Goal: Task Accomplishment & Management: Complete application form

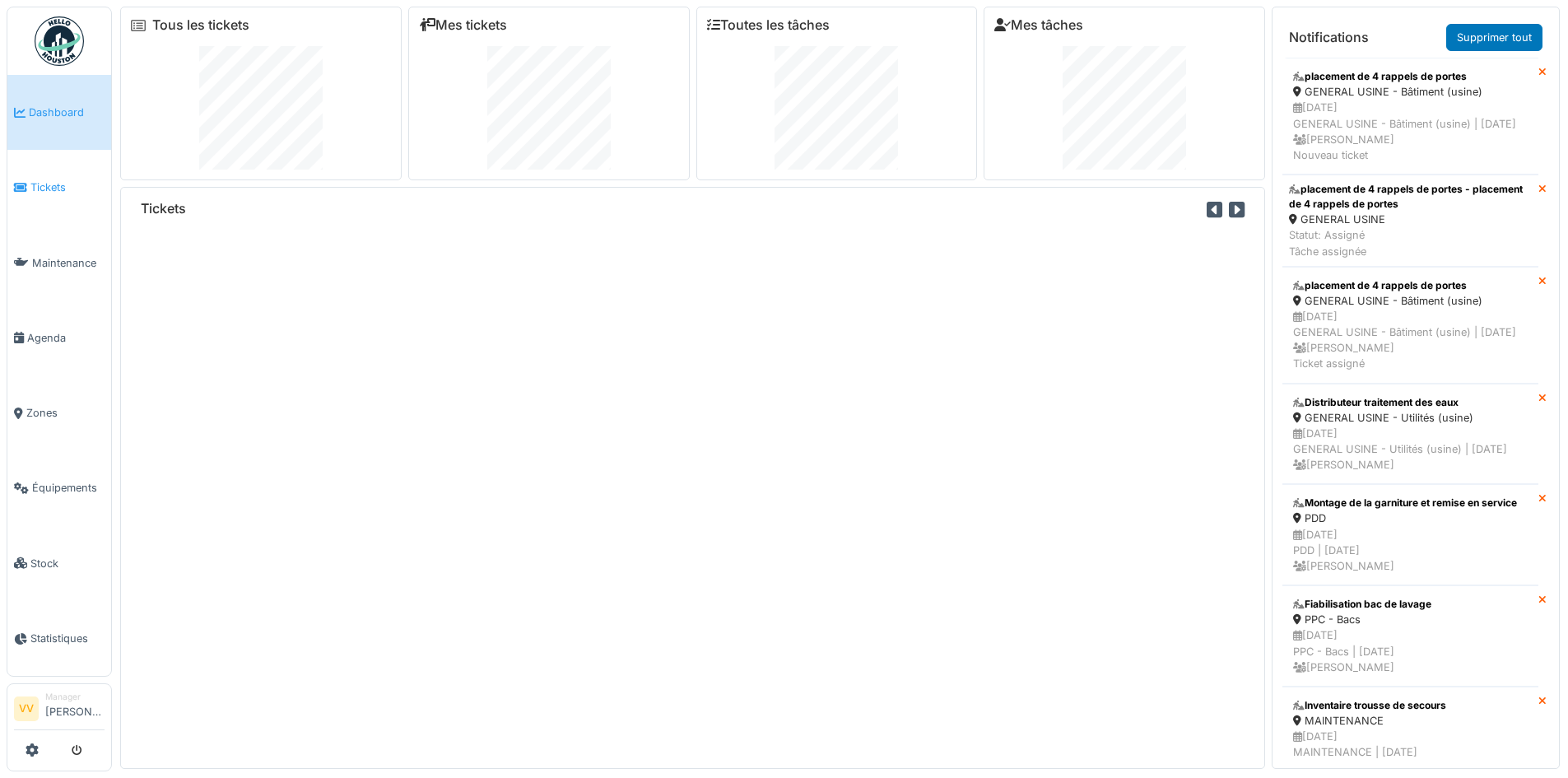
click at [68, 186] on span "Tickets" at bounding box center [68, 187] width 74 height 16
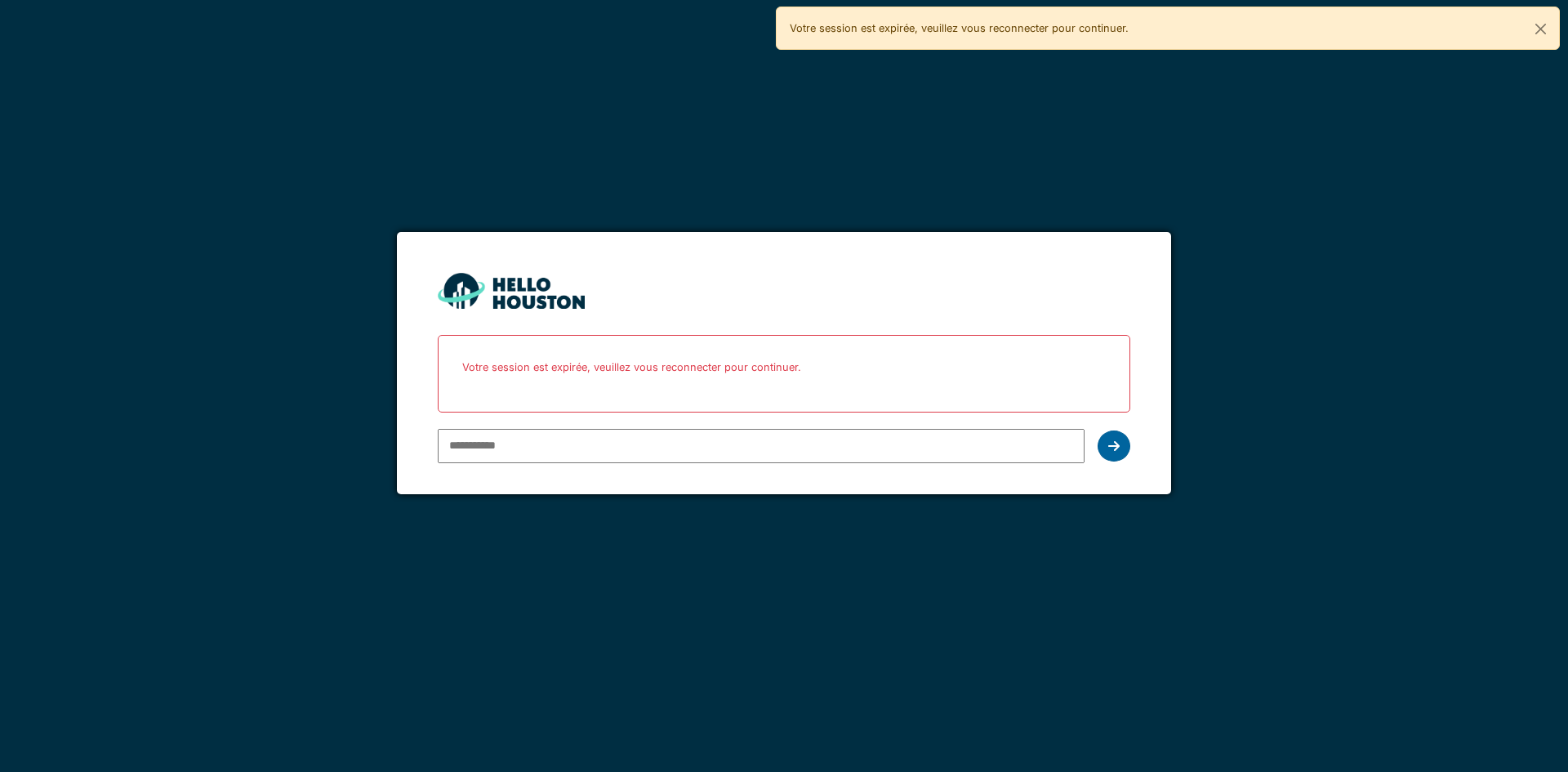
type input "**********"
click at [1110, 451] on icon at bounding box center [1114, 446] width 11 height 13
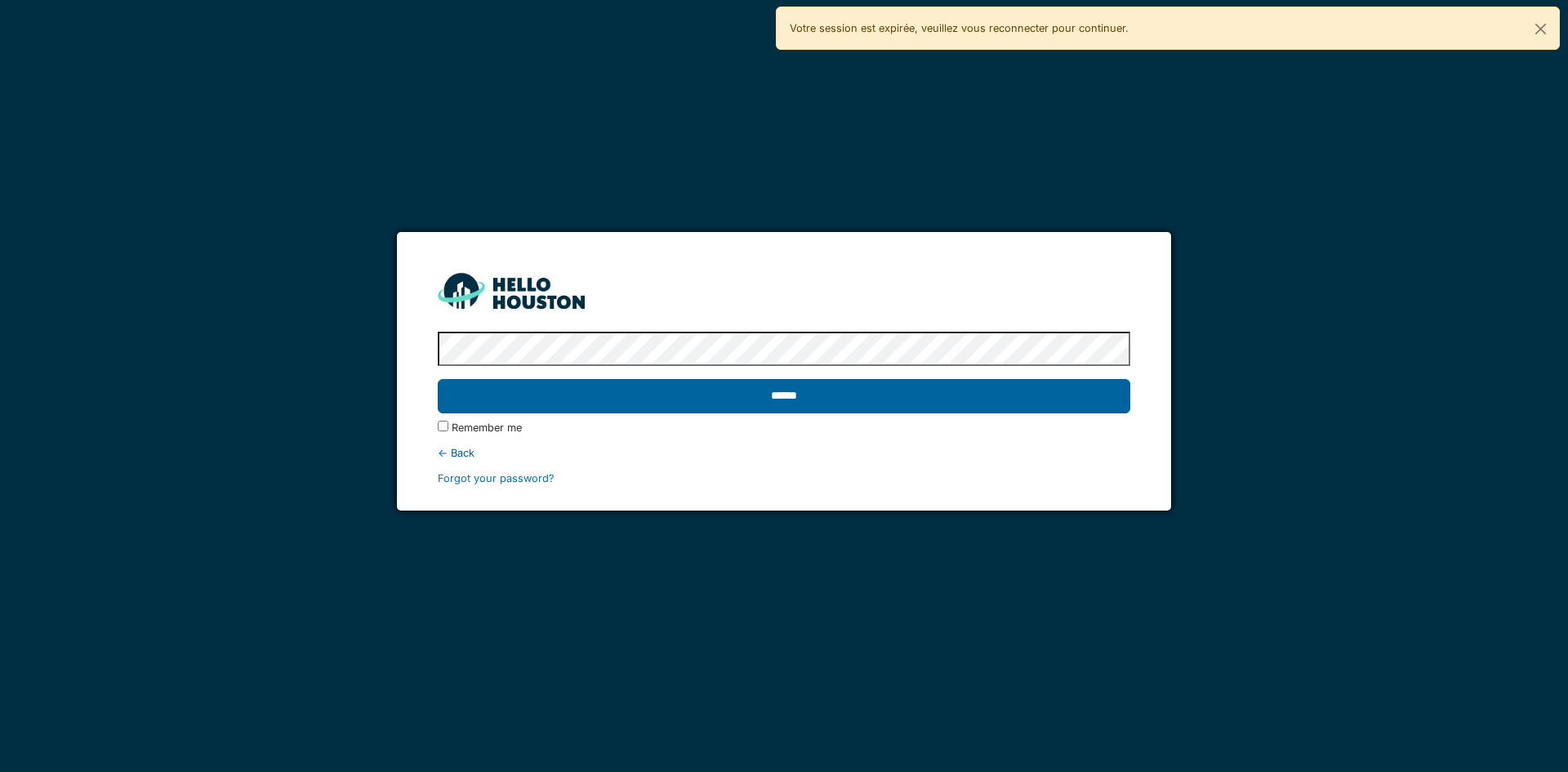
click at [906, 402] on input "******" at bounding box center [783, 396] width 692 height 34
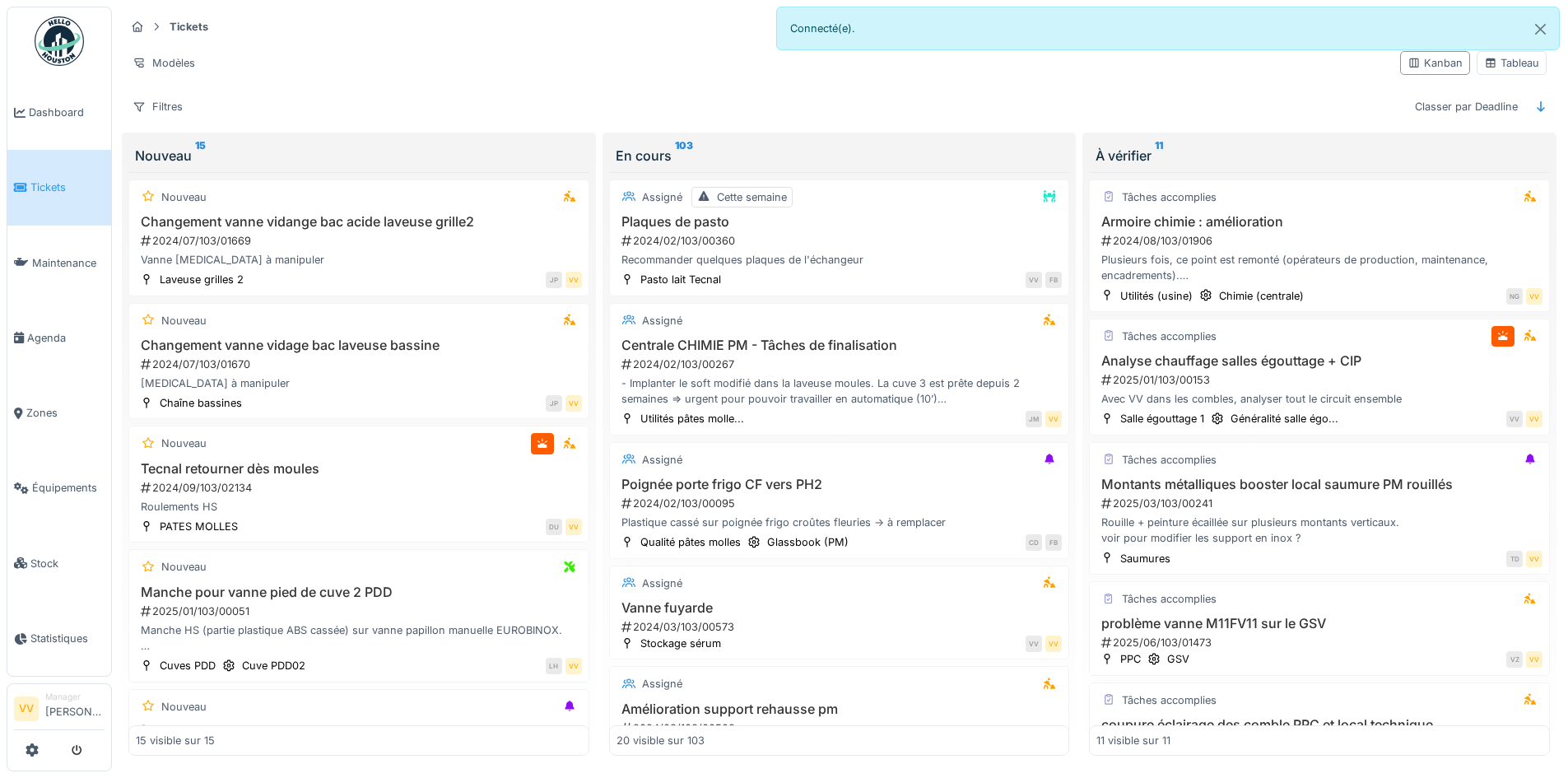
click at [45, 181] on span "Tickets" at bounding box center [68, 187] width 74 height 16
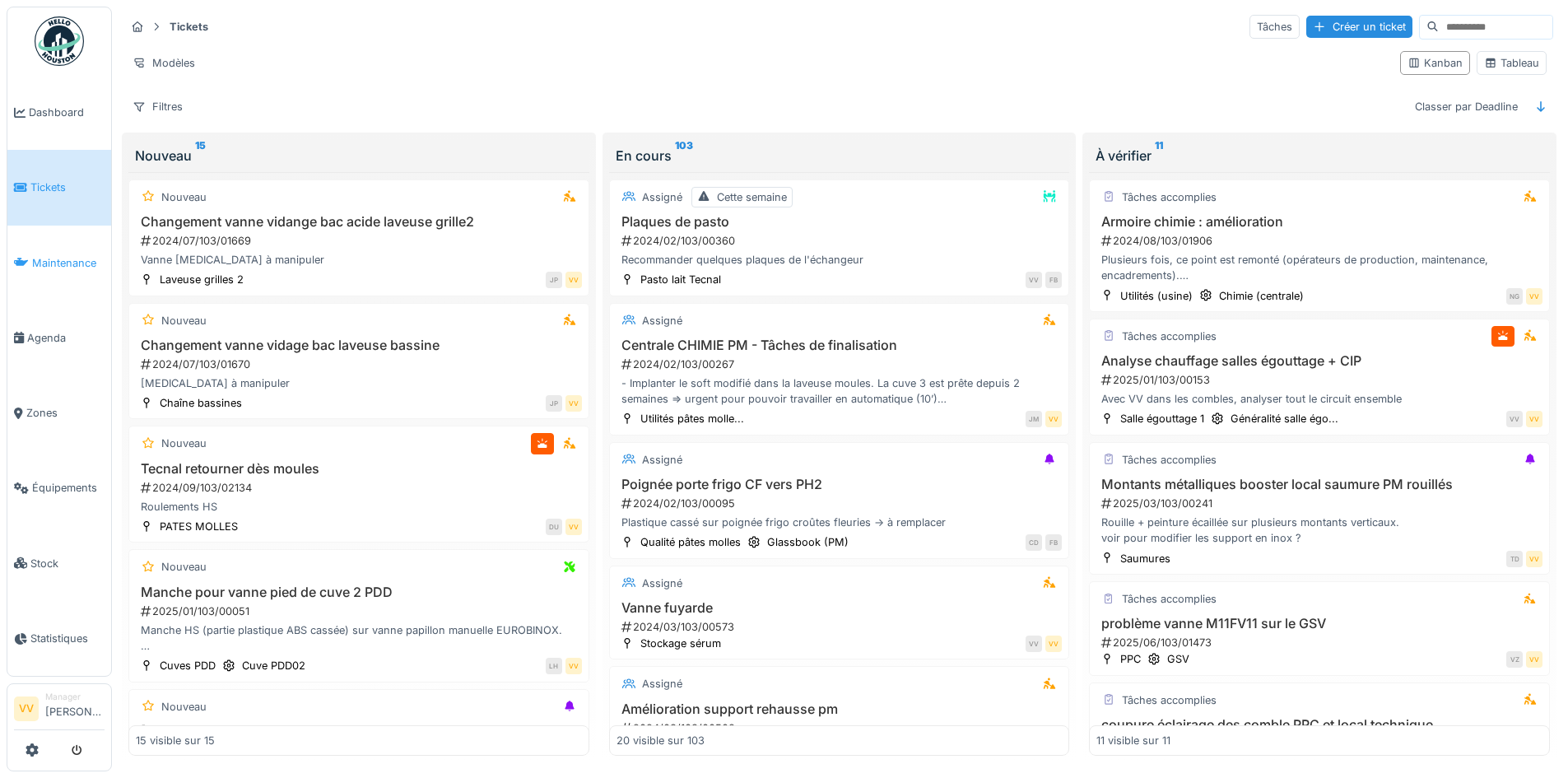
click at [78, 256] on span "Maintenance" at bounding box center [68, 262] width 73 height 16
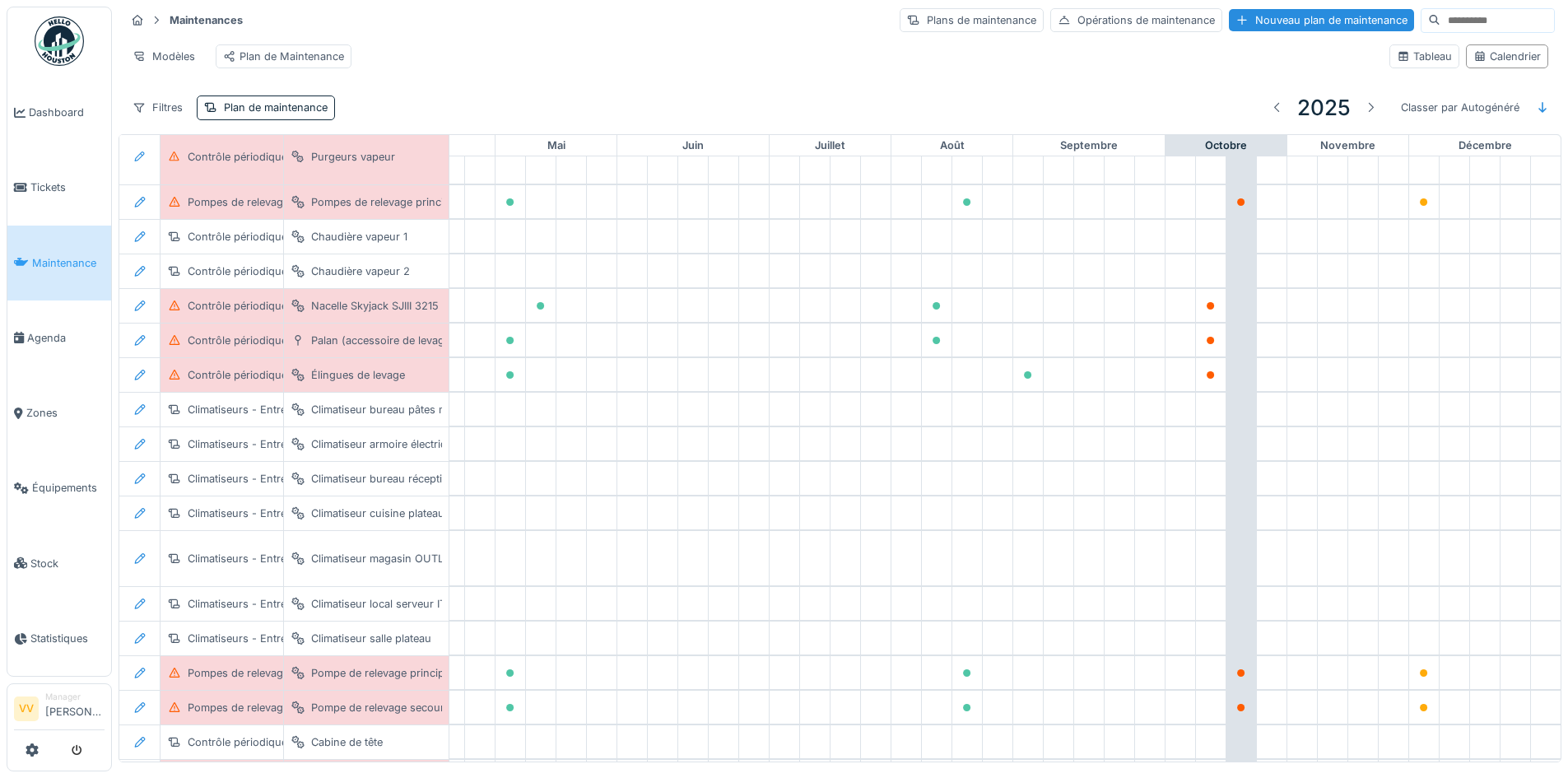
scroll to position [0, 539]
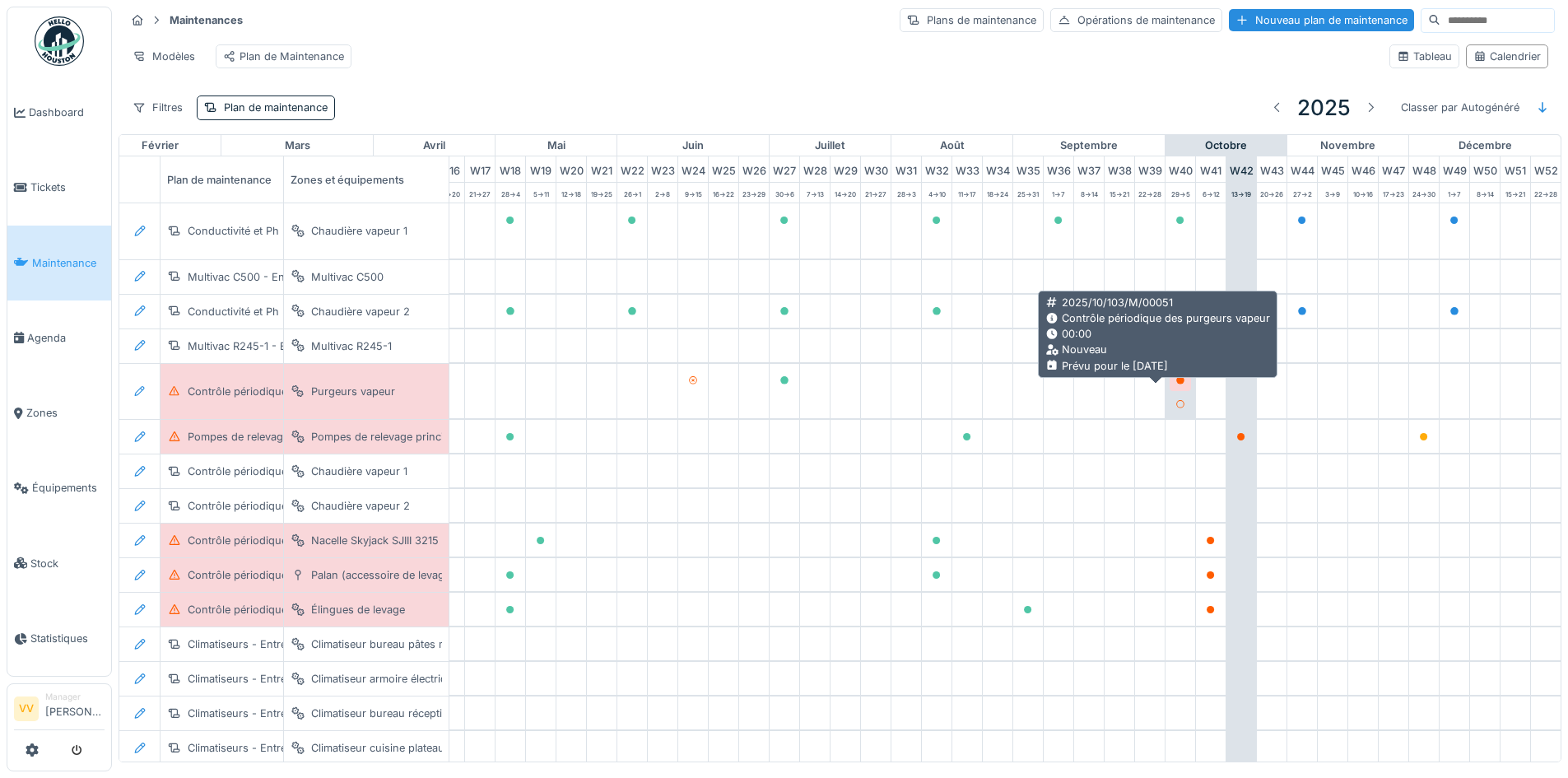
click at [1176, 384] on icon at bounding box center [1180, 380] width 8 height 8
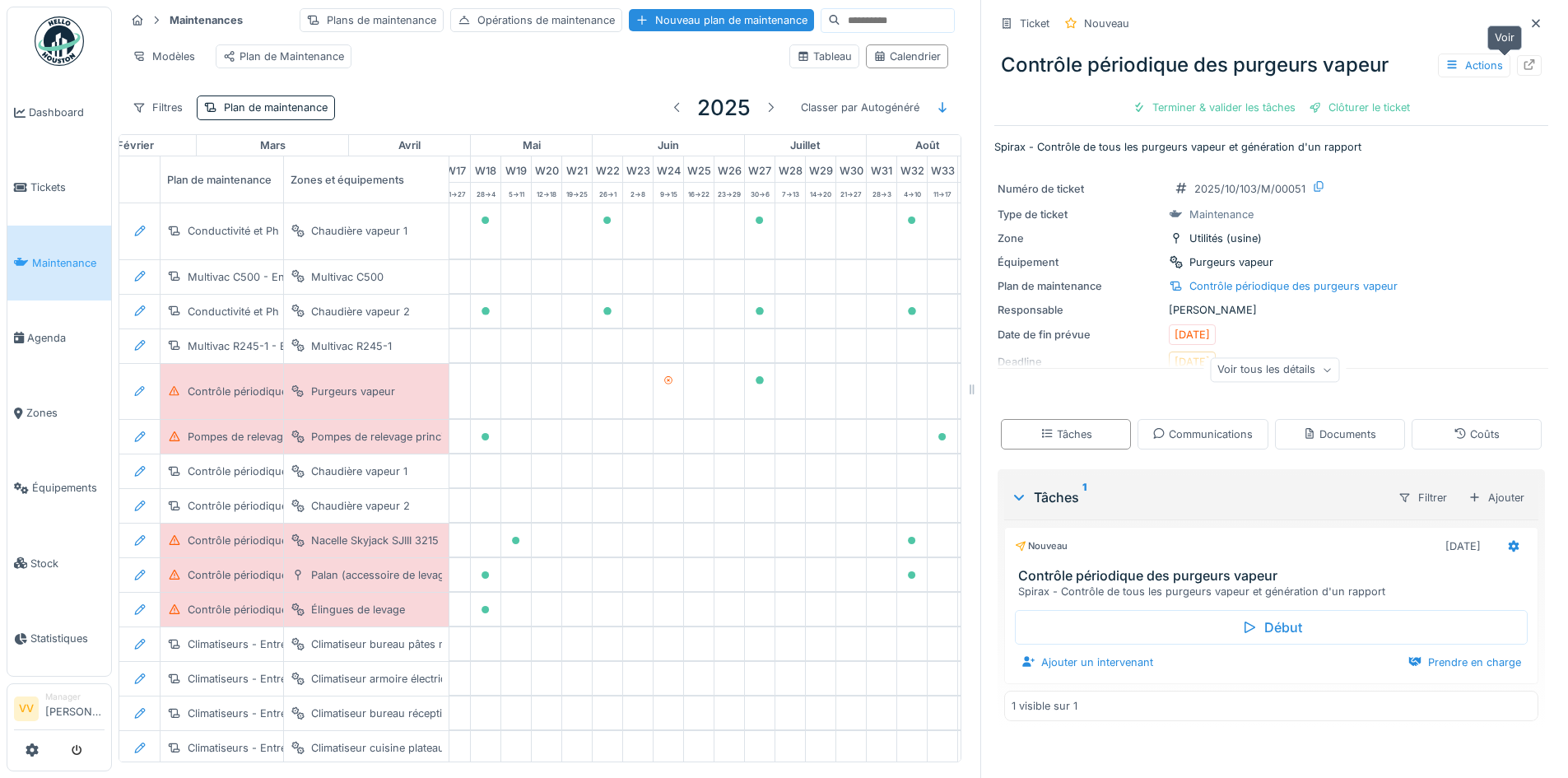
click at [1517, 65] on div at bounding box center [1529, 65] width 25 height 21
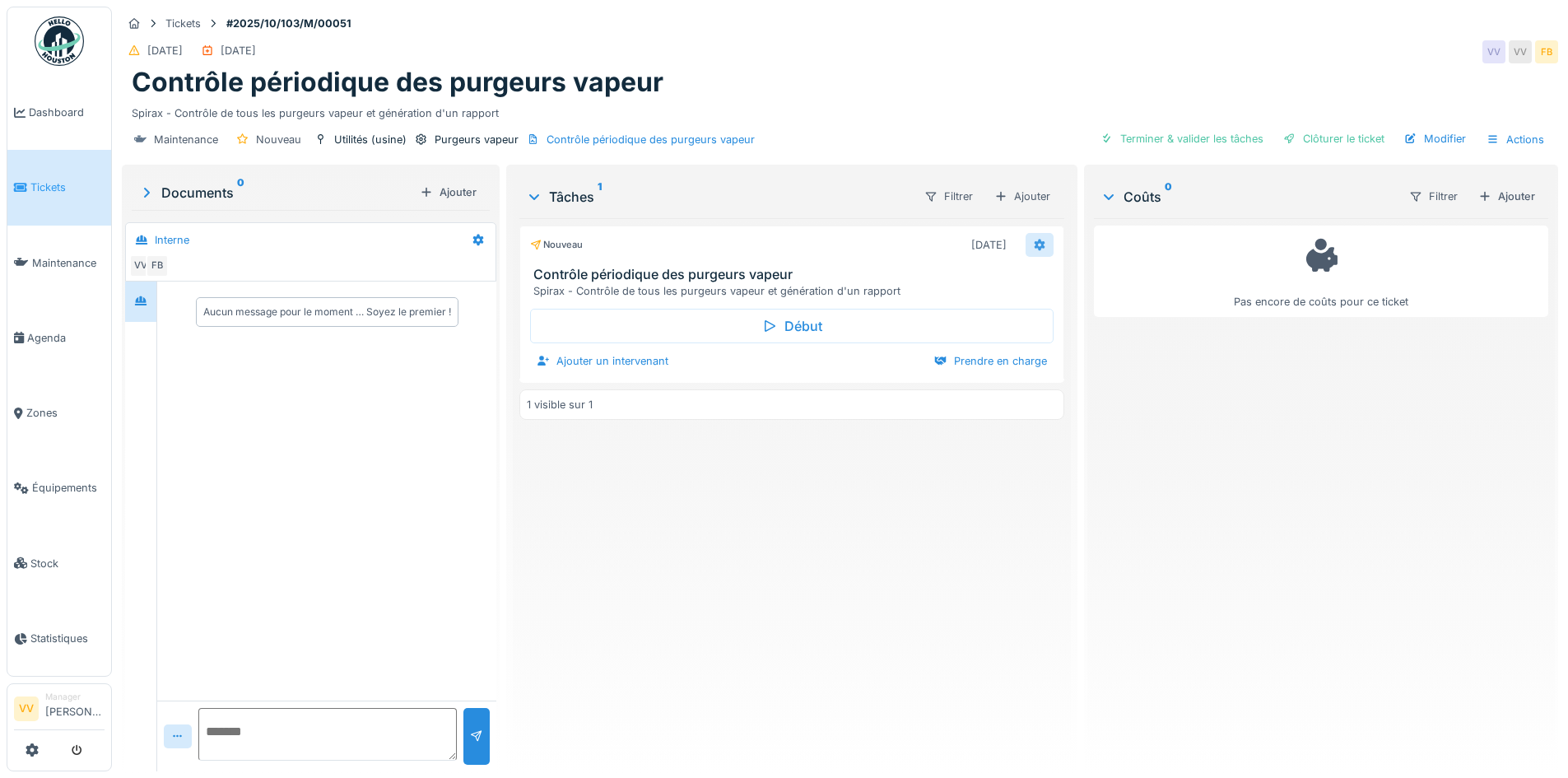
click at [1034, 239] on icon at bounding box center [1038, 245] width 11 height 12
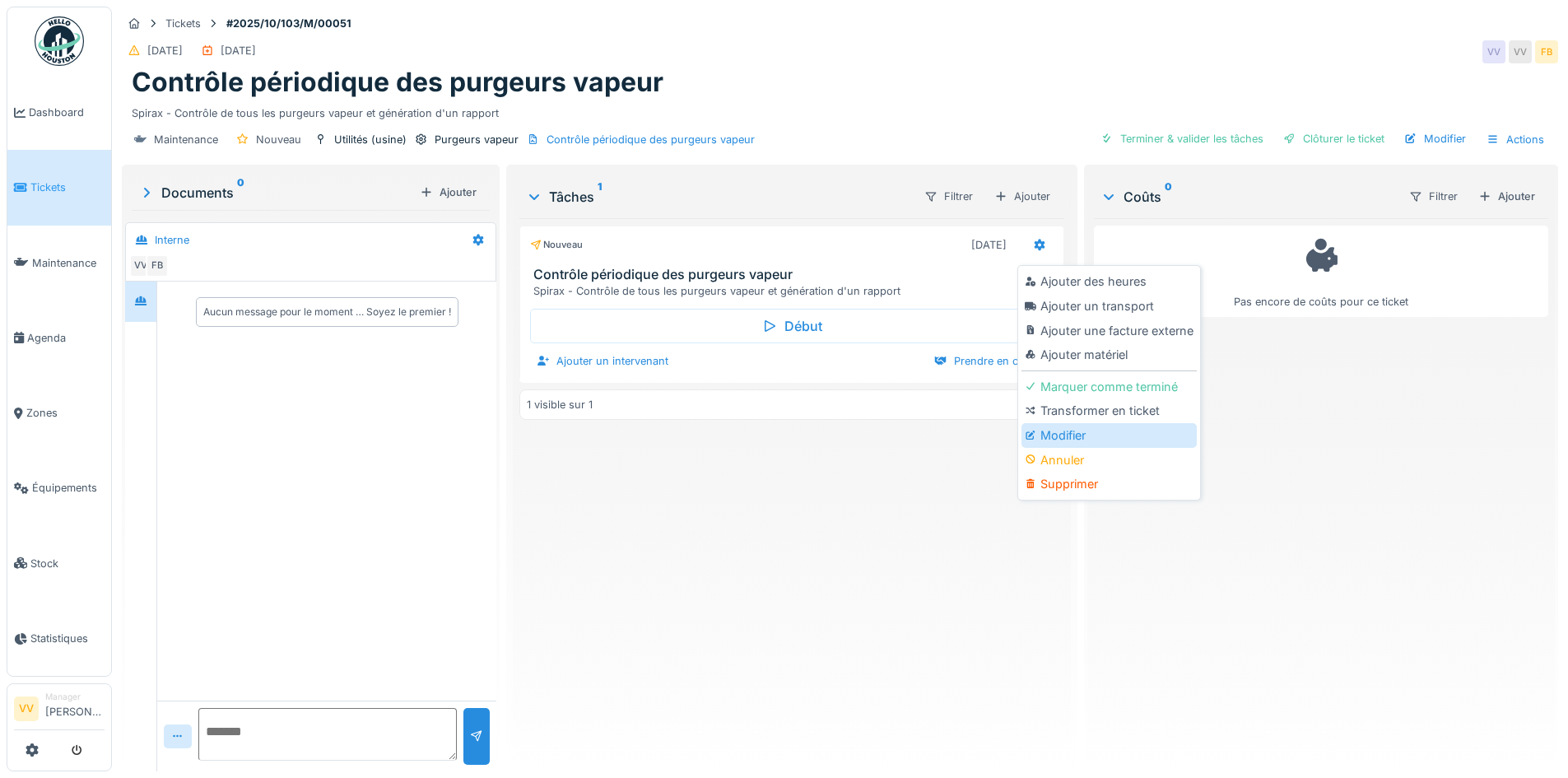
click at [1085, 428] on div "Modifier" at bounding box center [1109, 436] width 176 height 25
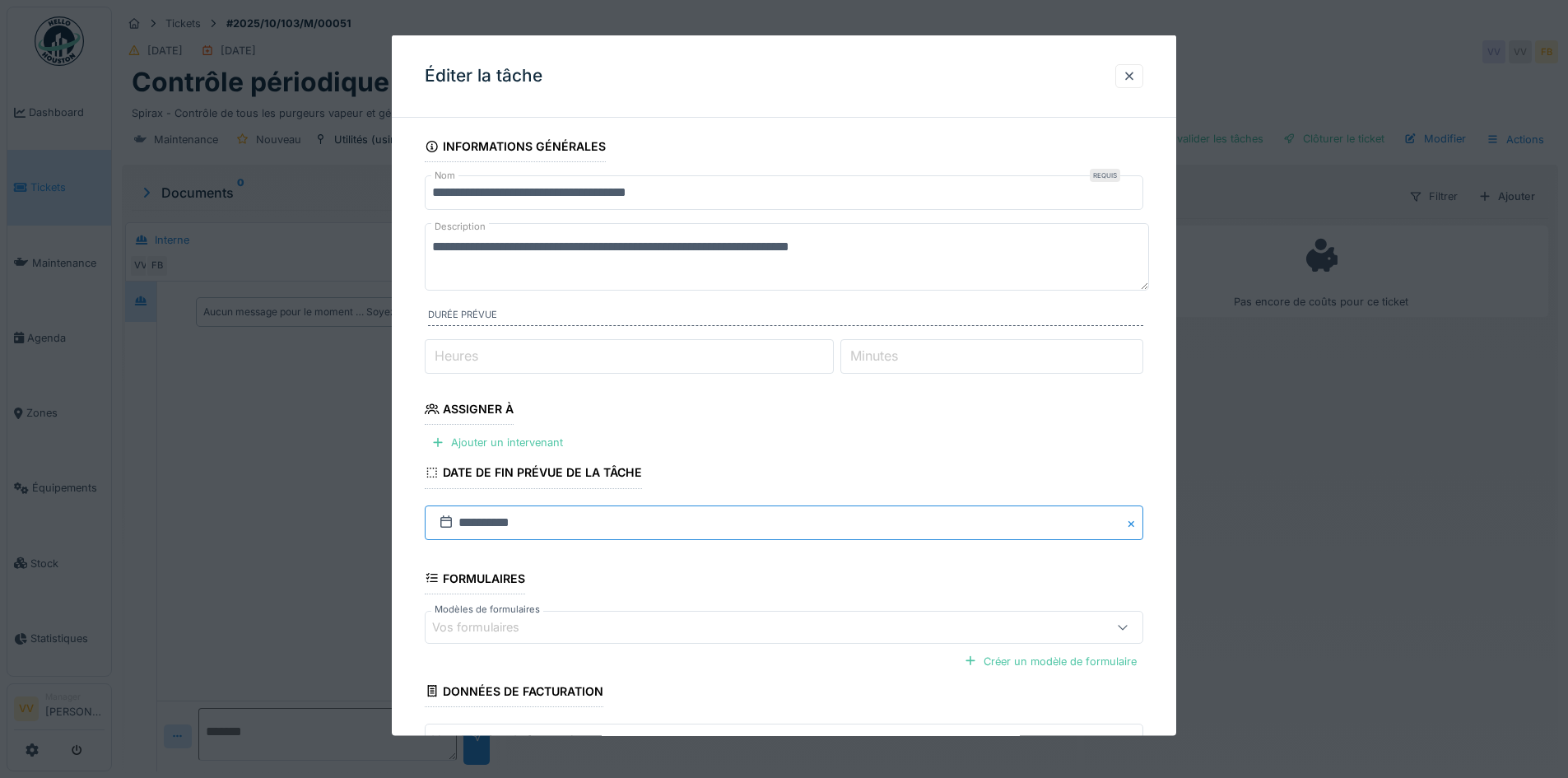
click at [529, 527] on input "**********" at bounding box center [784, 522] width 718 height 35
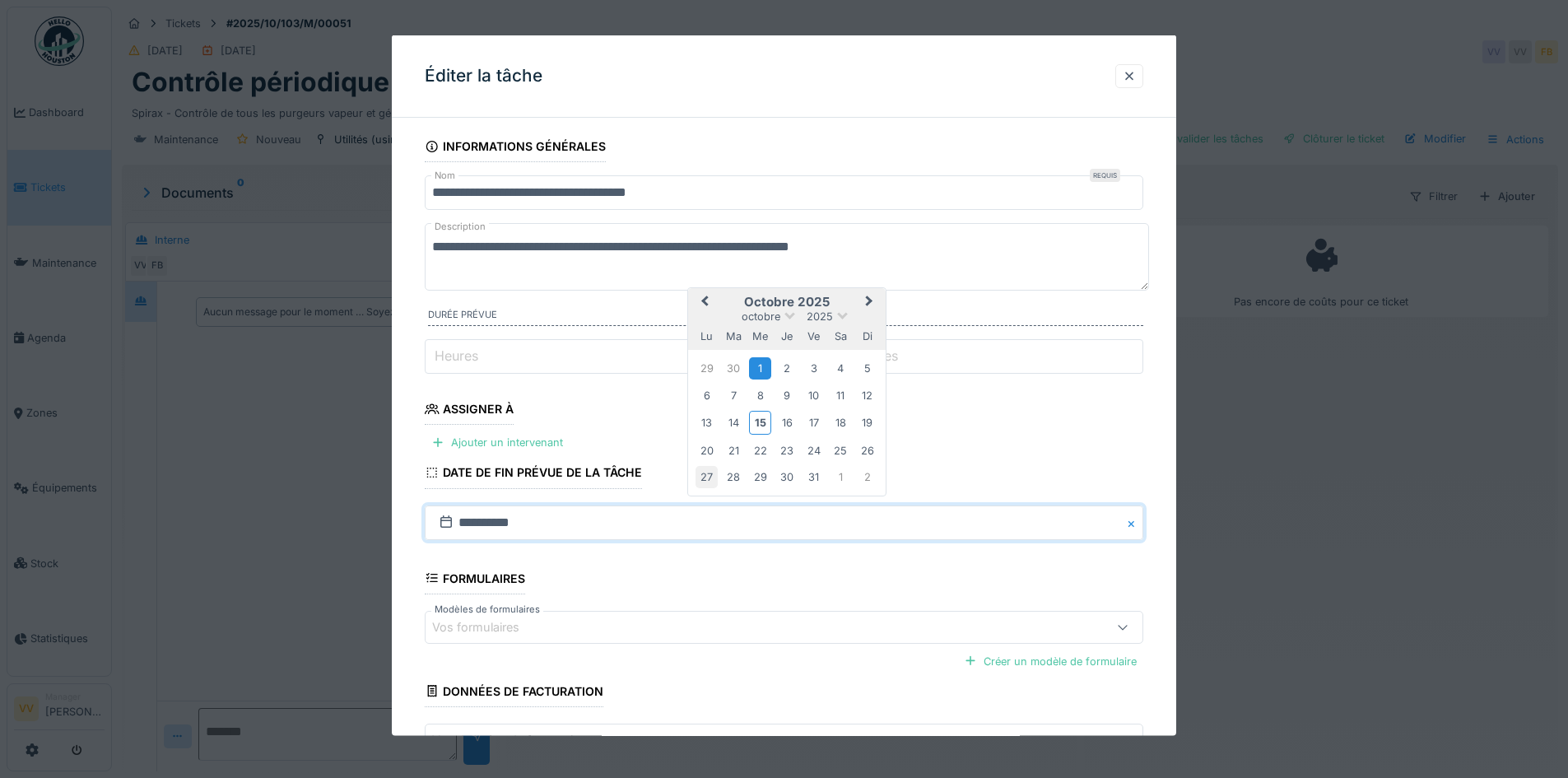
click at [703, 475] on div "27" at bounding box center [706, 477] width 22 height 22
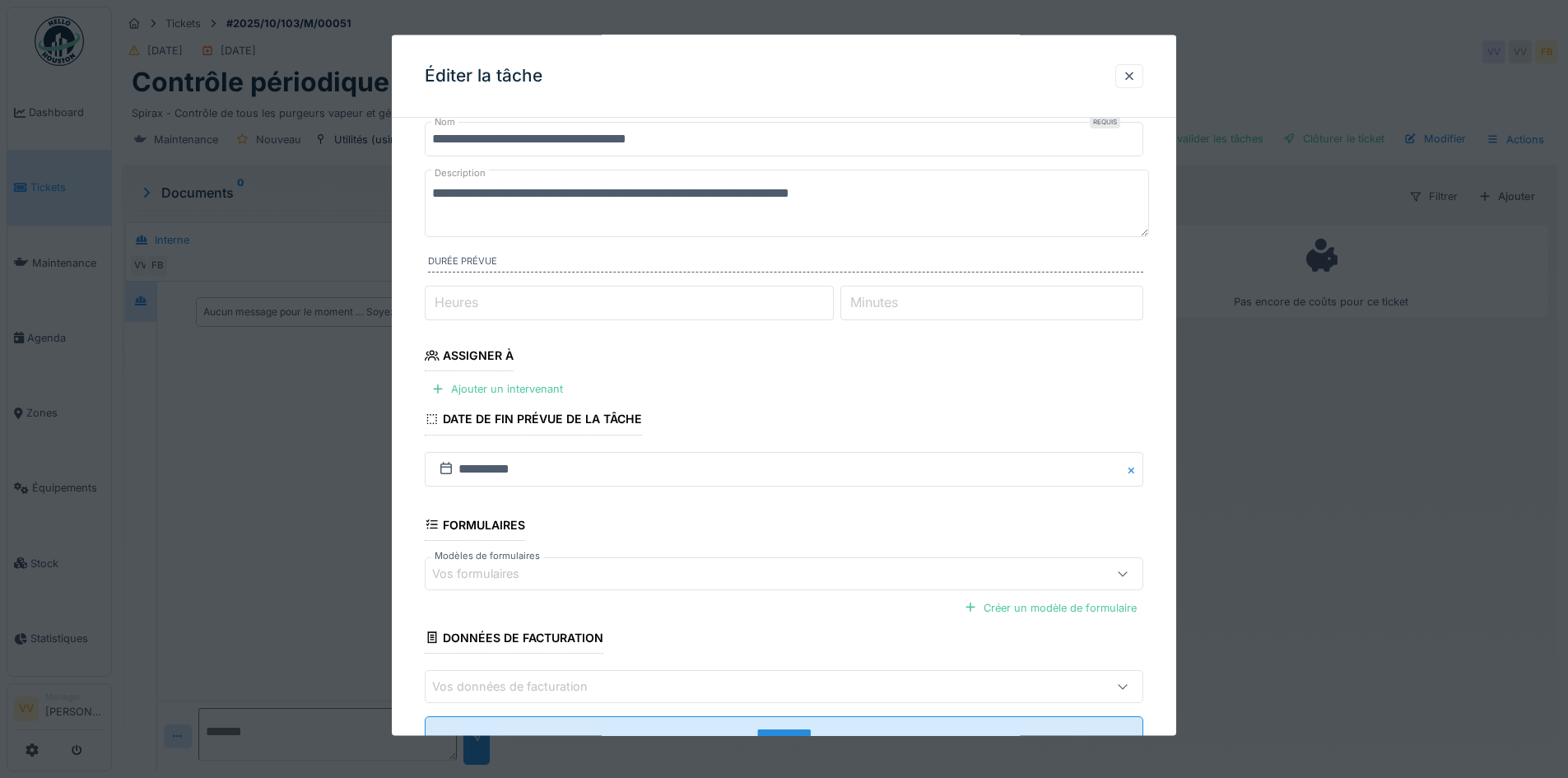
scroll to position [115, 0]
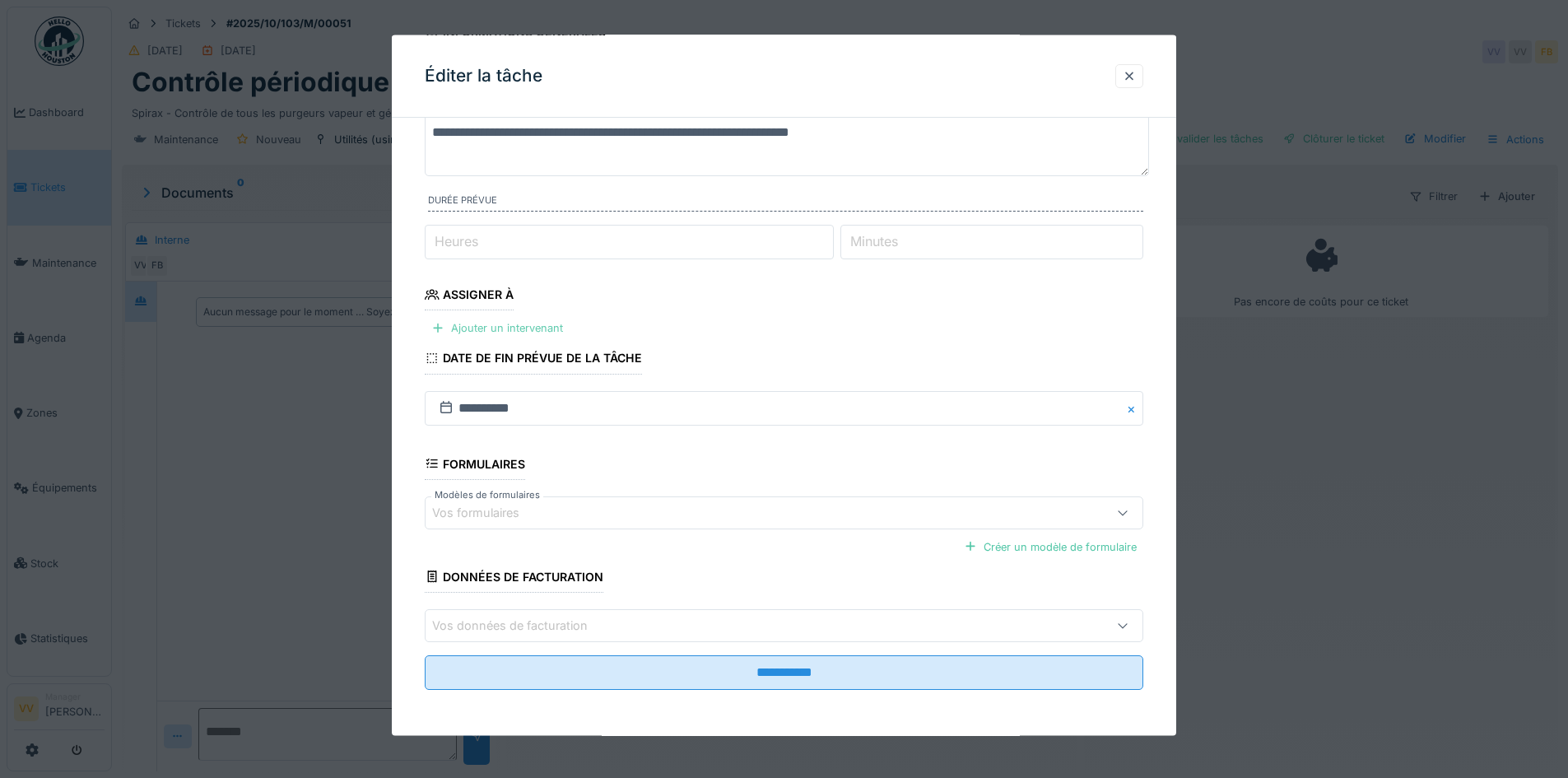
click at [520, 327] on div "Ajouter un intervenant" at bounding box center [497, 328] width 145 height 22
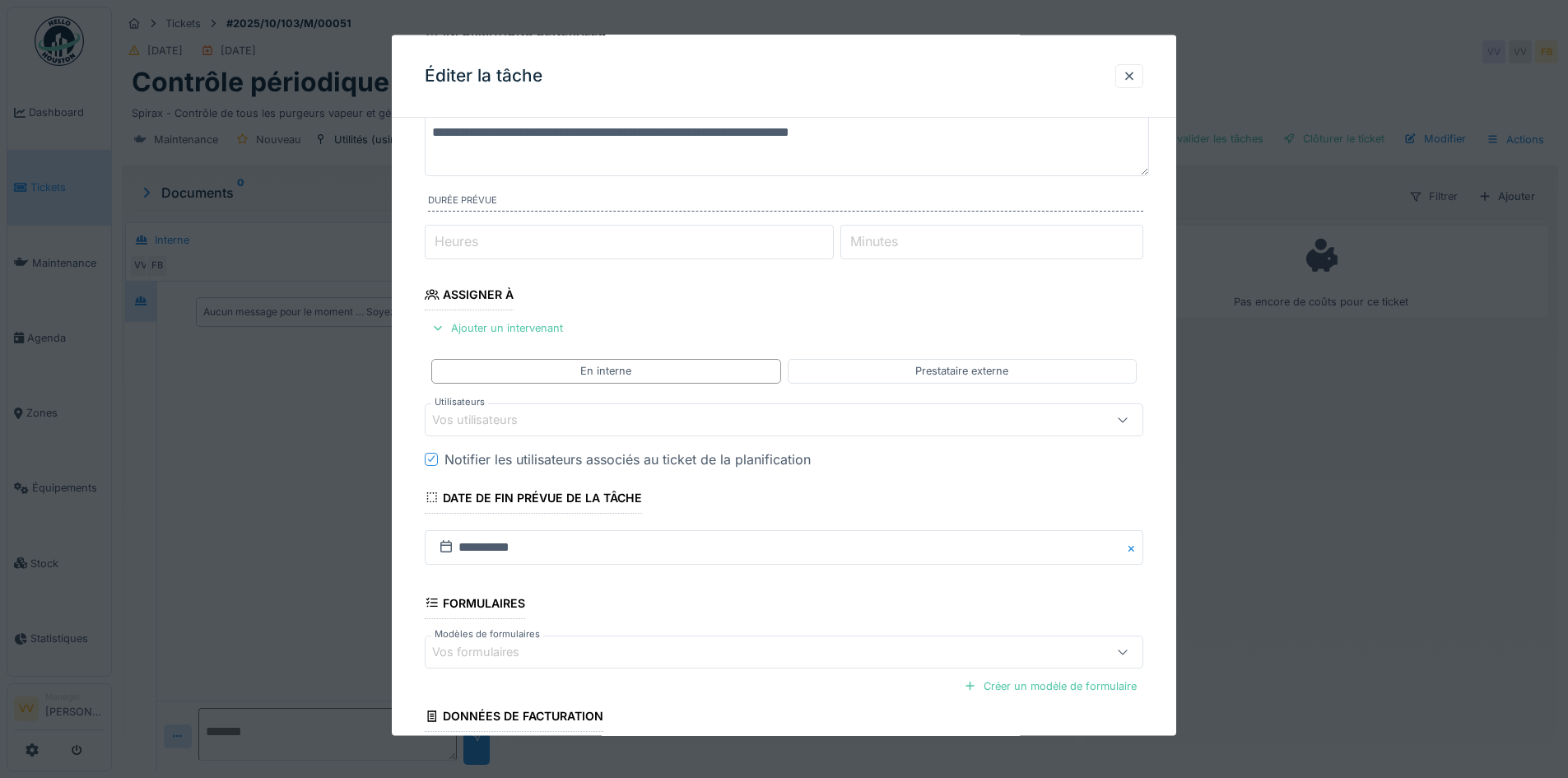
click at [562, 423] on div "Vos utilisateurs" at bounding box center [742, 419] width 619 height 18
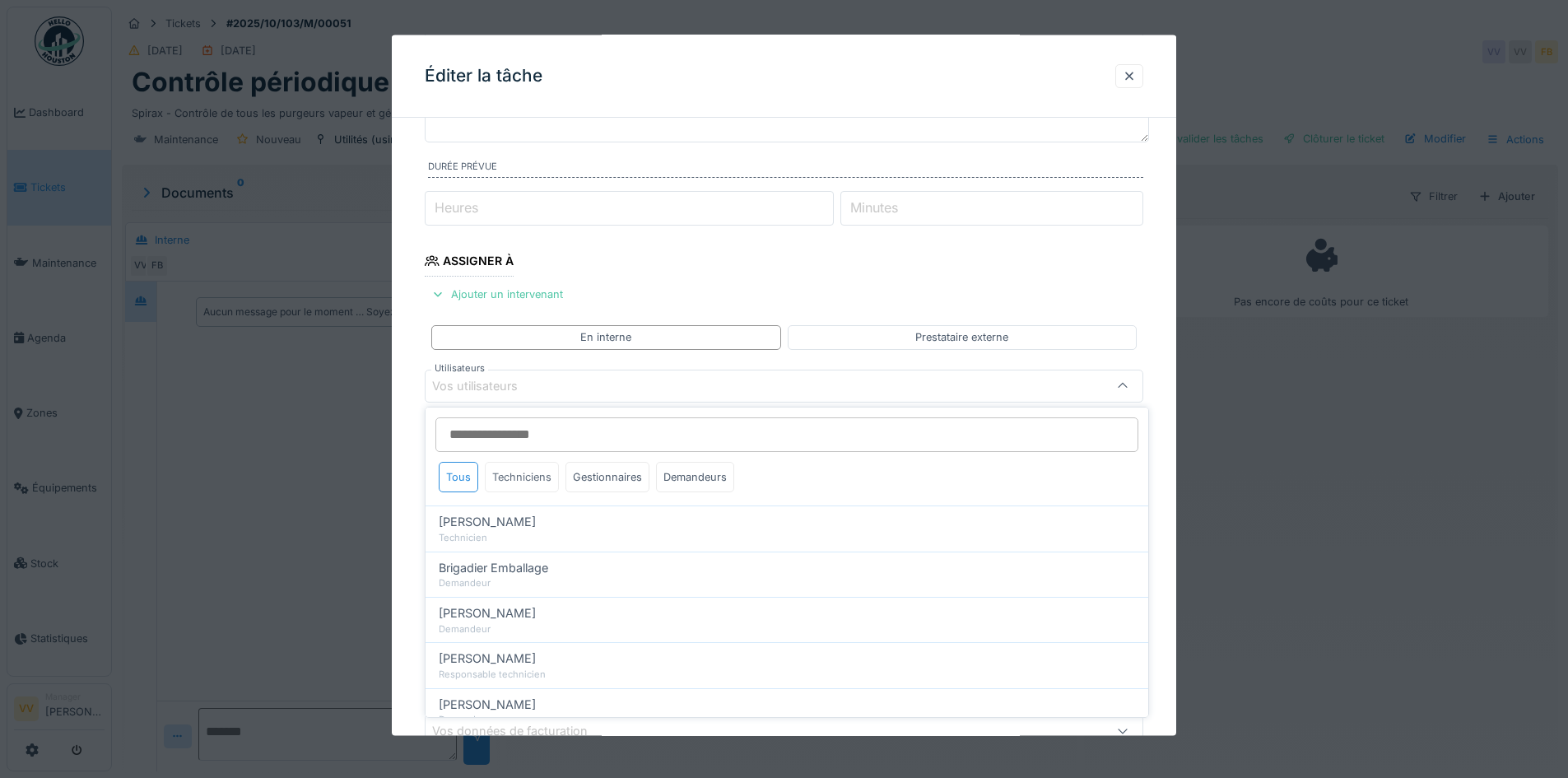
click at [525, 476] on div "Techniciens" at bounding box center [522, 477] width 74 height 31
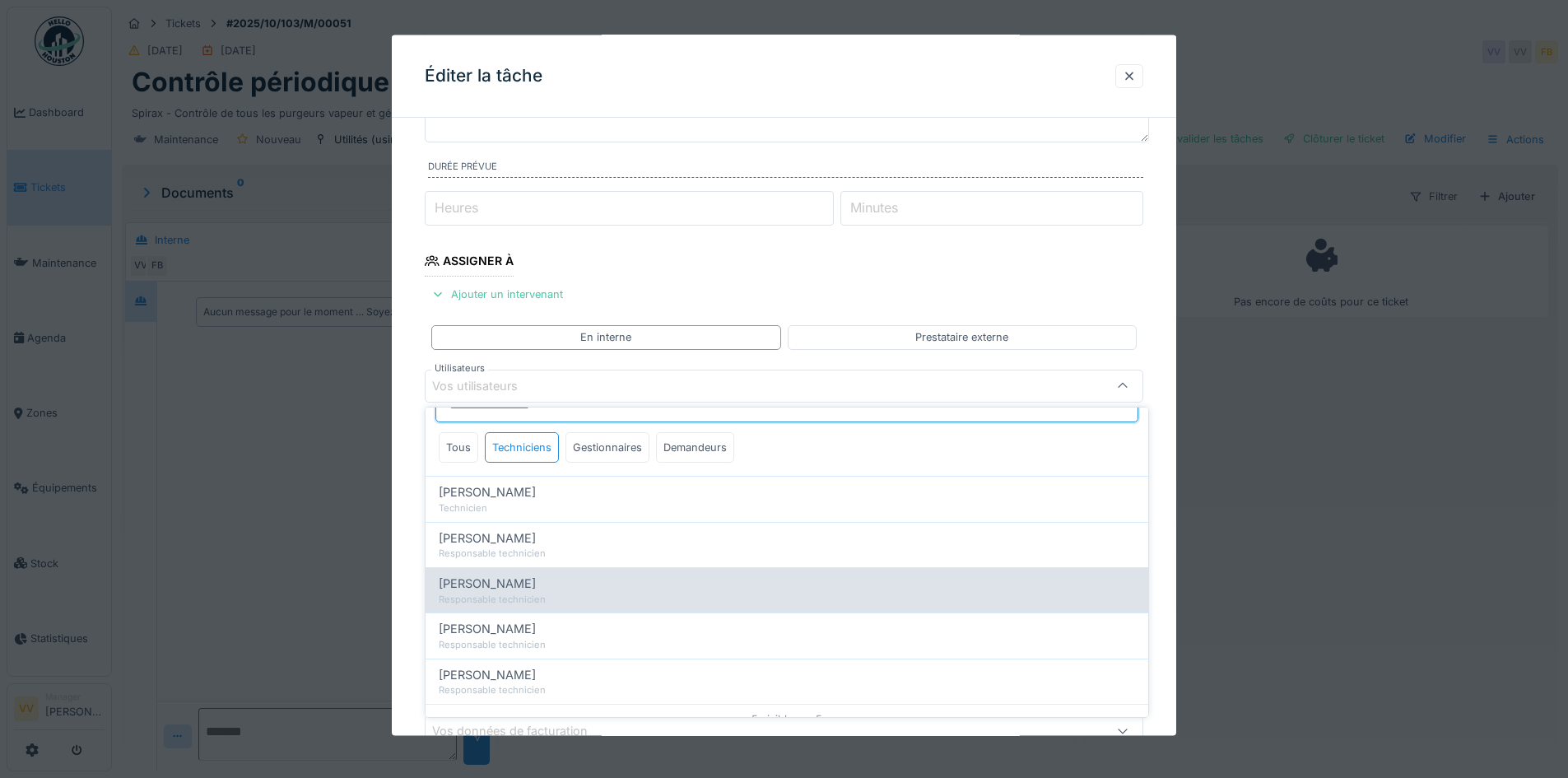
scroll to position [46, 0]
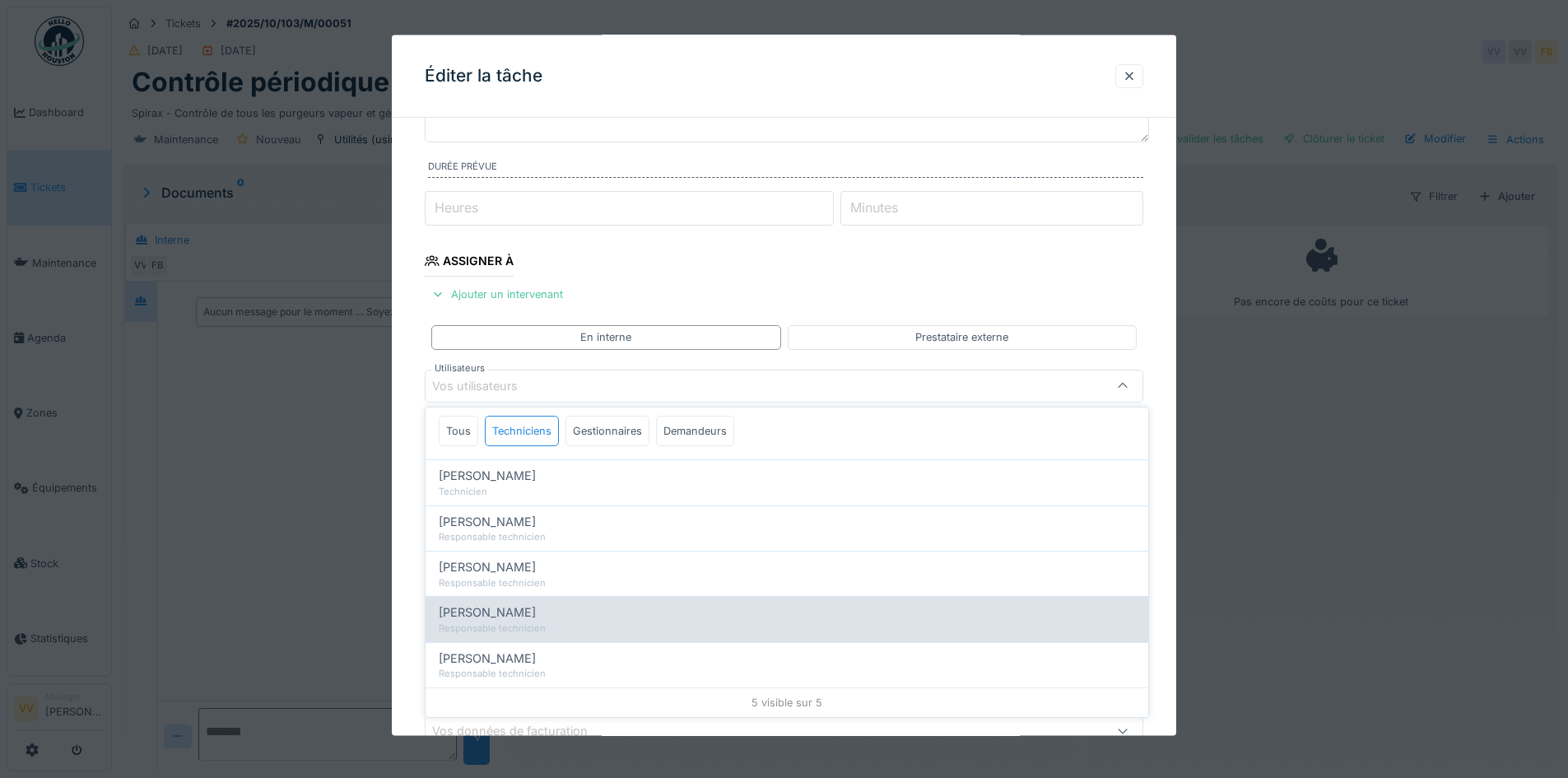
click at [549, 660] on div "Valmir Zhuti" at bounding box center [787, 658] width 696 height 18
type input "****"
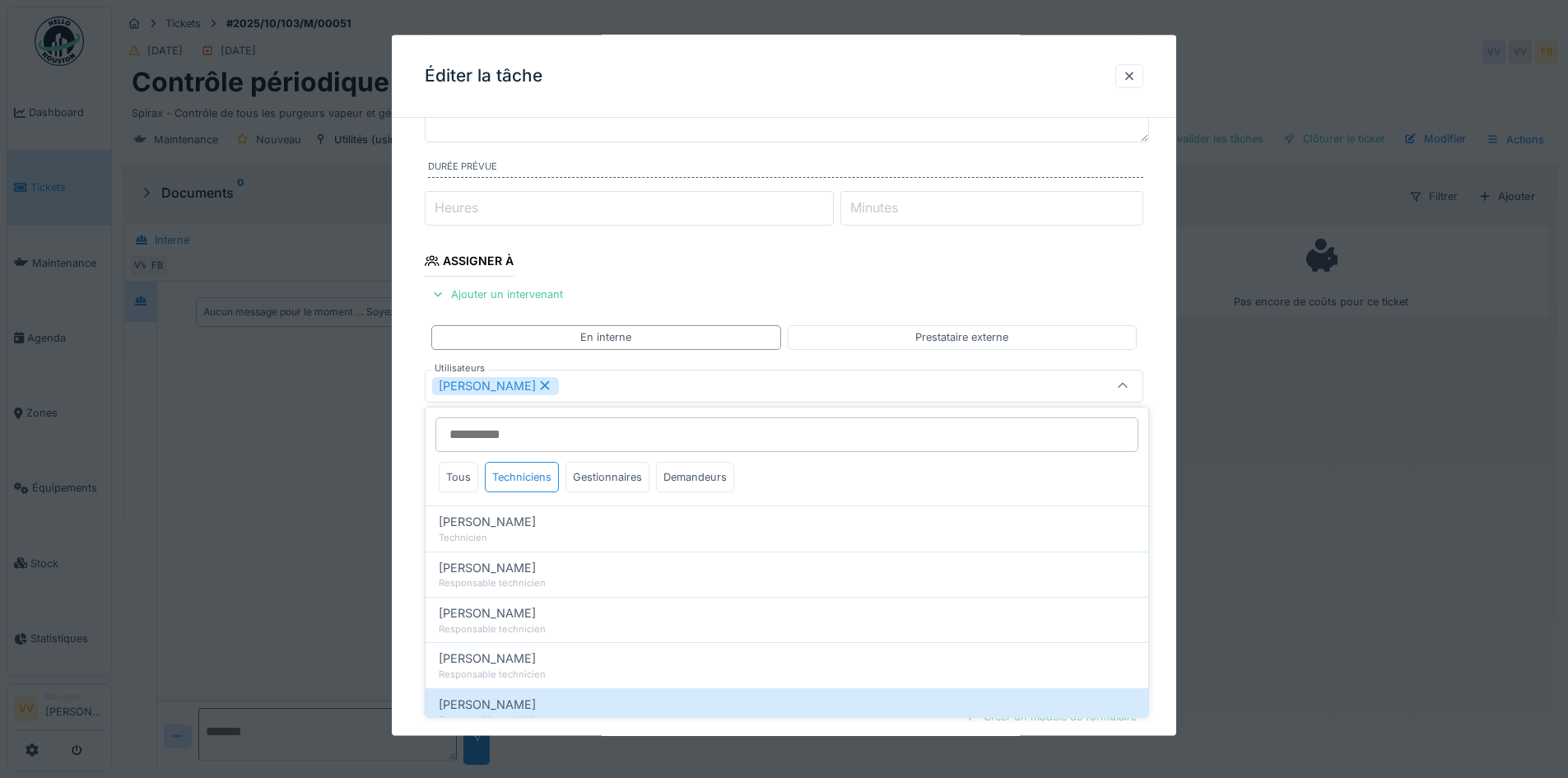
click at [775, 266] on fieldset "**********" at bounding box center [784, 427] width 718 height 890
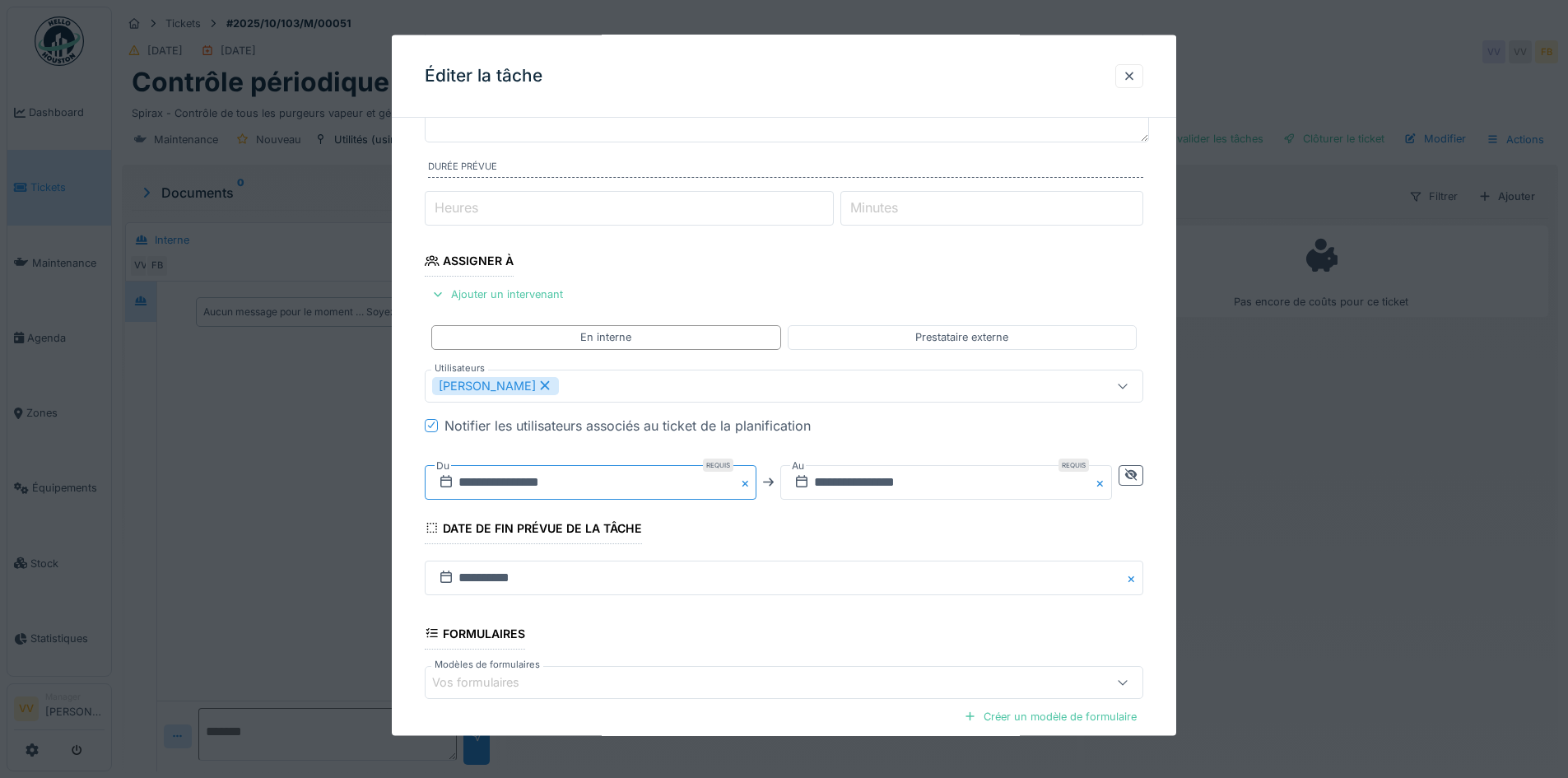
click at [541, 488] on input "**********" at bounding box center [591, 482] width 332 height 35
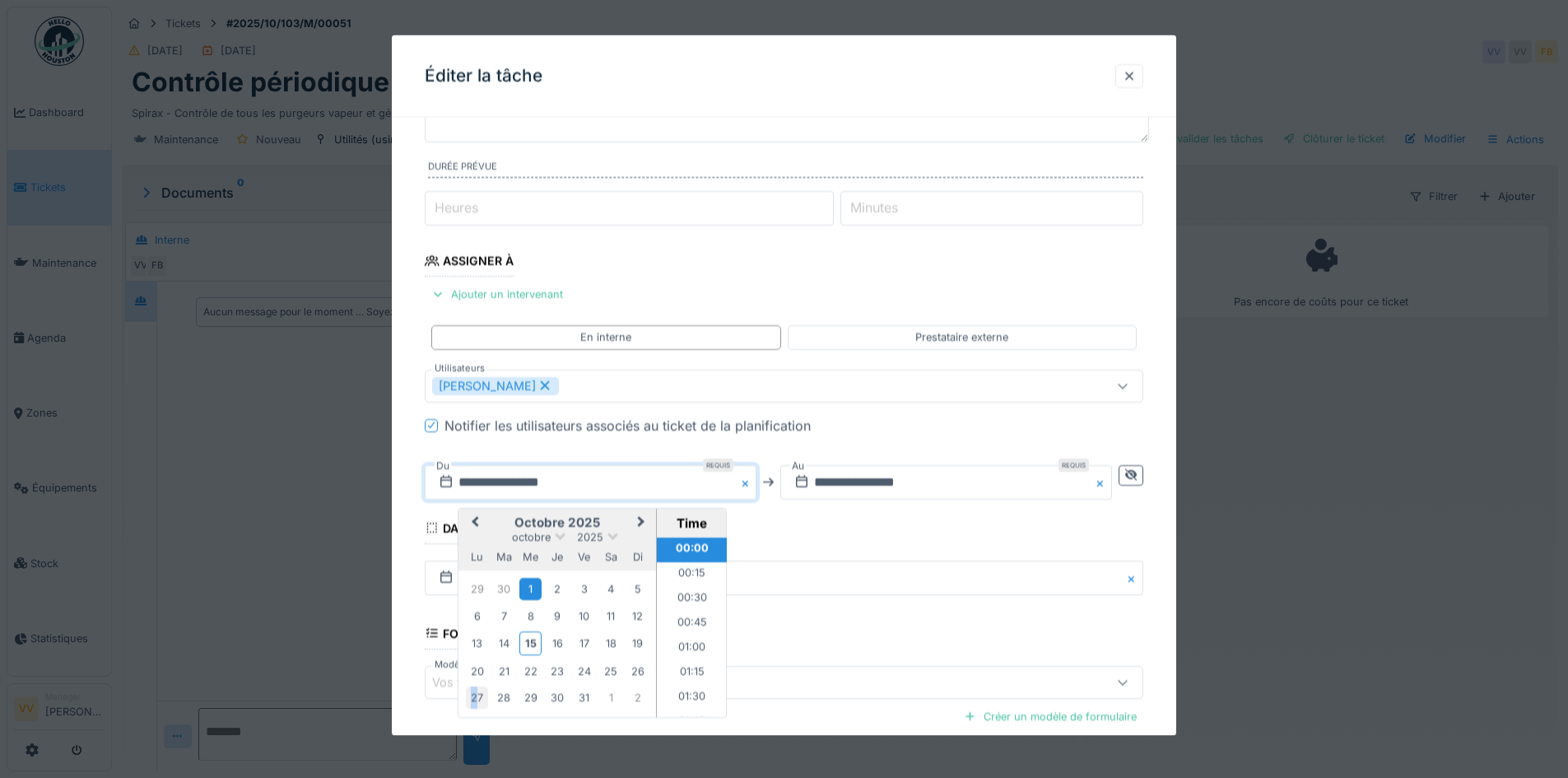
click at [475, 692] on div "27" at bounding box center [477, 697] width 22 height 22
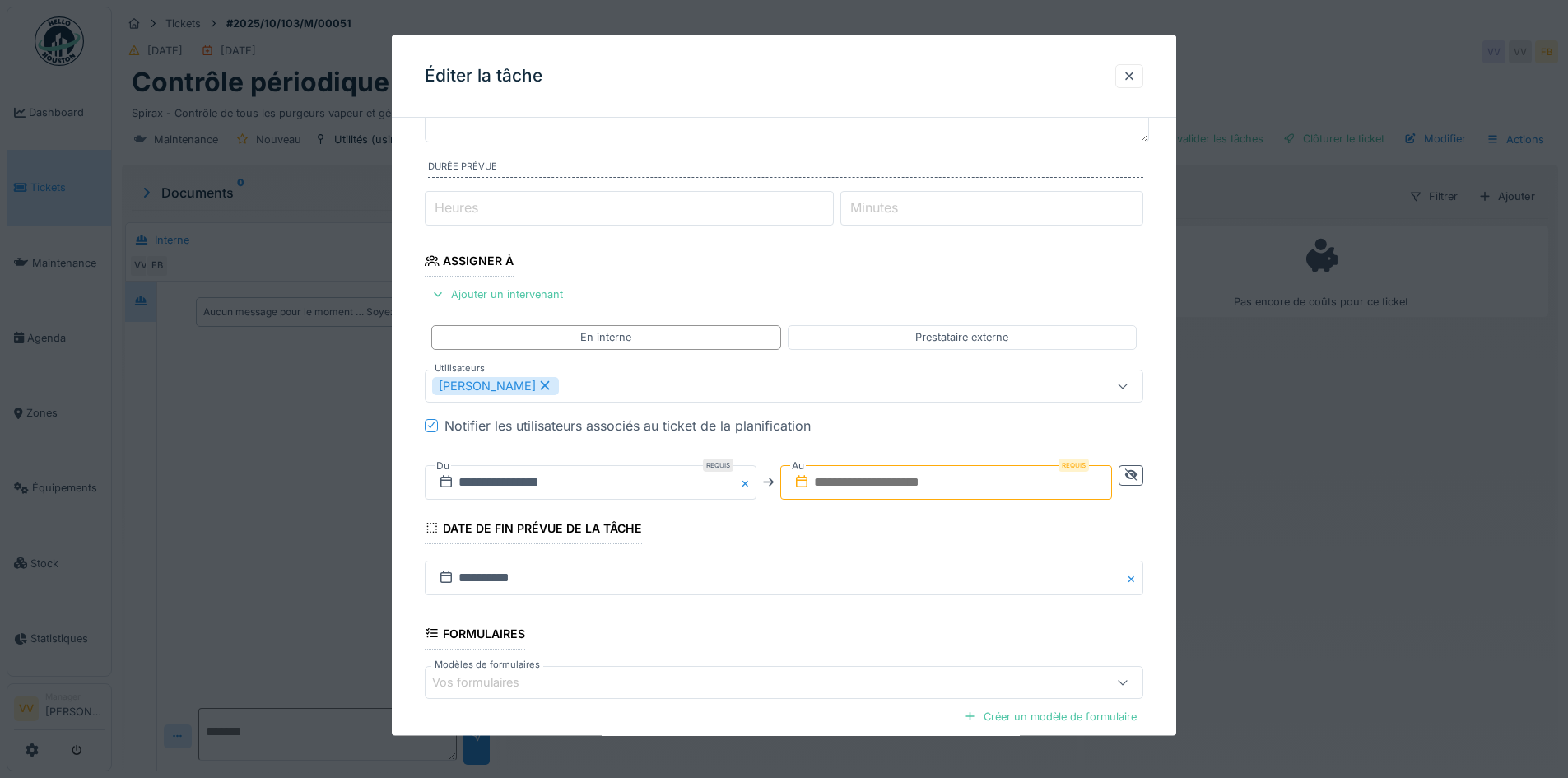
click at [898, 485] on input "text" at bounding box center [946, 482] width 332 height 35
click at [831, 700] on div "27" at bounding box center [832, 697] width 22 height 22
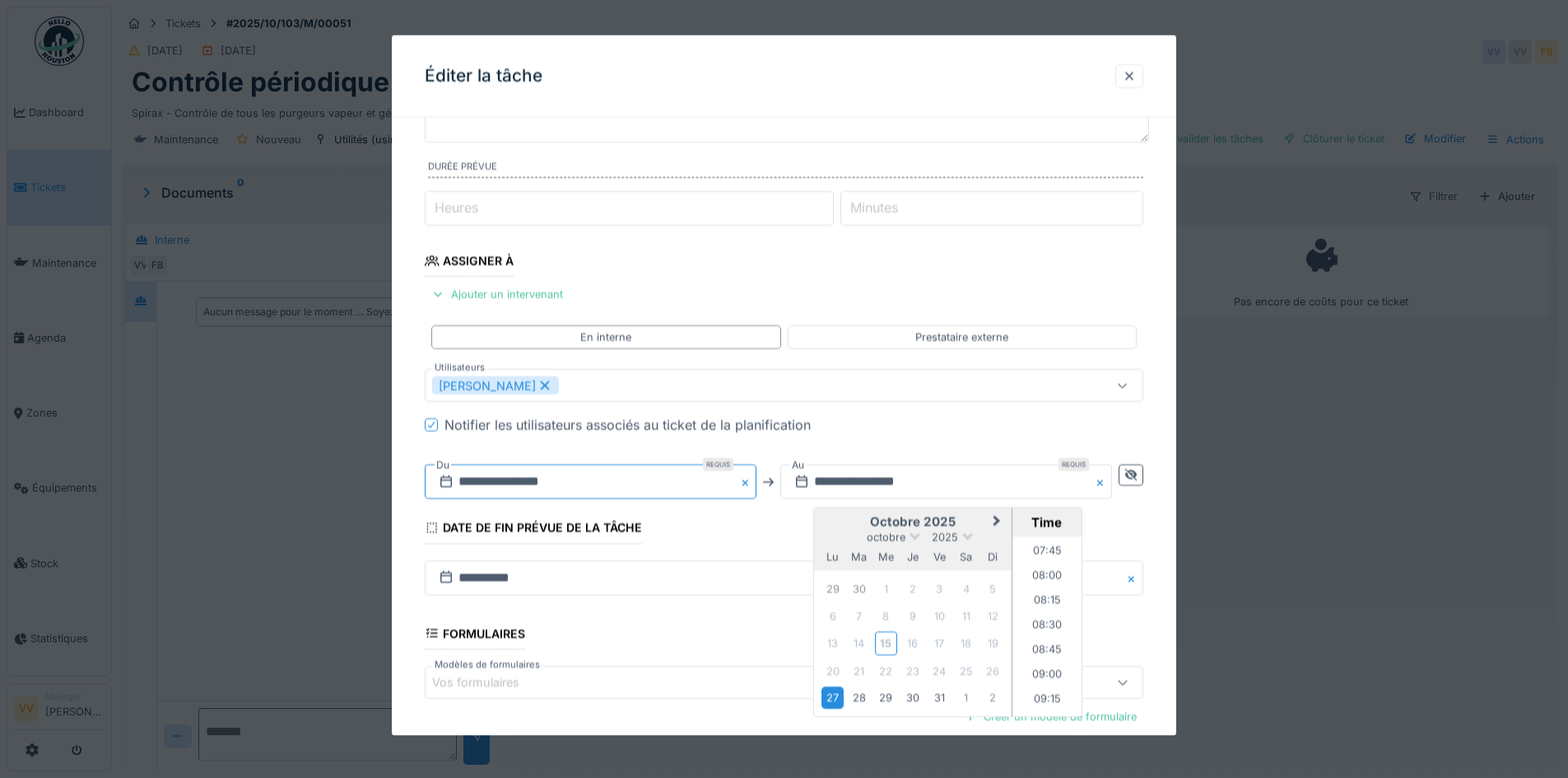
click at [539, 486] on input "**********" at bounding box center [591, 482] width 332 height 35
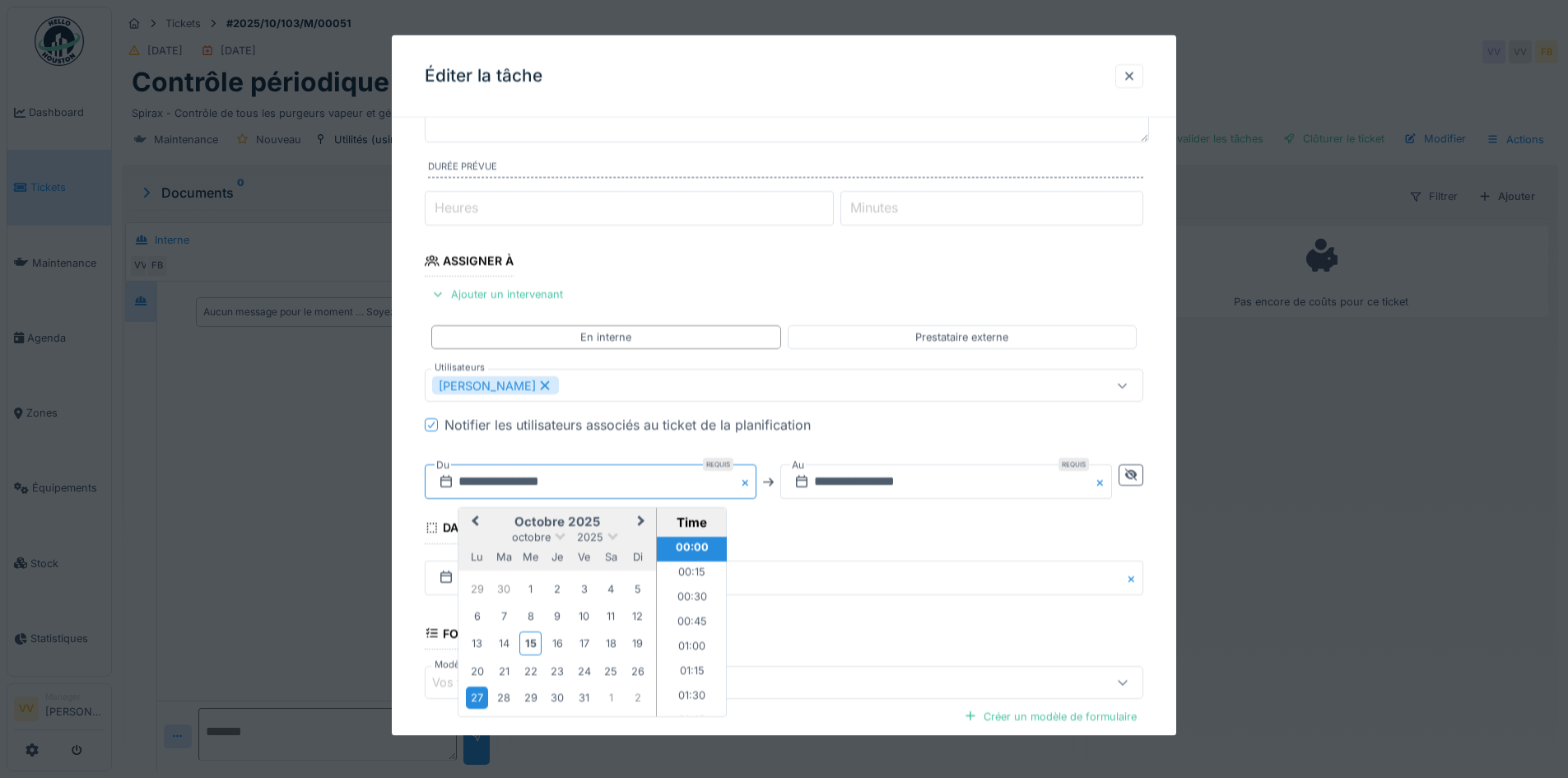
type input "**********"
click at [903, 483] on input "**********" at bounding box center [946, 482] width 332 height 35
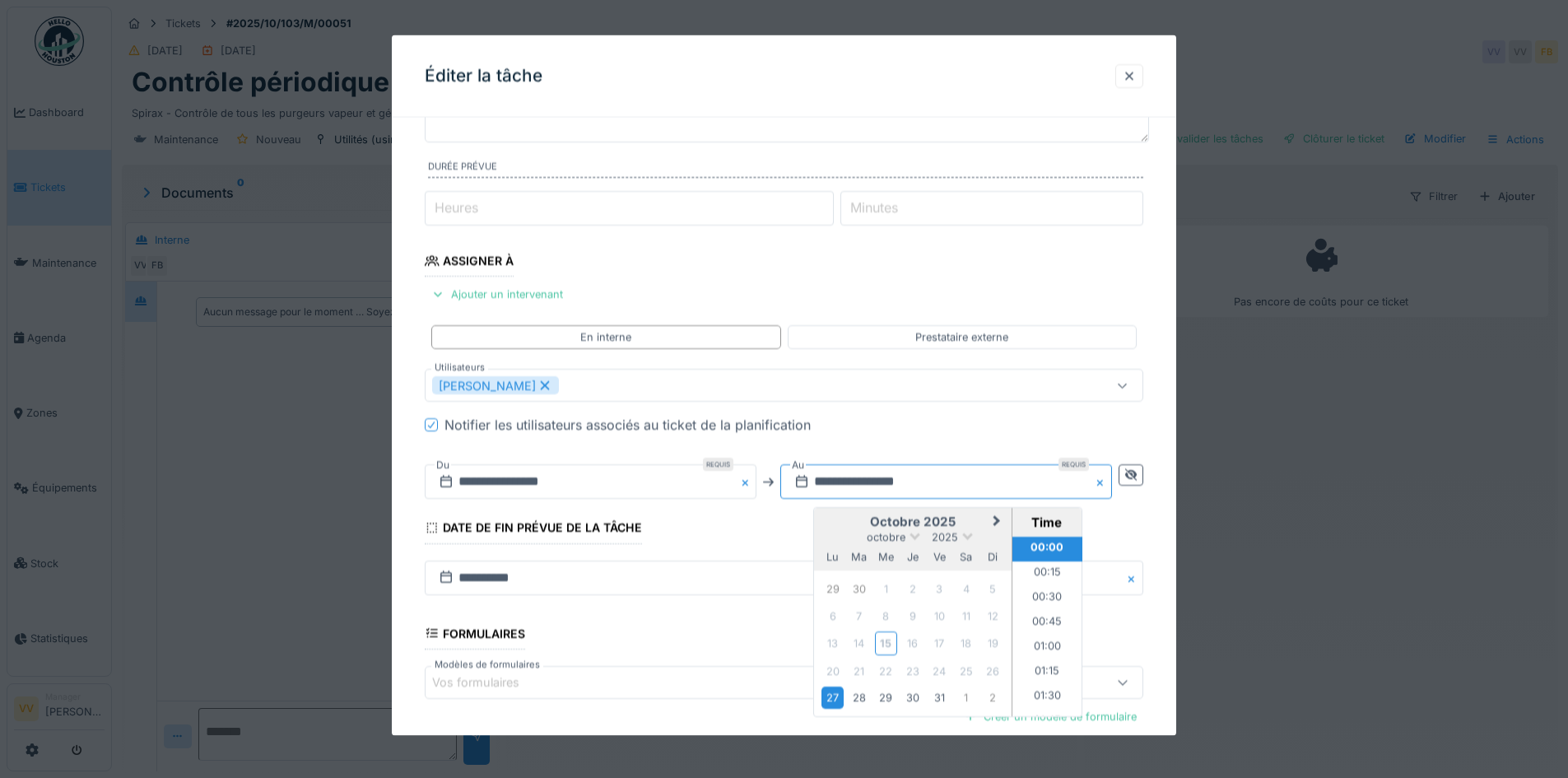
type input "**********"
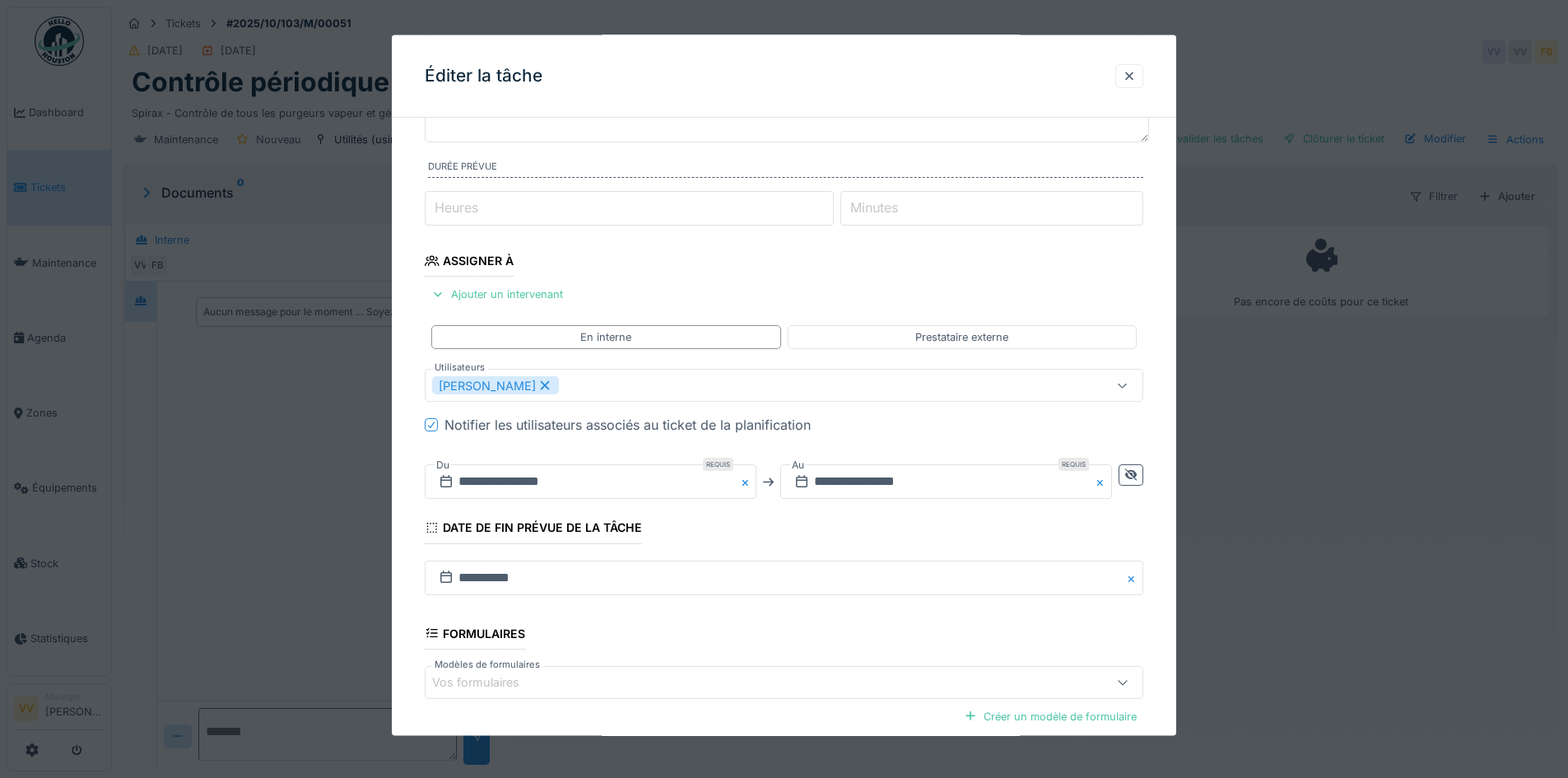
click at [991, 427] on div "Notifier les utilisateurs associés au ticket de la planification" at bounding box center [793, 425] width 699 height 20
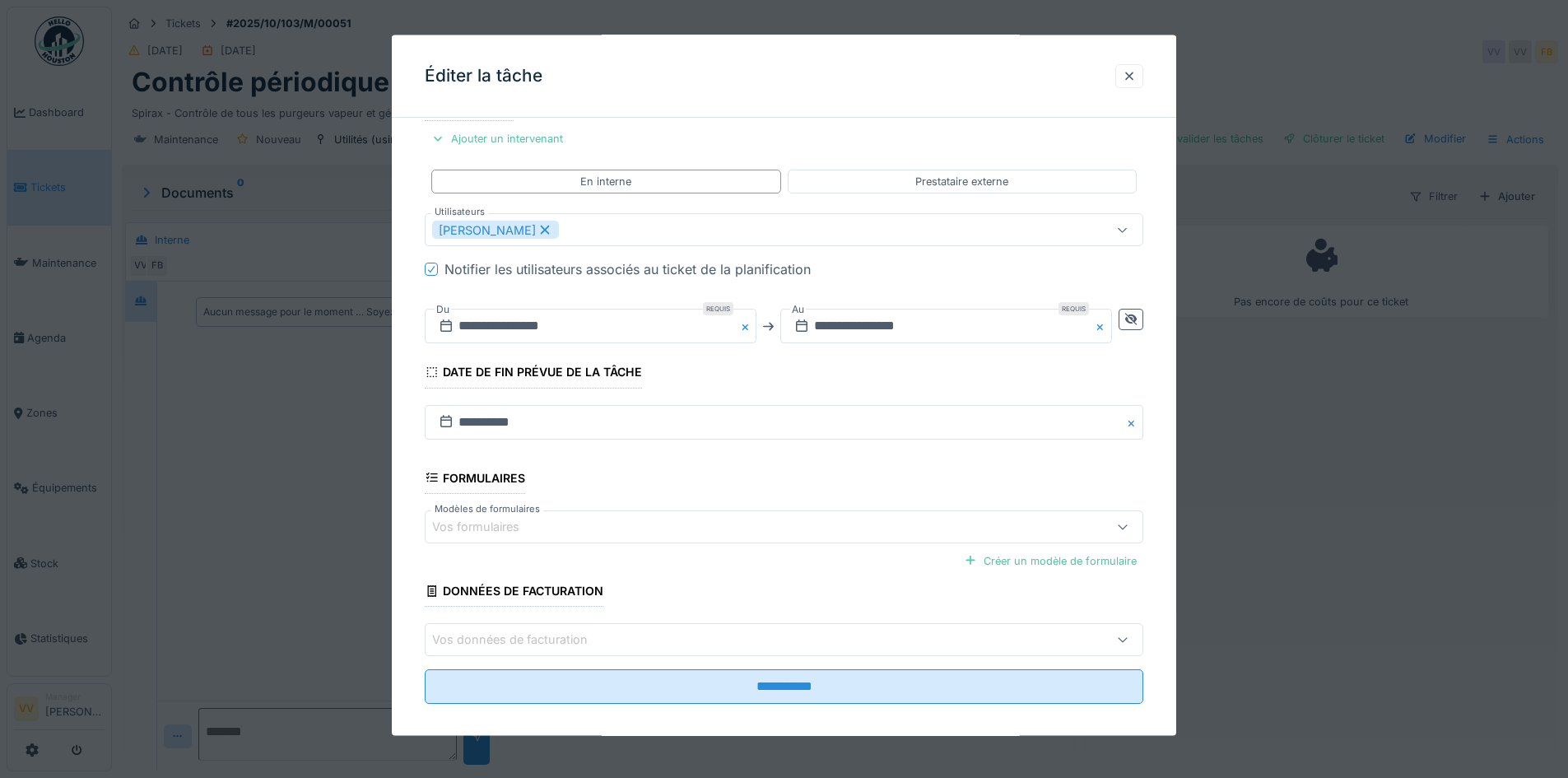
scroll to position [318, 0]
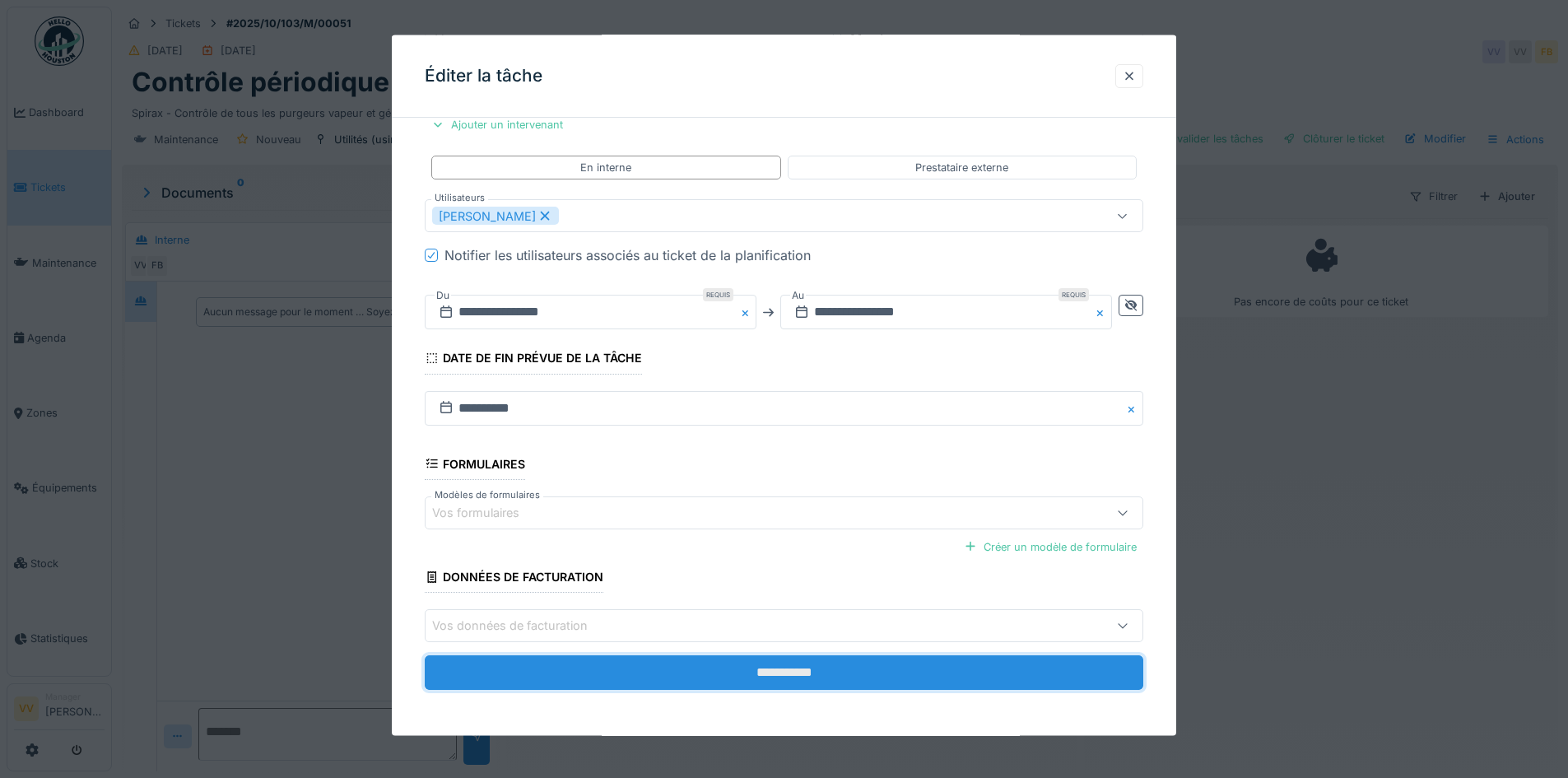
click at [892, 672] on input "**********" at bounding box center [784, 672] width 718 height 35
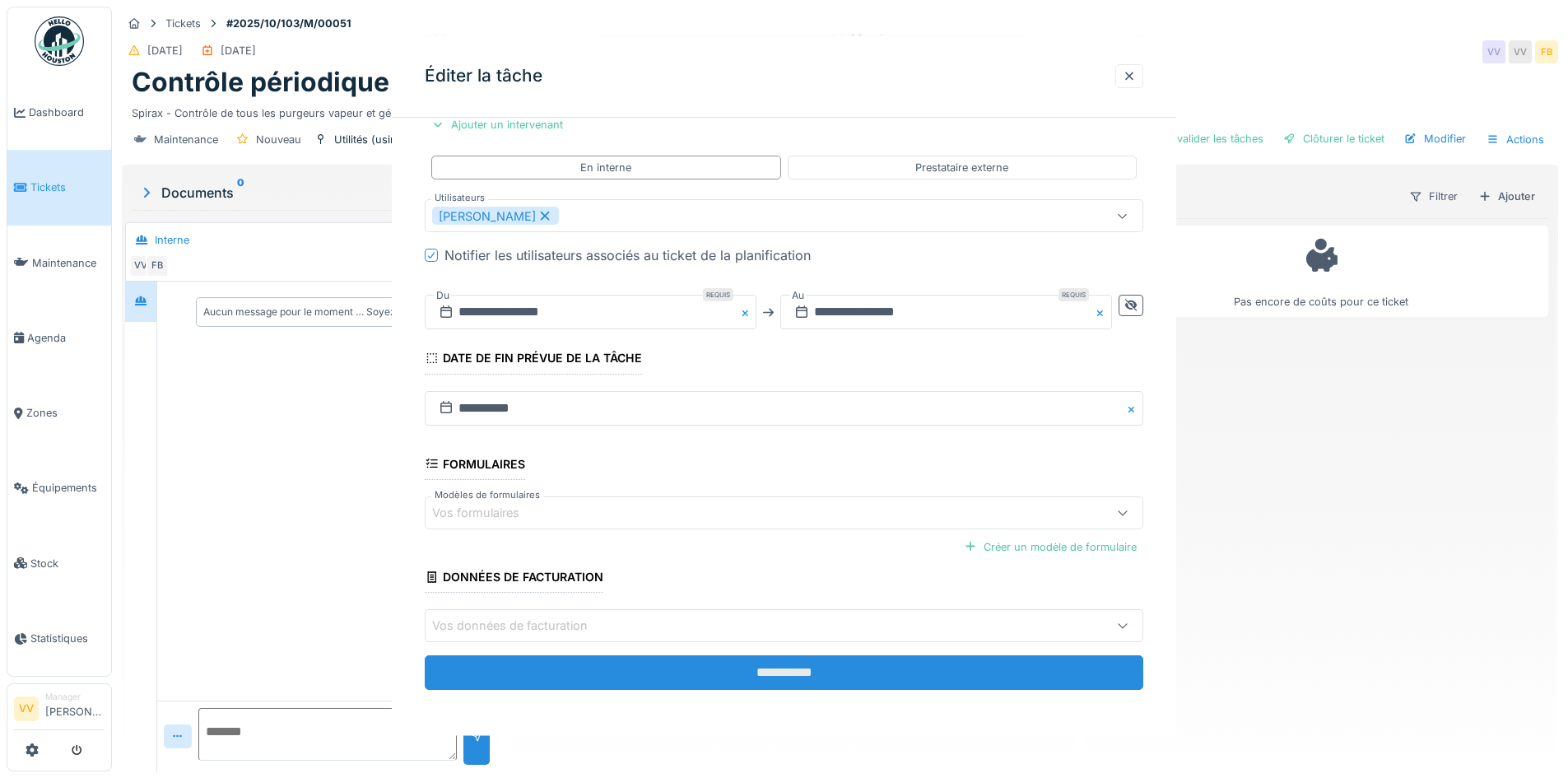
scroll to position [0, 0]
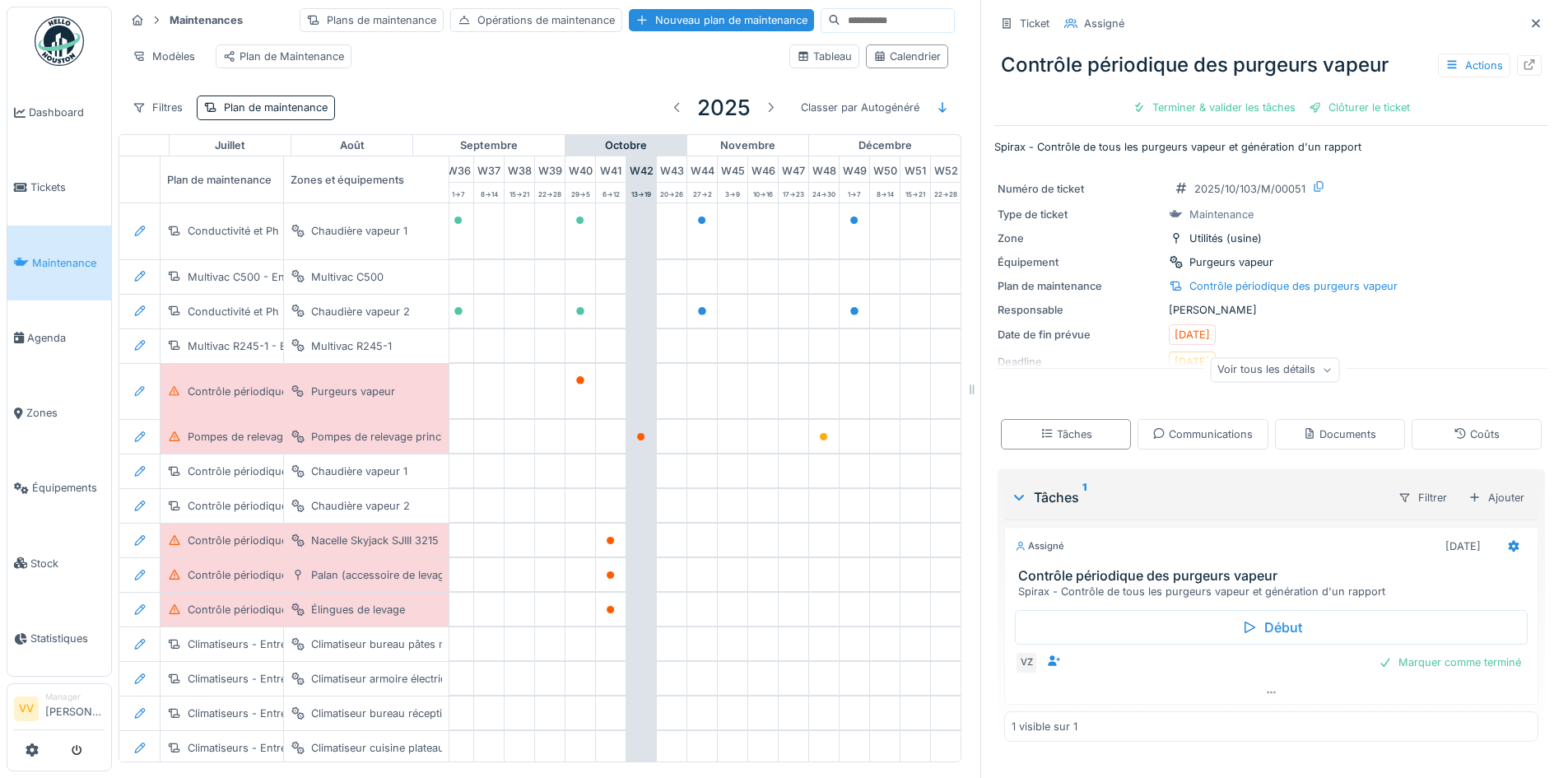
scroll to position [0, 1151]
click at [1529, 31] on div at bounding box center [1536, 23] width 13 height 16
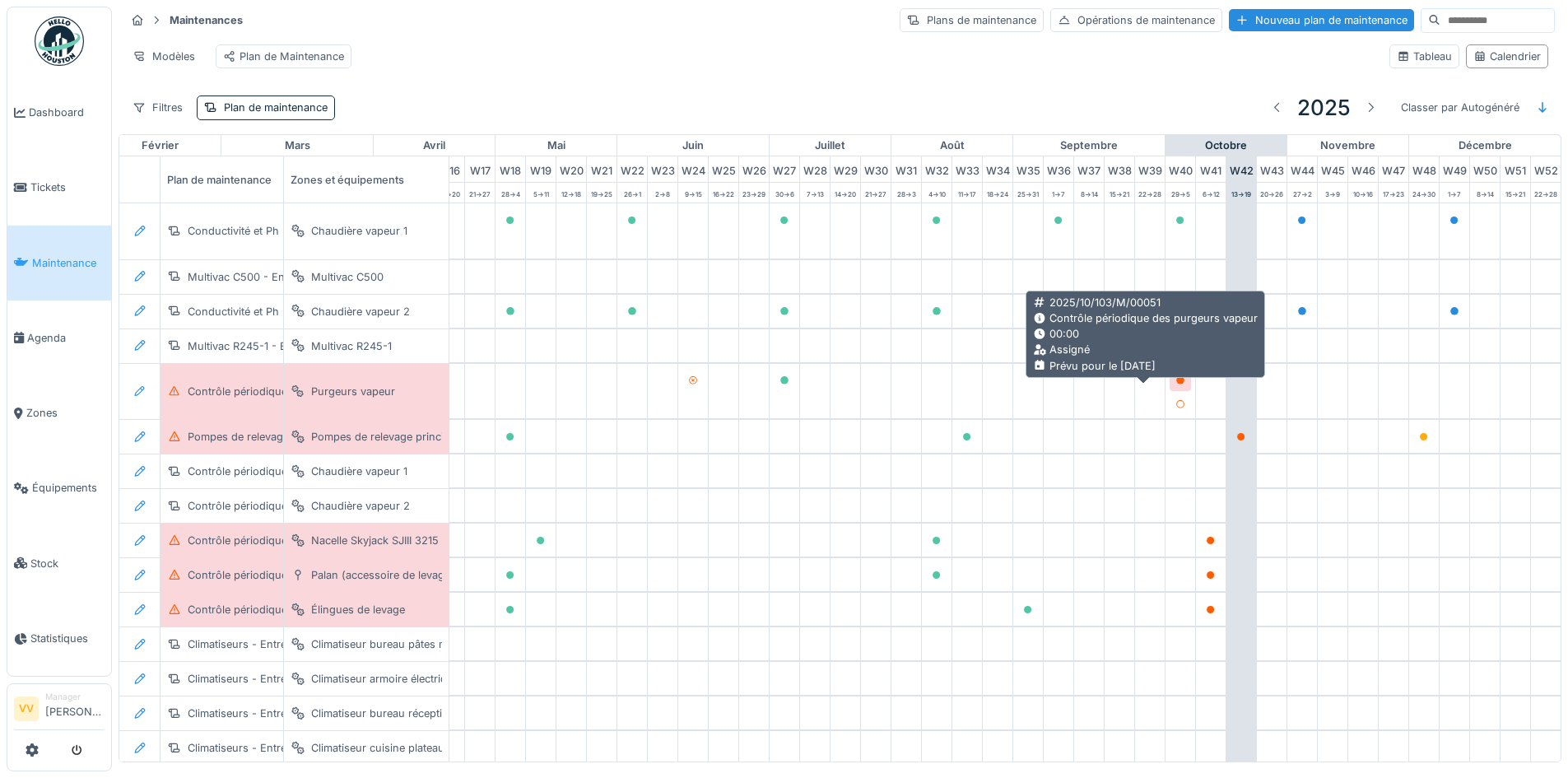
click at [1176, 384] on icon at bounding box center [1180, 380] width 8 height 8
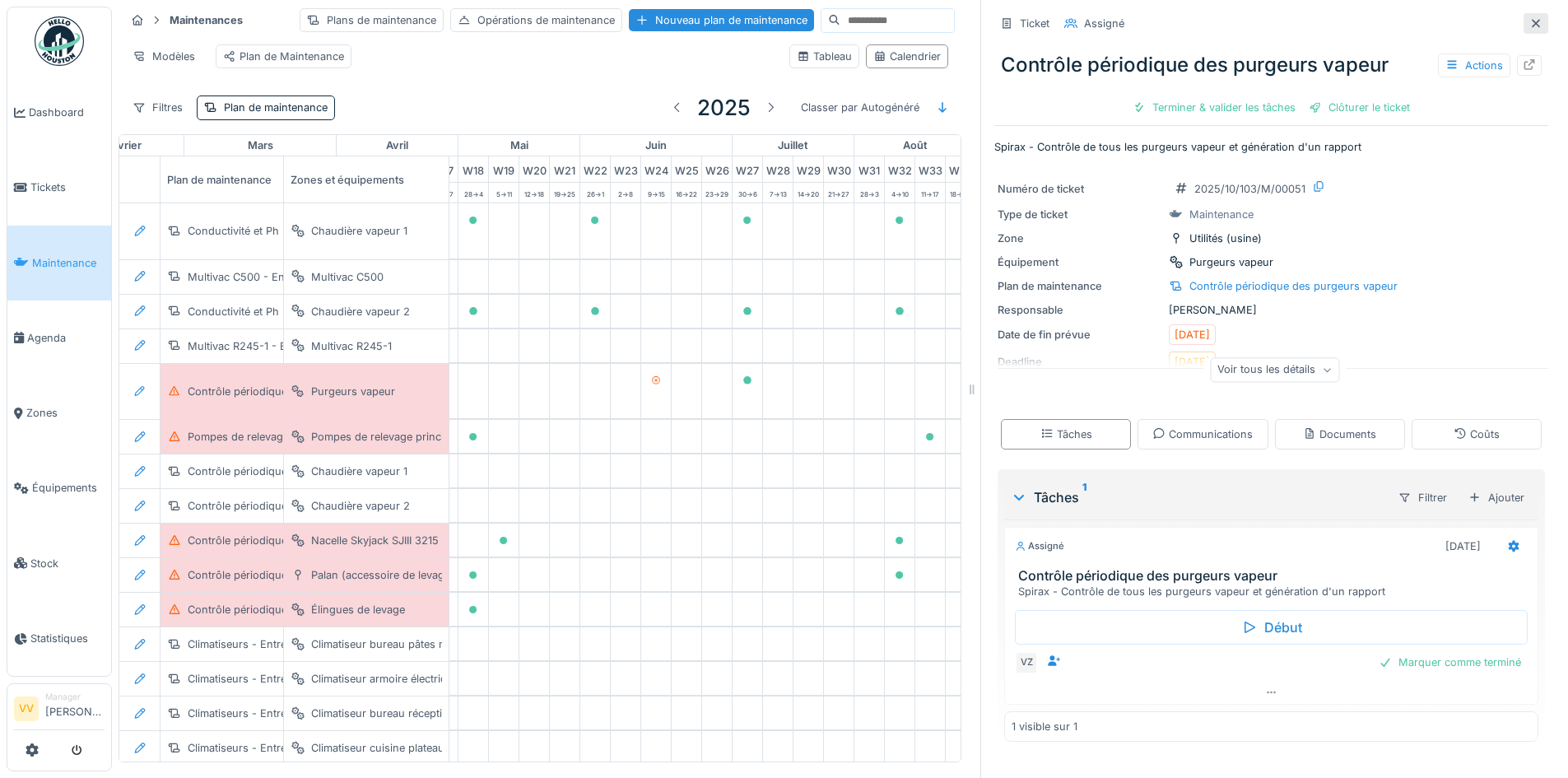
click at [1532, 21] on icon at bounding box center [1536, 23] width 8 height 8
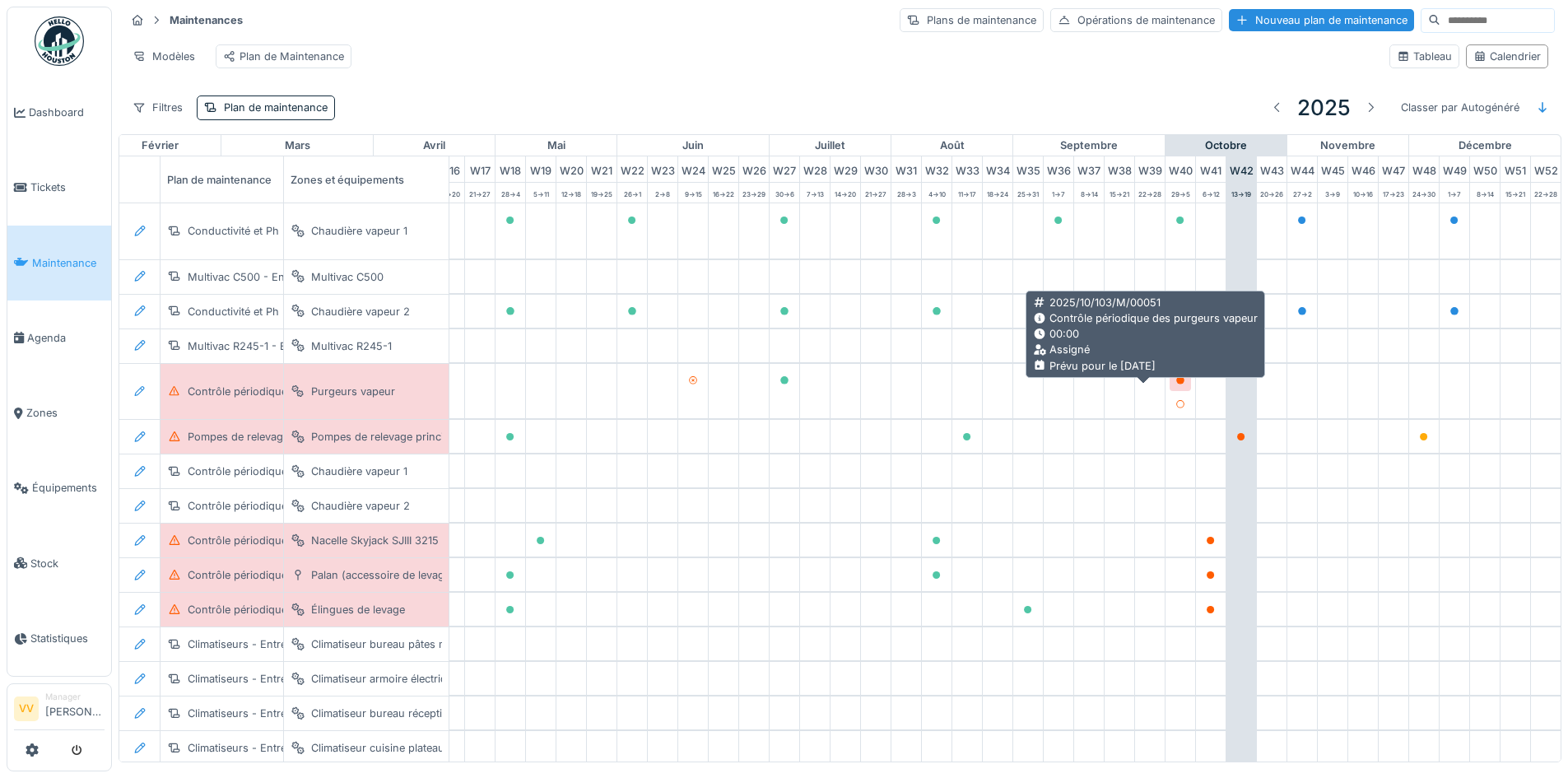
click at [1175, 384] on icon at bounding box center [1180, 380] width 10 height 8
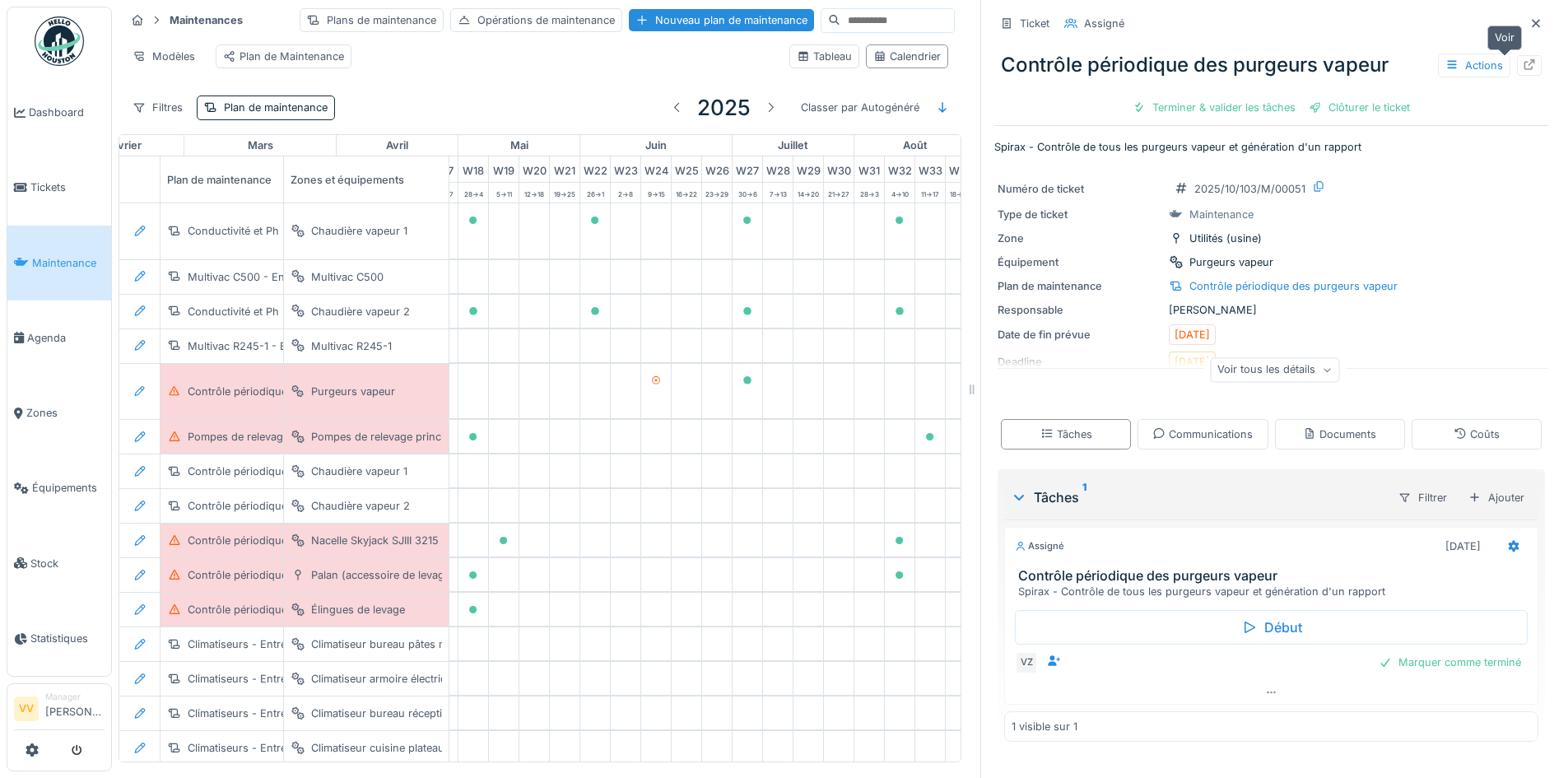
click at [1524, 68] on icon at bounding box center [1529, 64] width 11 height 11
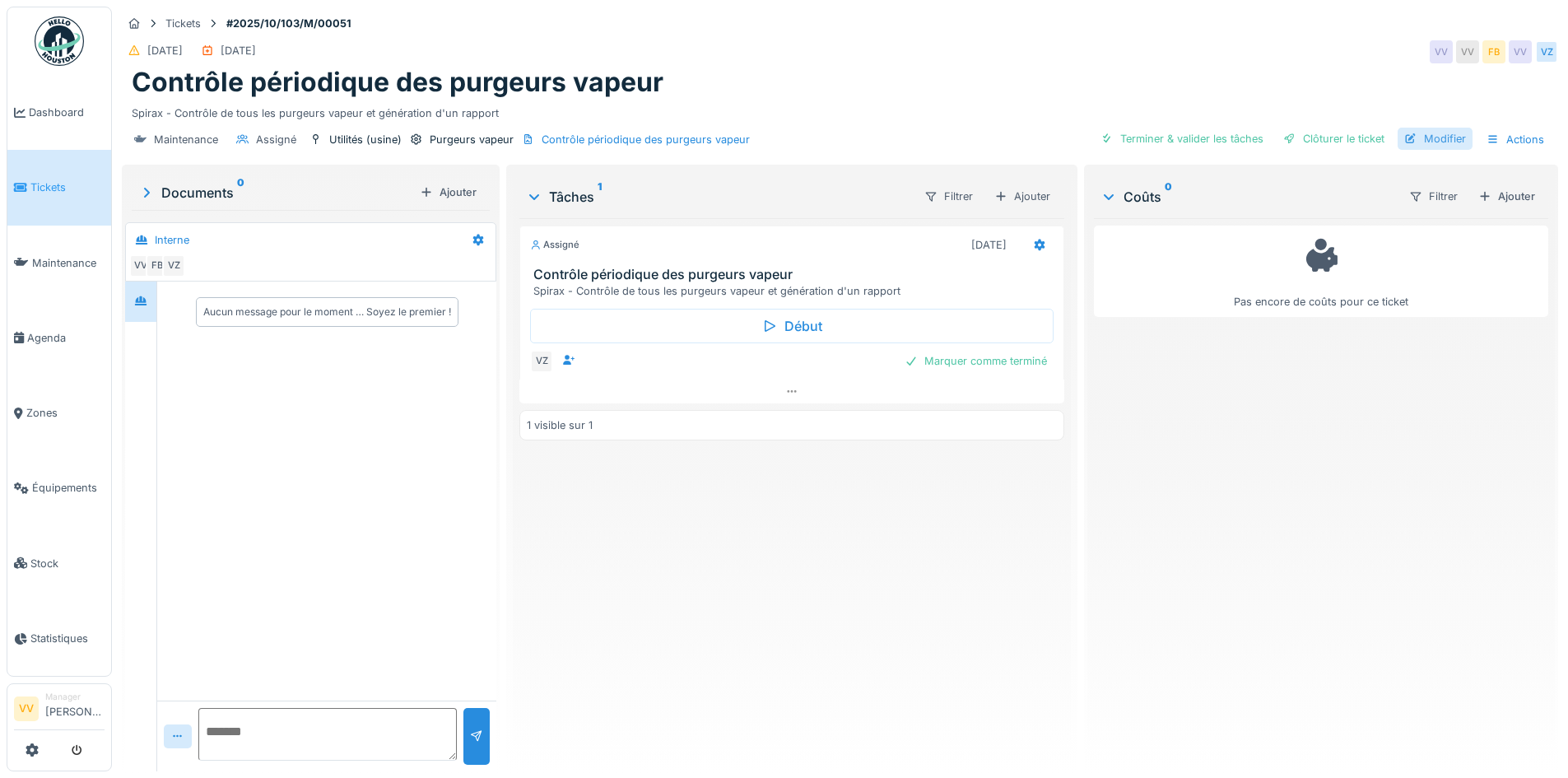
click at [1412, 145] on div "Modifier" at bounding box center [1435, 139] width 75 height 22
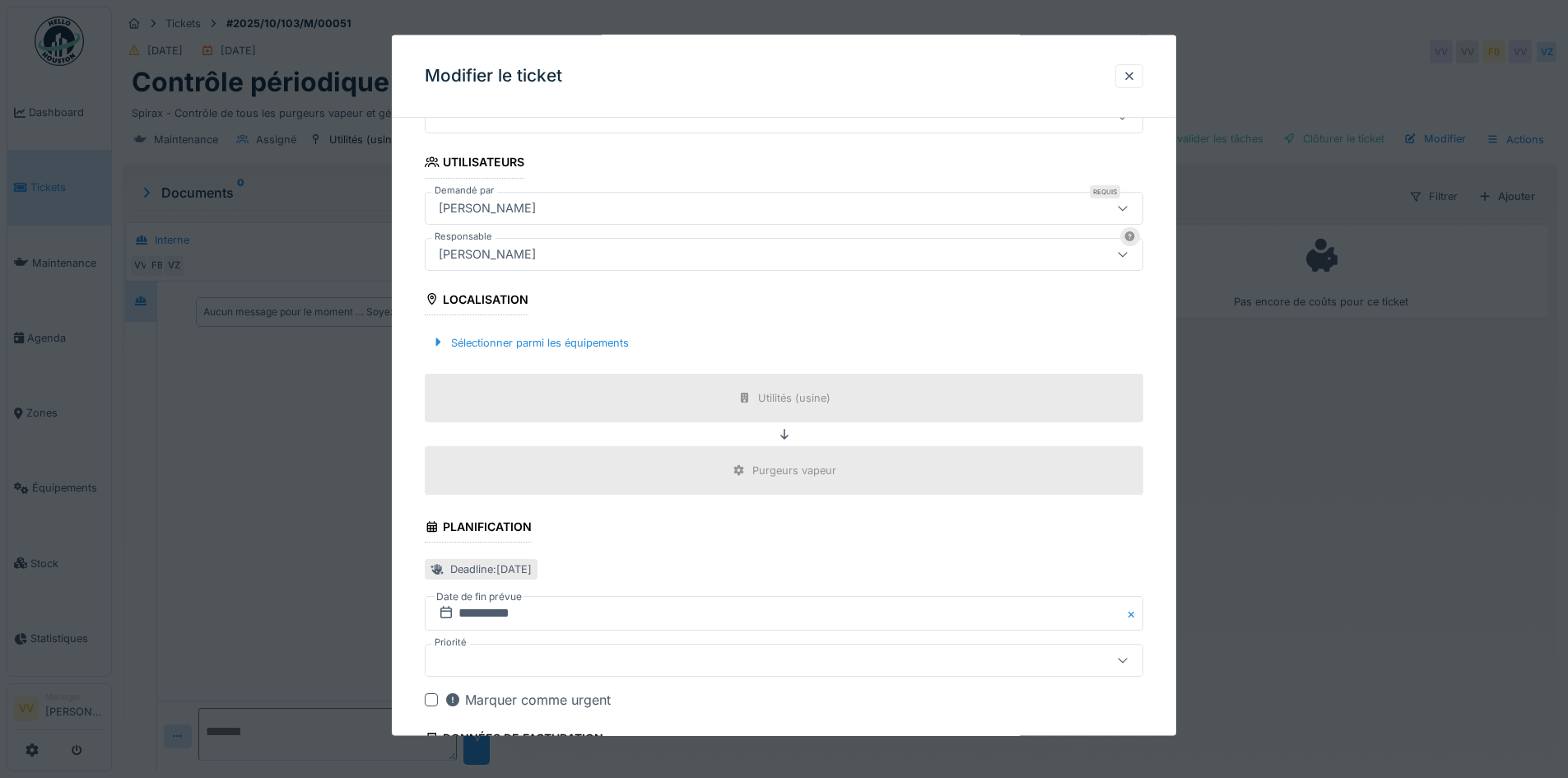
scroll to position [494, 0]
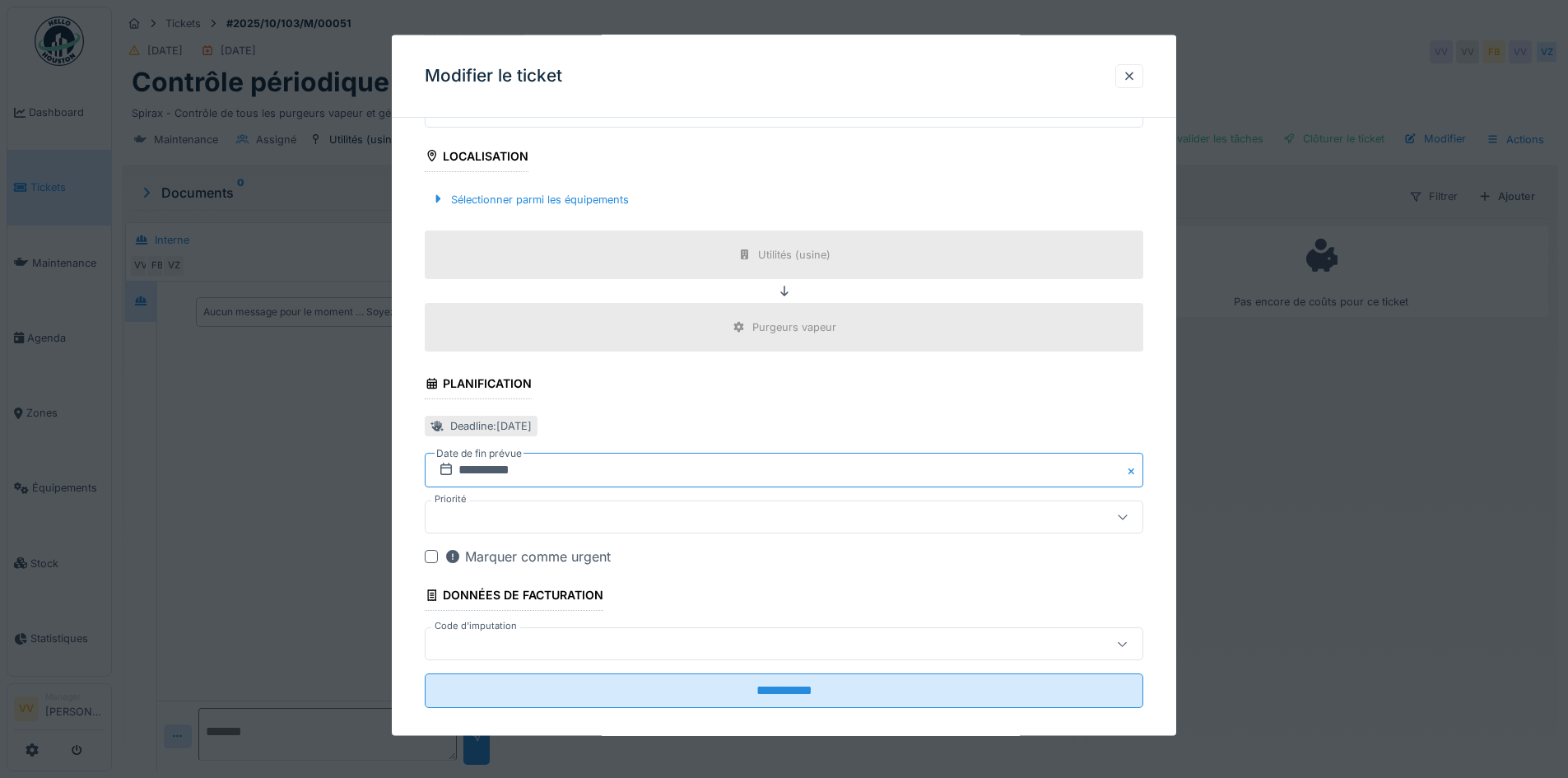
click at [616, 470] on input "**********" at bounding box center [784, 470] width 718 height 35
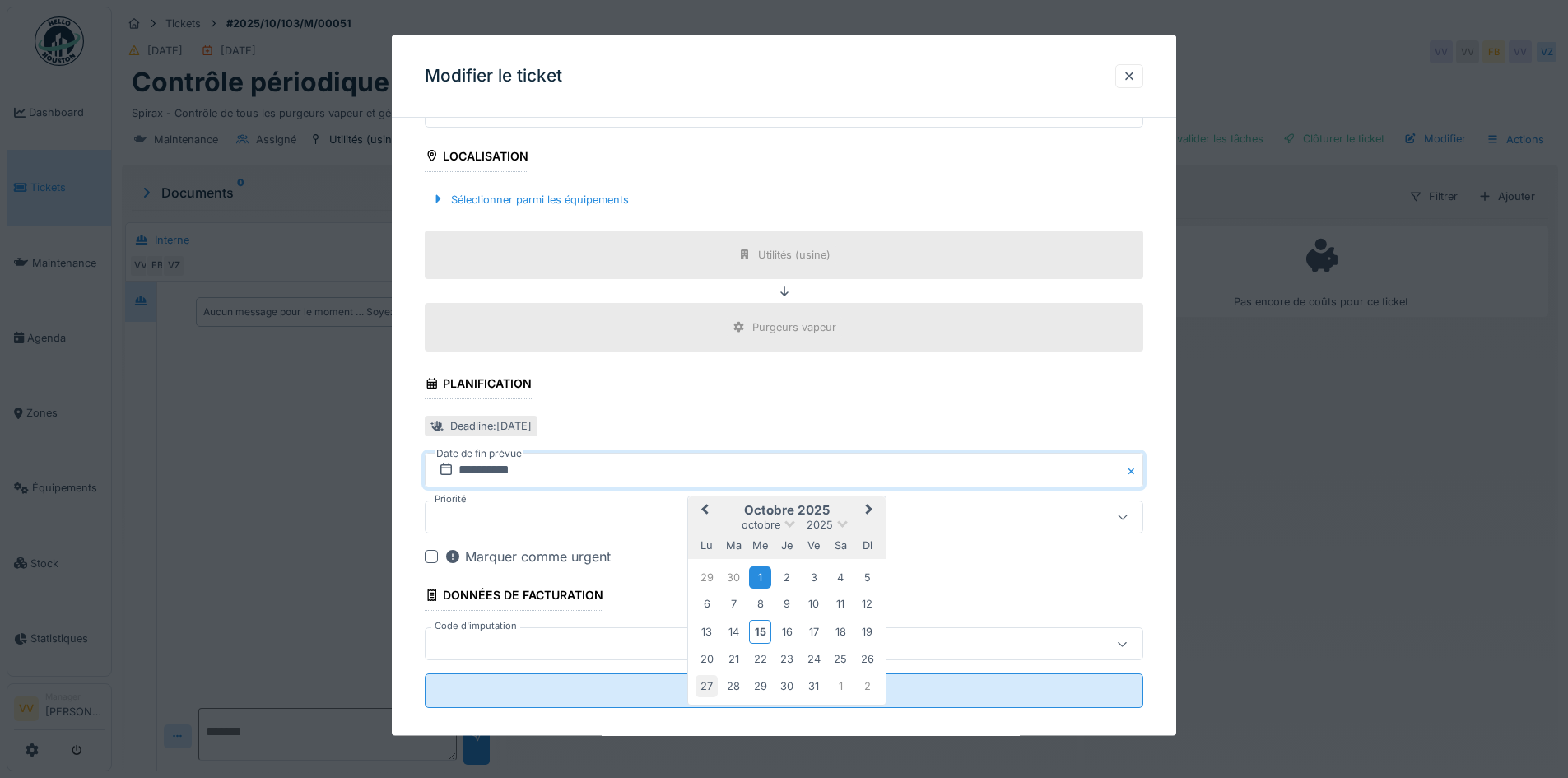
click at [705, 682] on div "27" at bounding box center [706, 685] width 22 height 22
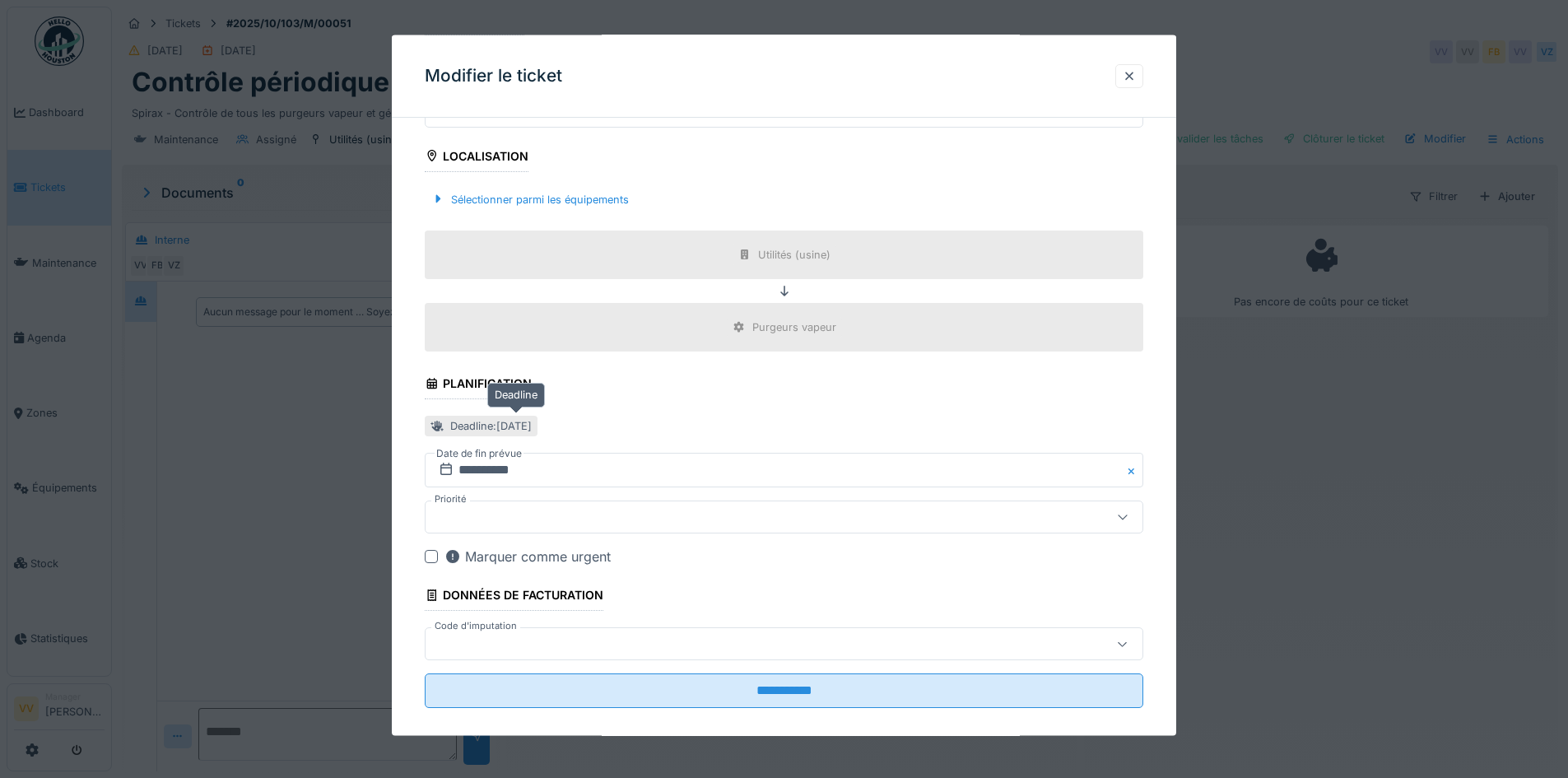
click at [532, 424] on div "Deadline : [DATE]" at bounding box center [491, 426] width 82 height 16
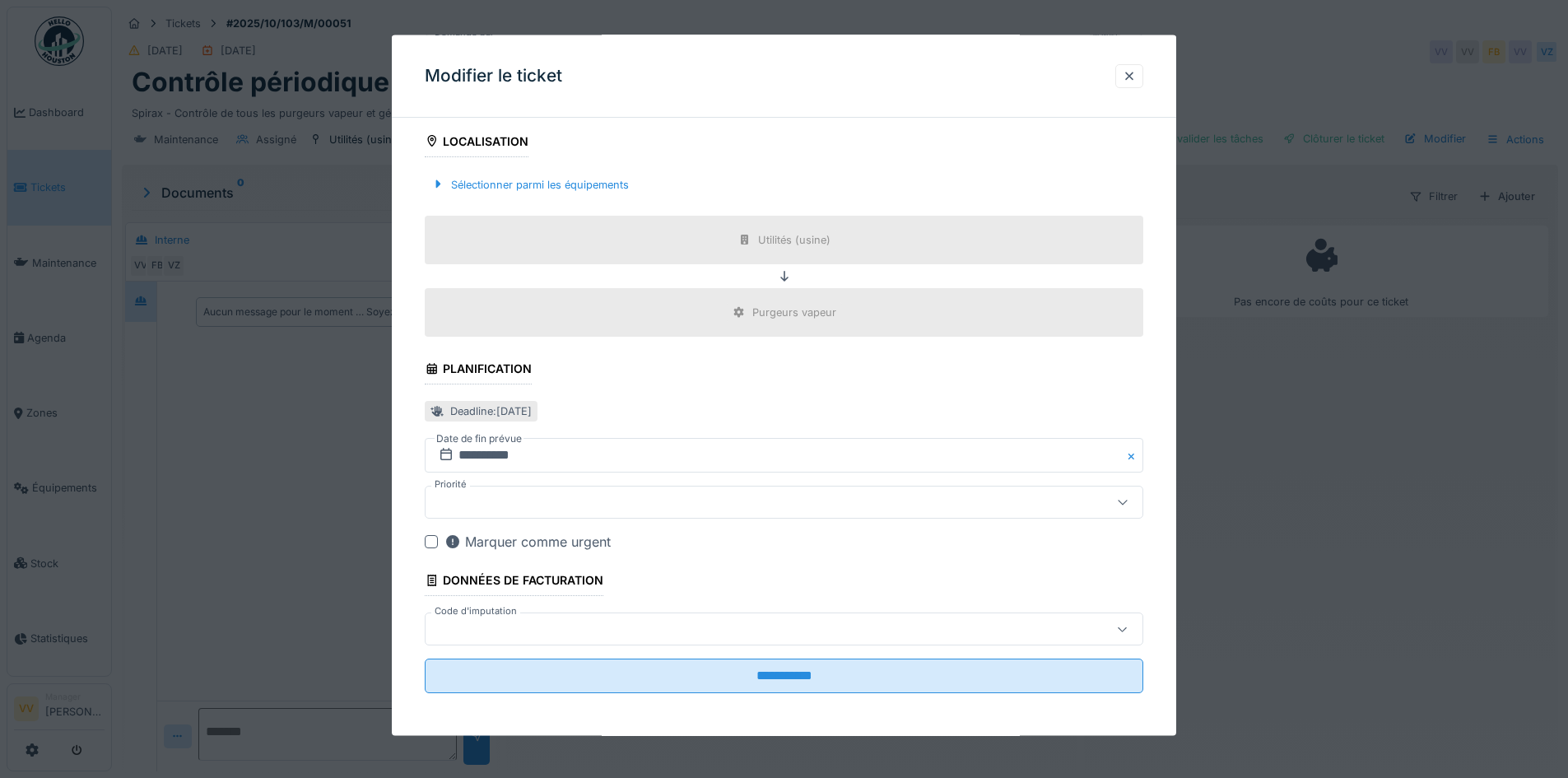
scroll to position [512, 0]
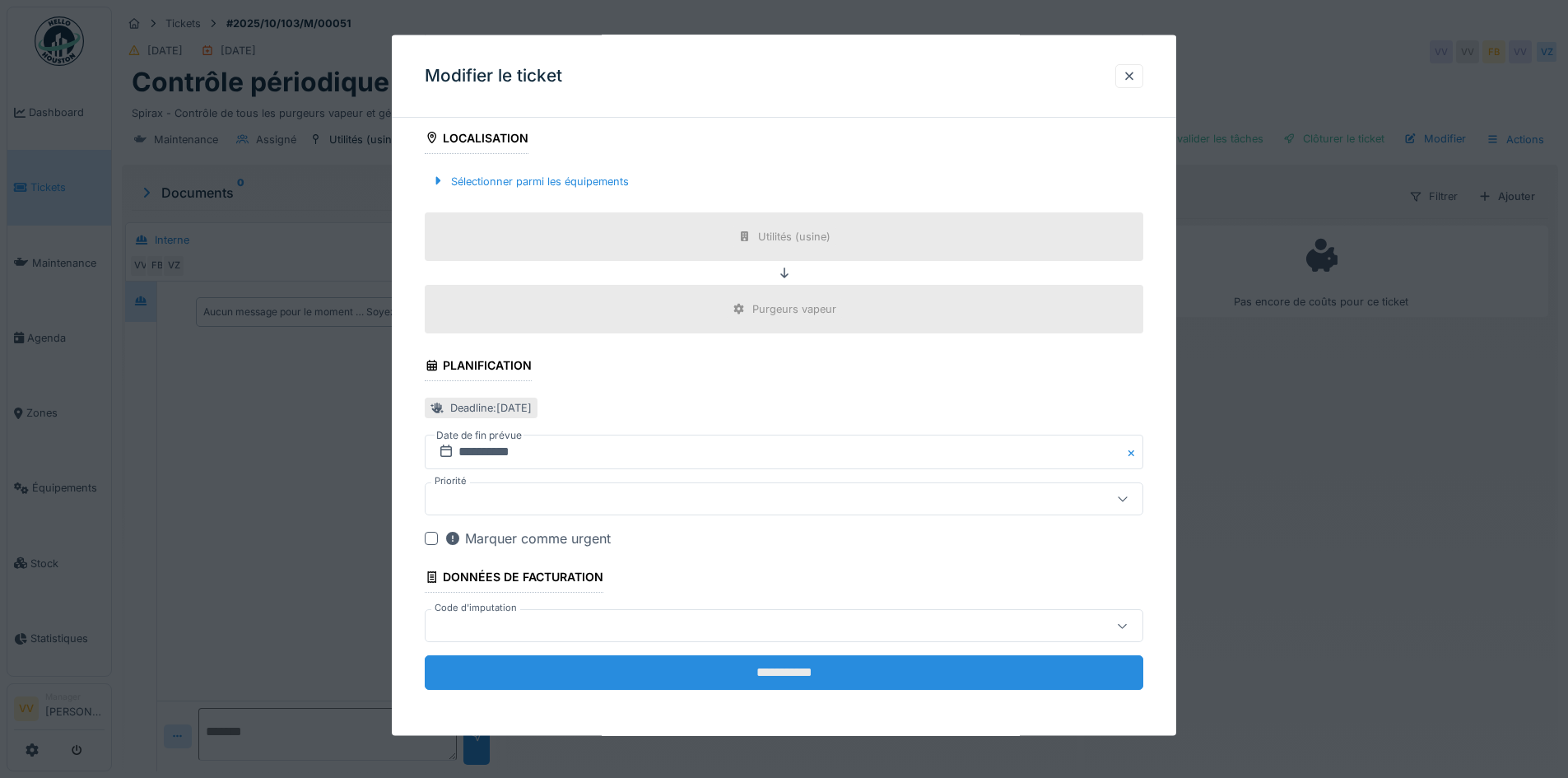
click at [831, 677] on input "**********" at bounding box center [784, 672] width 718 height 35
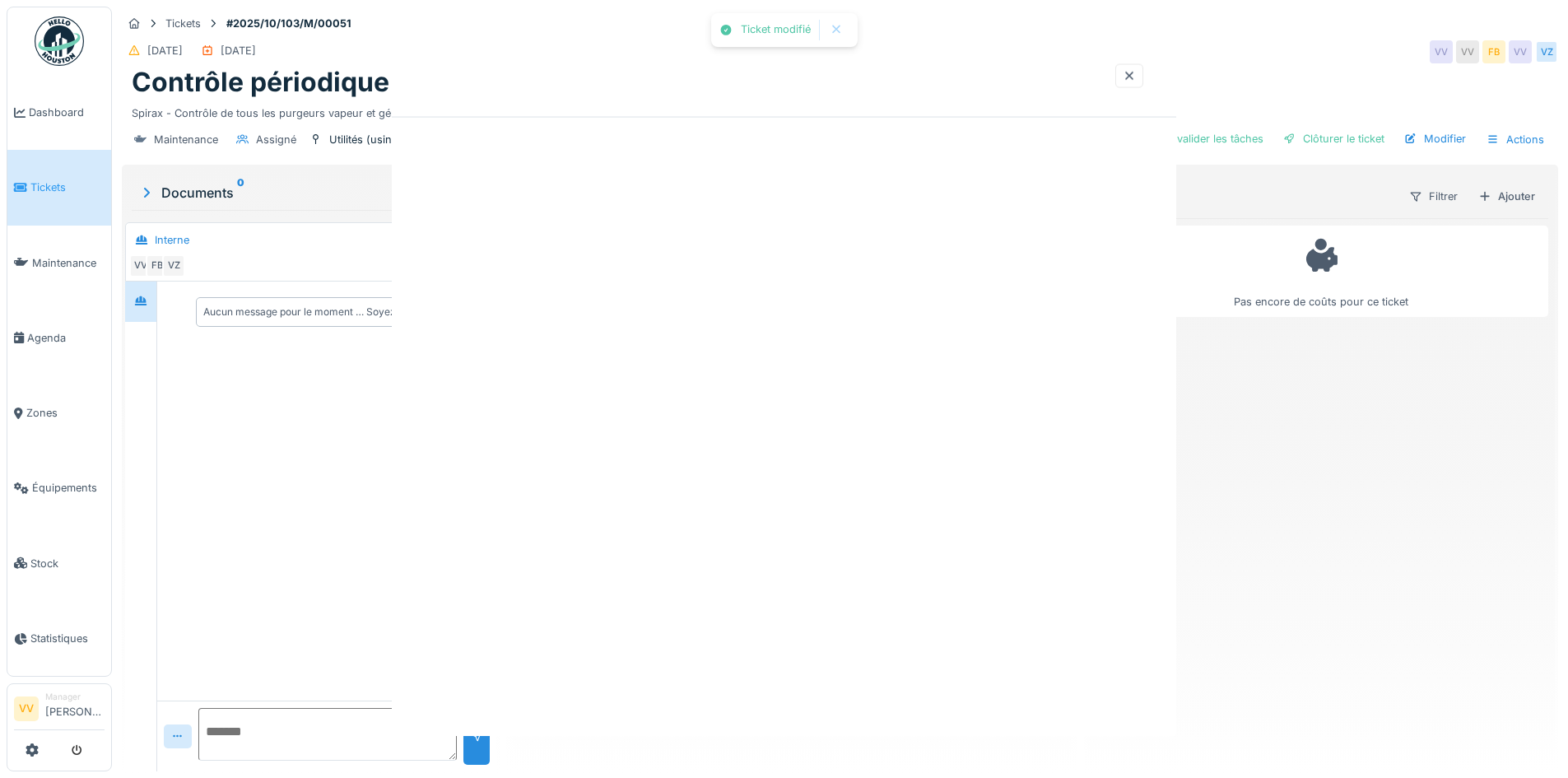
scroll to position [0, 0]
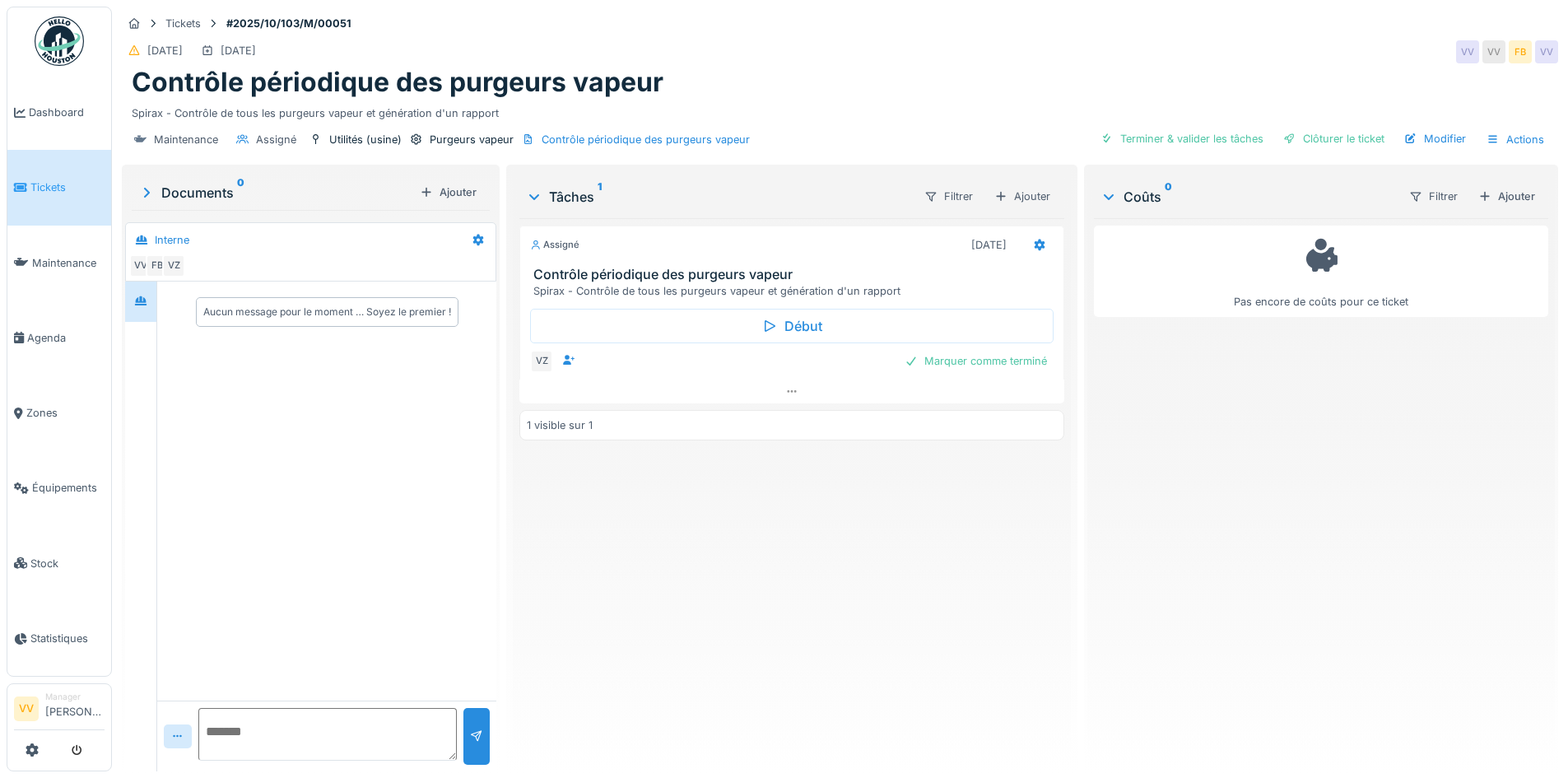
click at [38, 186] on span "Tickets" at bounding box center [68, 187] width 74 height 16
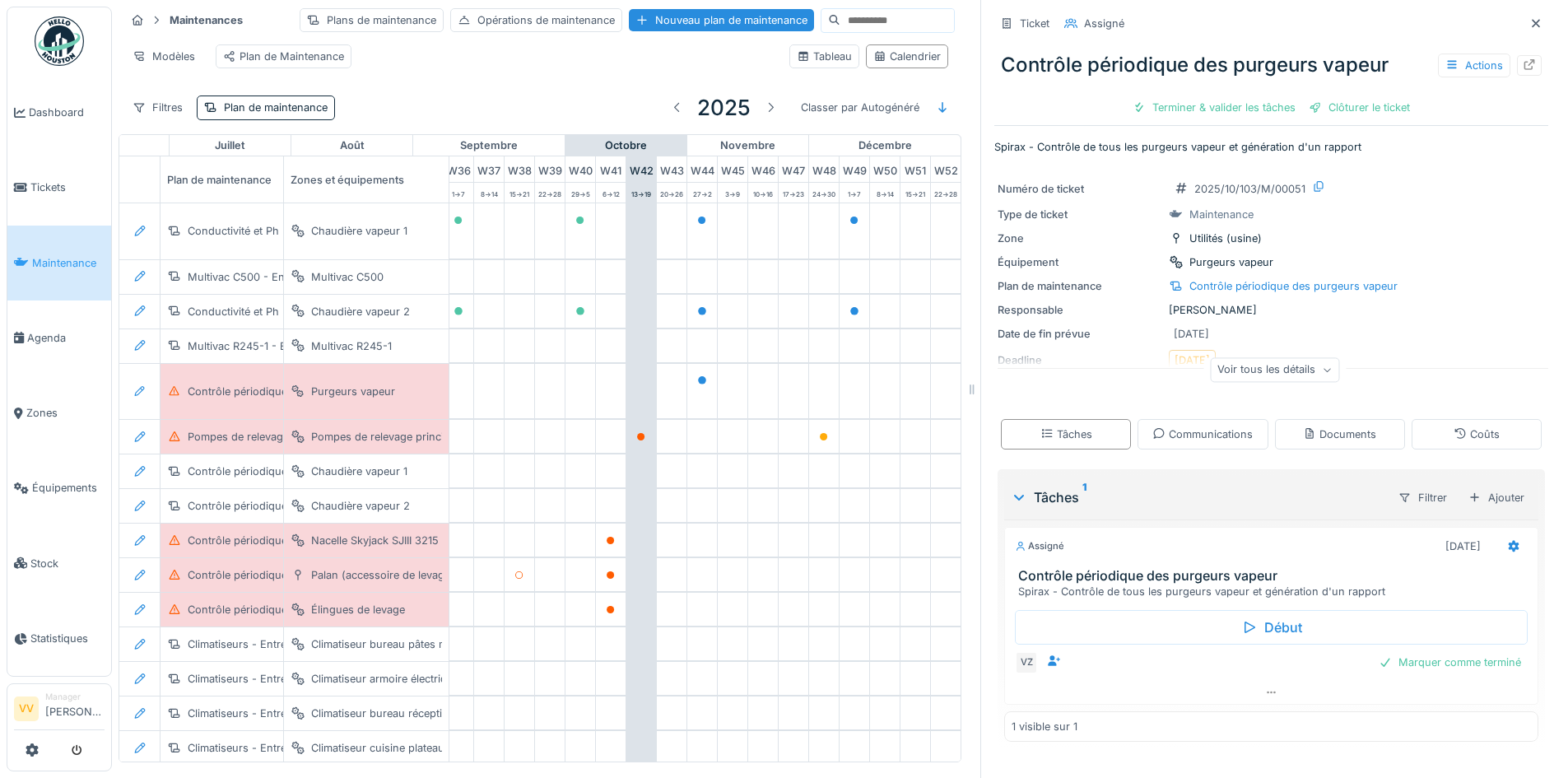
scroll to position [0, 1151]
click at [1523, 22] on div at bounding box center [1536, 23] width 25 height 21
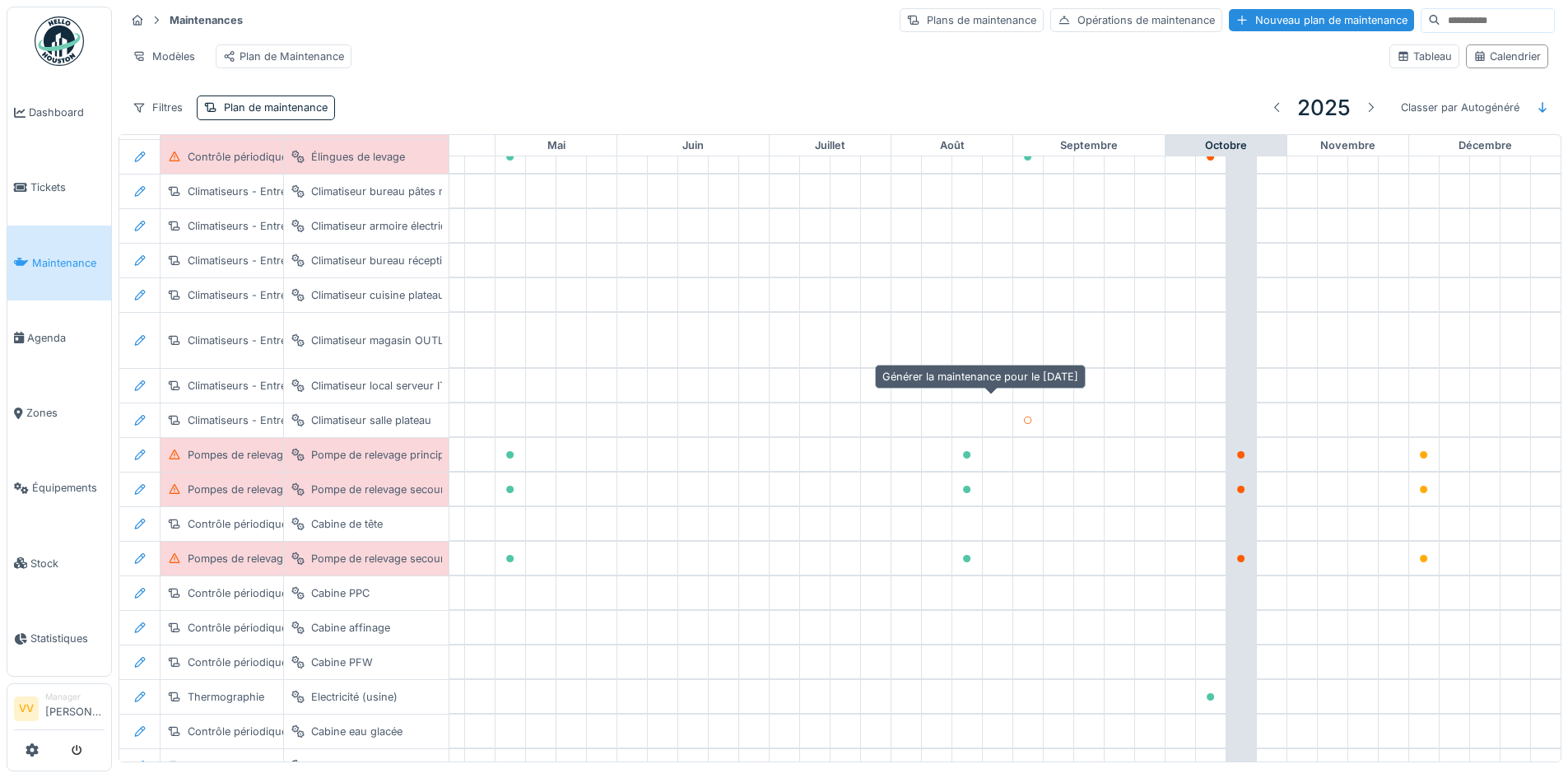
scroll to position [482, 552]
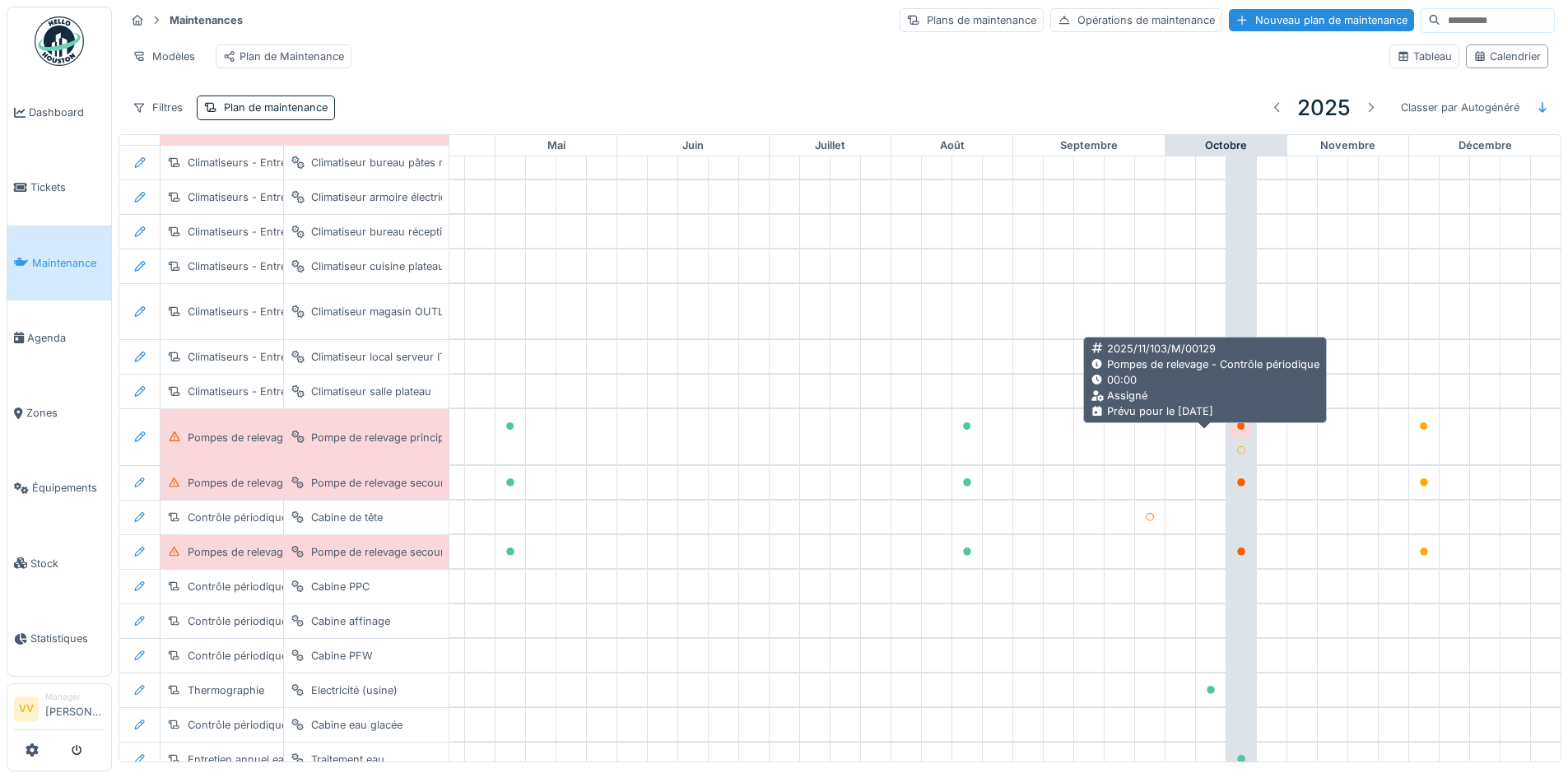
click at [1237, 431] on icon at bounding box center [1241, 427] width 8 height 8
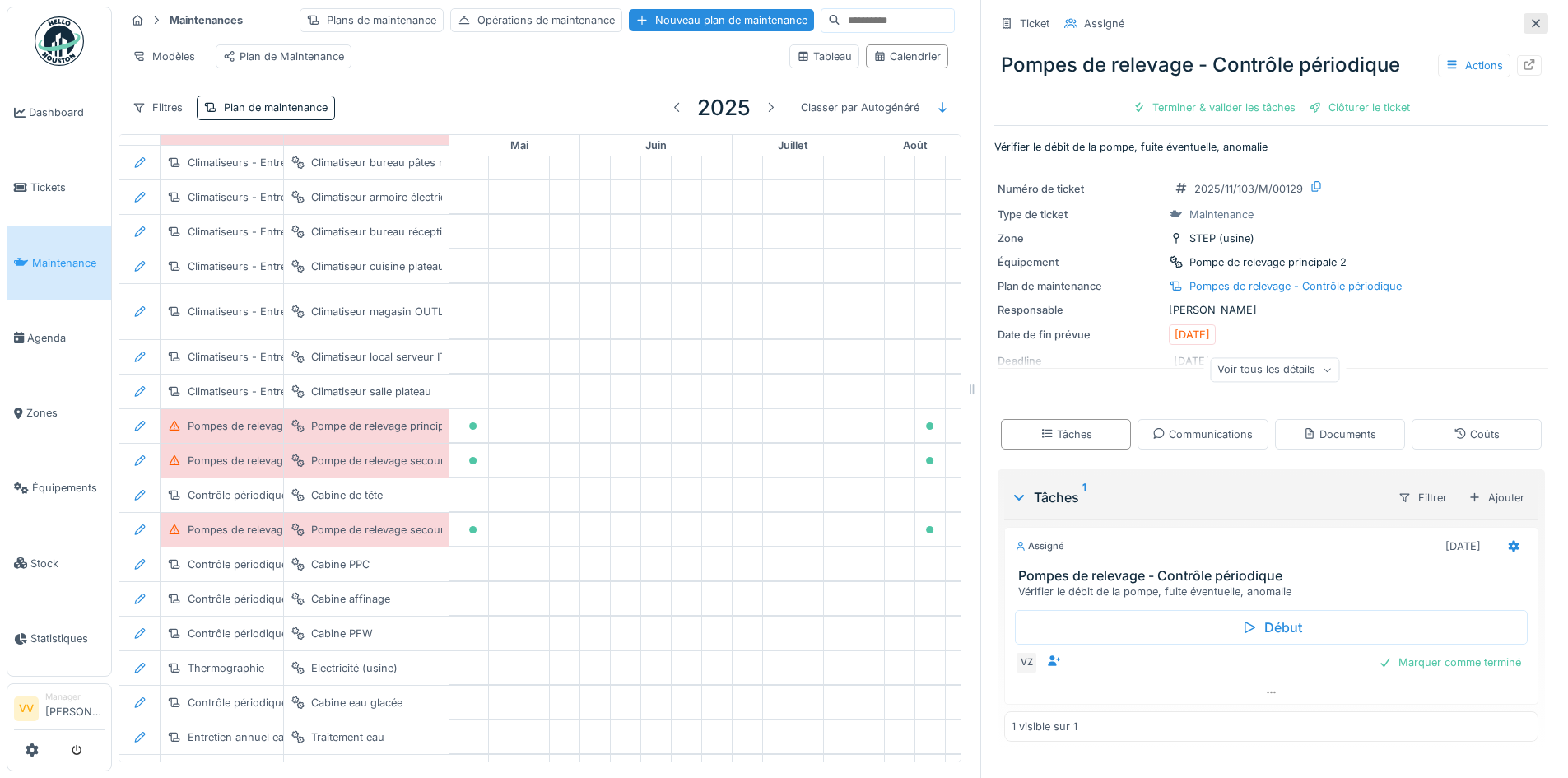
click at [1532, 20] on icon at bounding box center [1536, 23] width 8 height 8
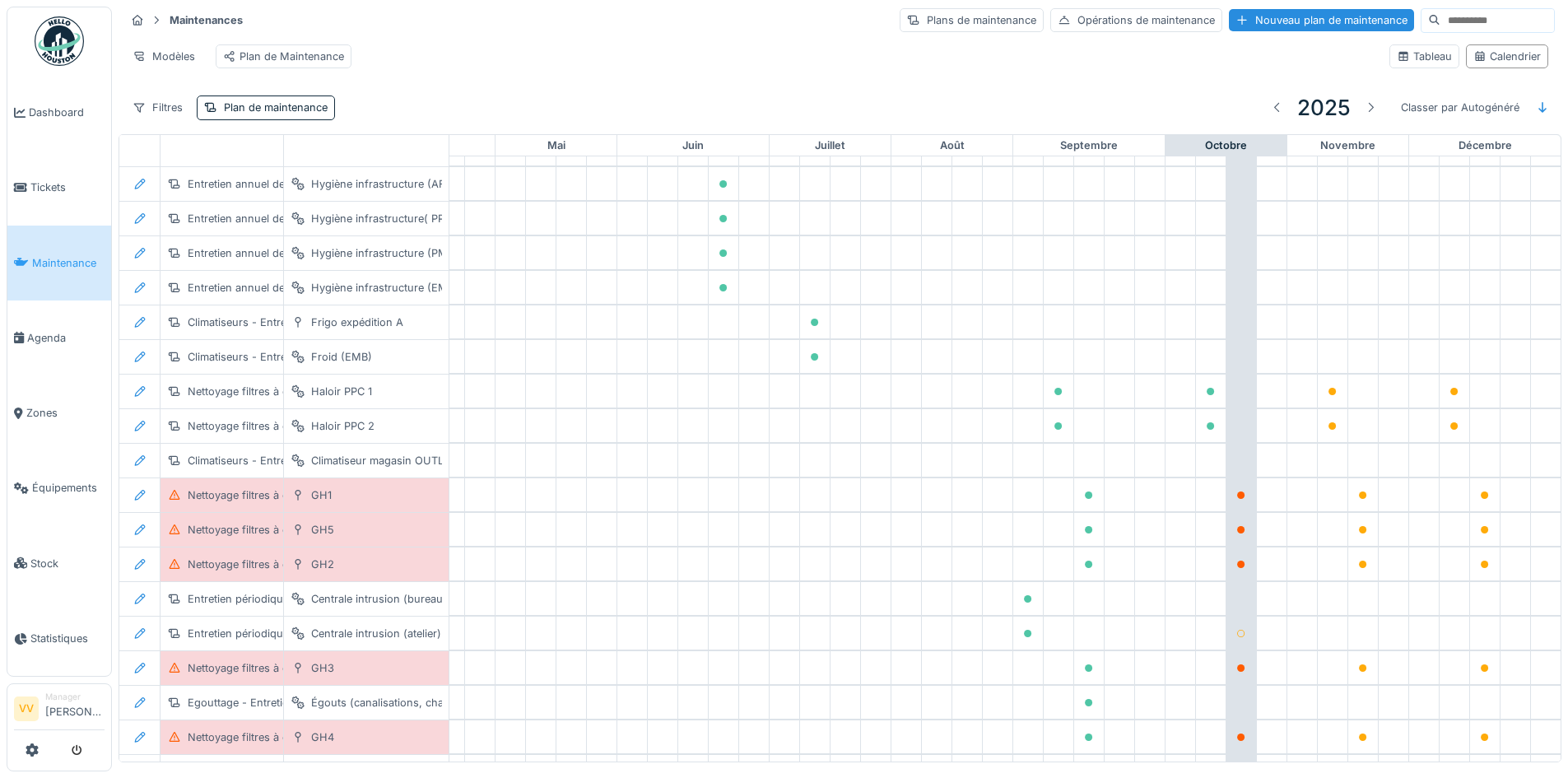
scroll to position [2193, 552]
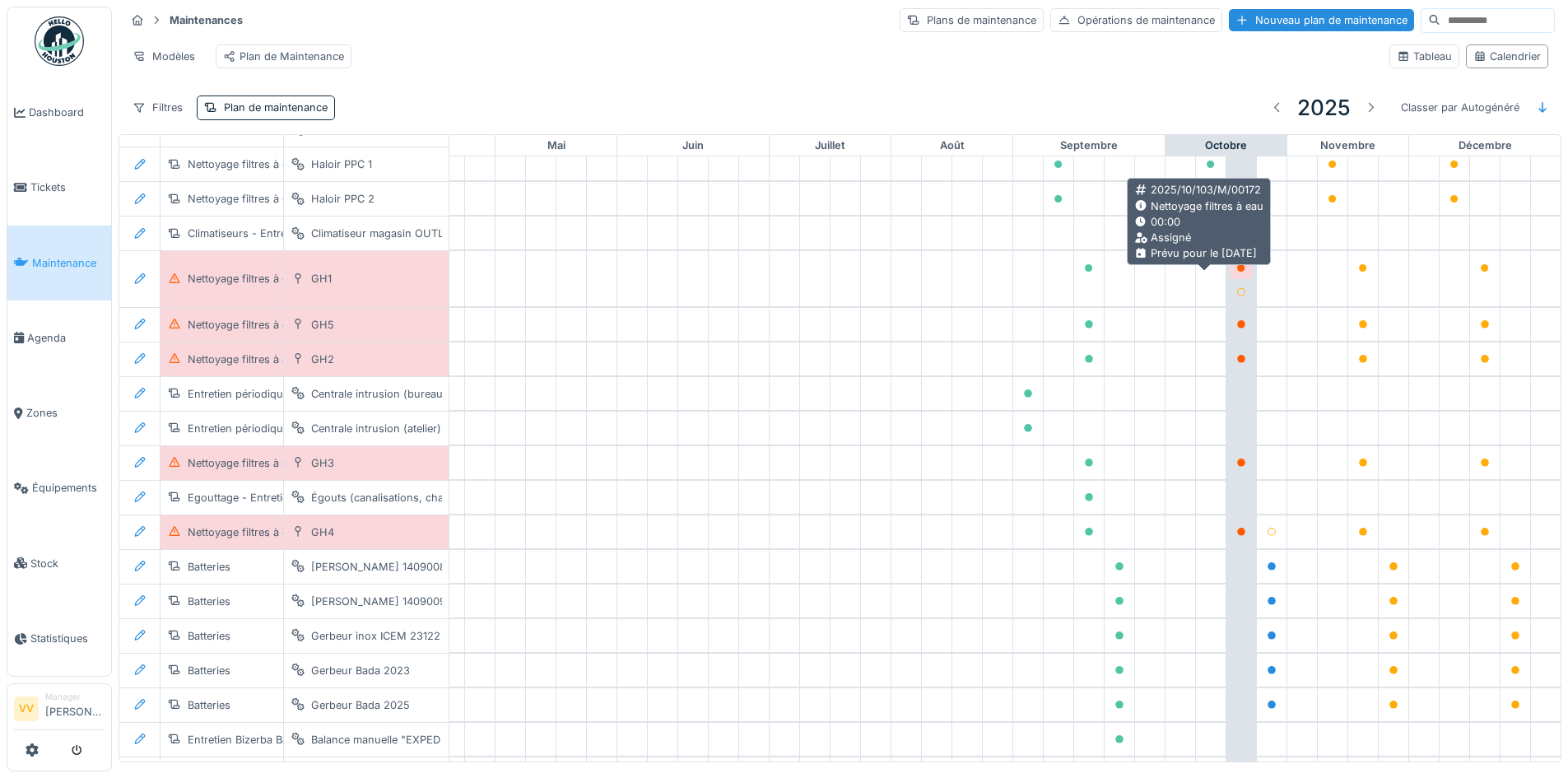
click at [1236, 272] on icon at bounding box center [1241, 268] width 10 height 8
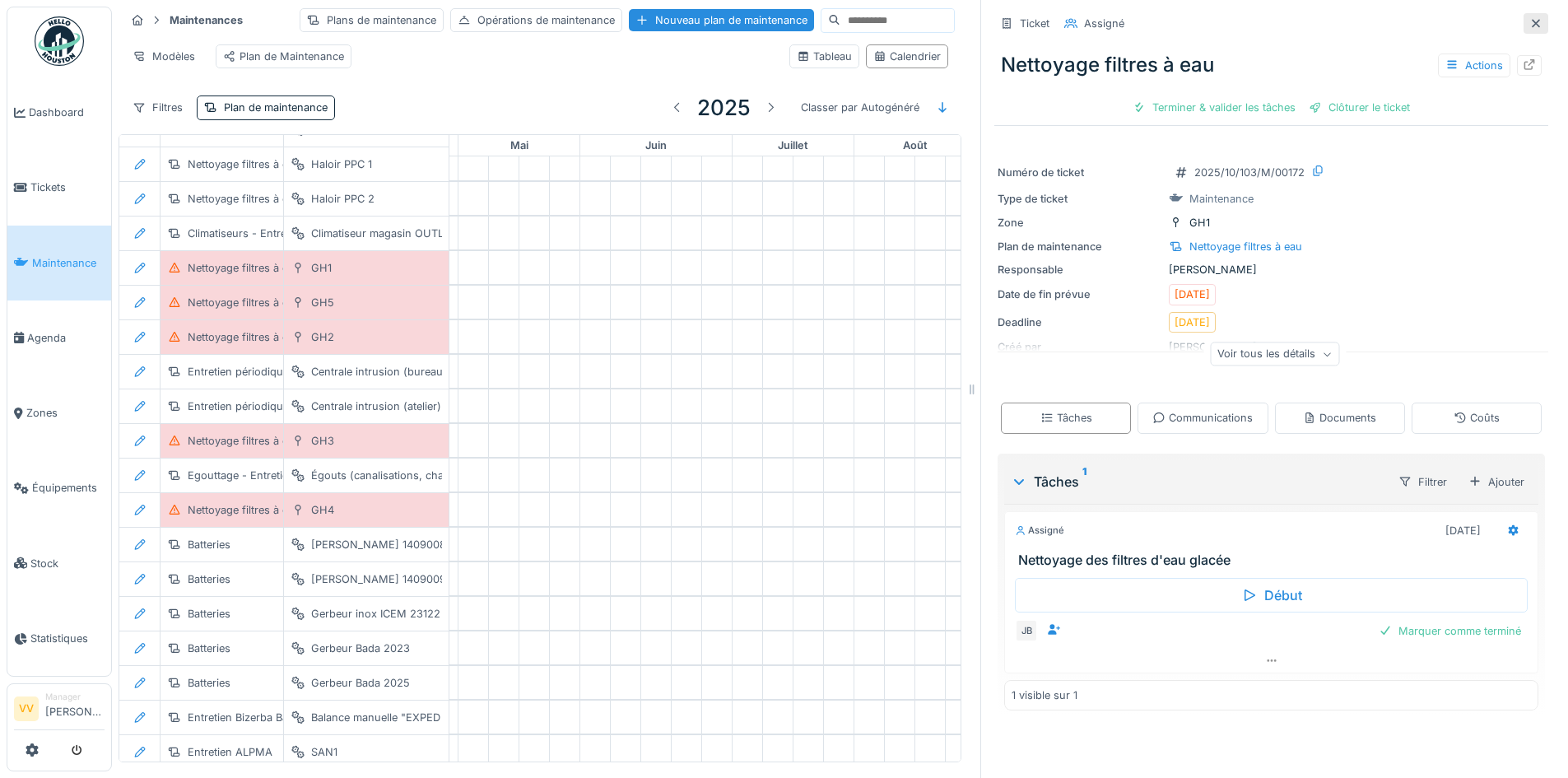
click at [1523, 26] on div at bounding box center [1536, 23] width 25 height 21
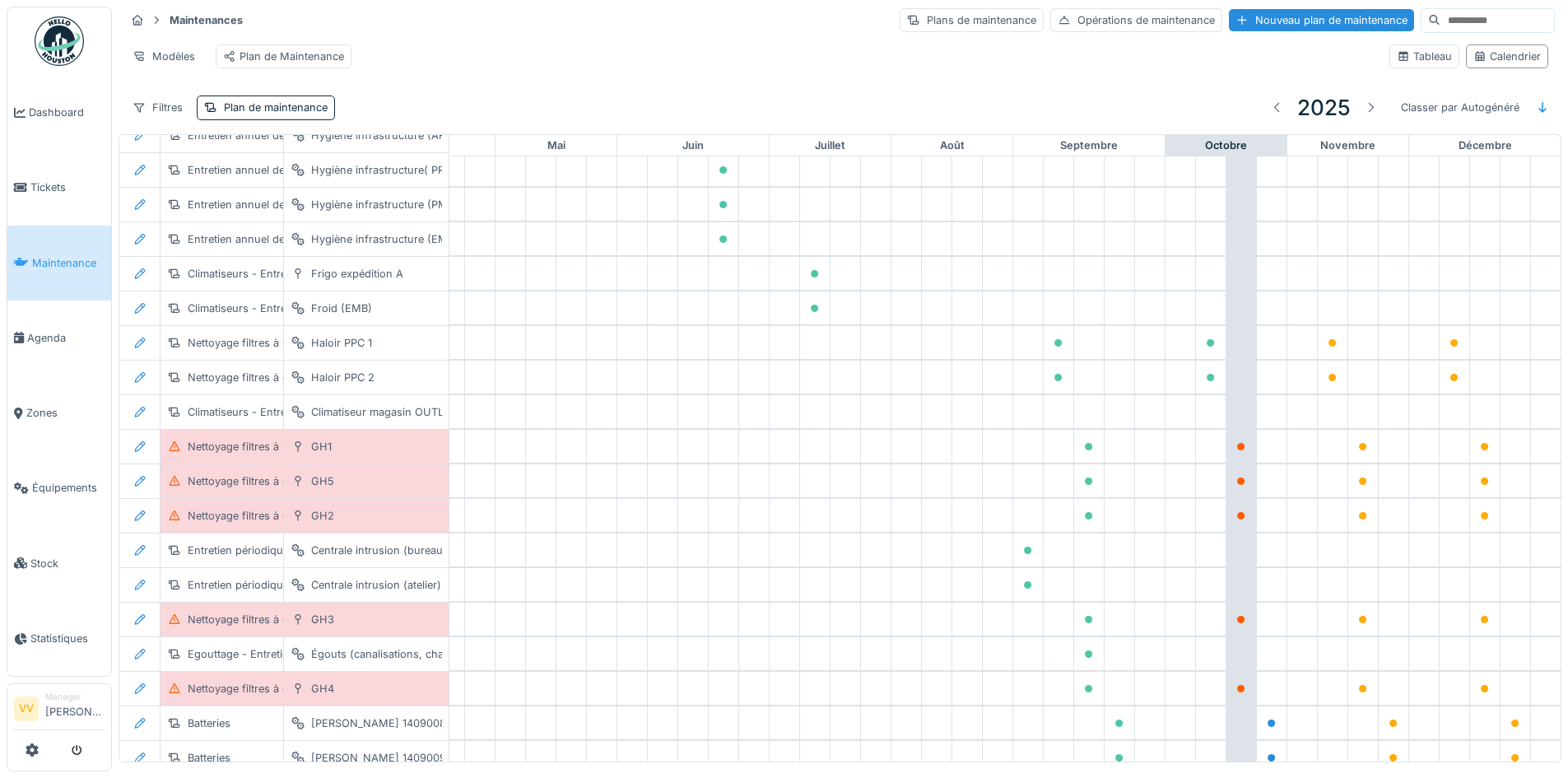
scroll to position [2036, 552]
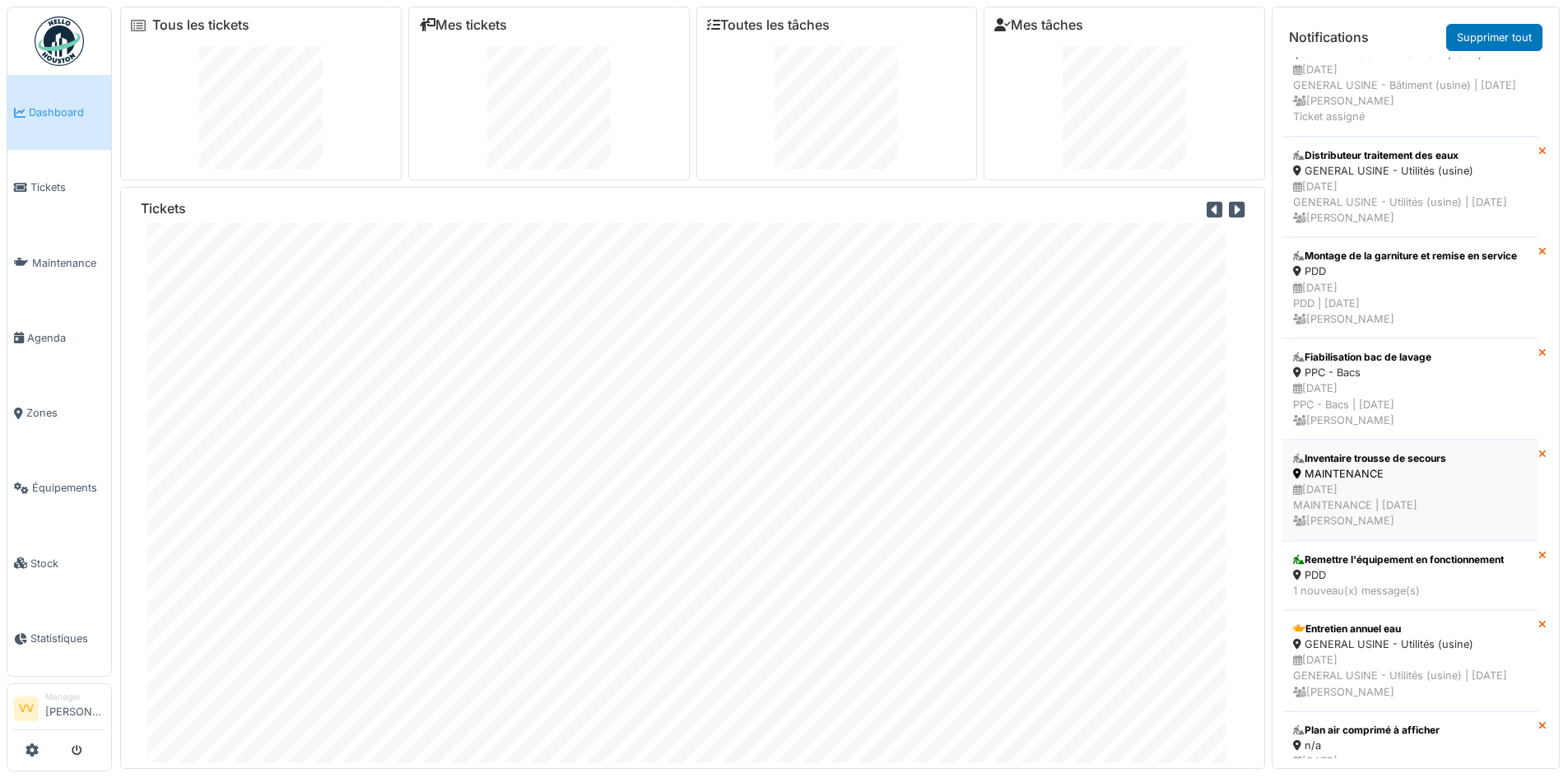
scroll to position [577, 0]
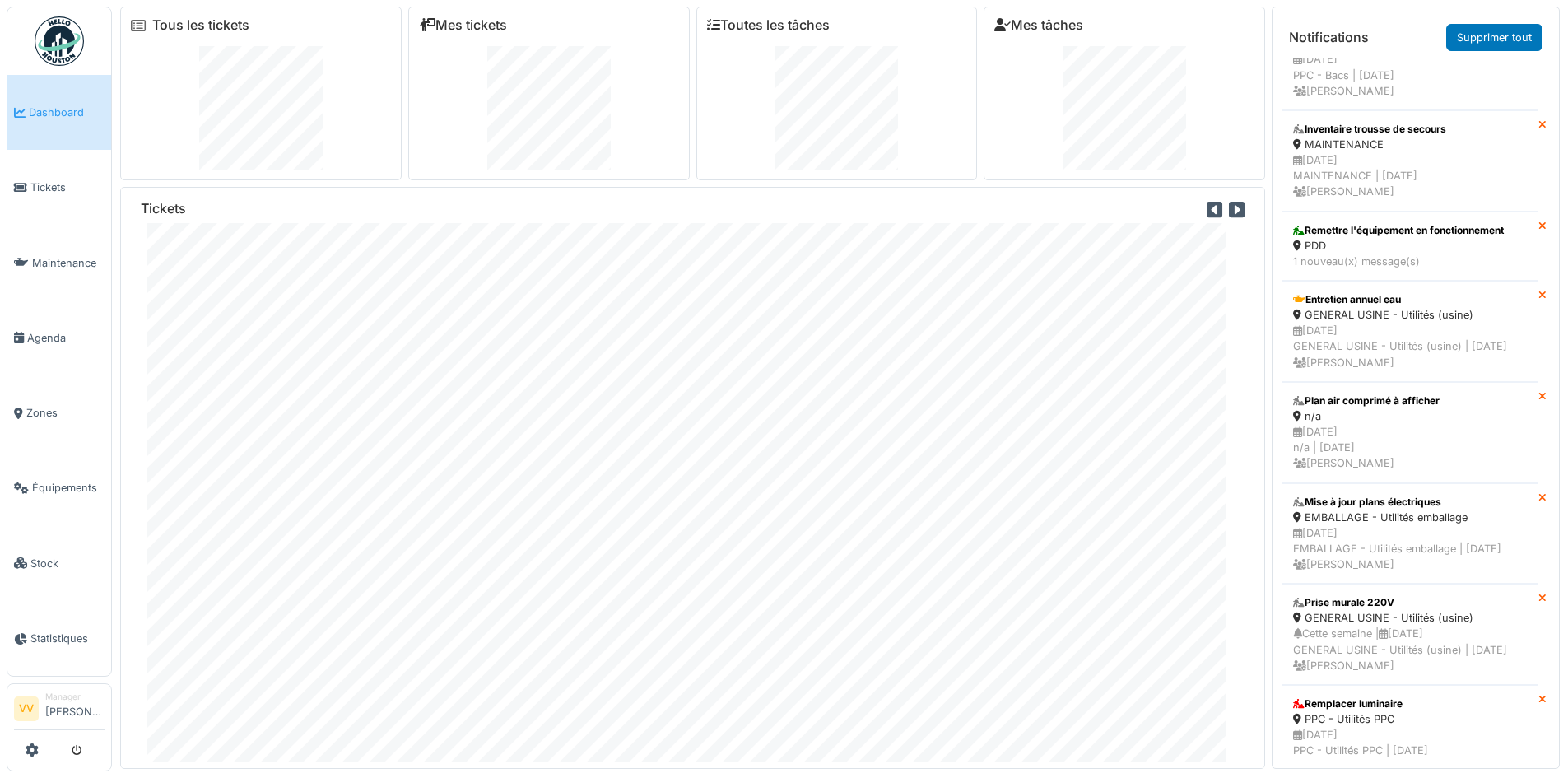
click at [56, 113] on span "Dashboard" at bounding box center [67, 112] width 76 height 16
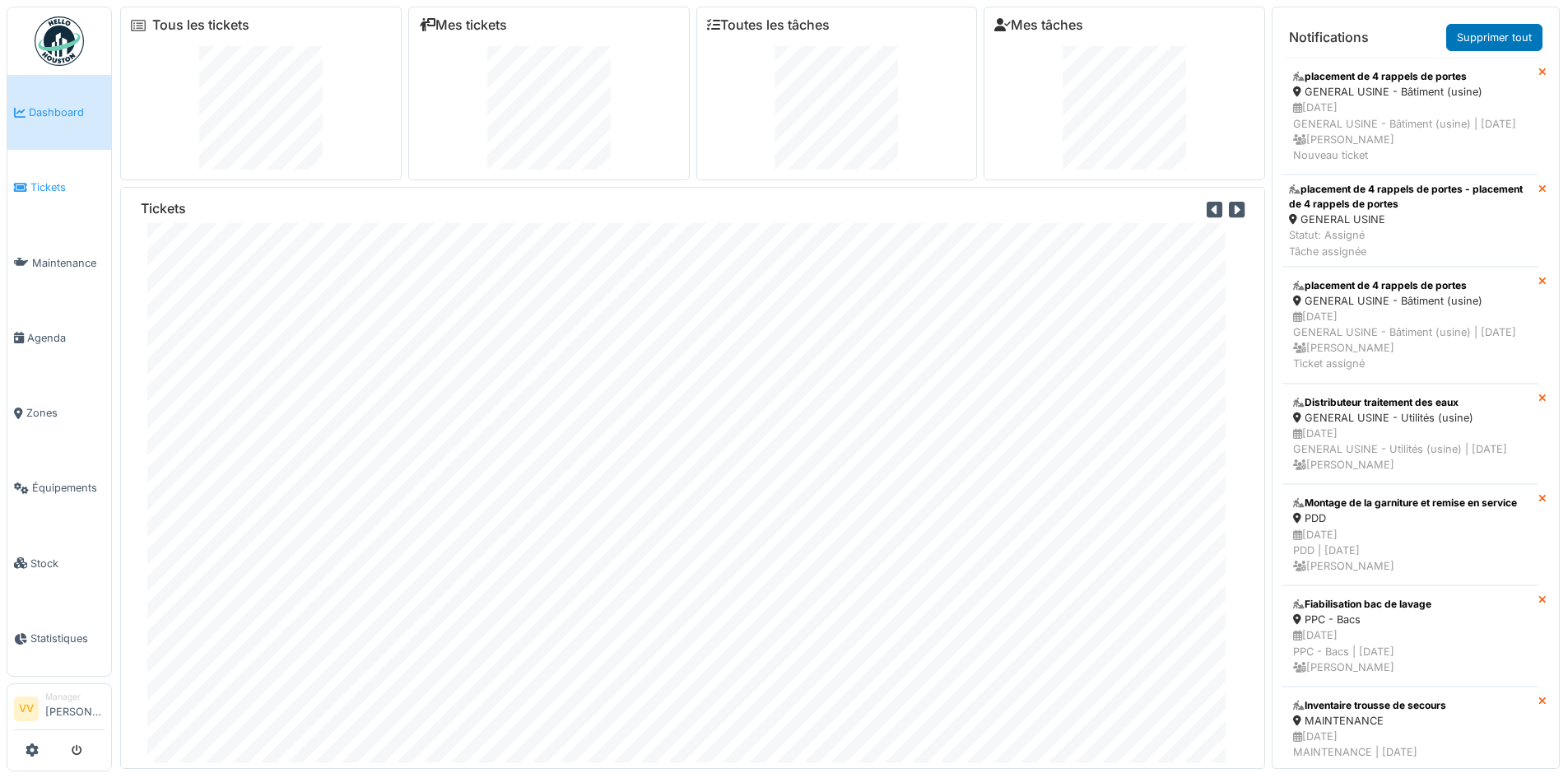
click at [68, 167] on link "Tickets" at bounding box center [59, 187] width 104 height 75
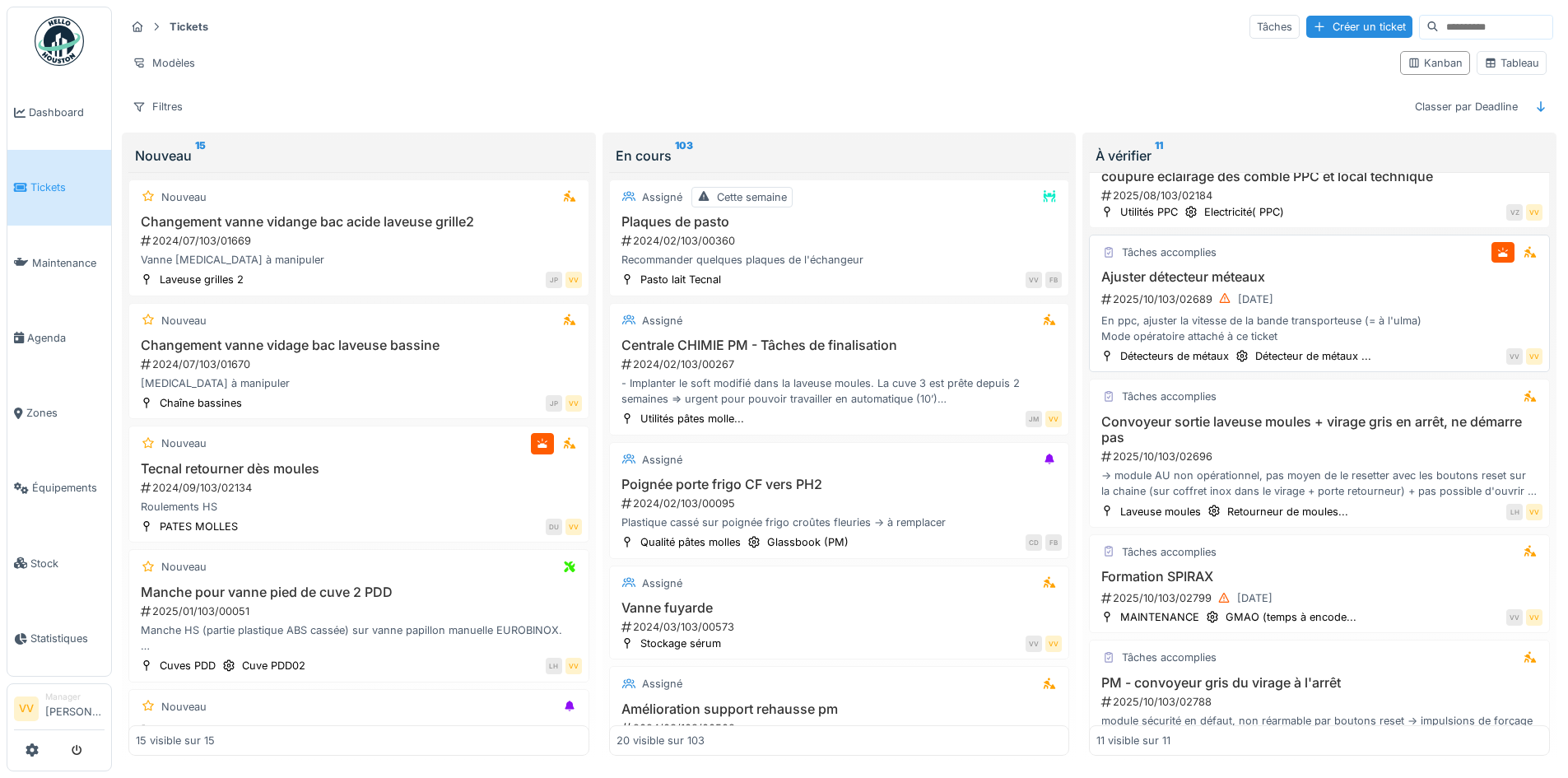
scroll to position [577, 0]
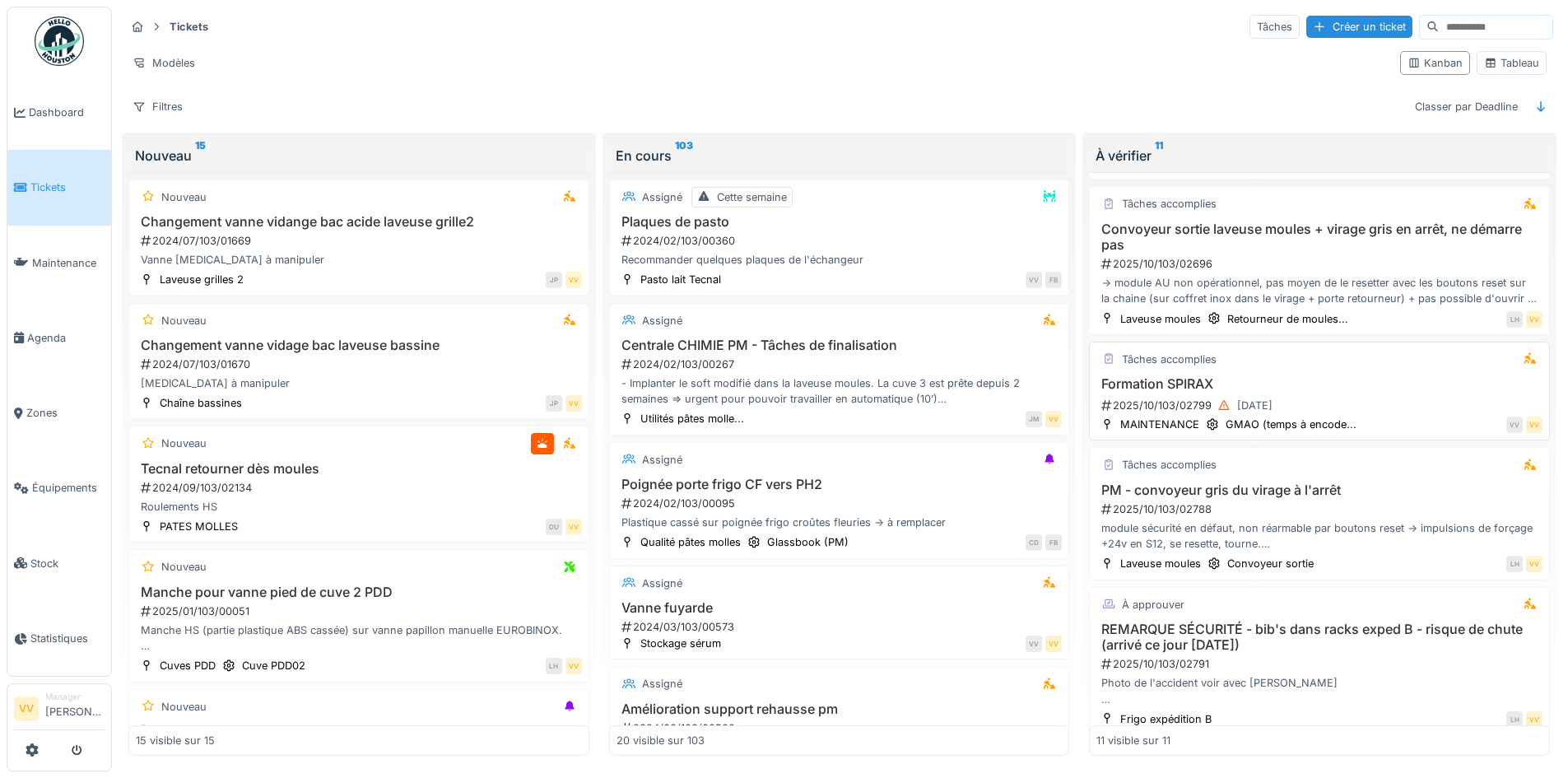
click at [1375, 383] on h3 "Formation SPIRAX" at bounding box center [1319, 384] width 446 height 16
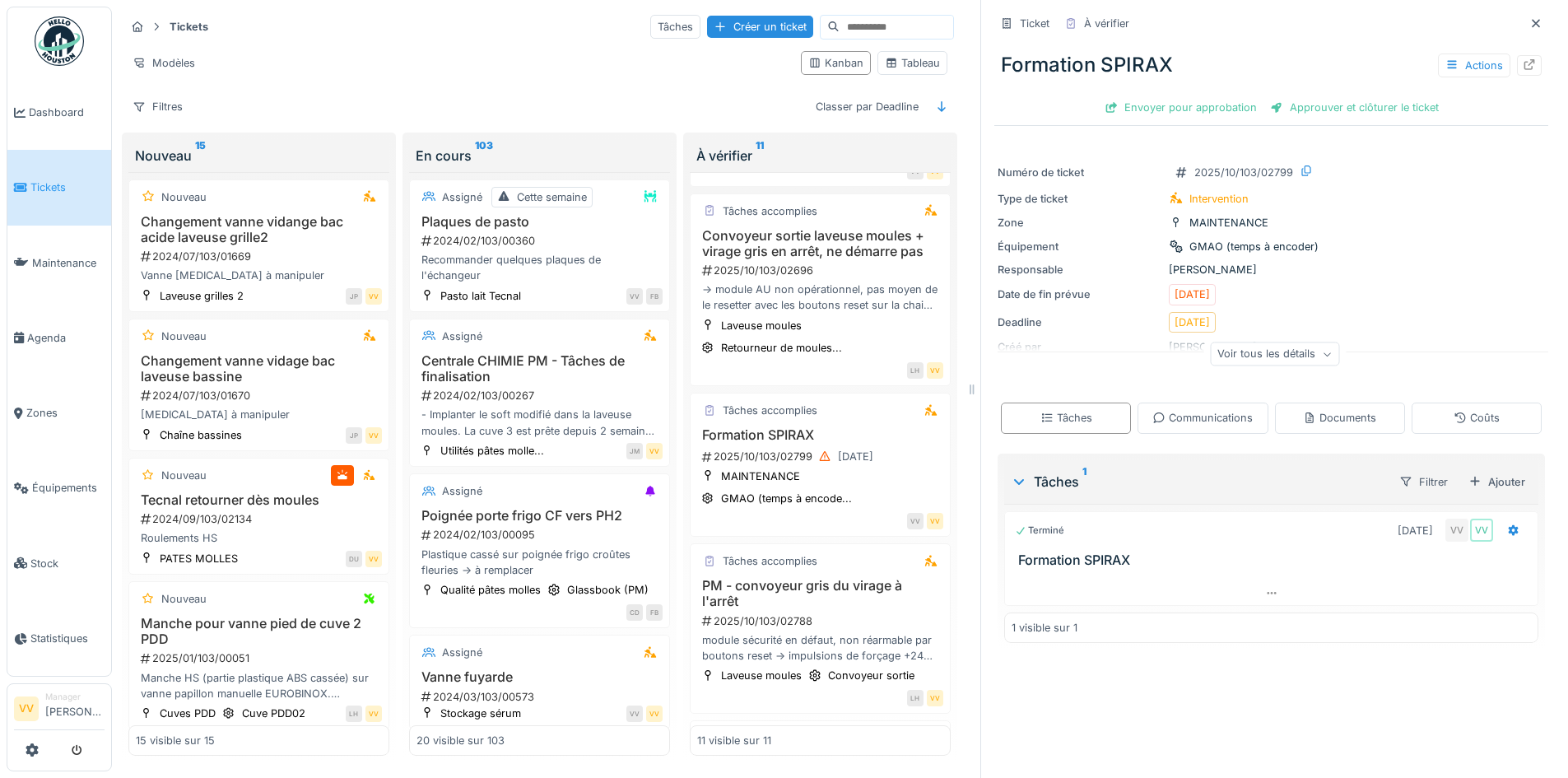
scroll to position [12, 0]
click at [1360, 98] on div "Approuver et clôturer le ticket" at bounding box center [1354, 107] width 182 height 22
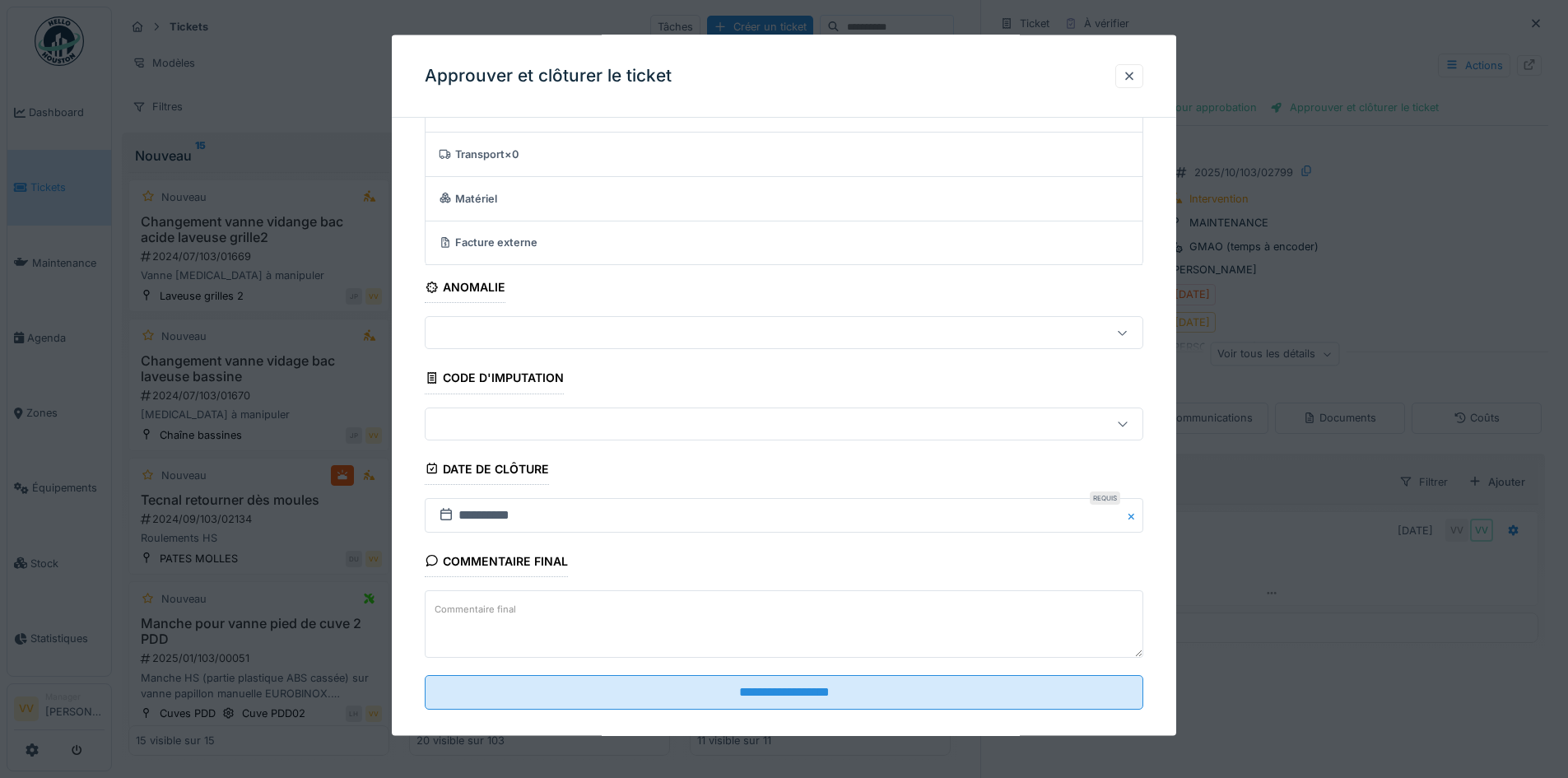
scroll to position [83, 0]
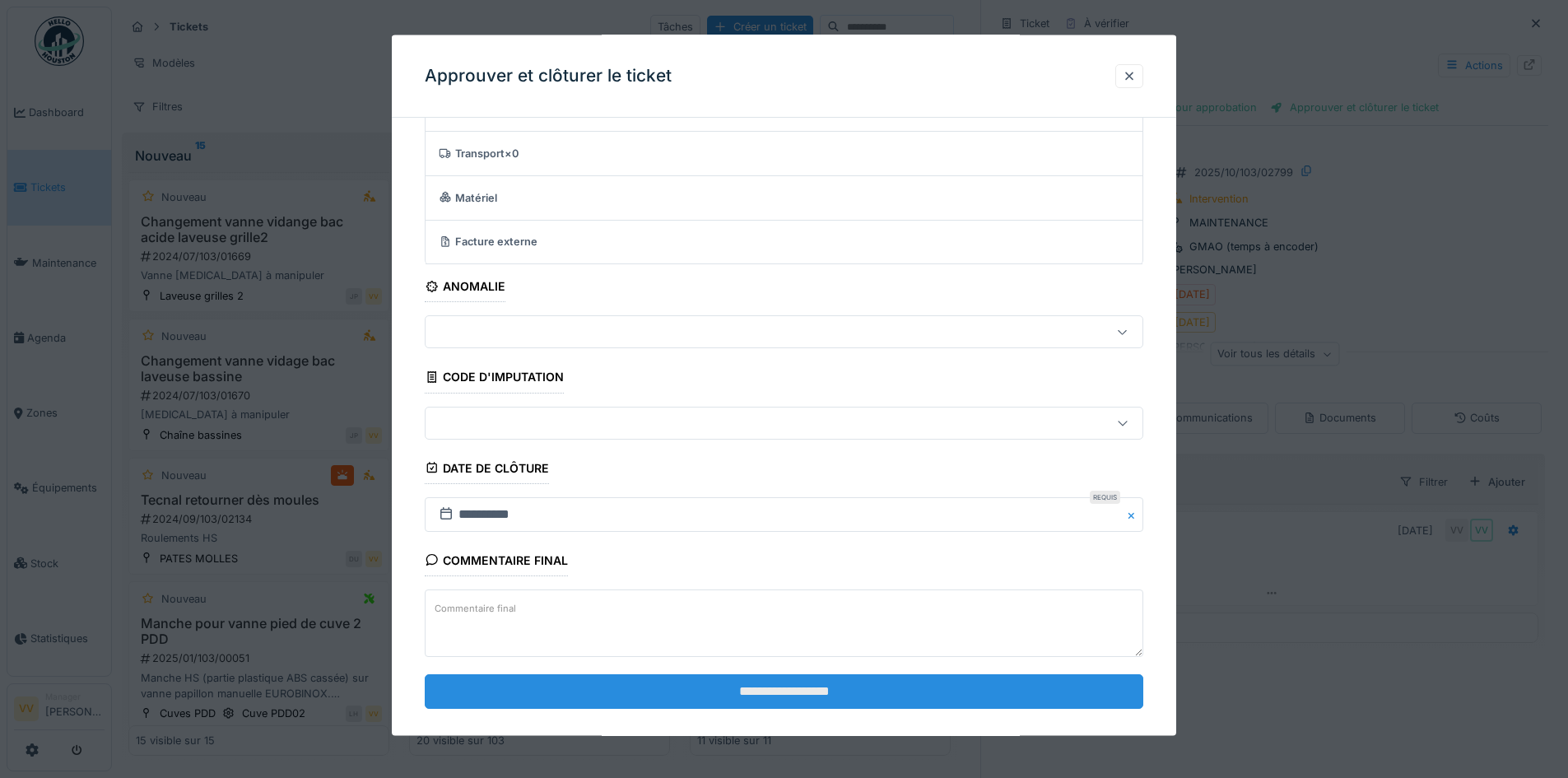
click at [951, 691] on input "**********" at bounding box center [784, 691] width 718 height 35
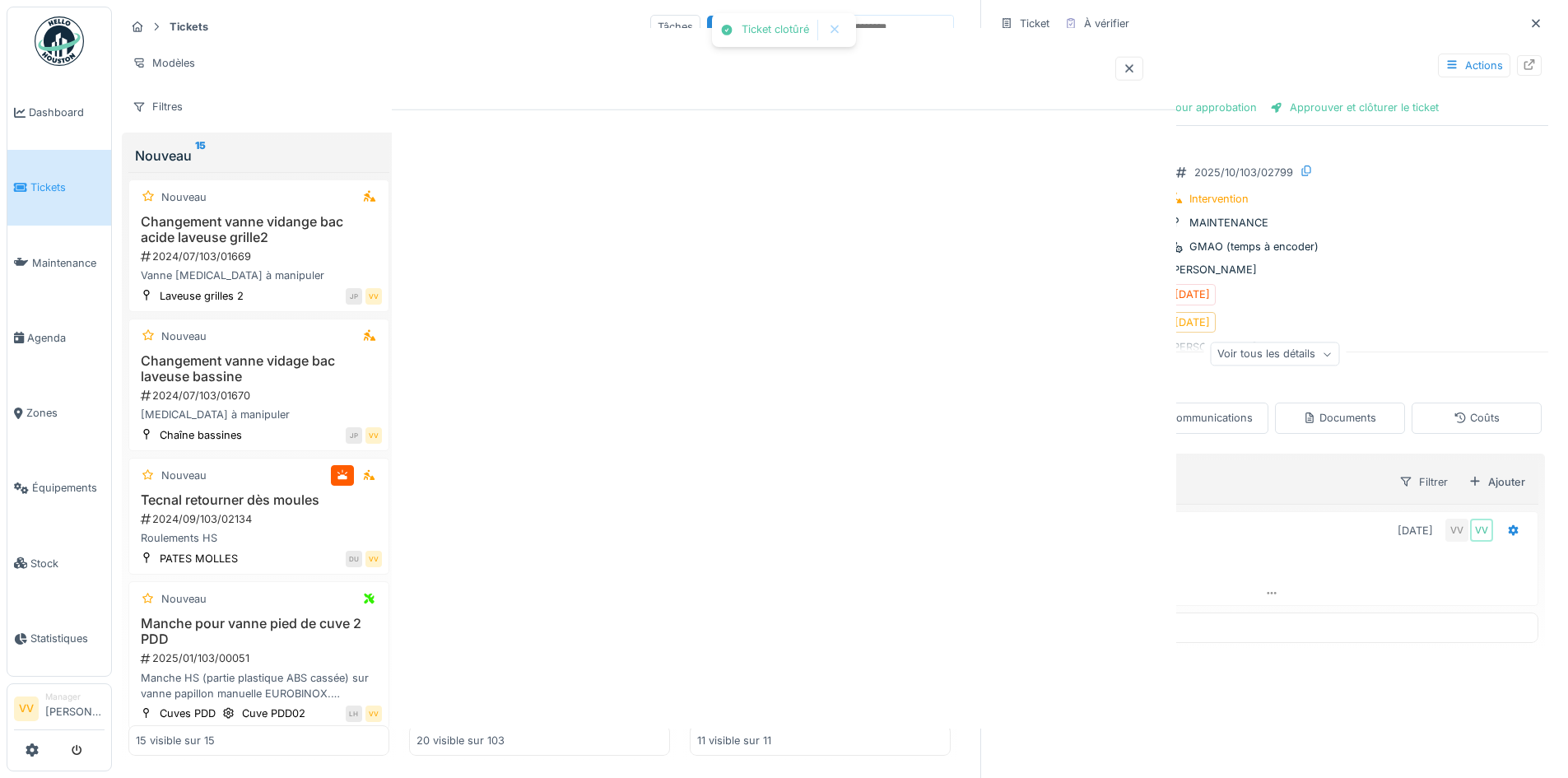
scroll to position [0, 0]
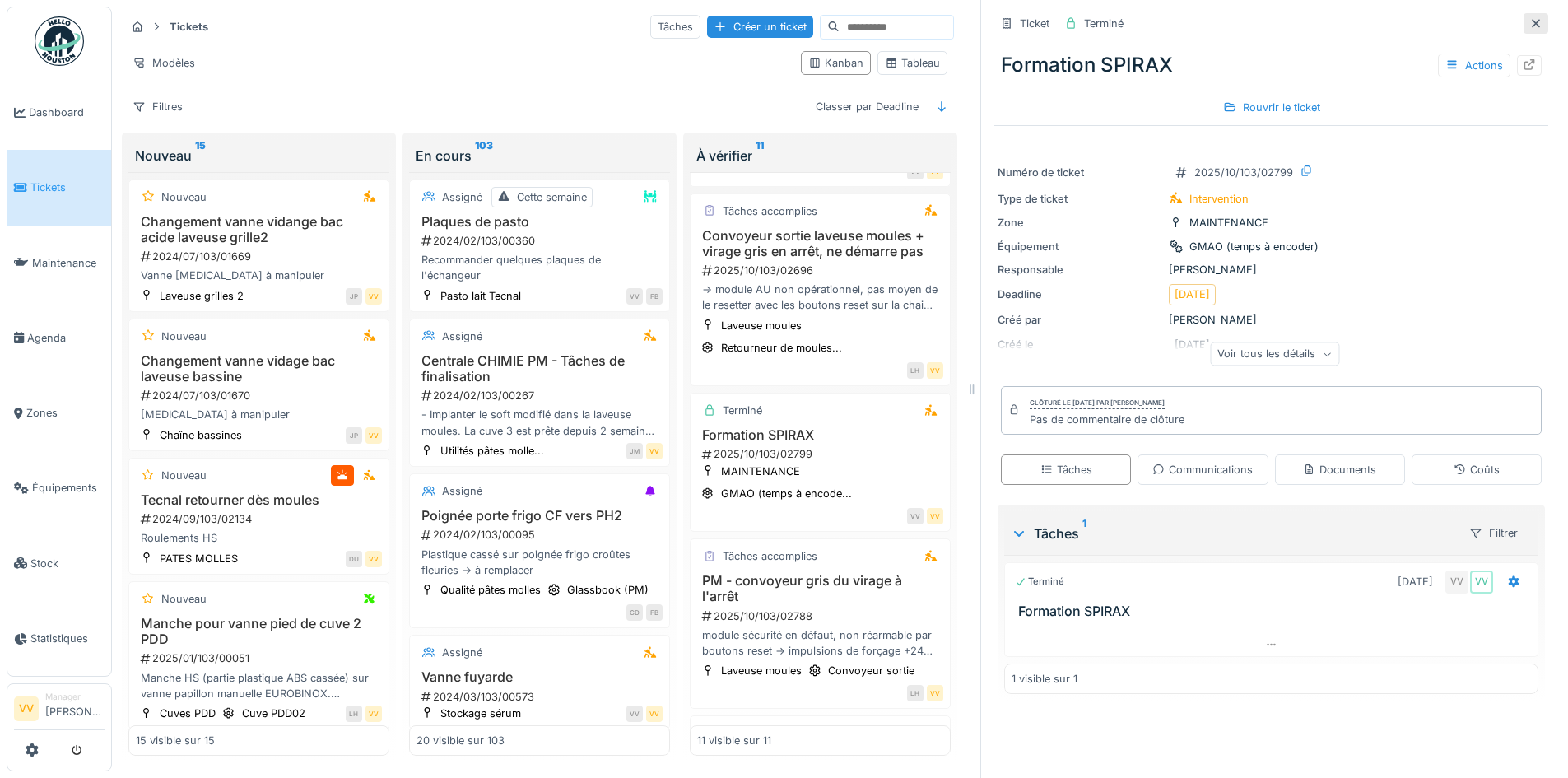
click at [1529, 18] on icon at bounding box center [1536, 23] width 13 height 11
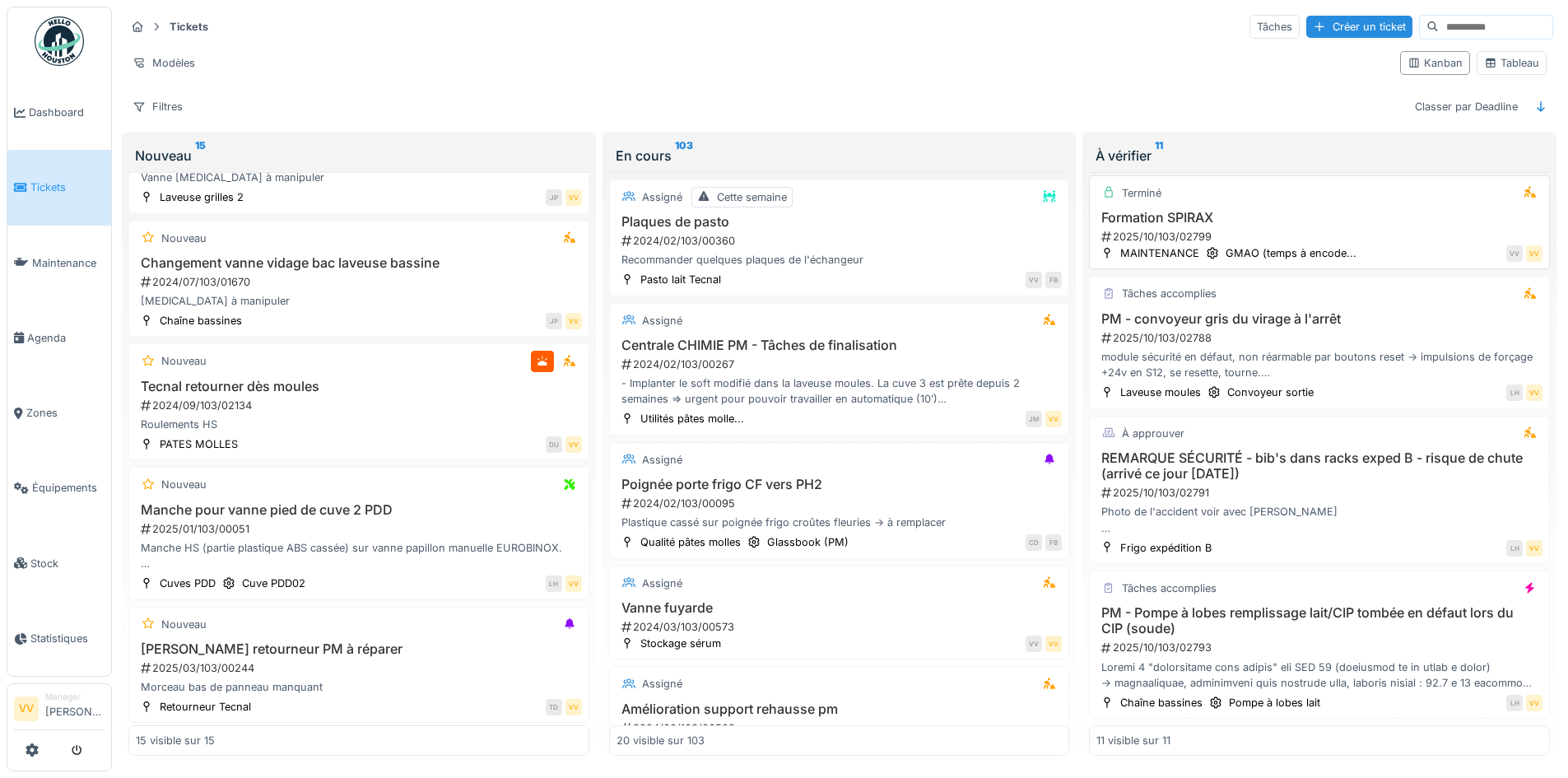
click at [1363, 216] on h3 "Formation SPIRAX" at bounding box center [1319, 217] width 446 height 16
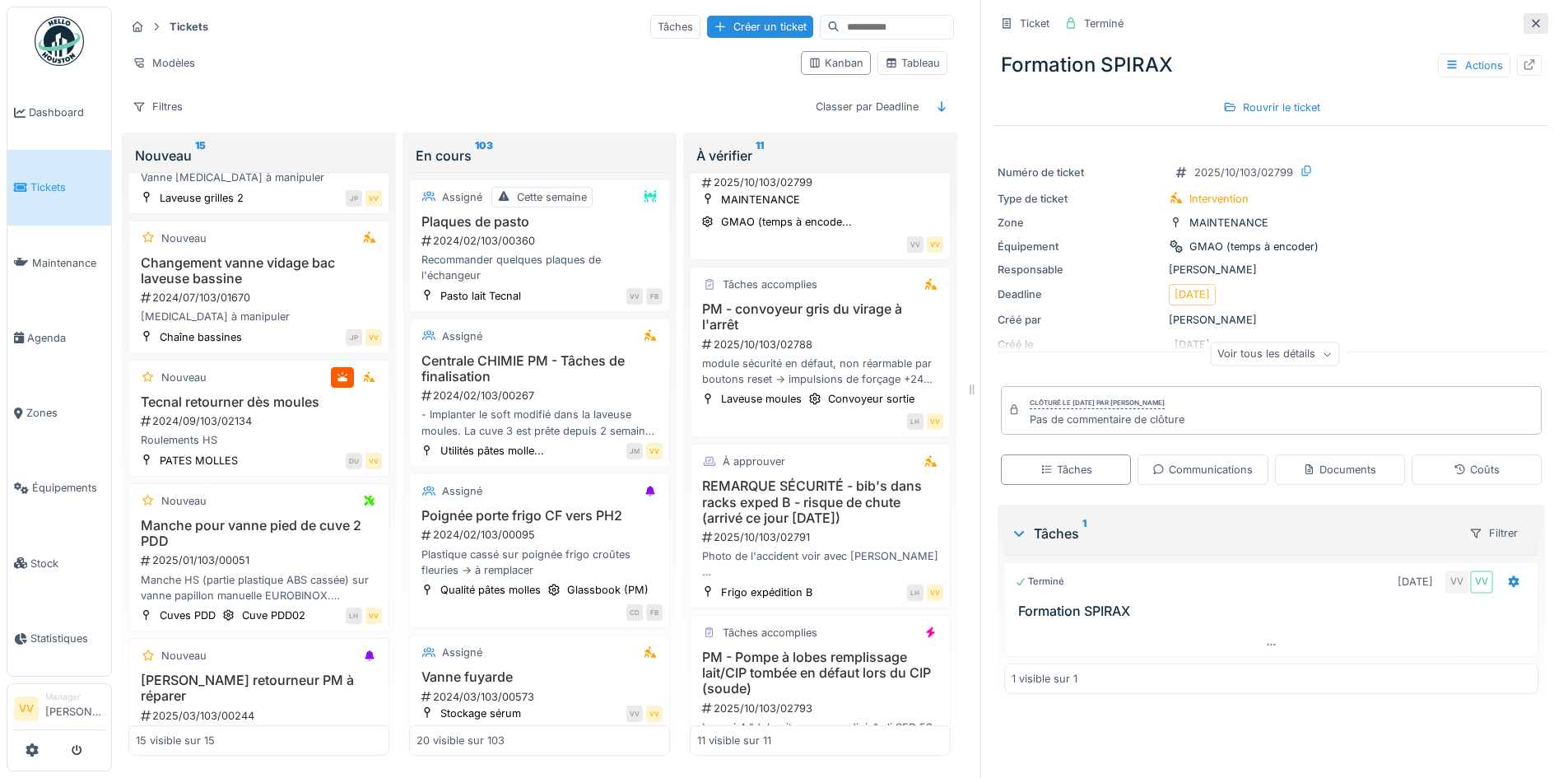
click at [1523, 15] on div at bounding box center [1536, 23] width 25 height 21
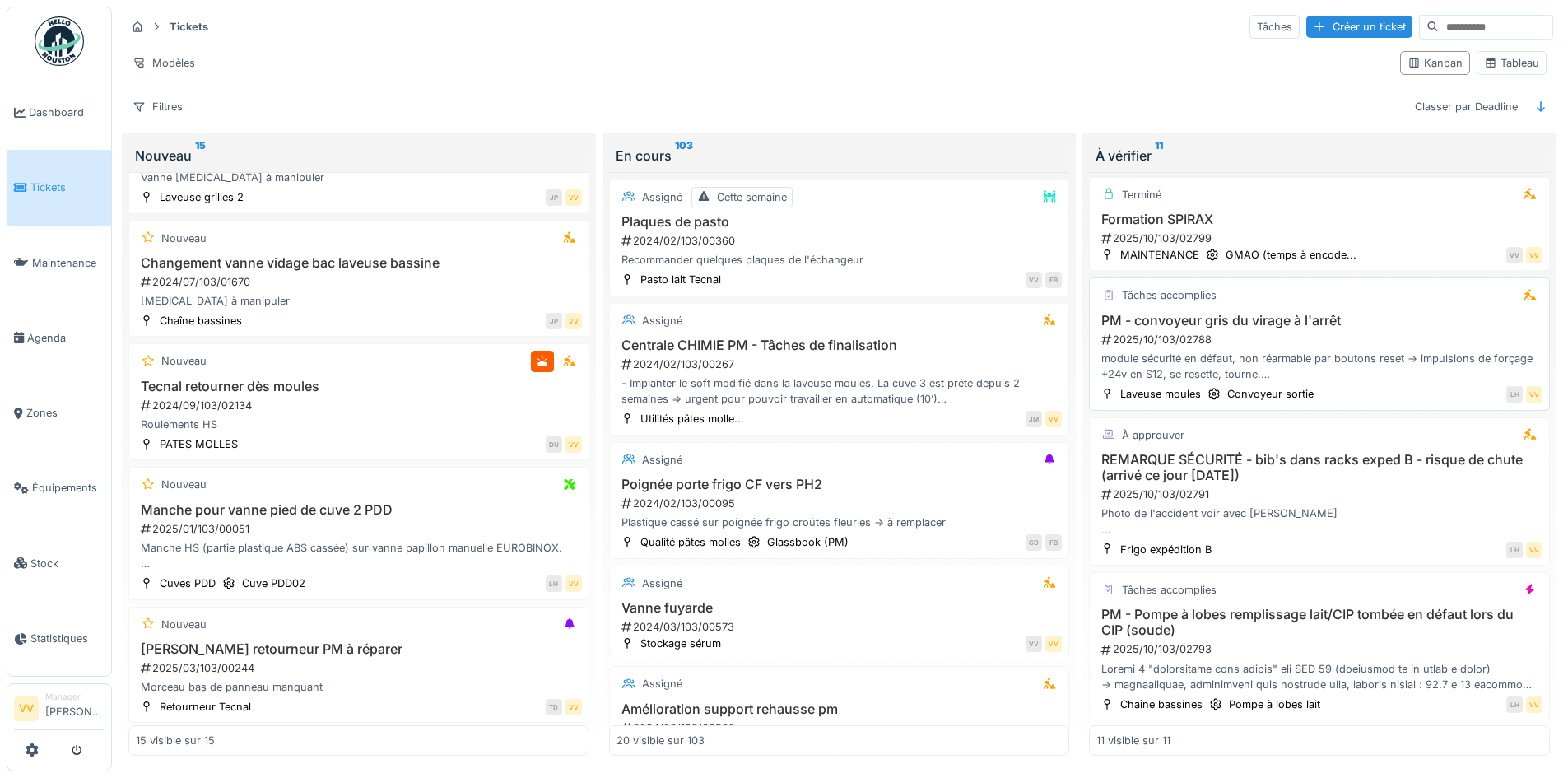
scroll to position [908, 0]
click at [1340, 483] on div "REMARQUE SÉCURITÉ - bib's dans racks exped B - risque de chute (arrivé ce jour …" at bounding box center [1319, 493] width 446 height 86
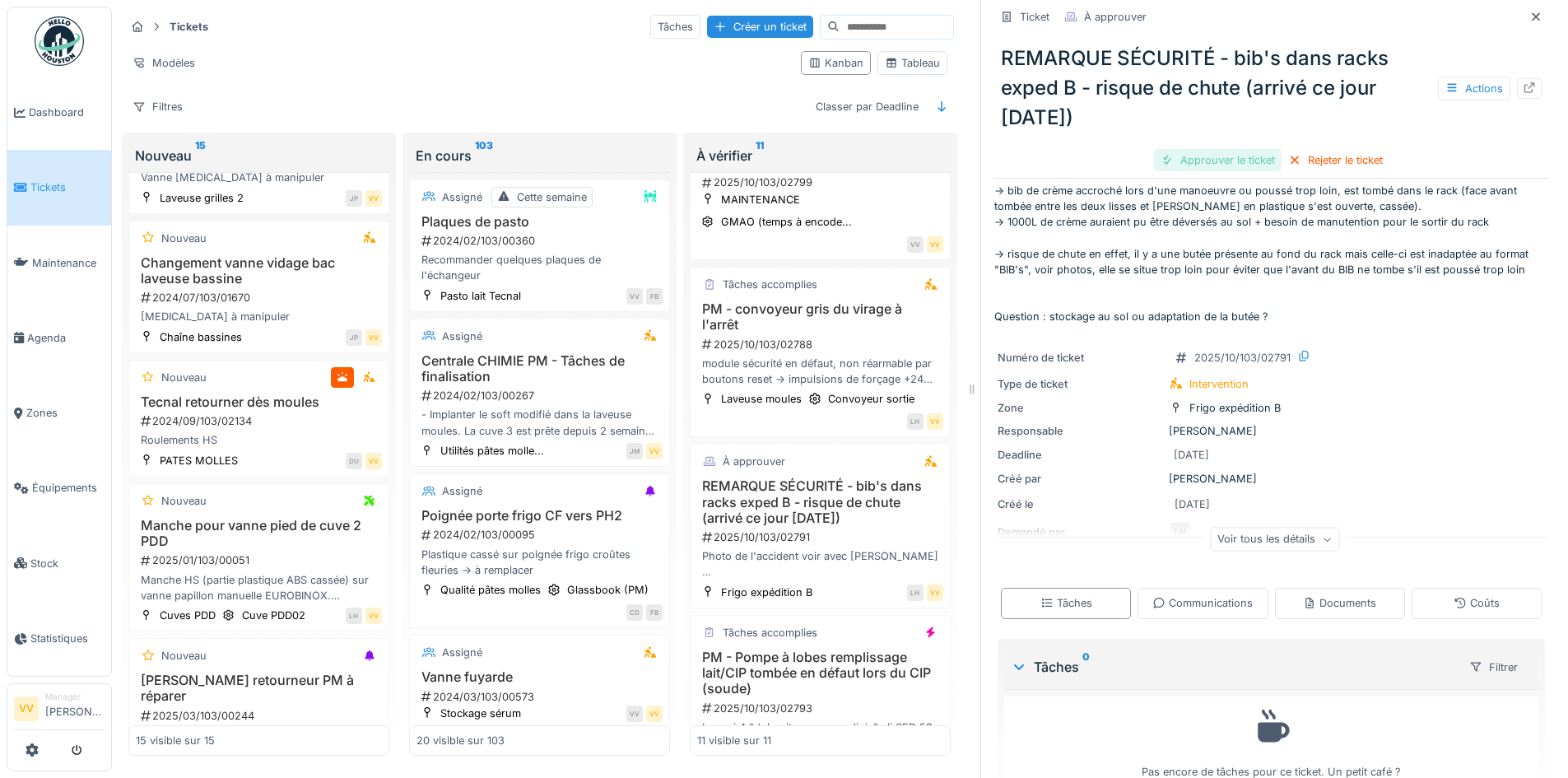
scroll to position [77, 0]
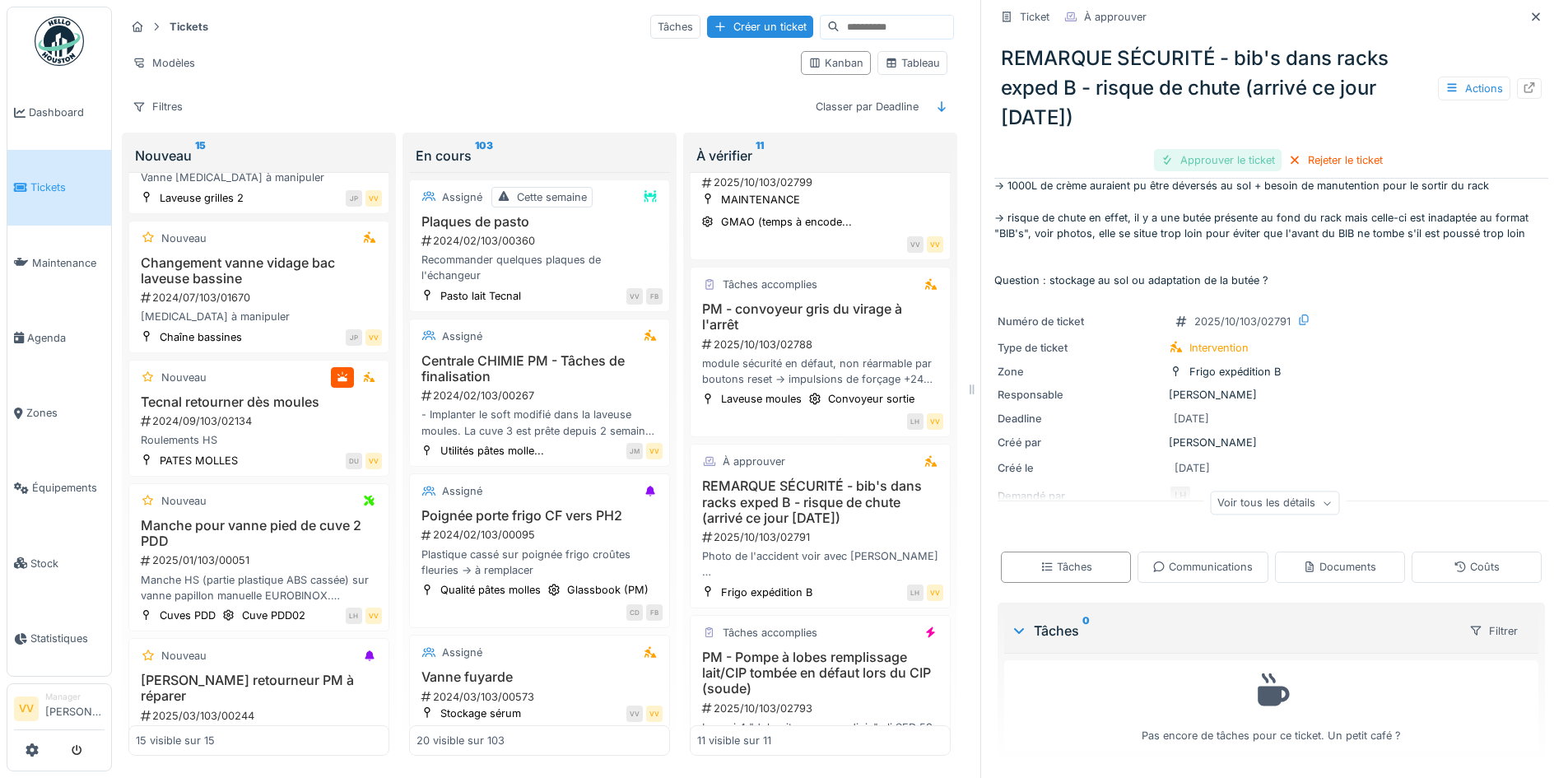
click at [1200, 153] on div "Approuver le ticket" at bounding box center [1217, 160] width 128 height 22
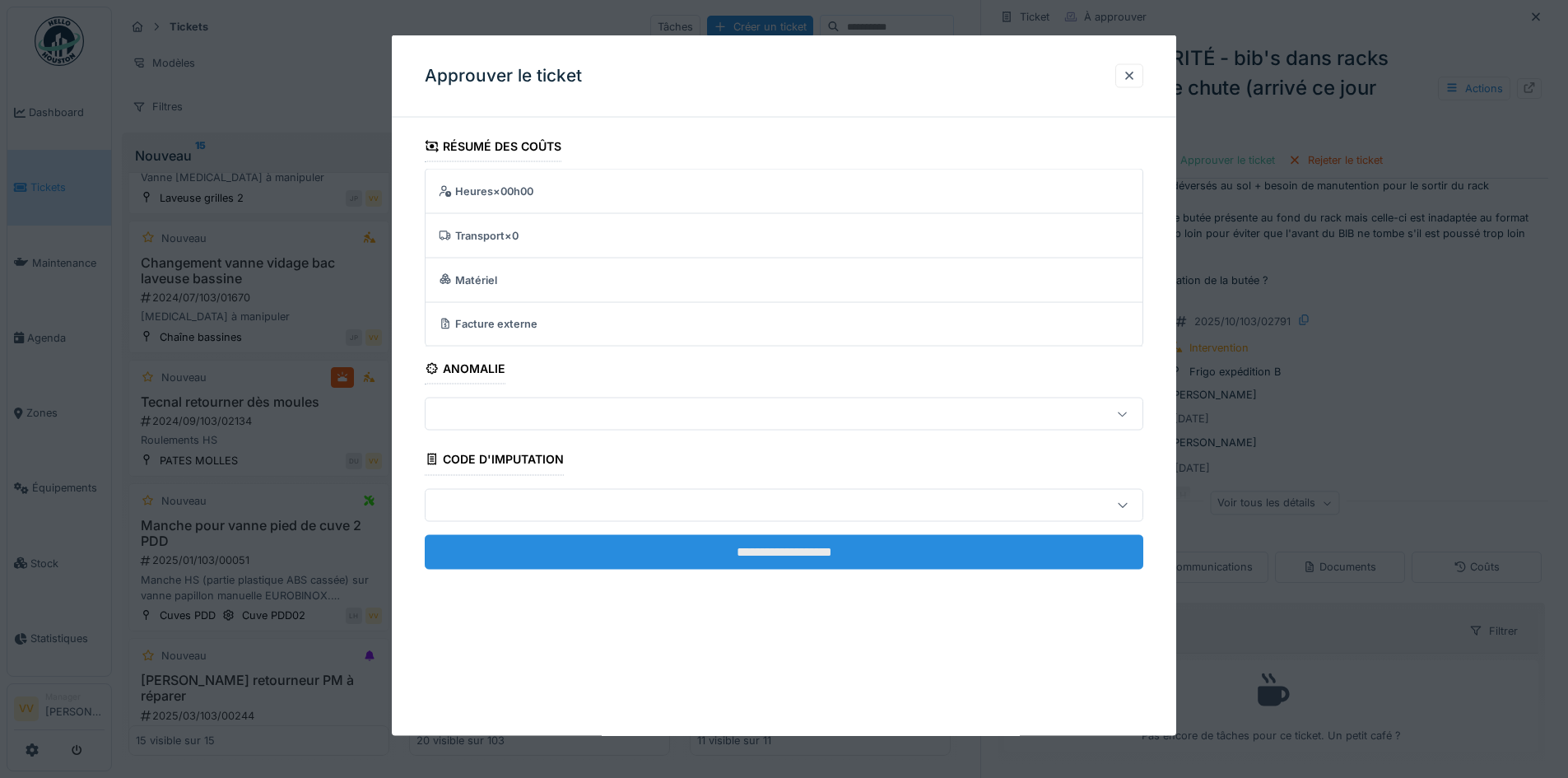
click at [949, 557] on input "**********" at bounding box center [784, 552] width 718 height 35
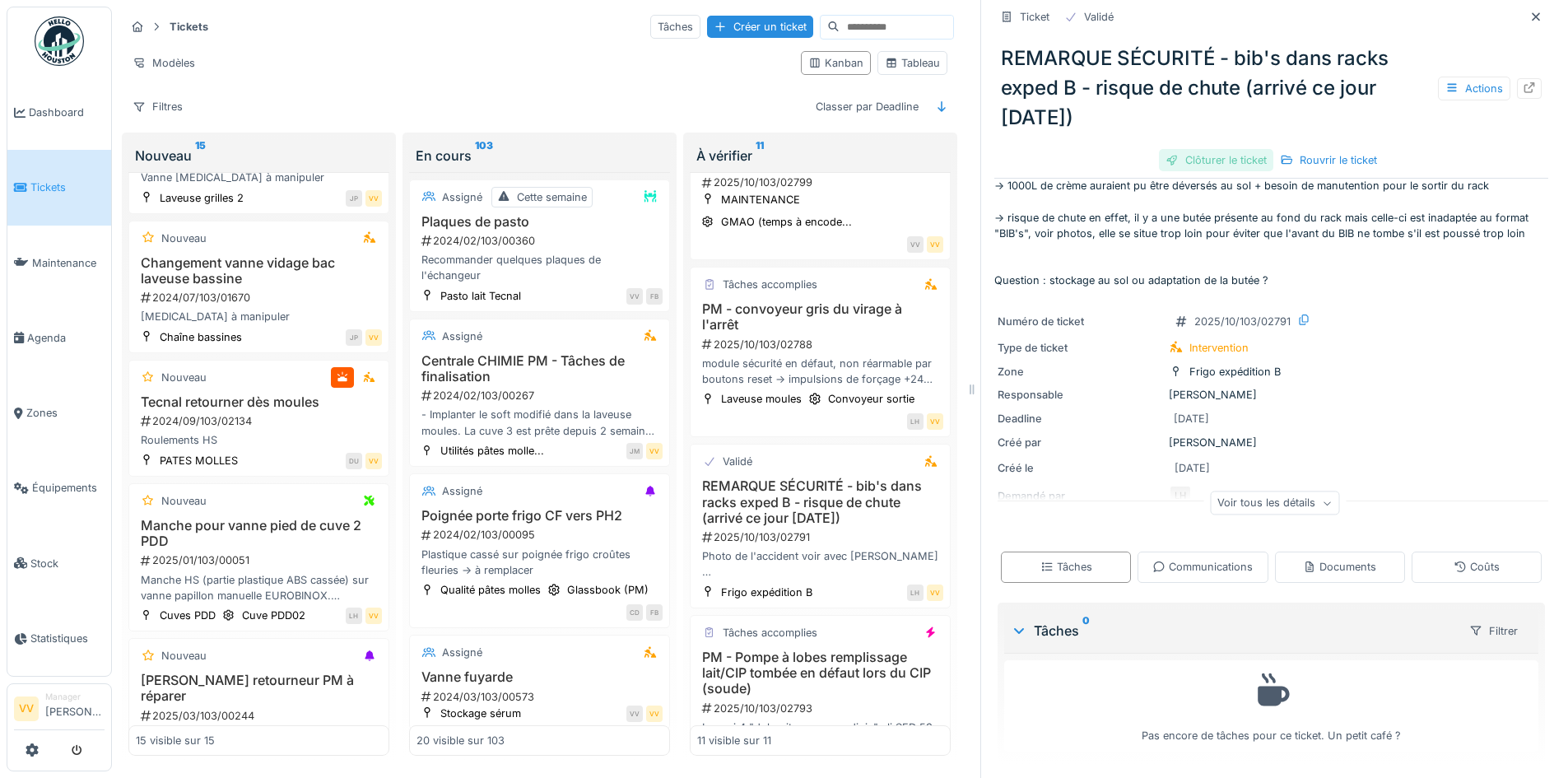
click at [1188, 162] on div "Clôturer le ticket" at bounding box center [1216, 160] width 115 height 22
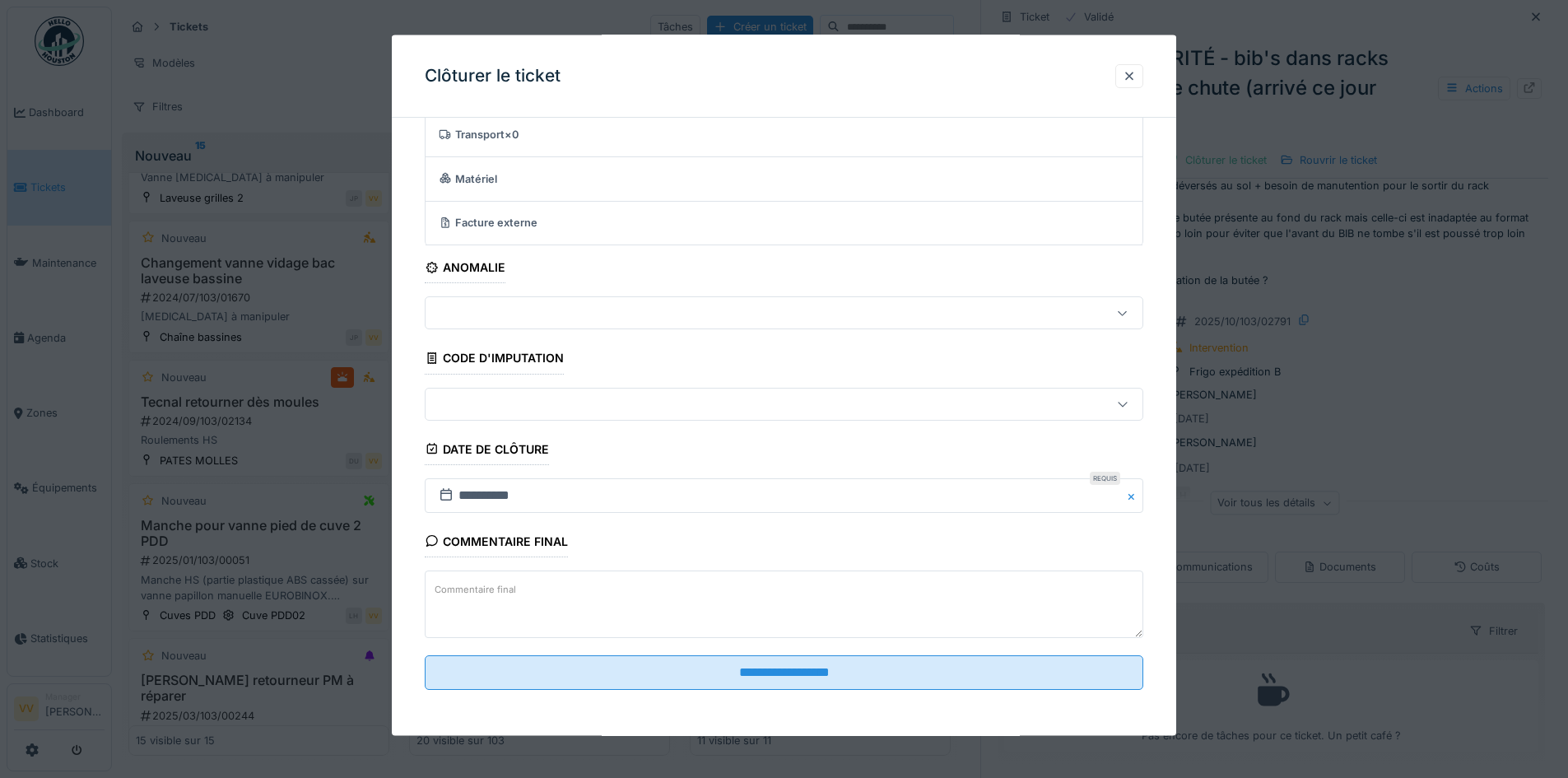
scroll to position [12, 0]
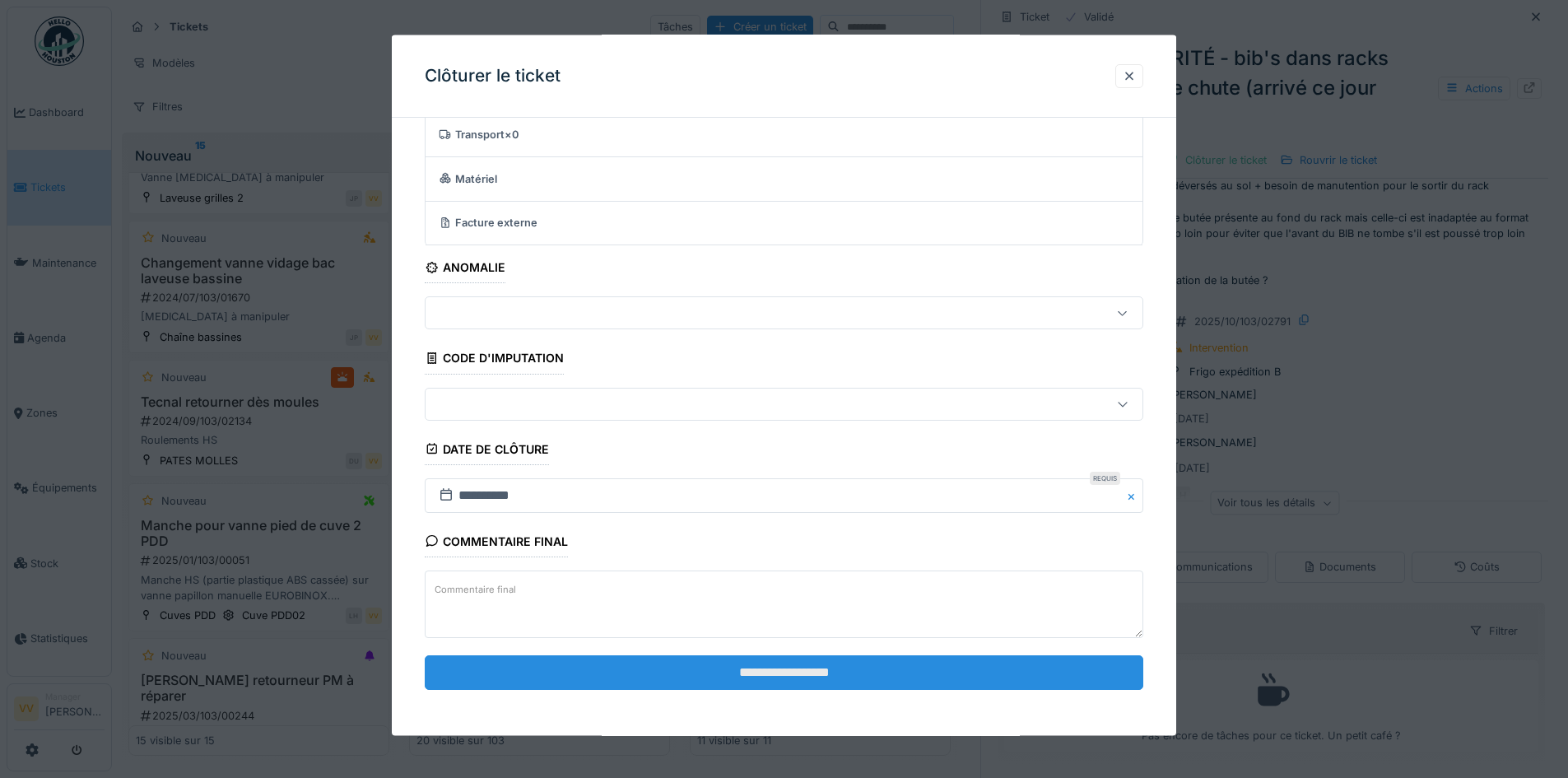
click at [821, 668] on input "**********" at bounding box center [784, 672] width 718 height 35
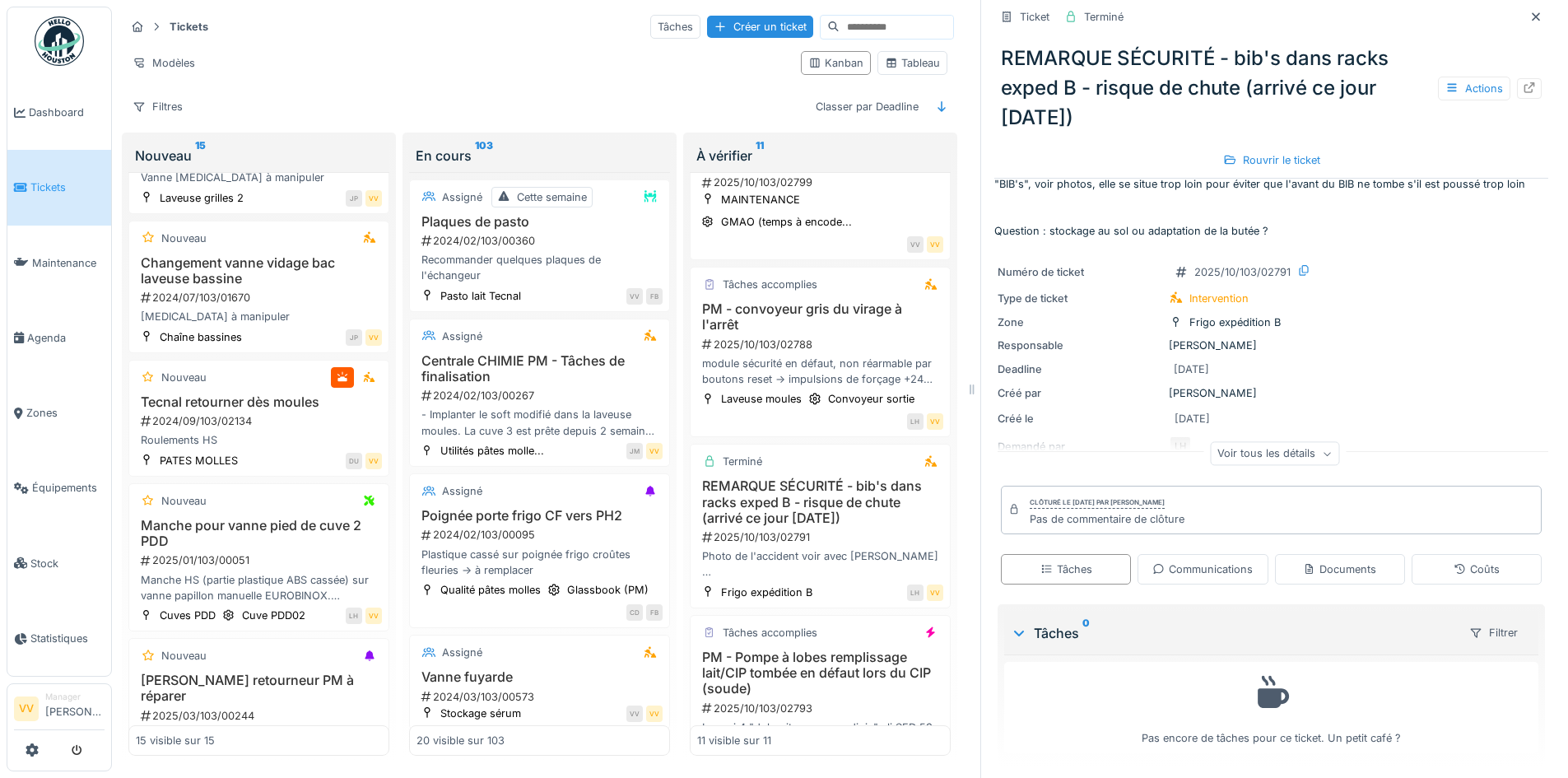
scroll to position [129, 0]
click at [1279, 445] on div "Voir tous les détails" at bounding box center [1274, 452] width 129 height 24
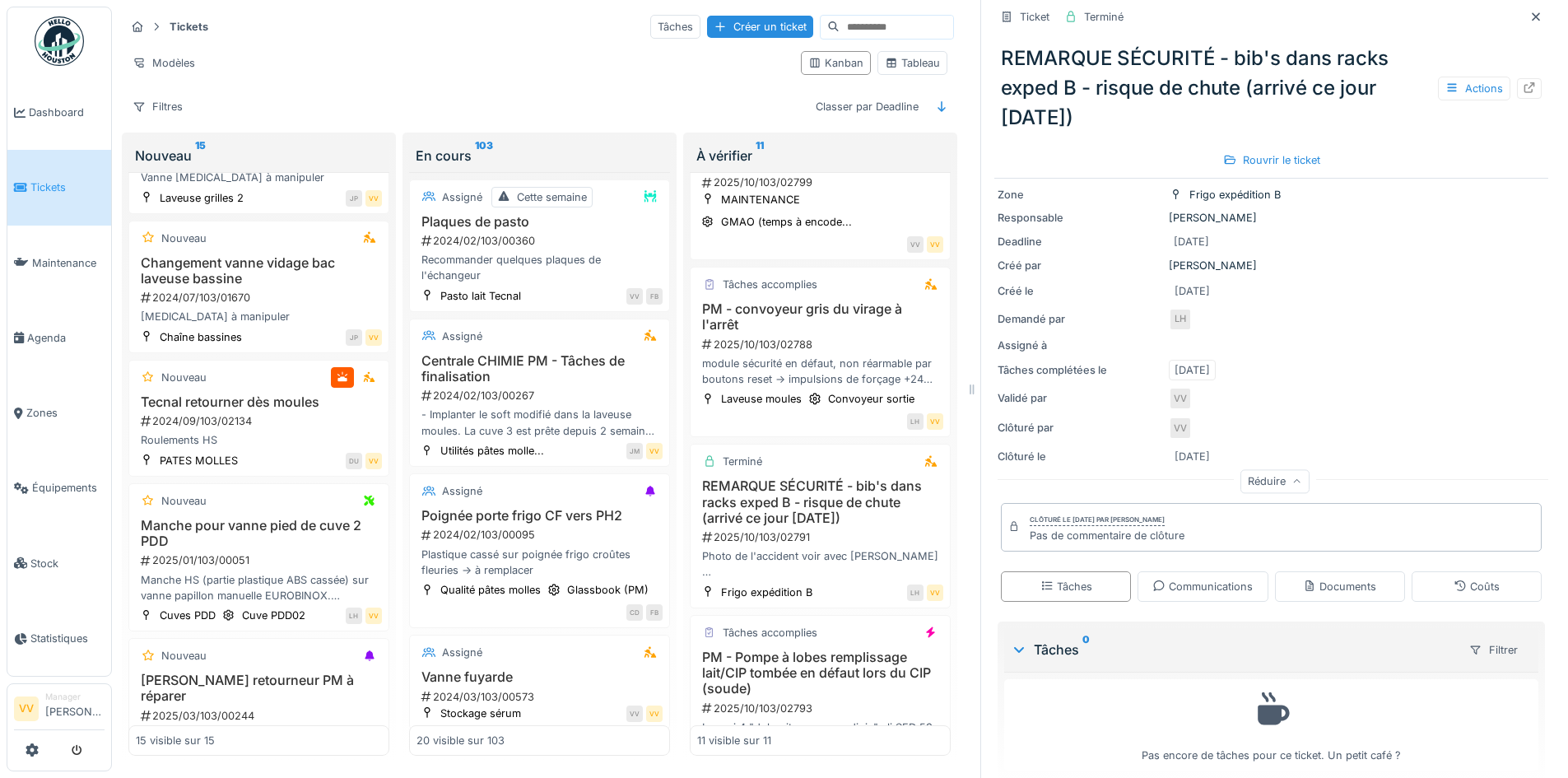
scroll to position [271, 0]
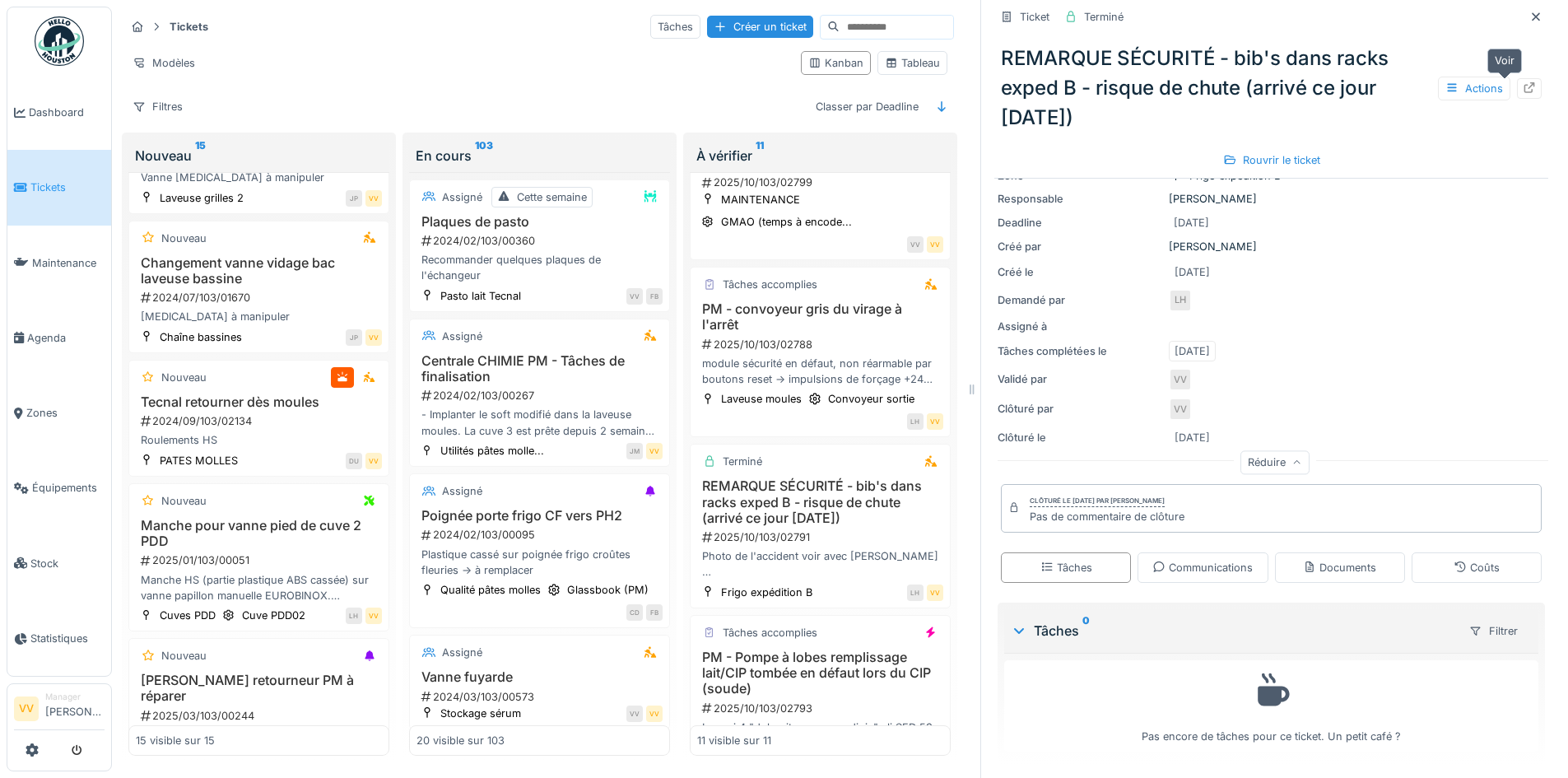
click at [1517, 78] on div at bounding box center [1529, 88] width 25 height 21
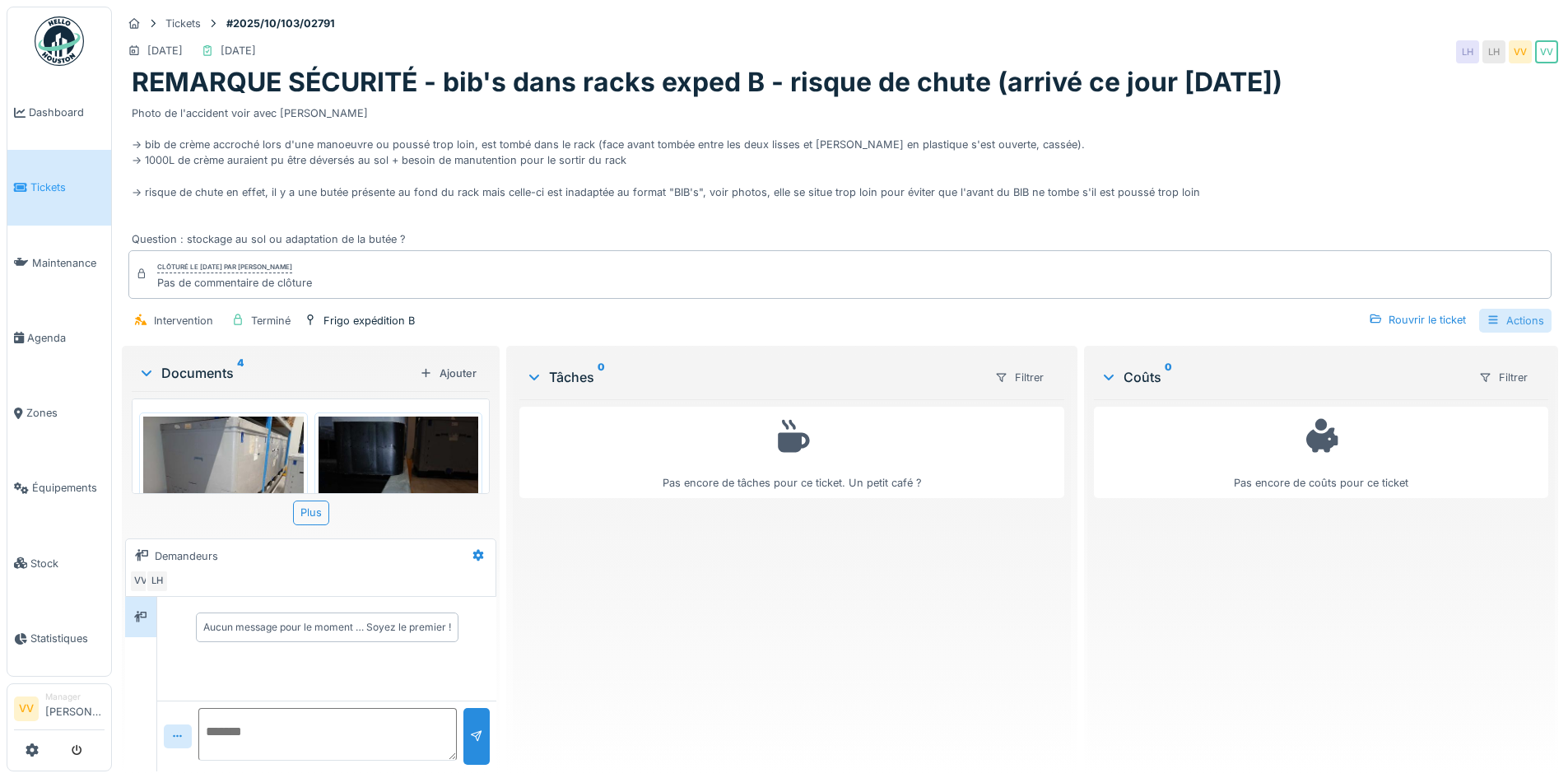
click at [1503, 332] on div "Actions" at bounding box center [1515, 320] width 73 height 24
click at [1463, 363] on div "Rapport d'intervention" at bounding box center [1421, 373] width 202 height 25
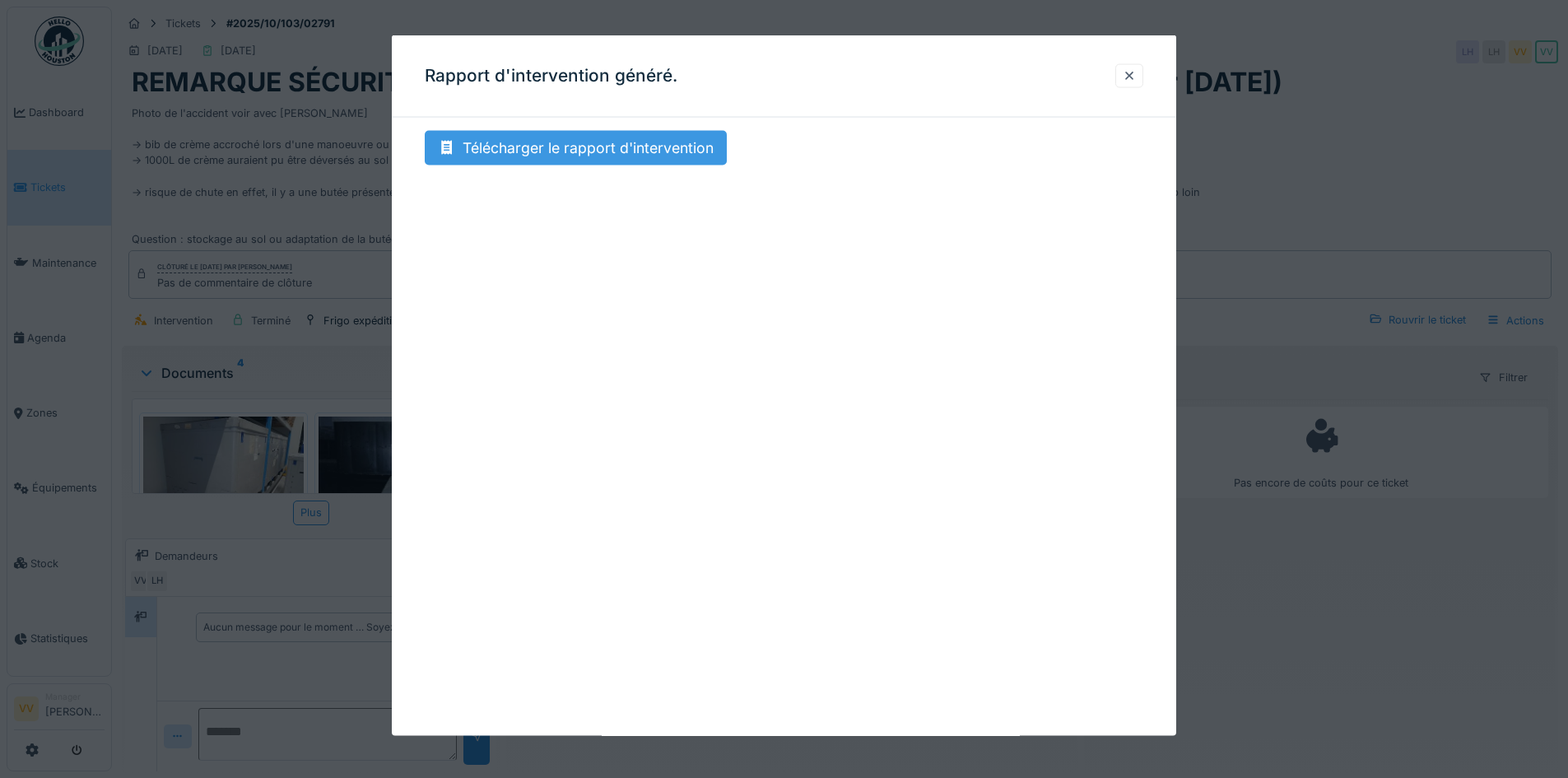
click at [611, 147] on div "Télécharger le rapport d'intervention" at bounding box center [576, 149] width 302 height 35
click at [1136, 78] on div at bounding box center [1129, 75] width 13 height 16
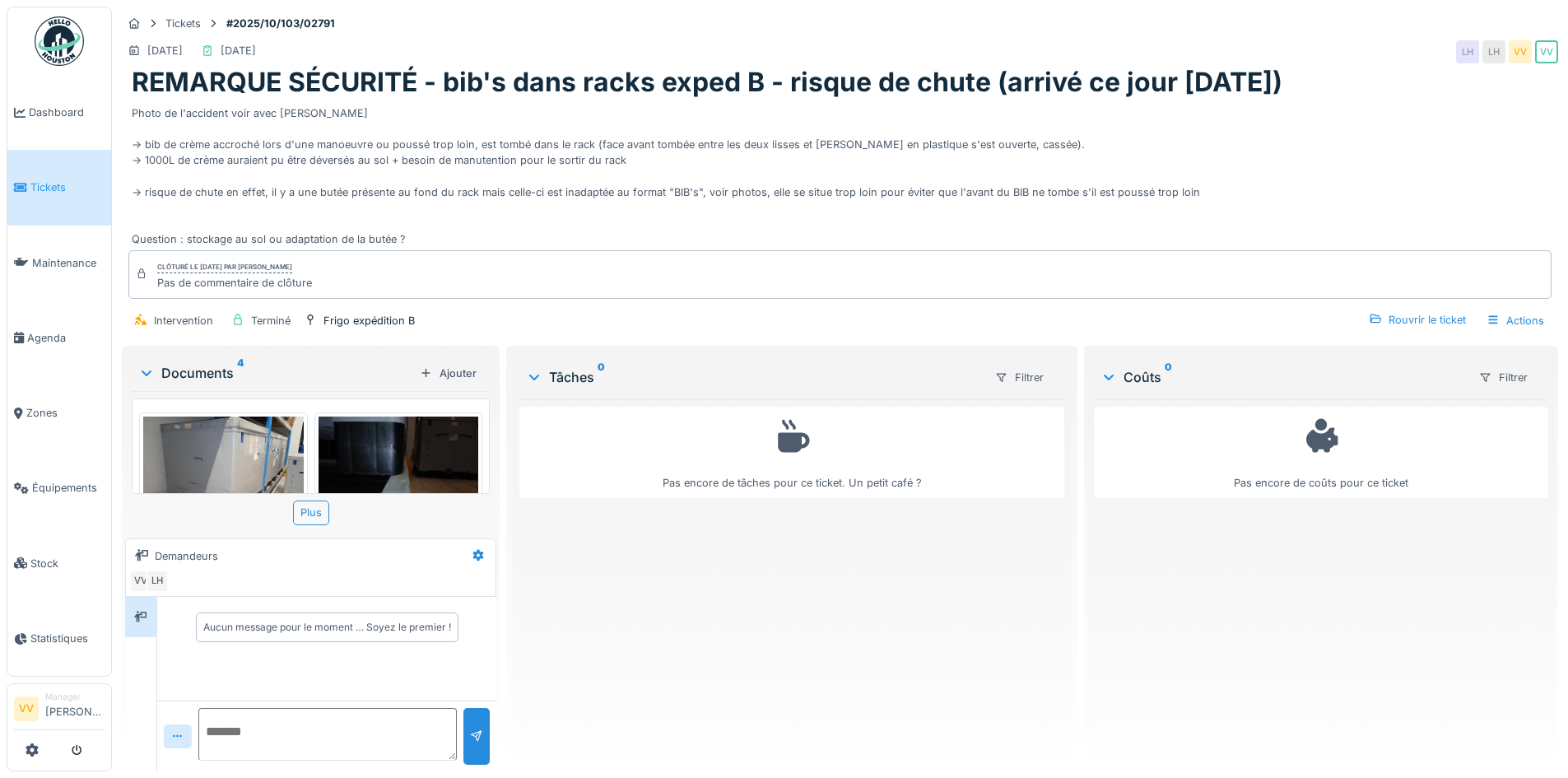
click at [49, 172] on link "Tickets" at bounding box center [59, 187] width 104 height 75
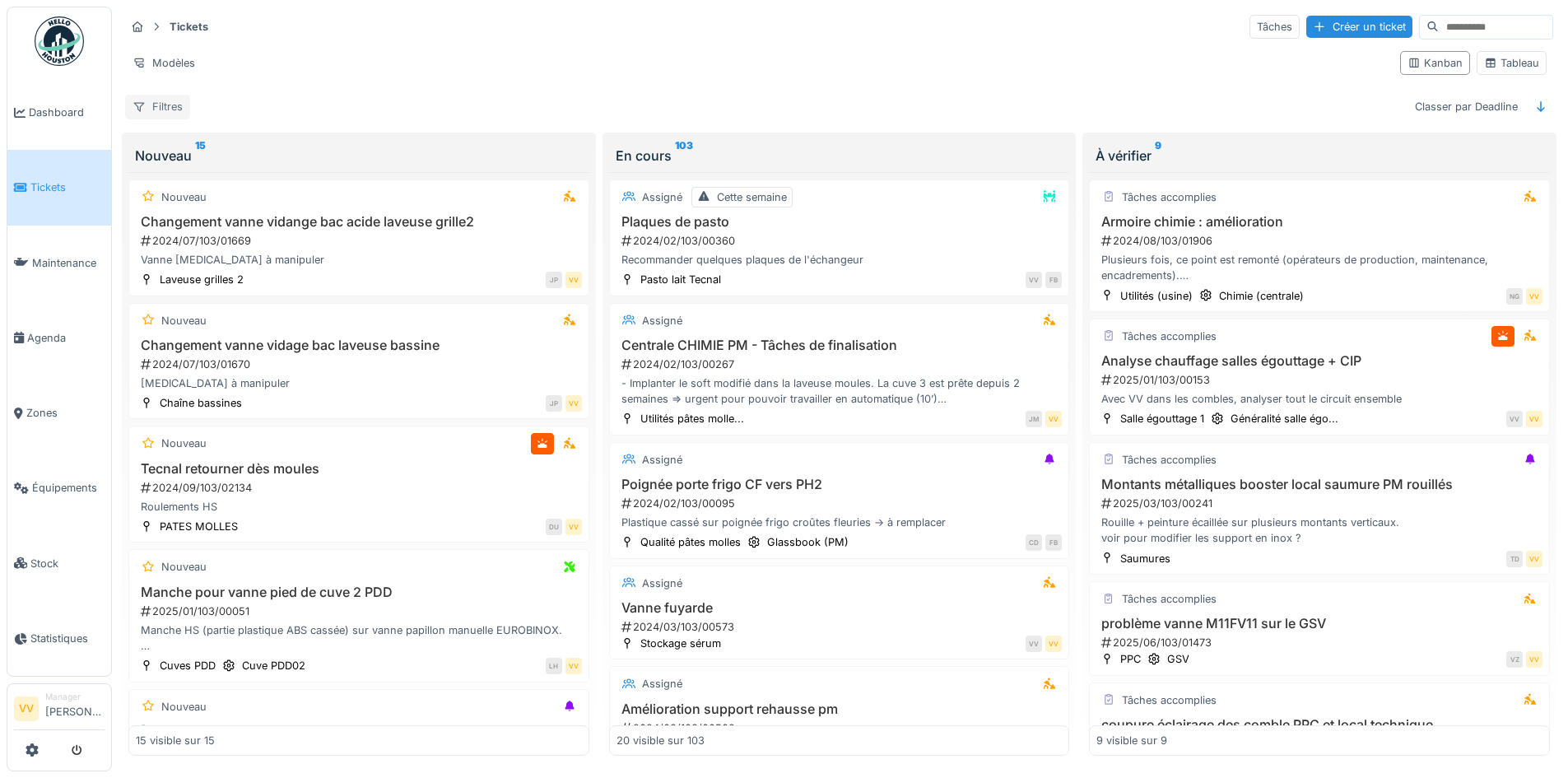
click at [162, 106] on div "Filtres" at bounding box center [158, 106] width 65 height 24
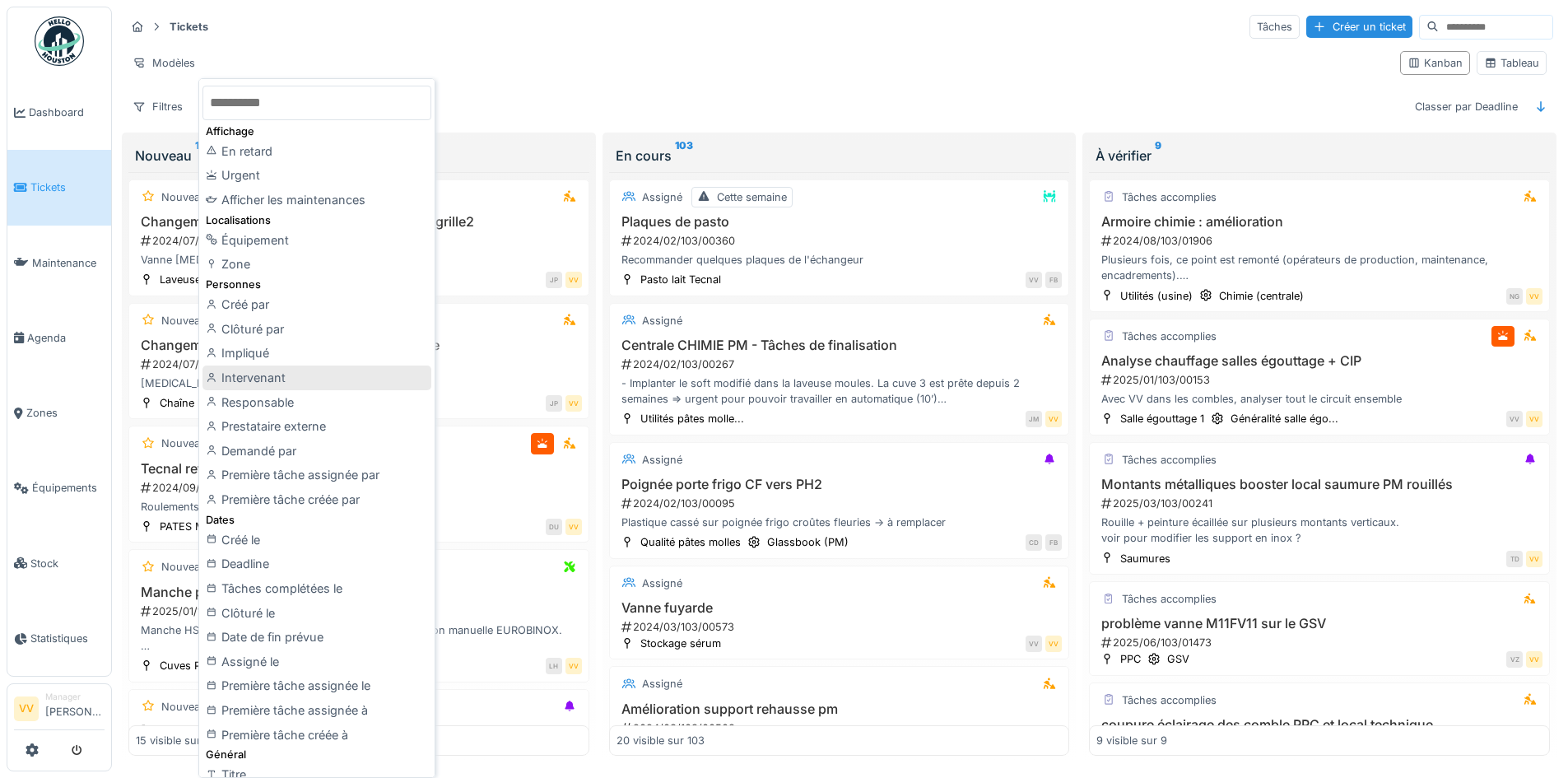
click at [314, 374] on div "Intervenant" at bounding box center [316, 378] width 228 height 25
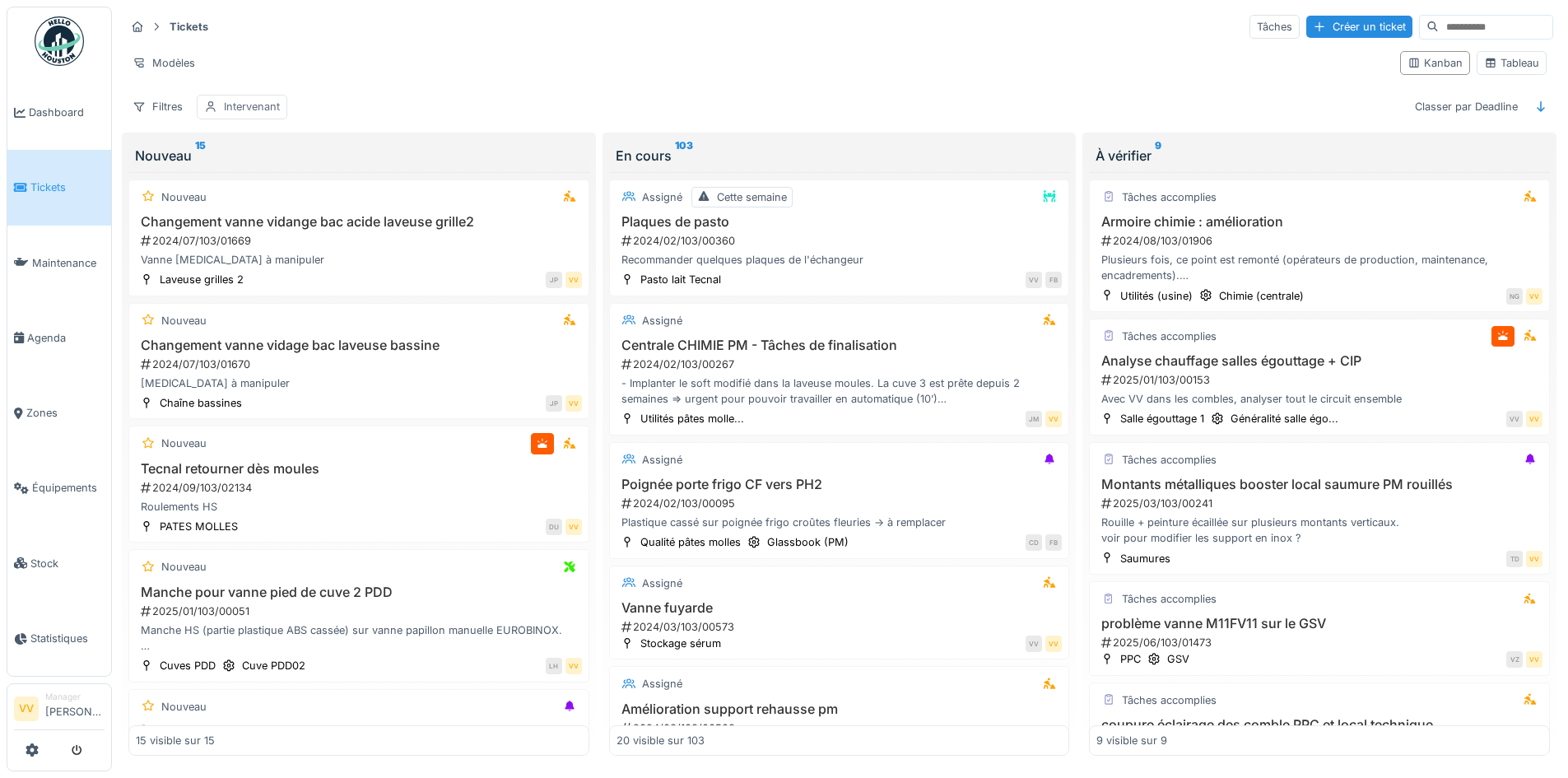
click at [257, 106] on div "Intervenant" at bounding box center [252, 106] width 56 height 16
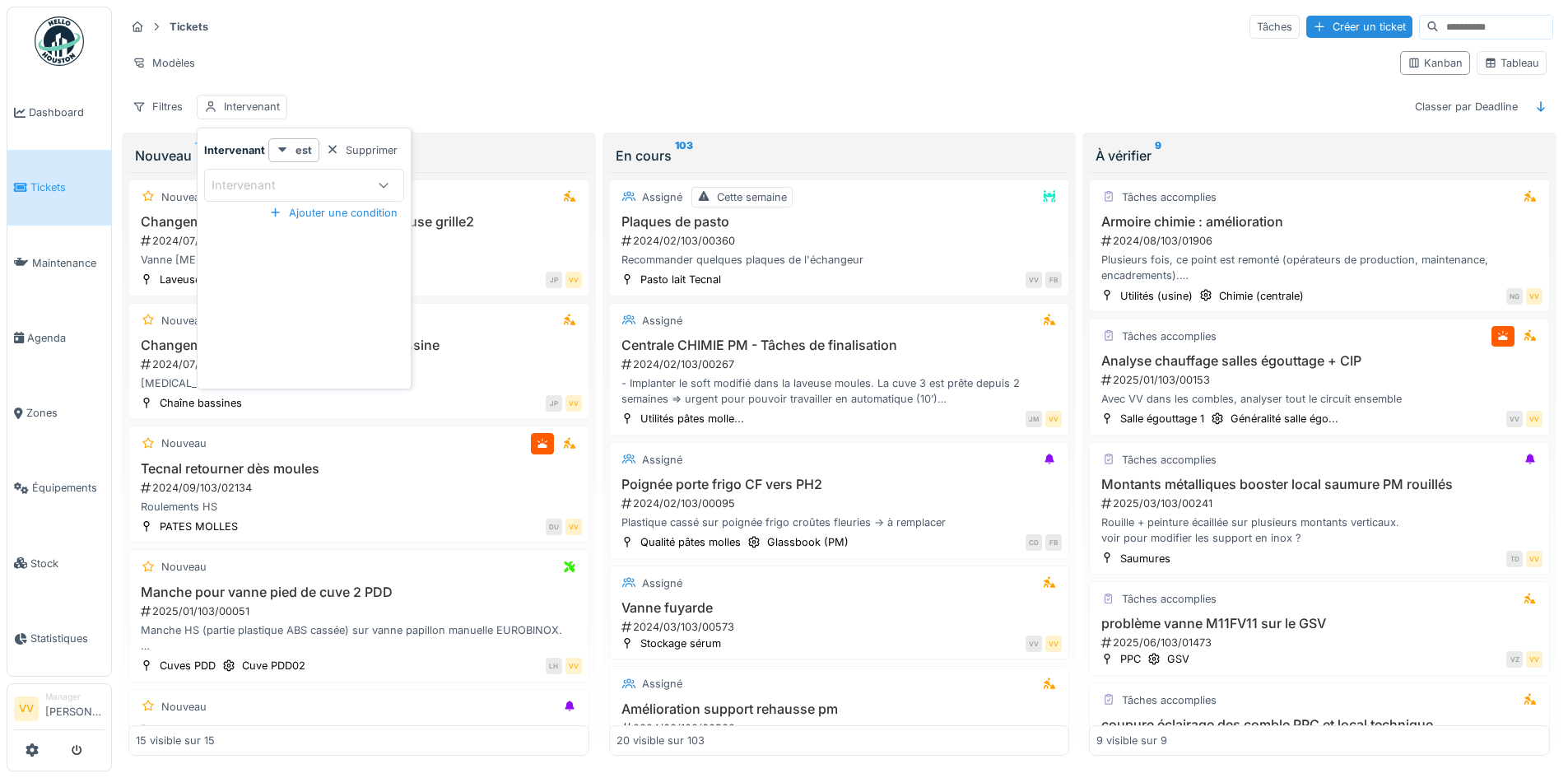
click at [351, 183] on div "Intervenant" at bounding box center [288, 186] width 154 height 18
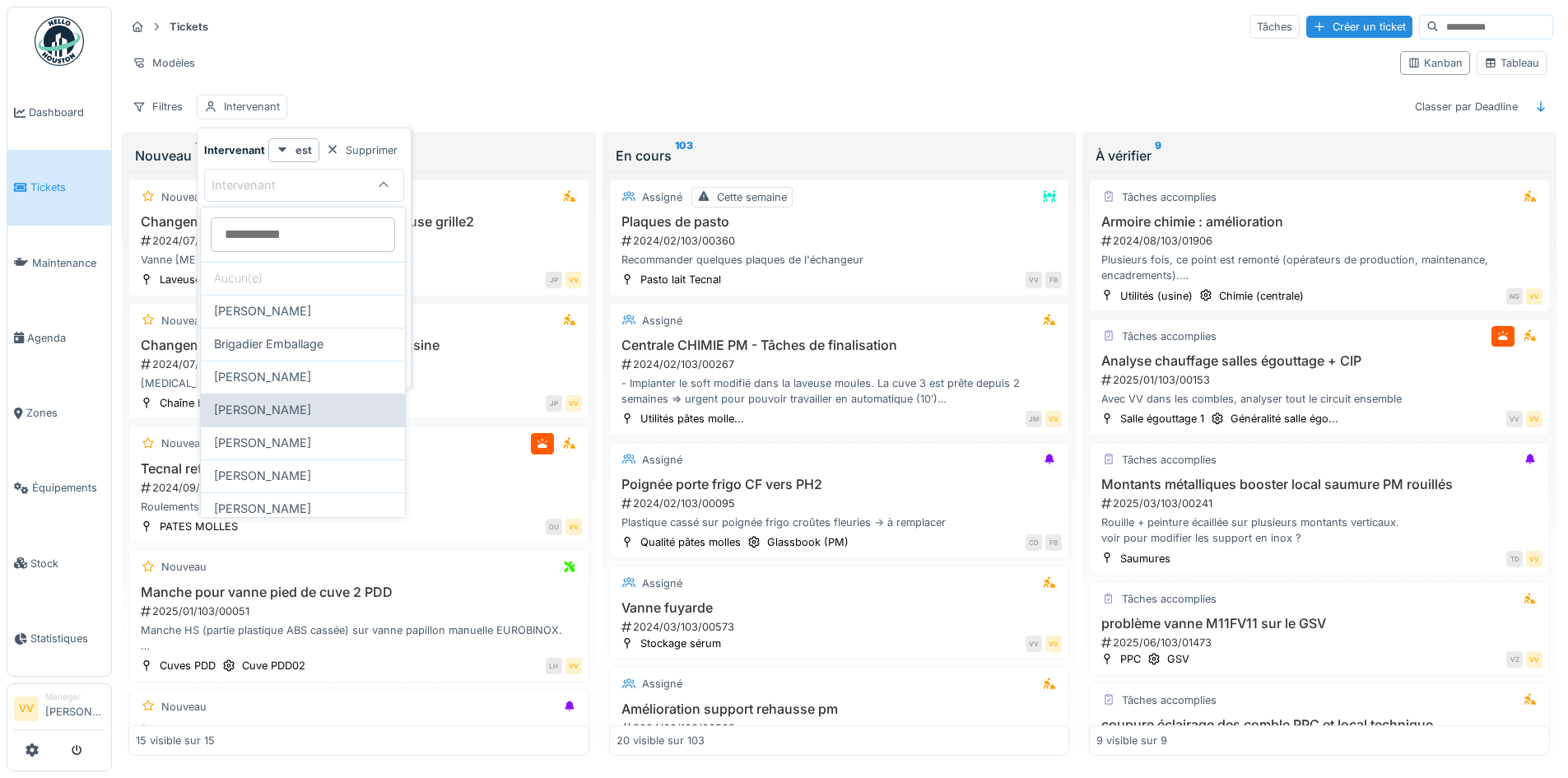
click at [270, 397] on div "[PERSON_NAME]" at bounding box center [302, 410] width 204 height 33
type input "****"
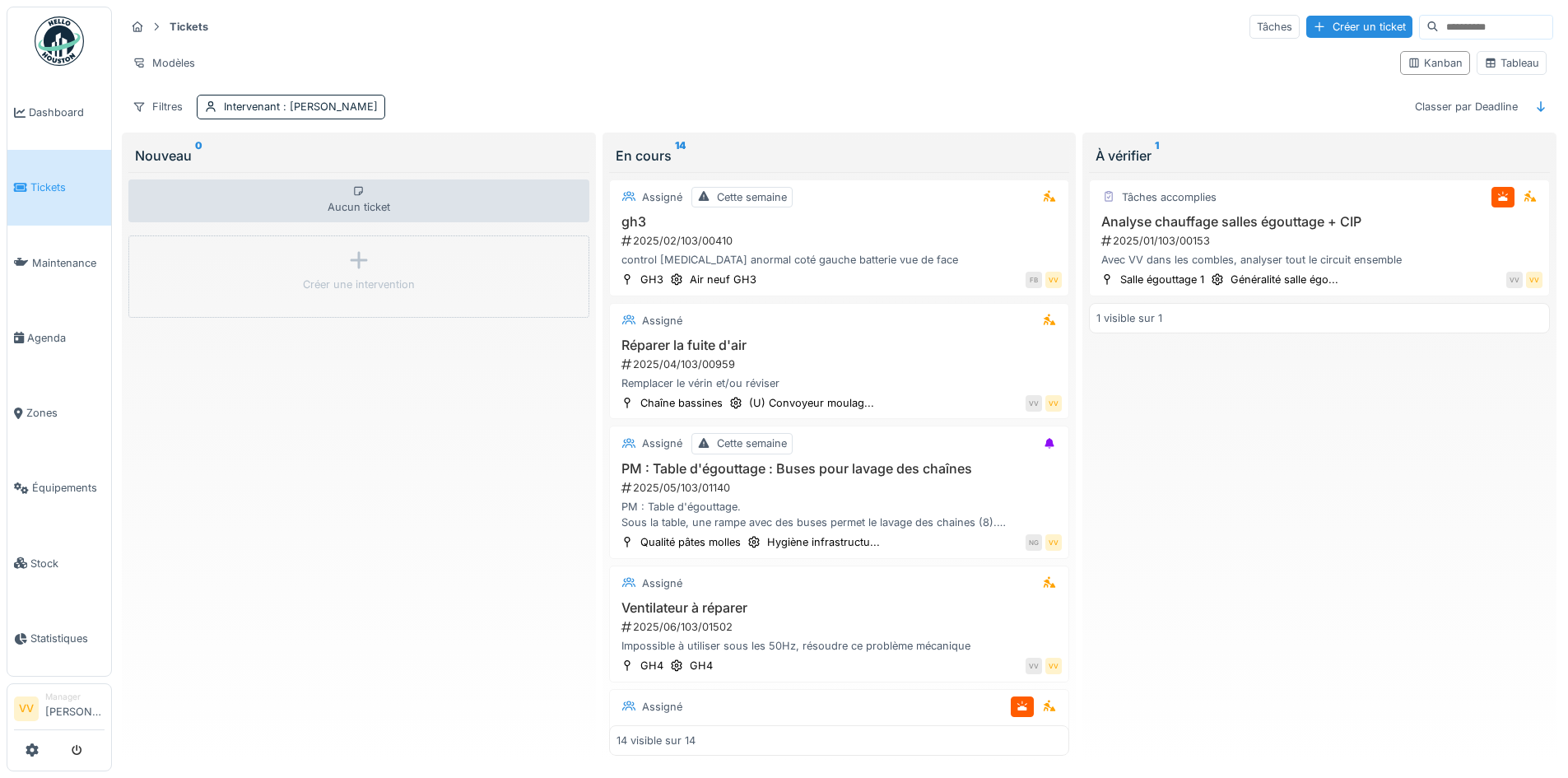
click at [1355, 522] on div "Tâches accomplies Analyse chauffage salles égouttage + CIP 2025/01/103/00153 Av…" at bounding box center [1319, 464] width 461 height 585
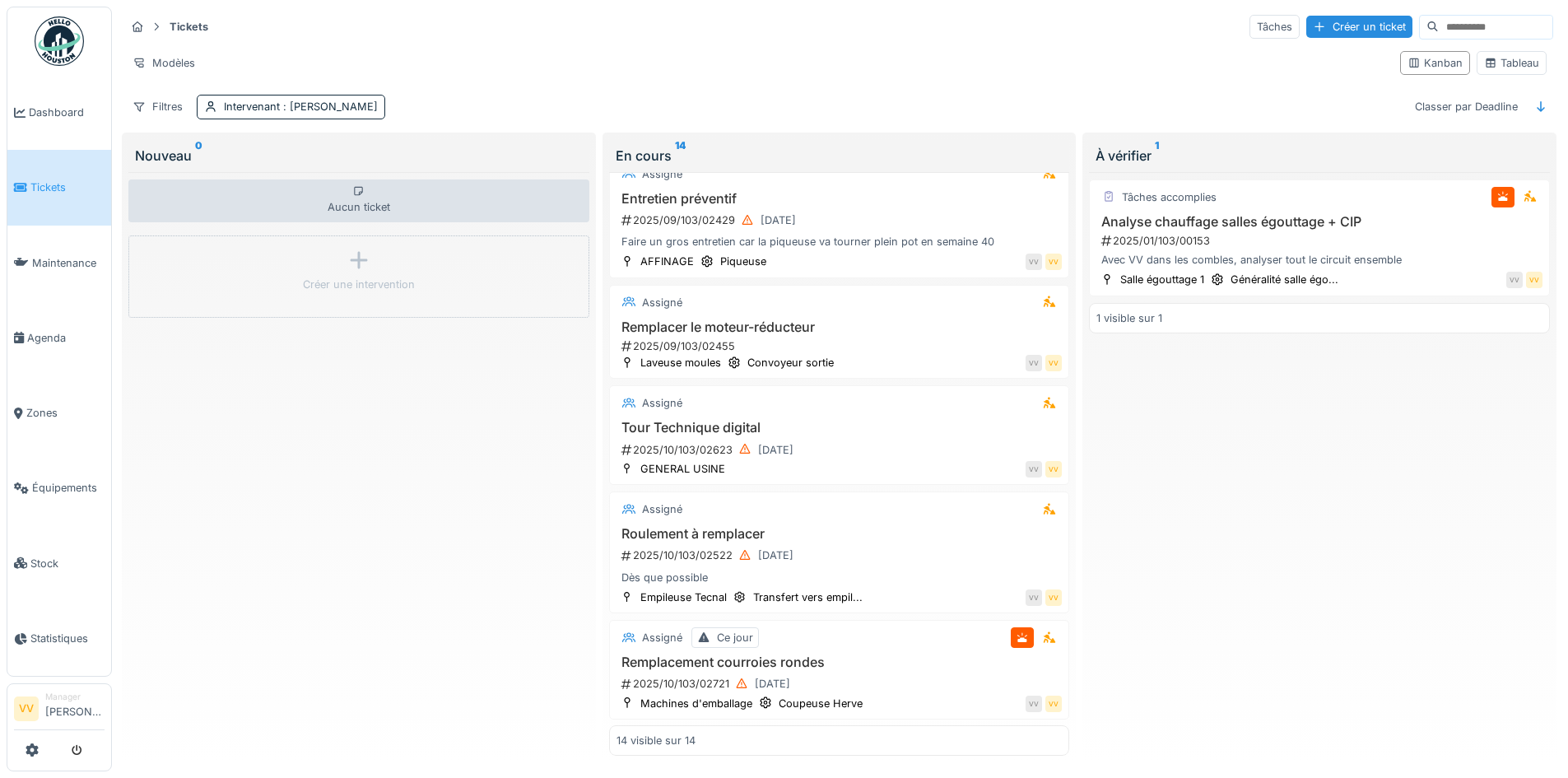
scroll to position [10, 0]
click at [29, 262] on li "Maintenance" at bounding box center [59, 262] width 91 height 16
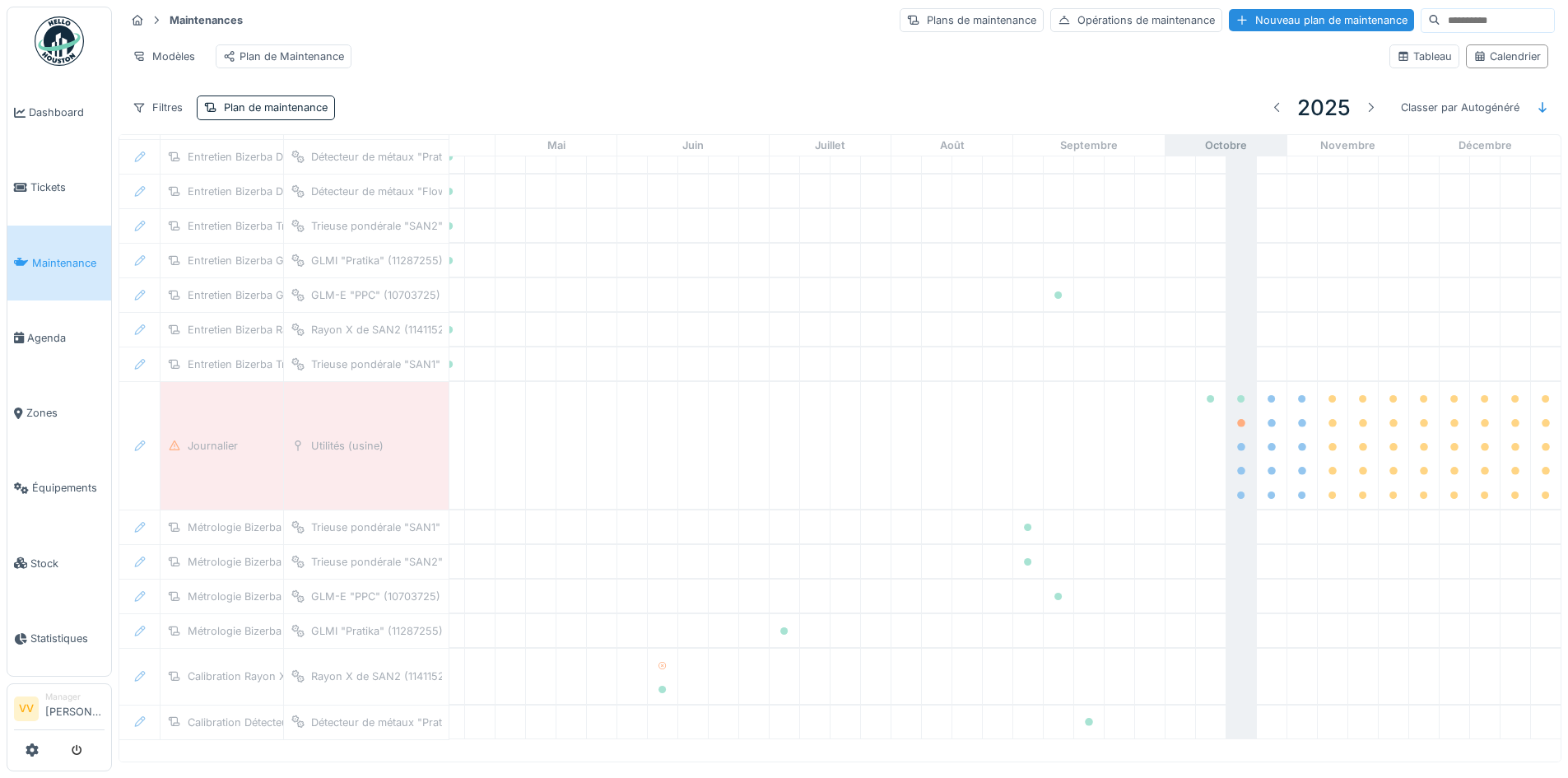
scroll to position [3251, 539]
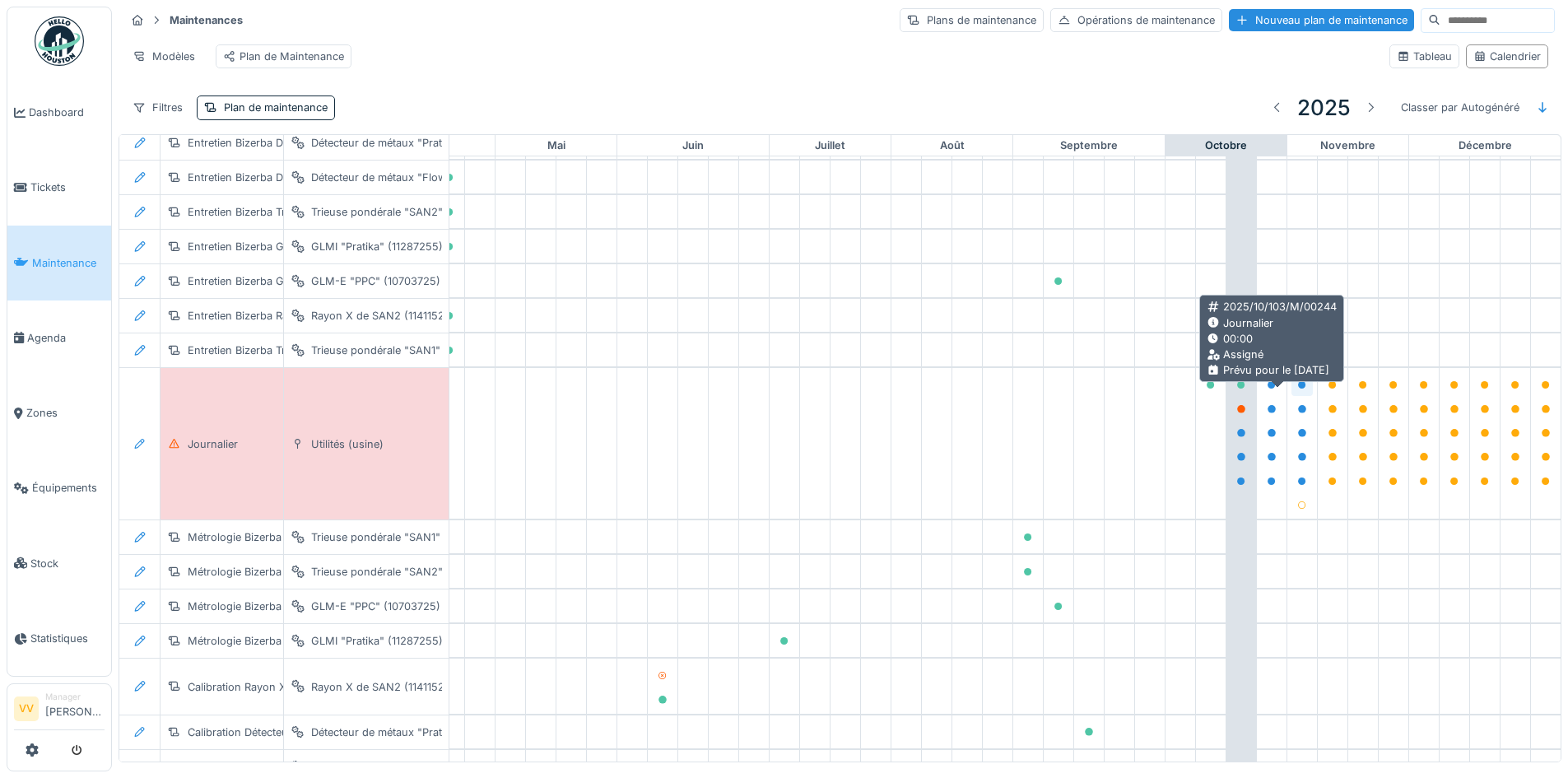
click at [1298, 389] on icon at bounding box center [1302, 385] width 8 height 8
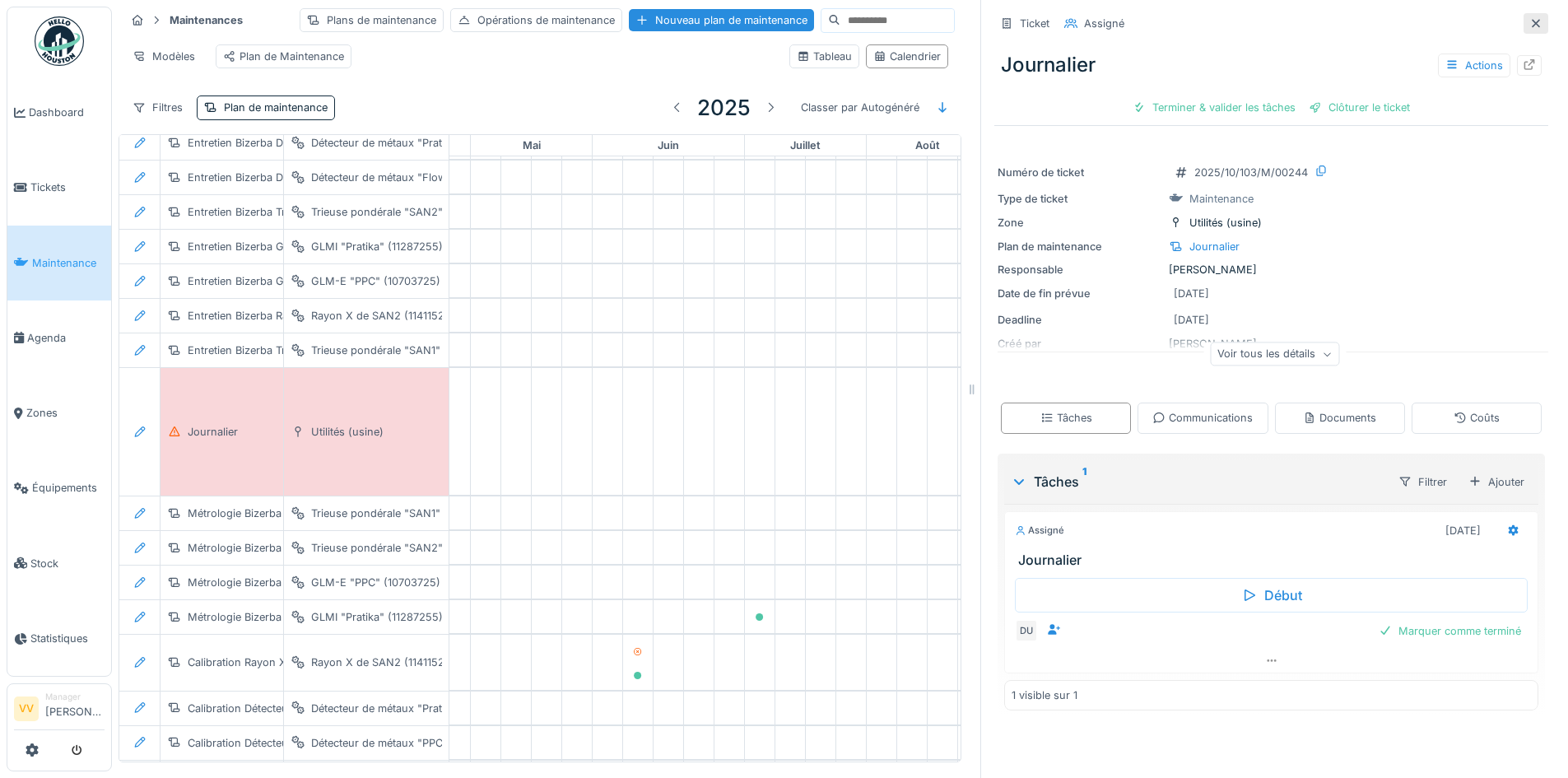
click at [1529, 26] on icon at bounding box center [1536, 23] width 13 height 11
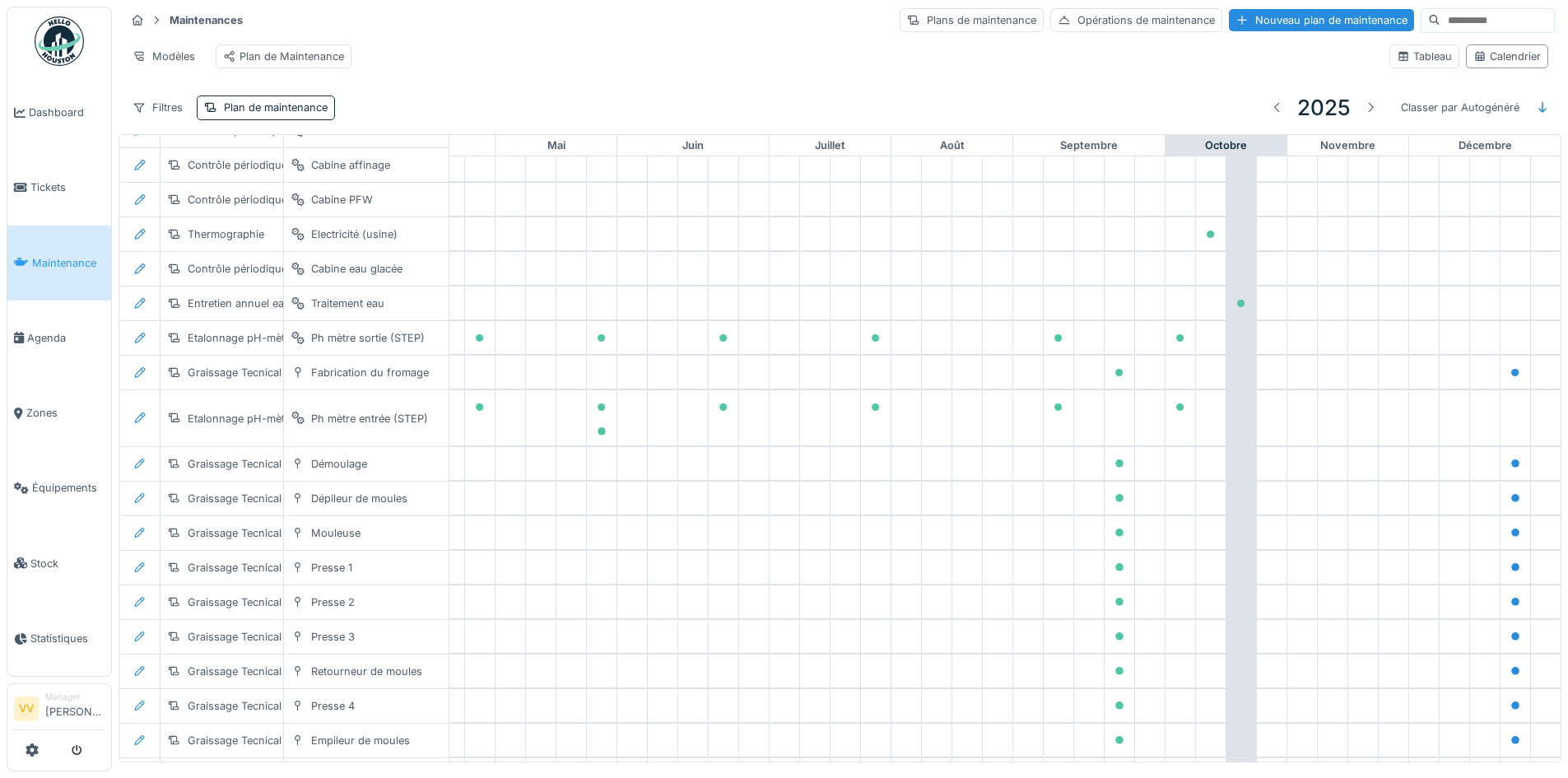
scroll to position [504, 539]
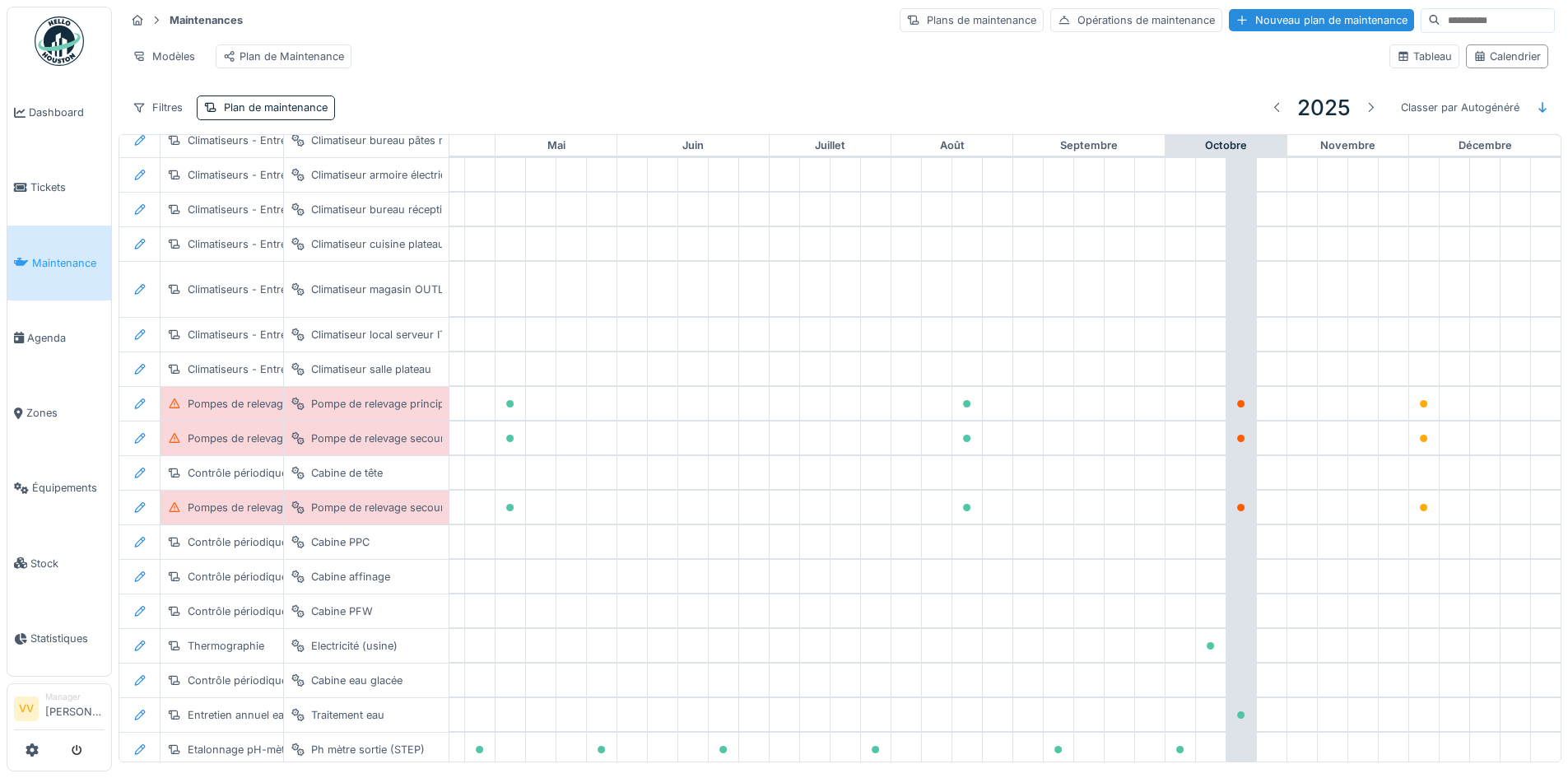
click at [626, 46] on div "Modèles Plan de Maintenance" at bounding box center [751, 56] width 1251 height 37
click at [39, 192] on span "Tickets" at bounding box center [68, 187] width 74 height 16
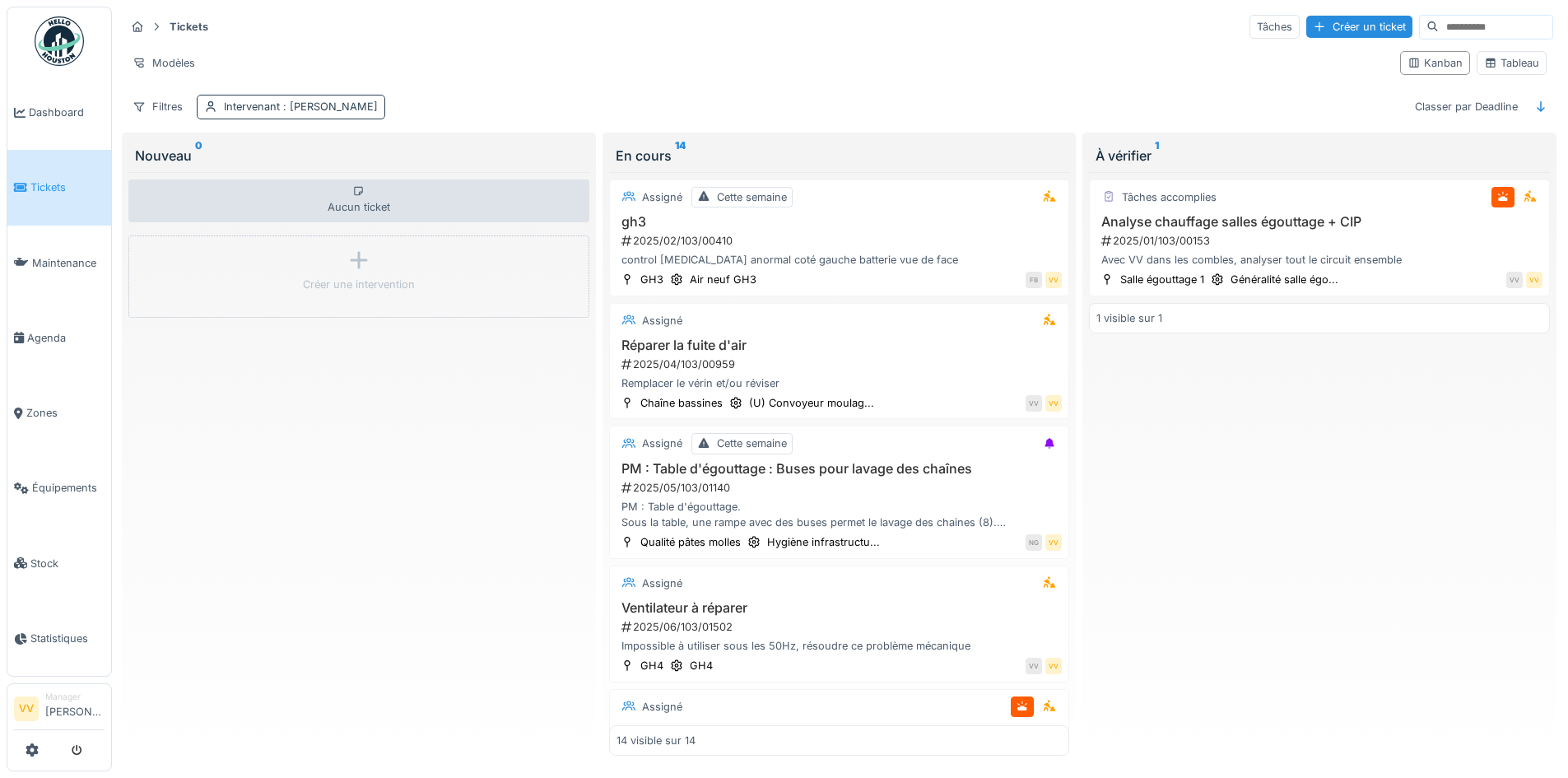
click at [356, 107] on span ": [PERSON_NAME]" at bounding box center [328, 106] width 98 height 12
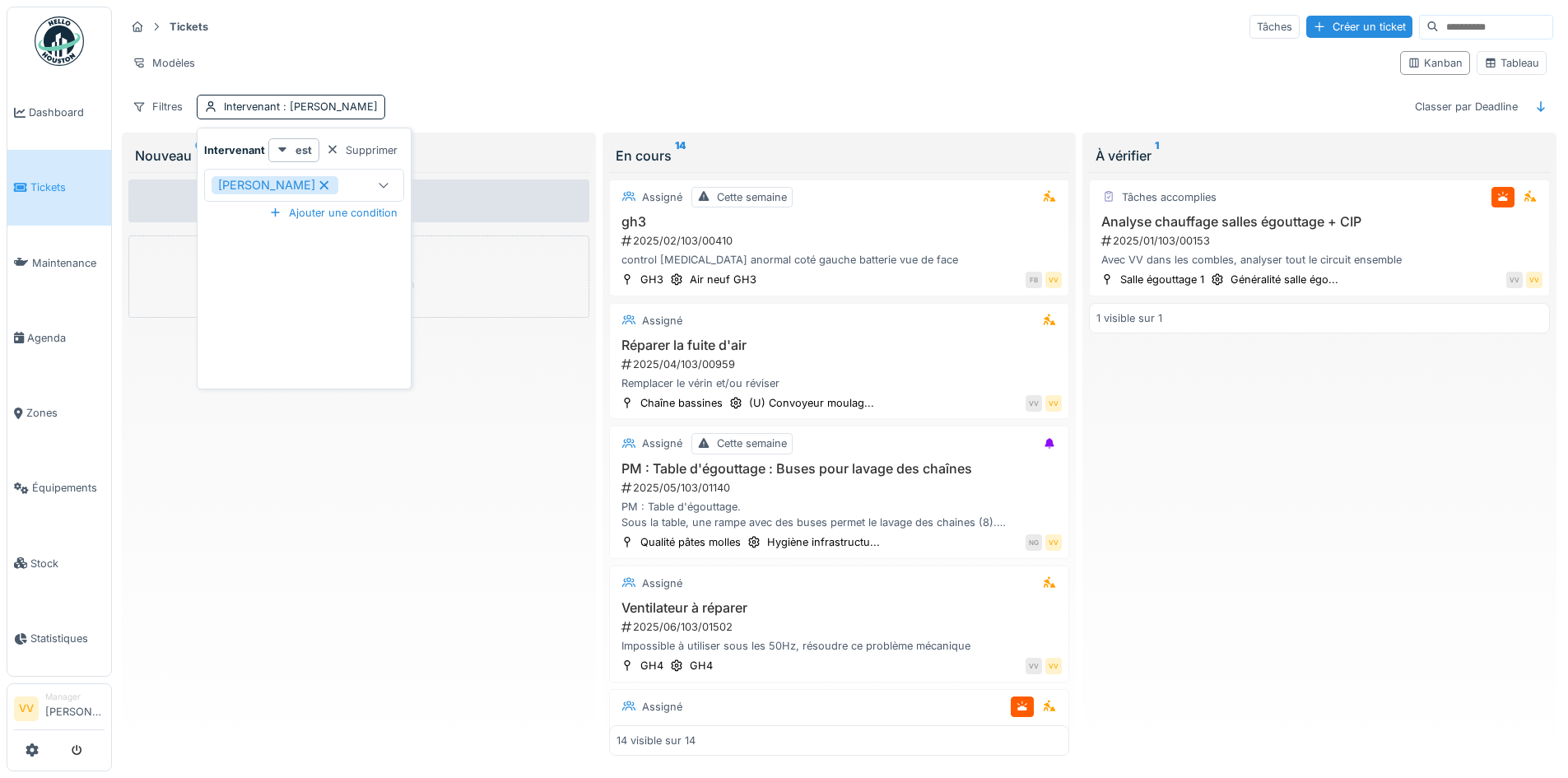
click at [317, 189] on icon at bounding box center [324, 186] width 15 height 12
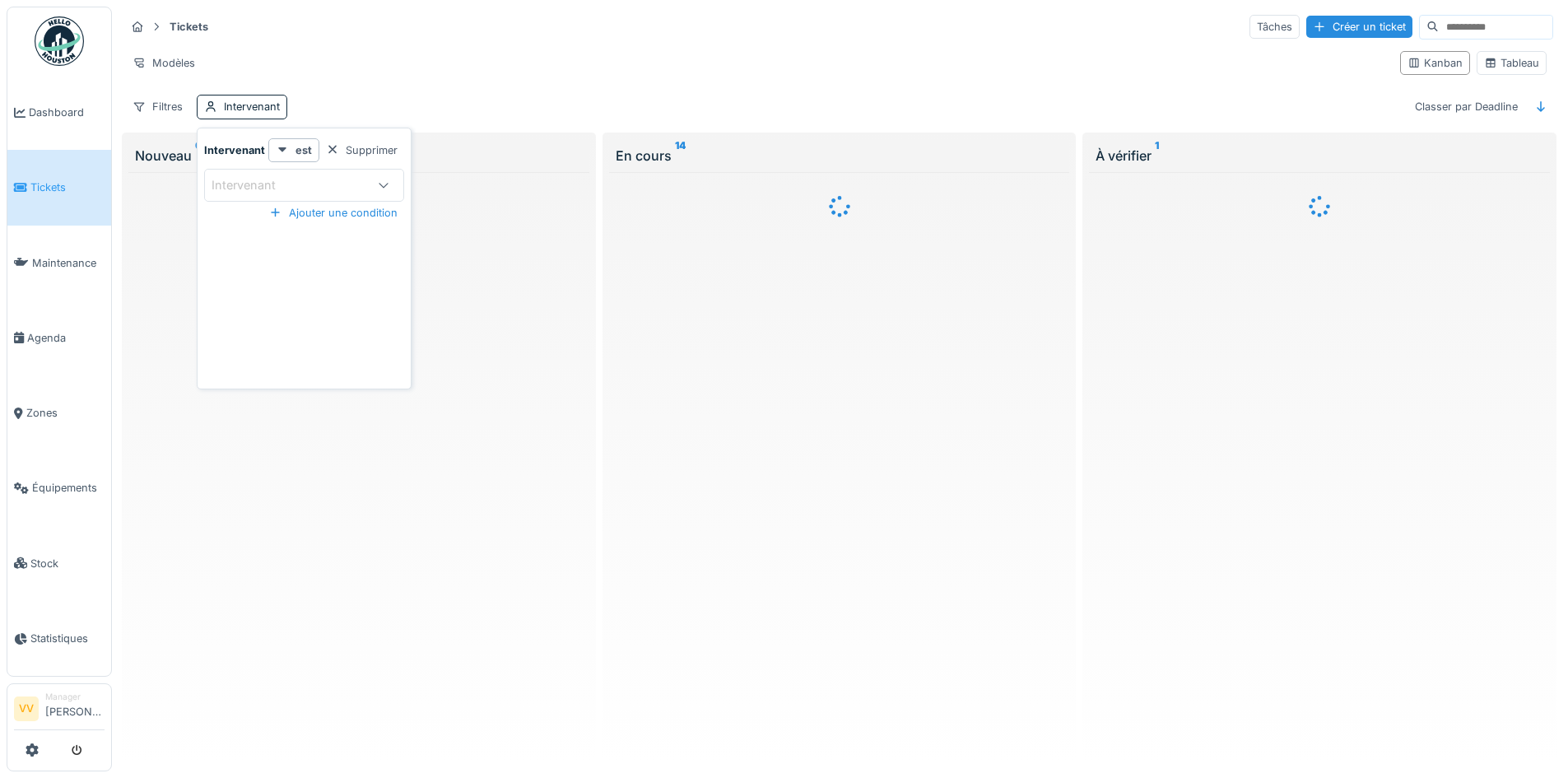
click at [451, 54] on div "Modèles" at bounding box center [756, 63] width 1262 height 24
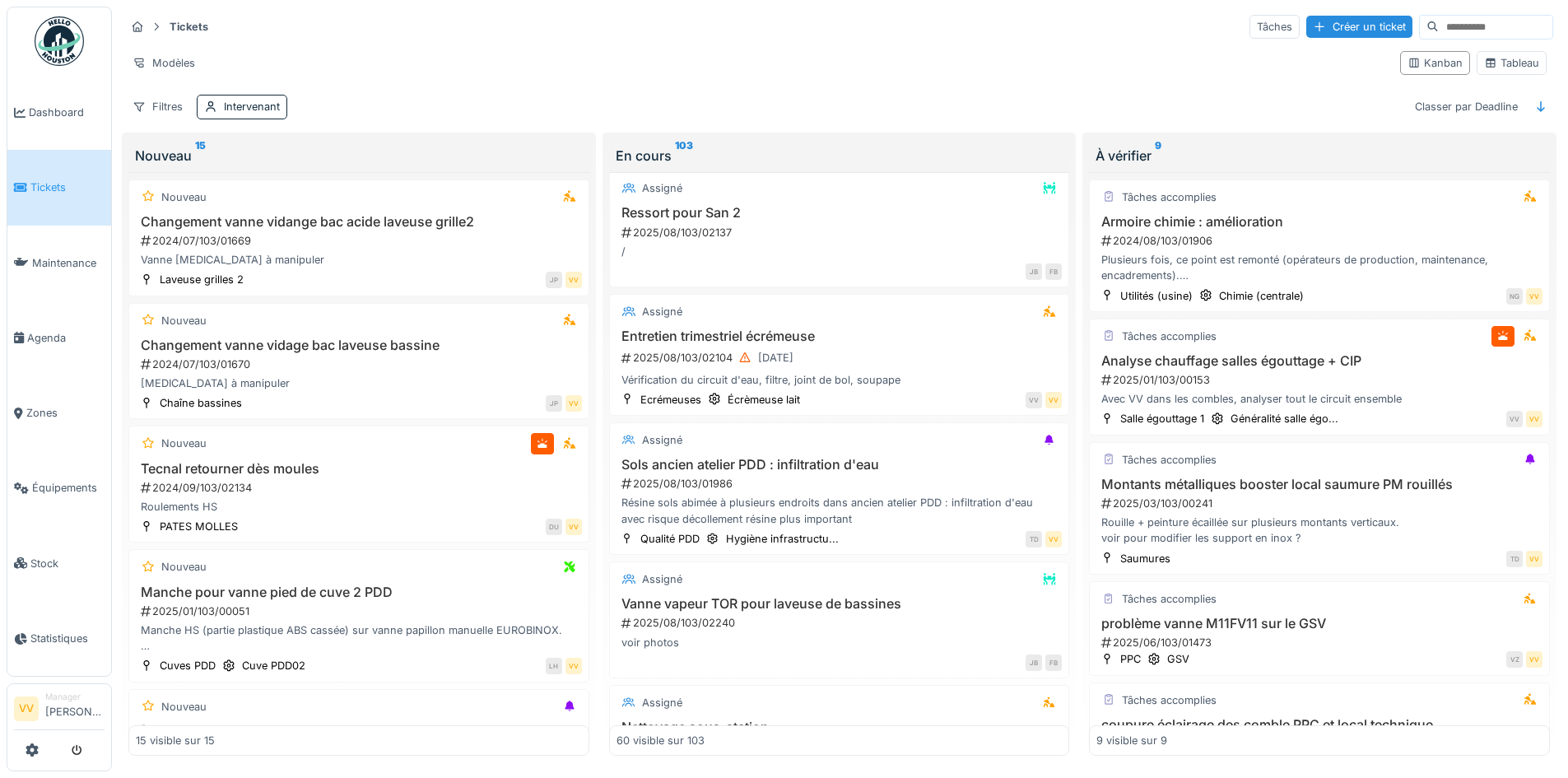
scroll to position [5472, 0]
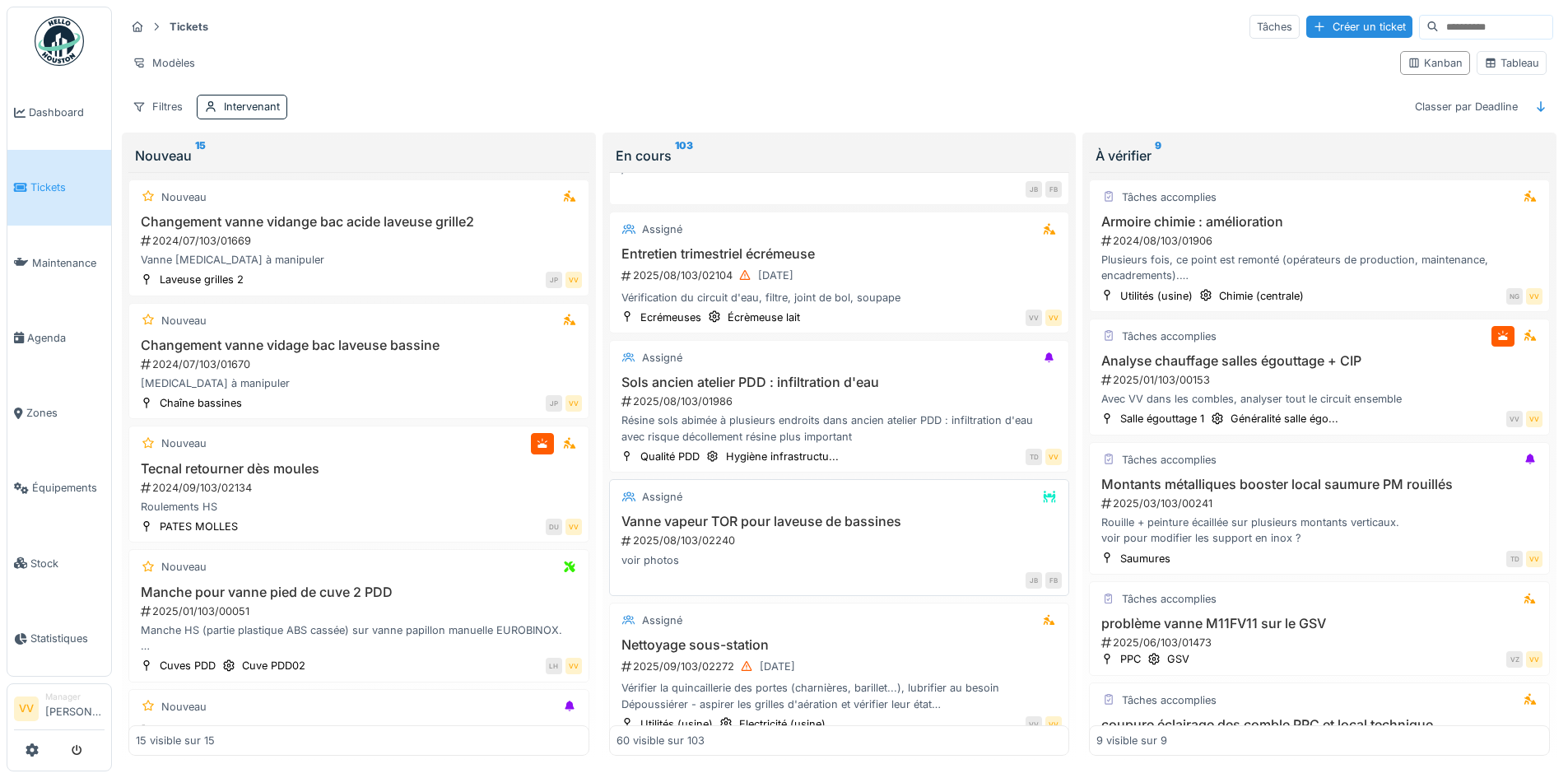
click at [916, 539] on div "2025/08/103/02240" at bounding box center [841, 540] width 443 height 16
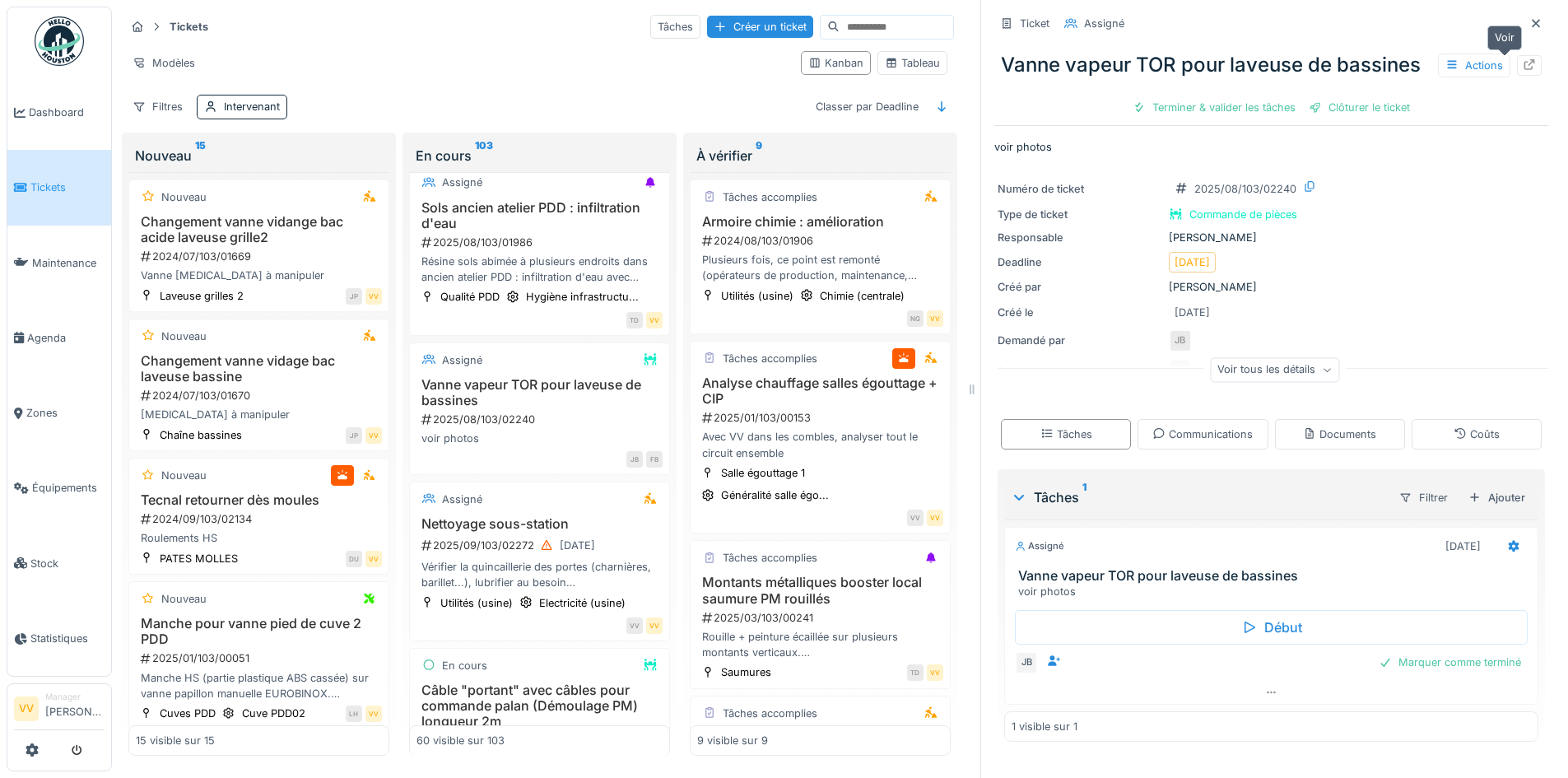
click at [1523, 69] on icon at bounding box center [1529, 64] width 13 height 11
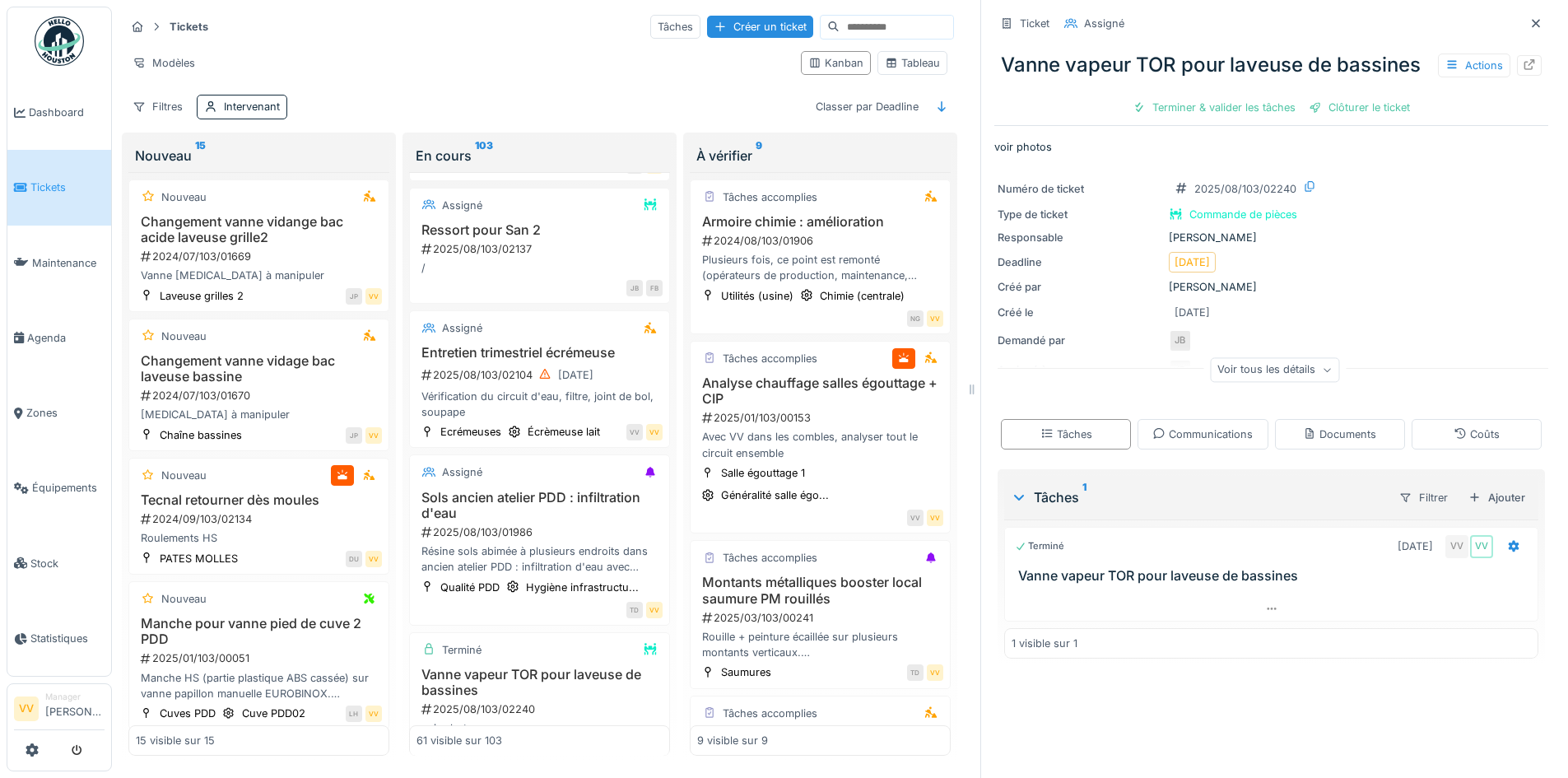
scroll to position [6806, 0]
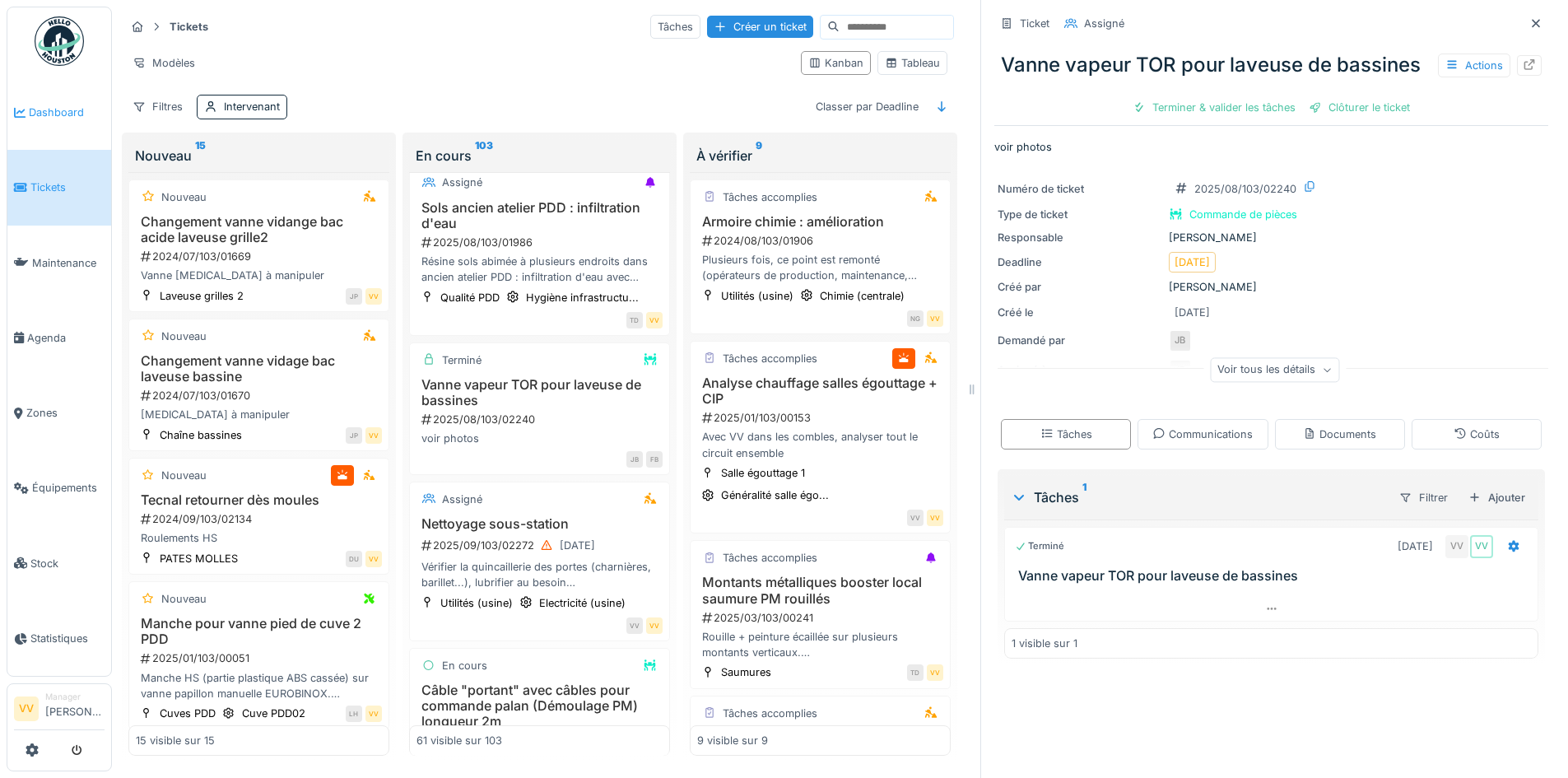
click at [35, 116] on span "Dashboard" at bounding box center [67, 112] width 76 height 16
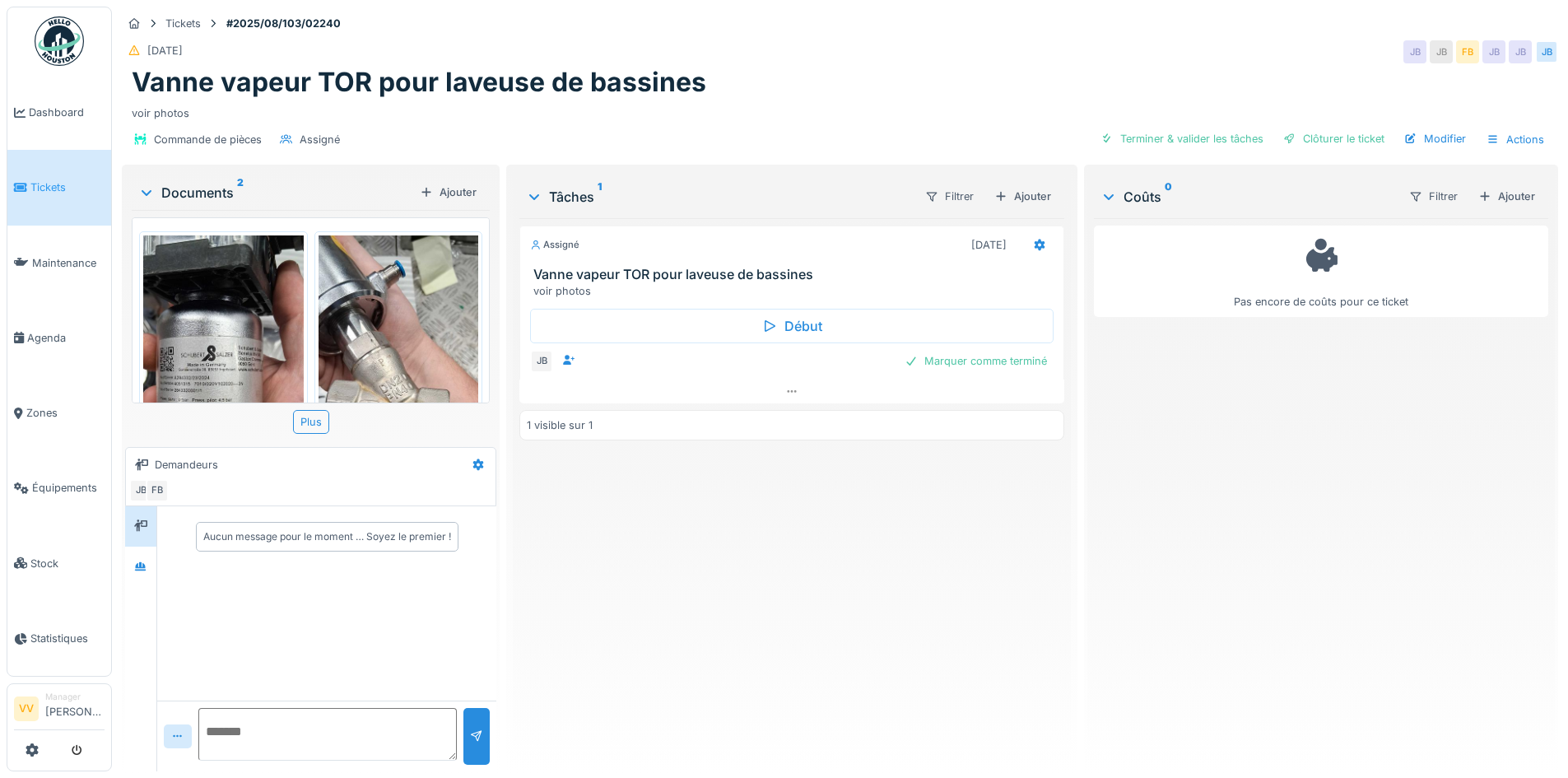
click at [236, 332] on img at bounding box center [224, 408] width 161 height 347
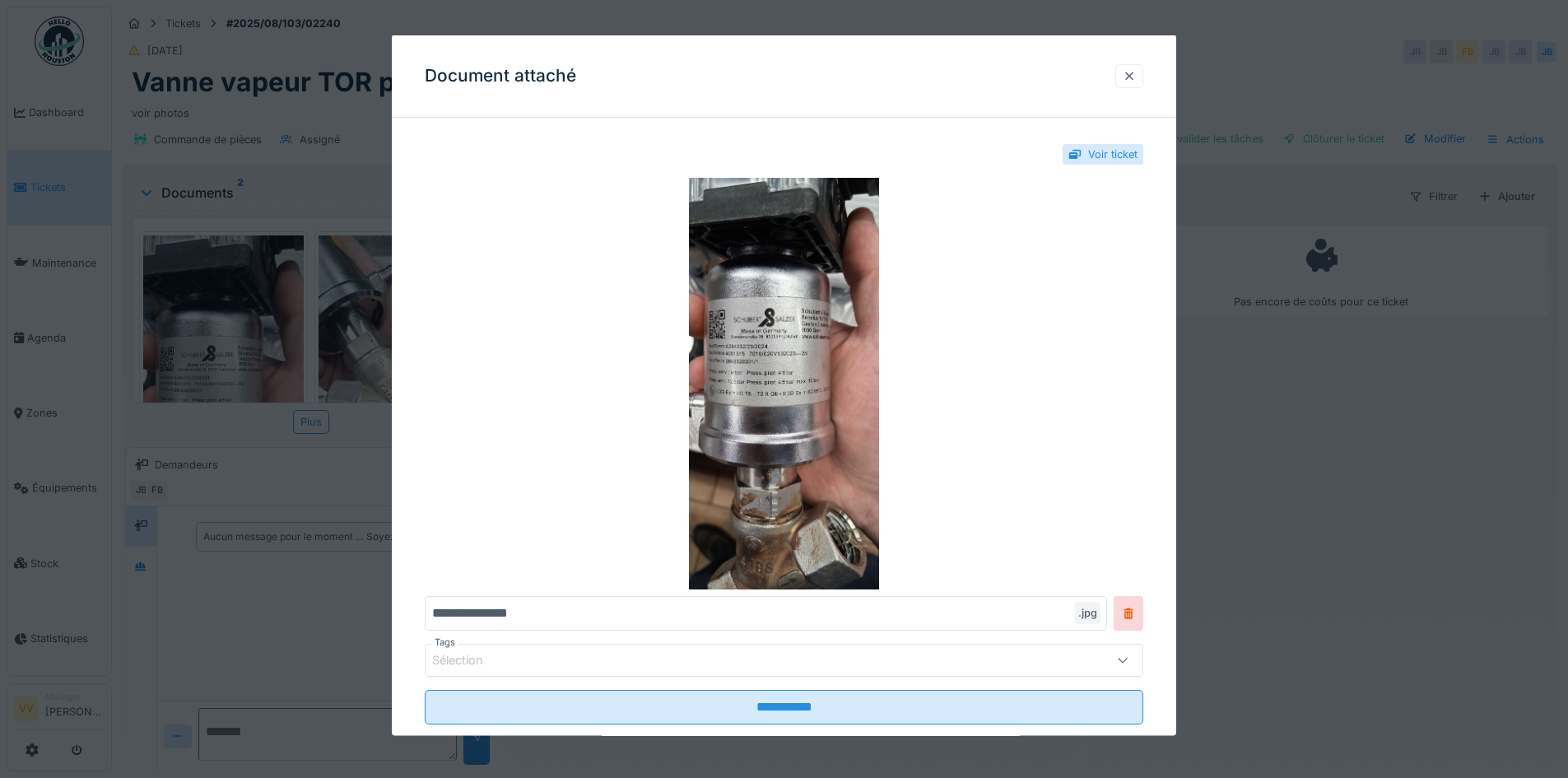
click at [1136, 69] on div at bounding box center [1129, 75] width 13 height 16
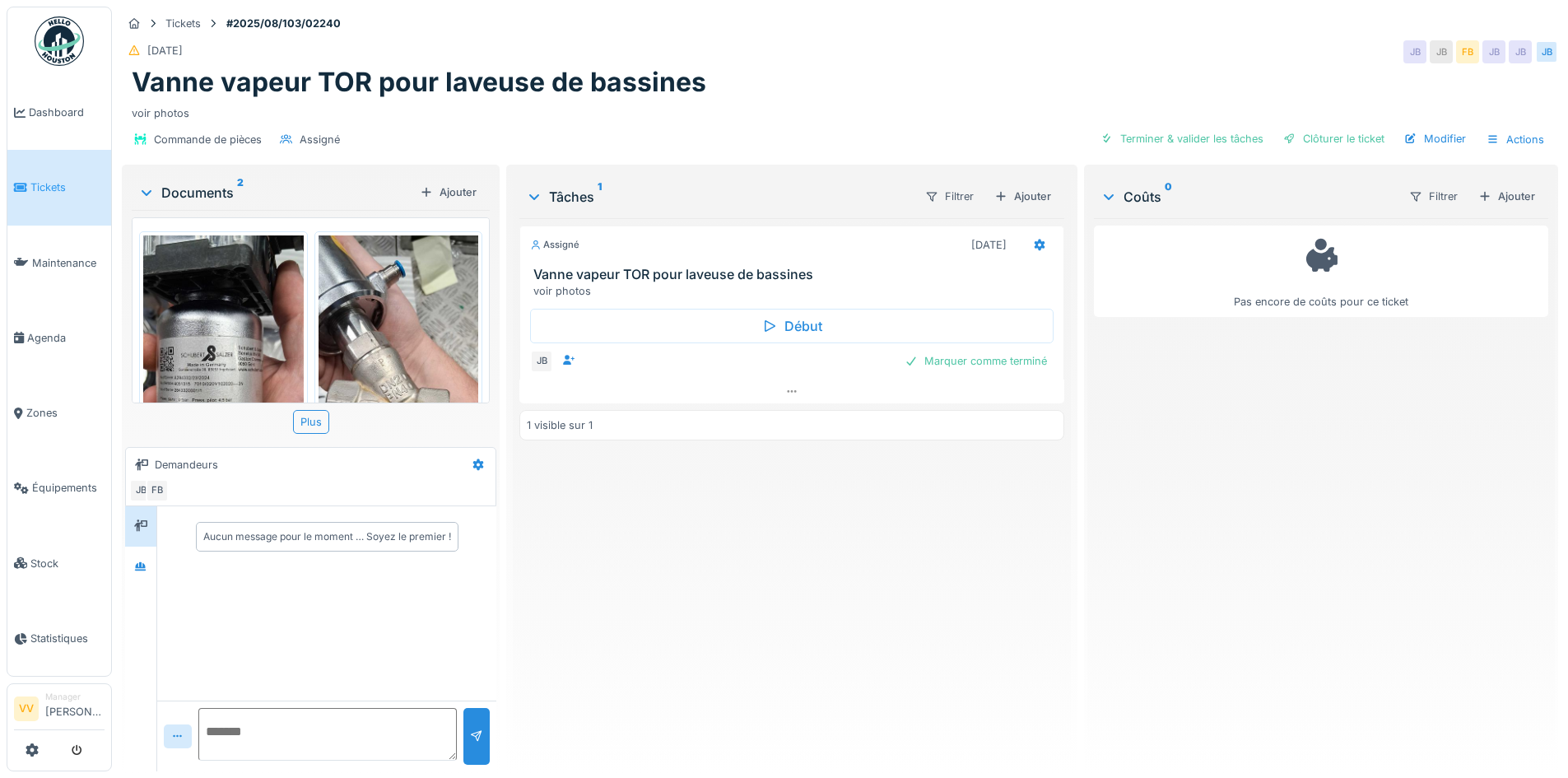
click at [834, 554] on div "Assigné [DATE] Vanne vapeur TOR pour laveuse de bassines voir photos Début JB M…" at bounding box center [792, 488] width 544 height 540
drag, startPoint x: 801, startPoint y: 611, endPoint x: 685, endPoint y: 531, distance: 140.9
click at [801, 610] on div "Assigné [DATE] Vanne vapeur TOR pour laveuse de bassines voir photos Début JB M…" at bounding box center [792, 488] width 544 height 540
click at [52, 169] on link "Tickets" at bounding box center [59, 187] width 104 height 75
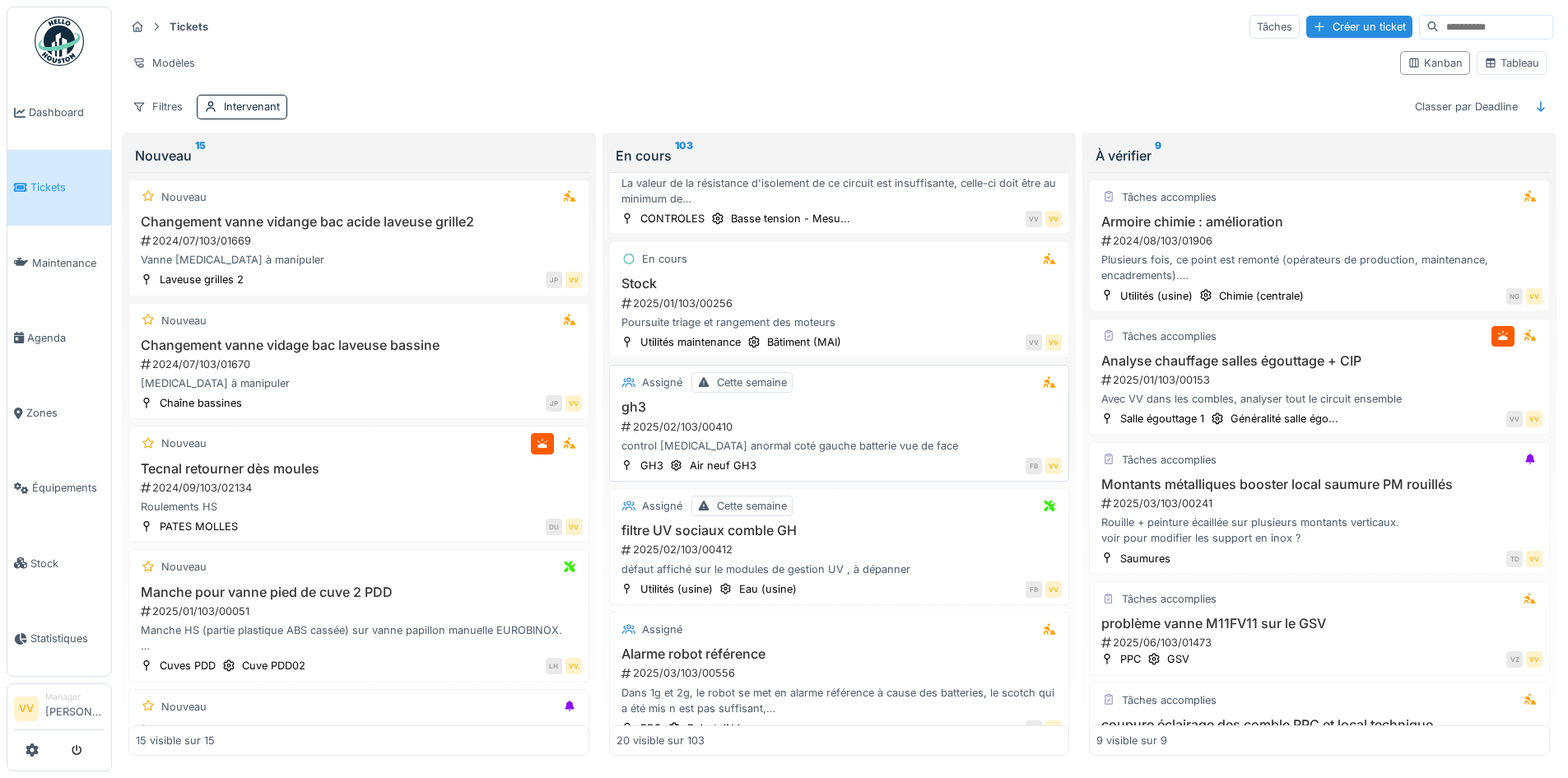
scroll to position [1564, 0]
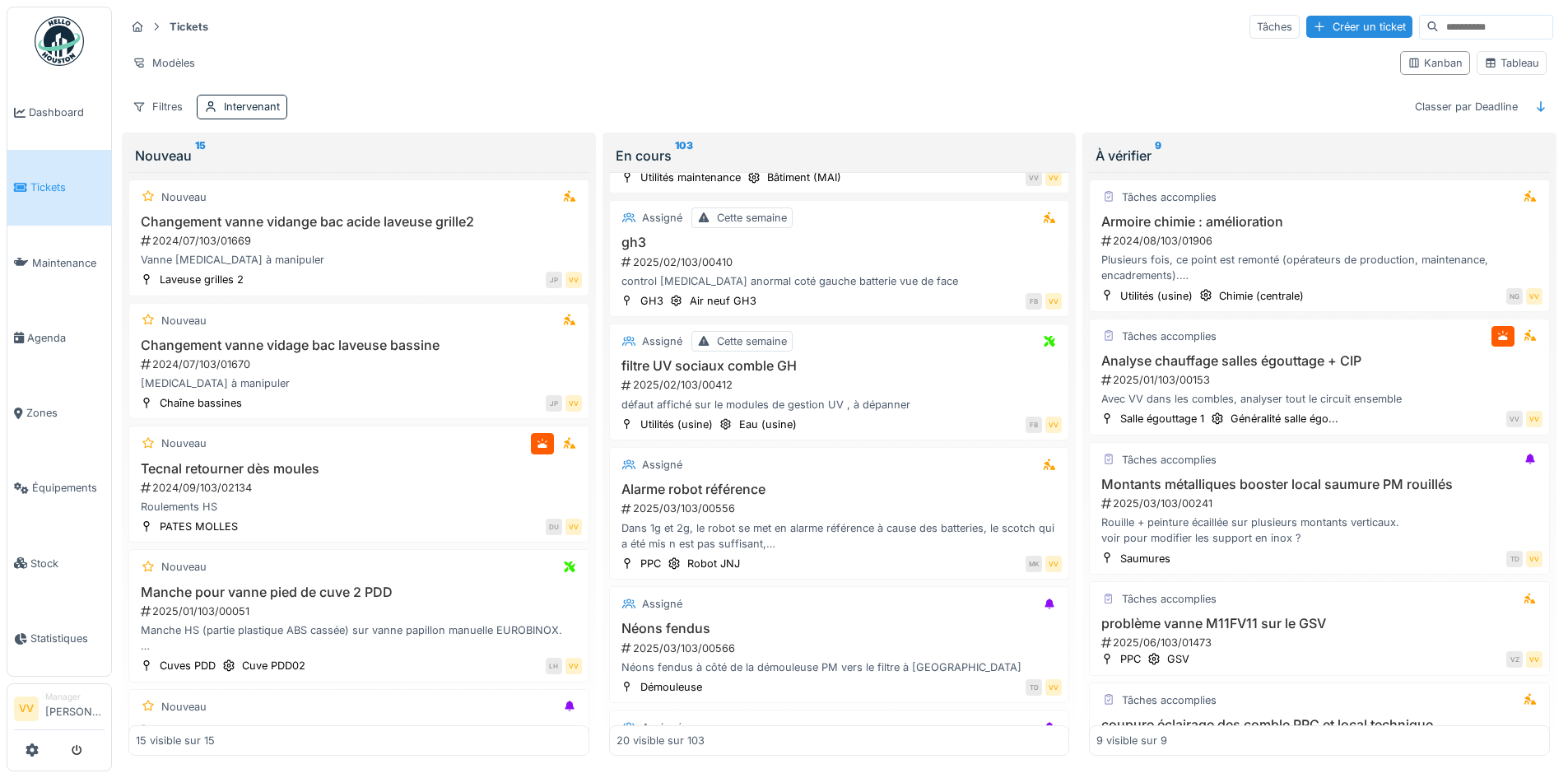
click at [1439, 28] on input at bounding box center [1495, 27] width 114 height 23
type input "*****"
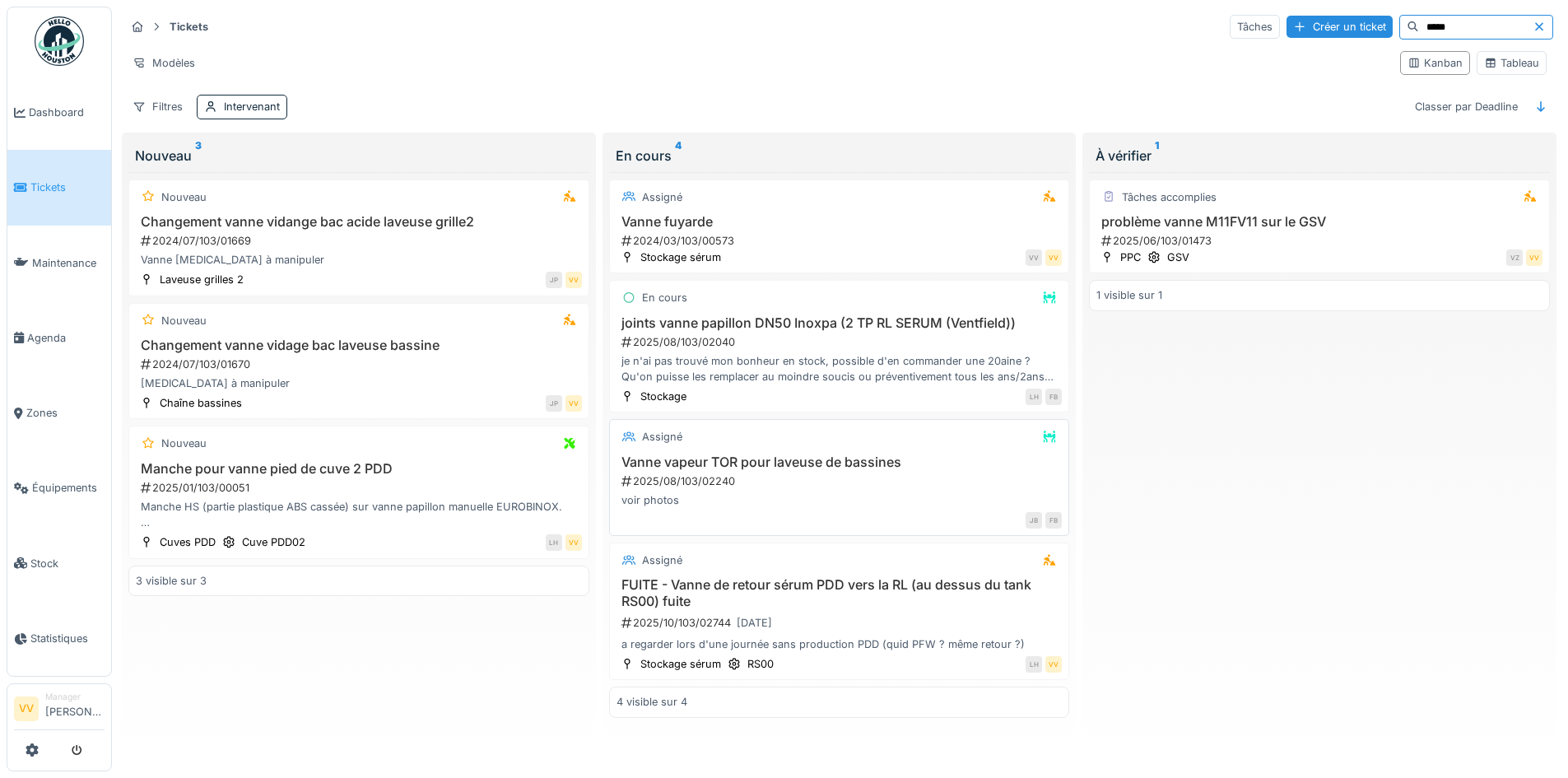
click at [827, 483] on div "2025/08/103/02240" at bounding box center [841, 481] width 443 height 16
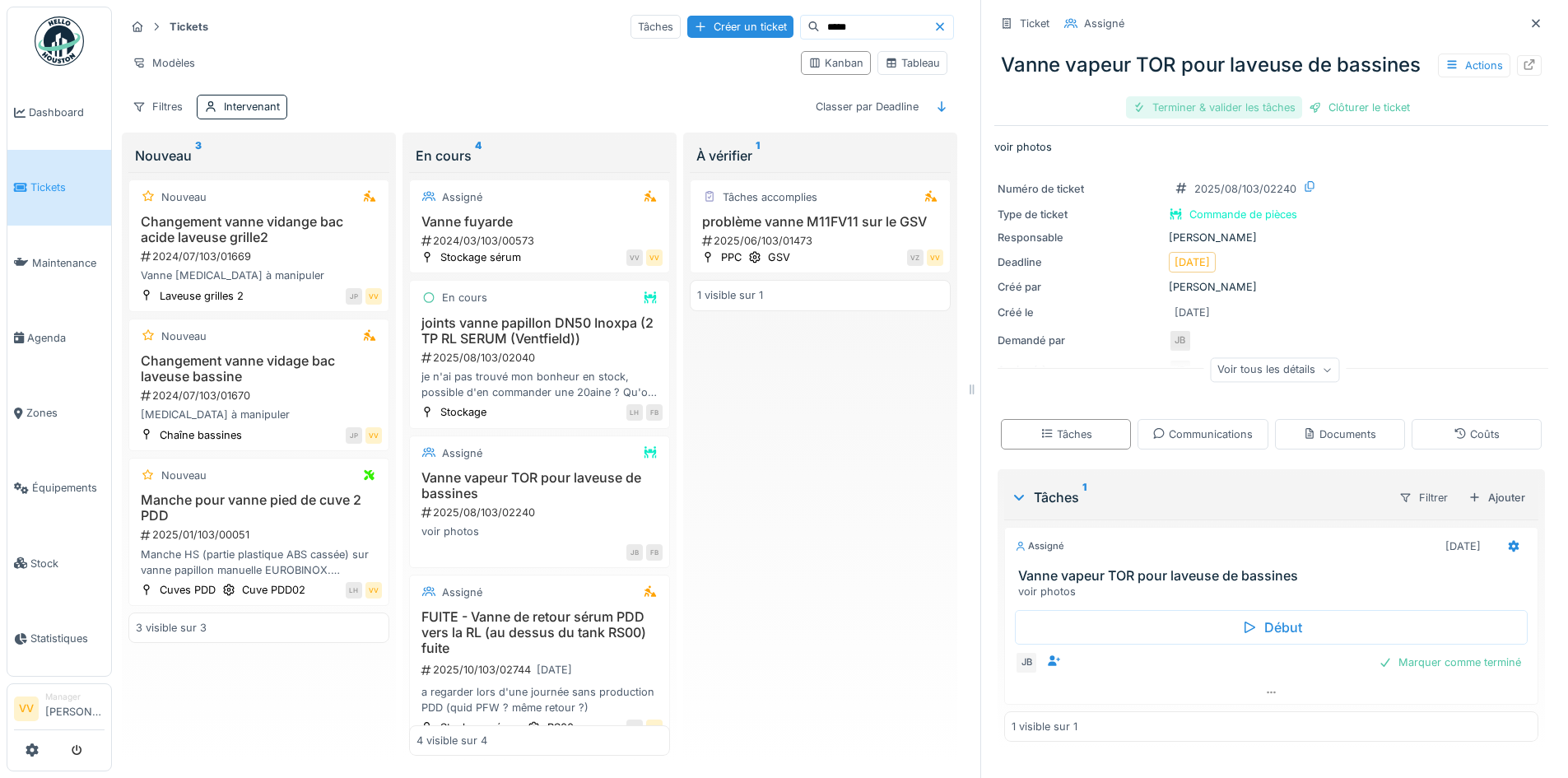
click at [1184, 111] on div "Terminer & valider les tâches" at bounding box center [1214, 107] width 177 height 22
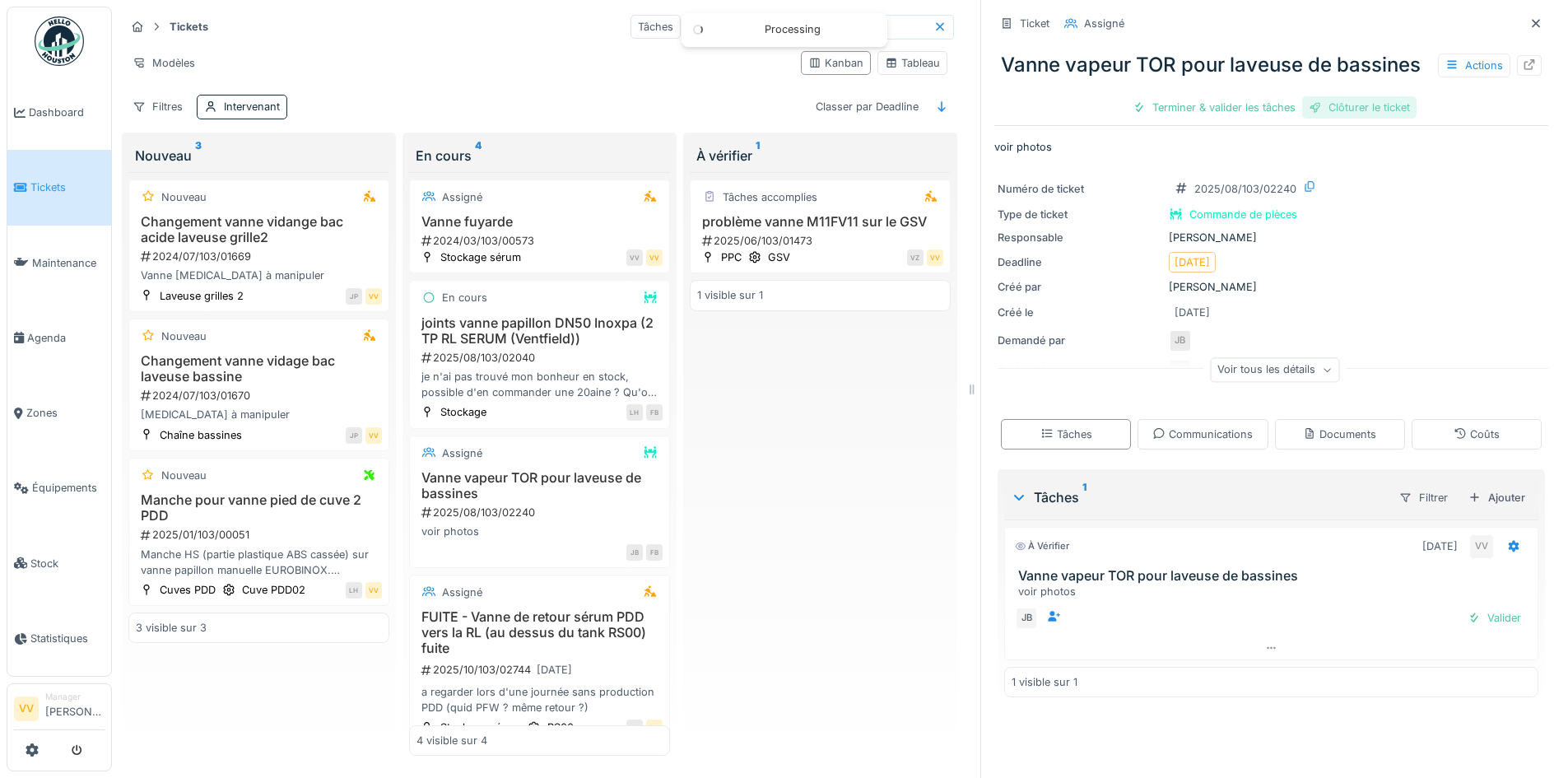
click at [1349, 109] on div "Clôturer le ticket" at bounding box center [1359, 107] width 115 height 22
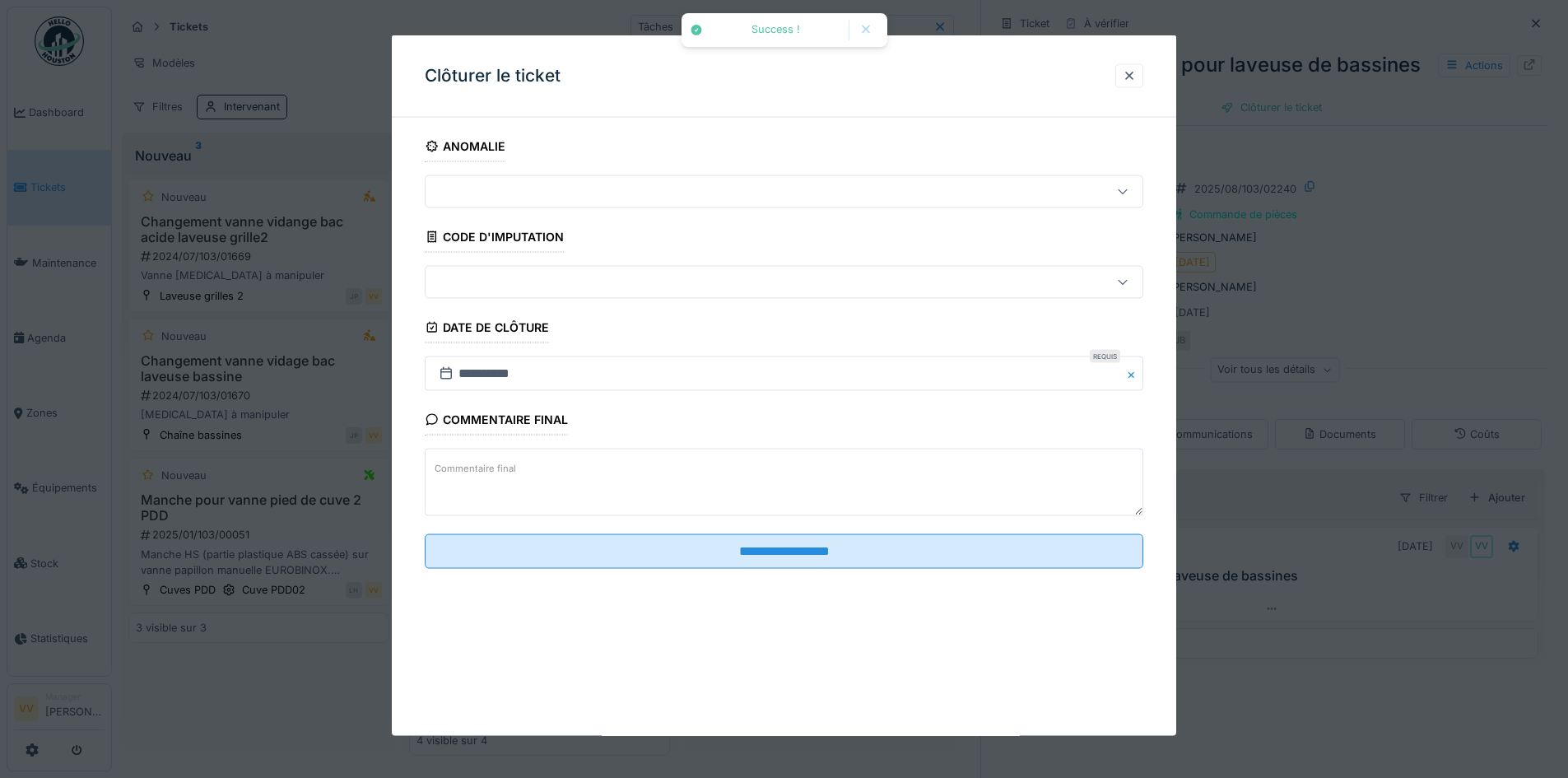
click at [643, 480] on textarea "Commentaire final" at bounding box center [784, 483] width 718 height 68
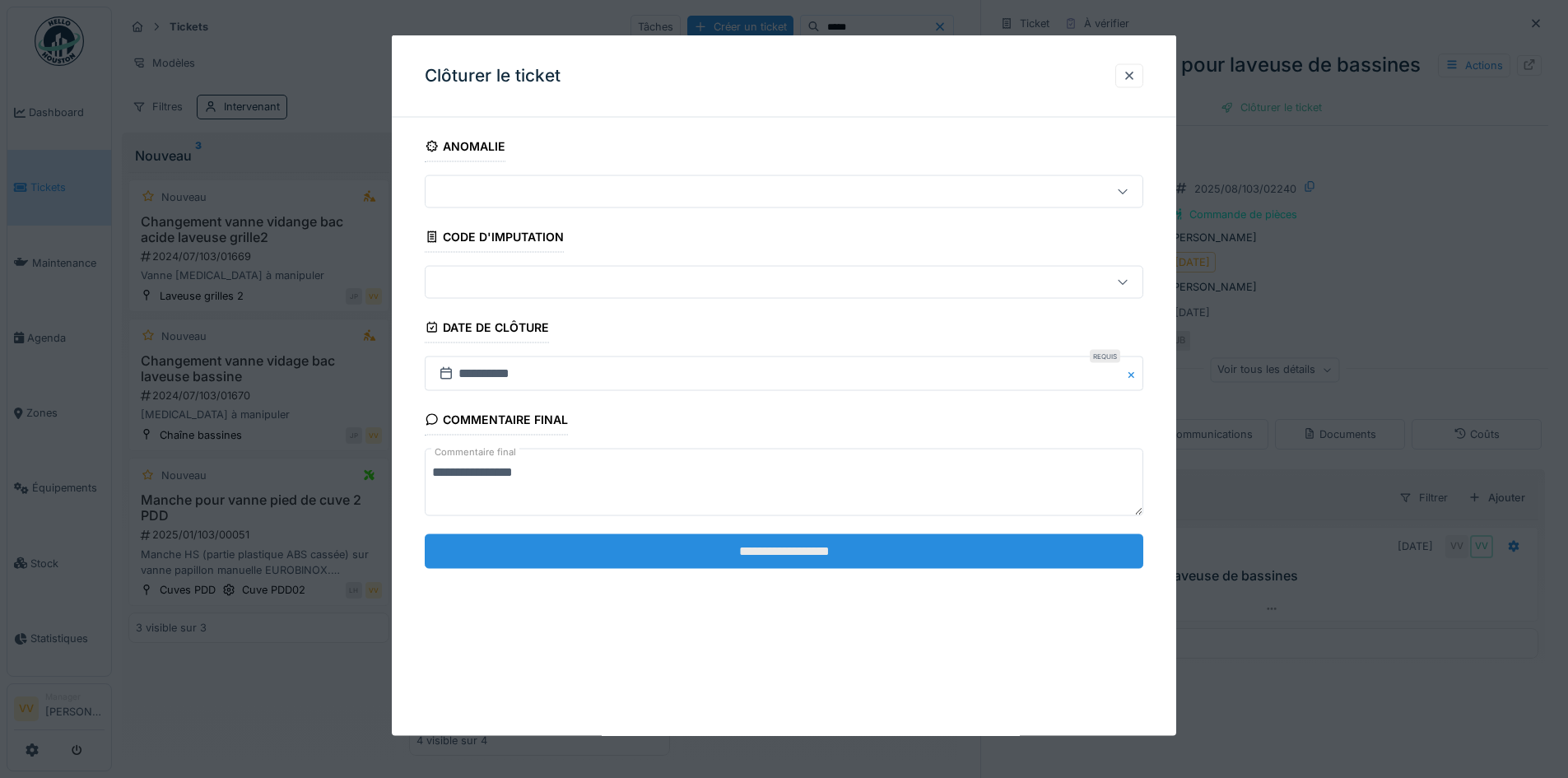
type textarea "**********"
click at [782, 545] on input "**********" at bounding box center [784, 551] width 718 height 35
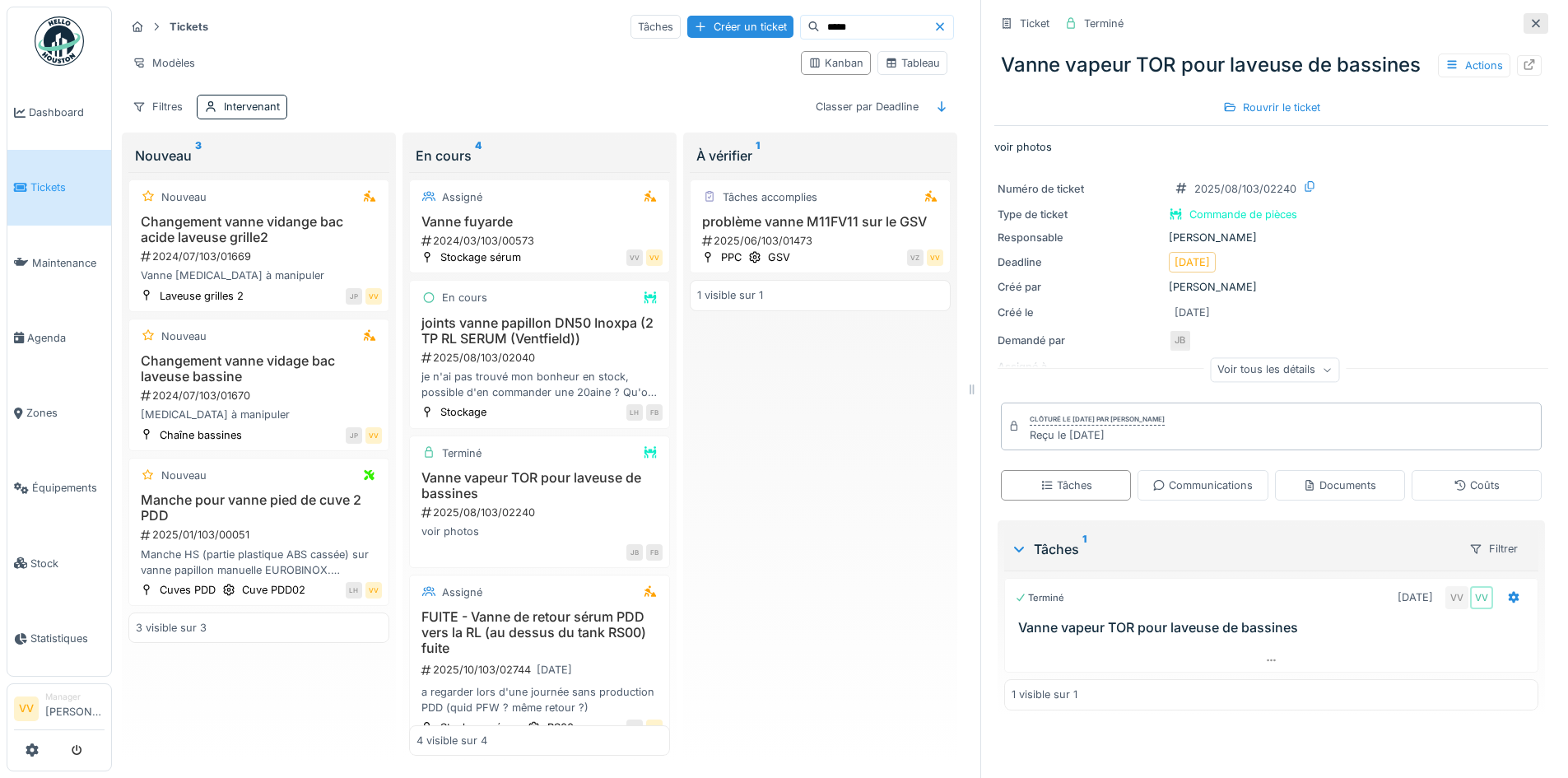
click at [1529, 21] on icon at bounding box center [1536, 23] width 13 height 11
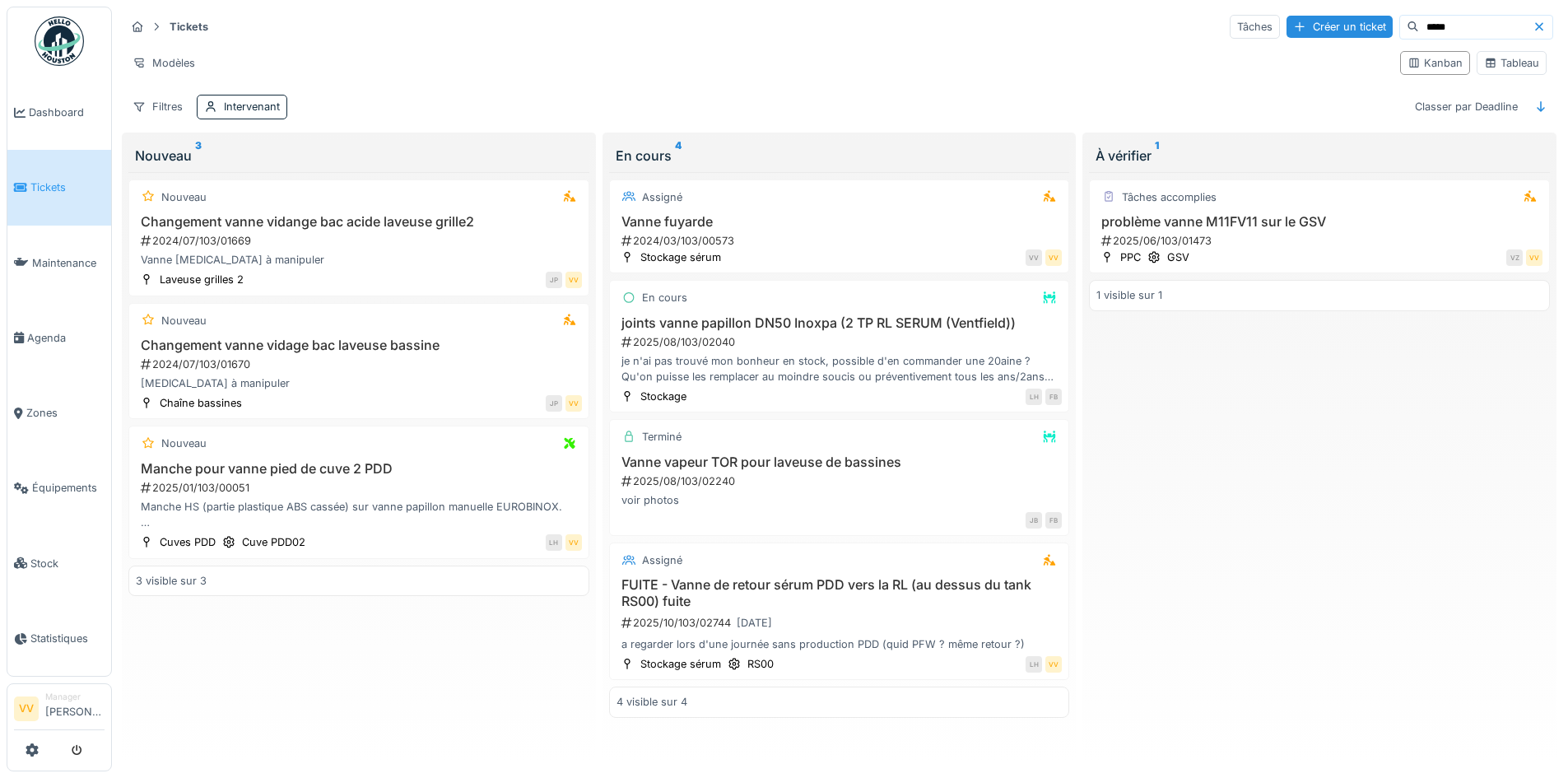
click at [1399, 505] on div "Tâches accomplies problème vanne M11FV11 sur le GSV 2025/06/103/01473 PPC GSV V…" at bounding box center [1319, 464] width 461 height 585
click at [43, 180] on span "Tickets" at bounding box center [68, 187] width 74 height 16
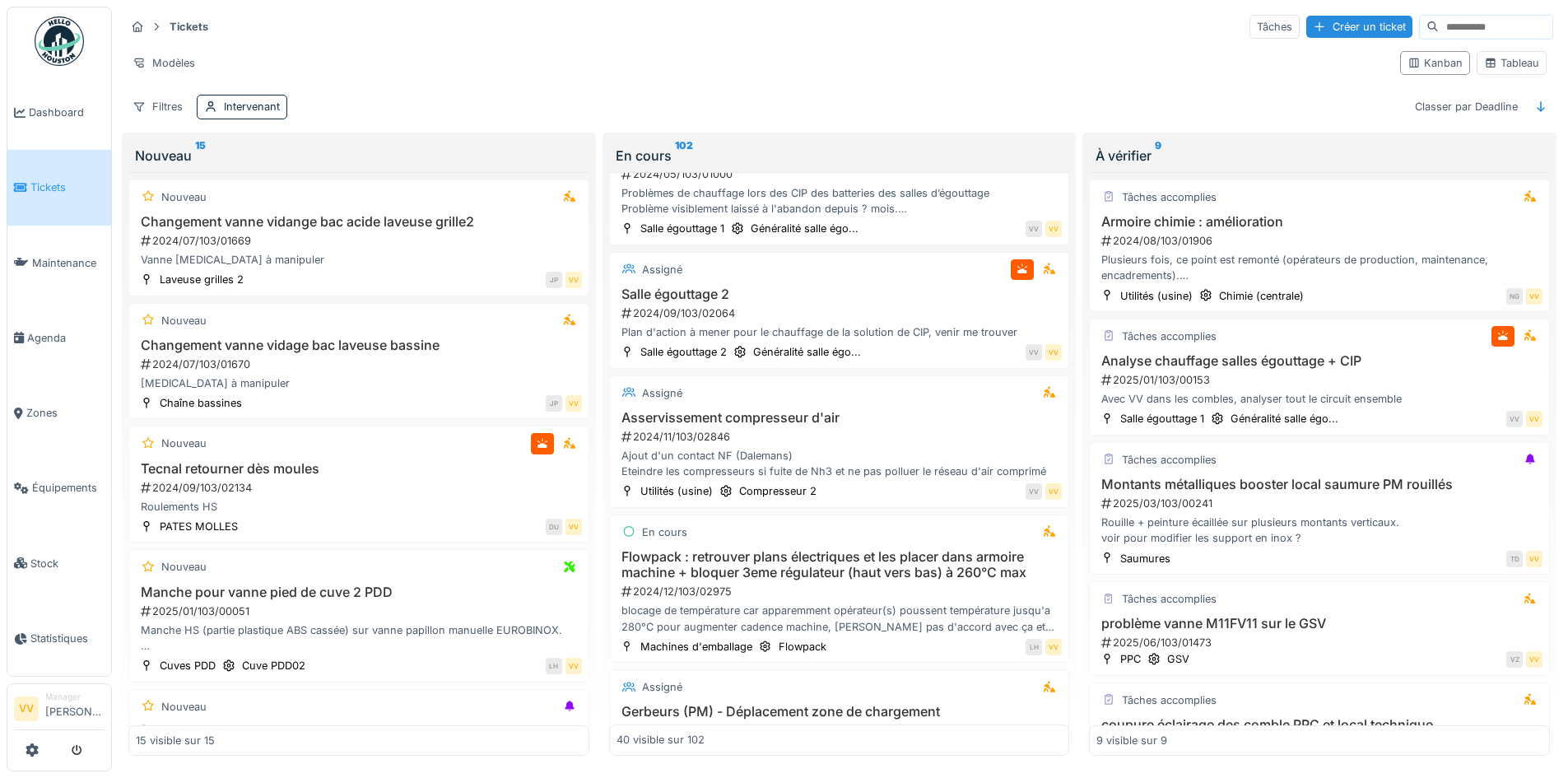
scroll to position [667, 0]
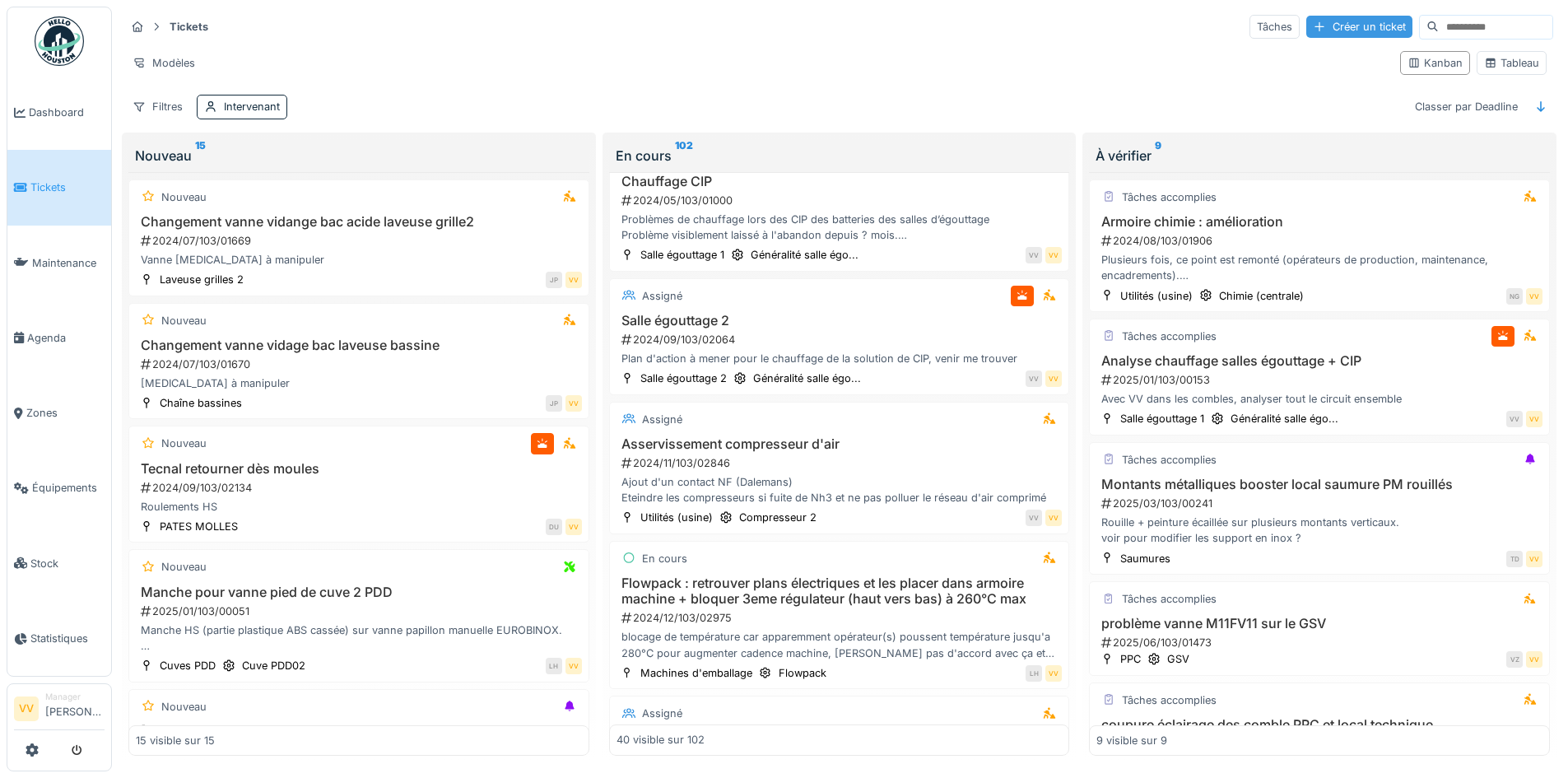
click at [1307, 23] on div "Créer un ticket" at bounding box center [1359, 26] width 106 height 22
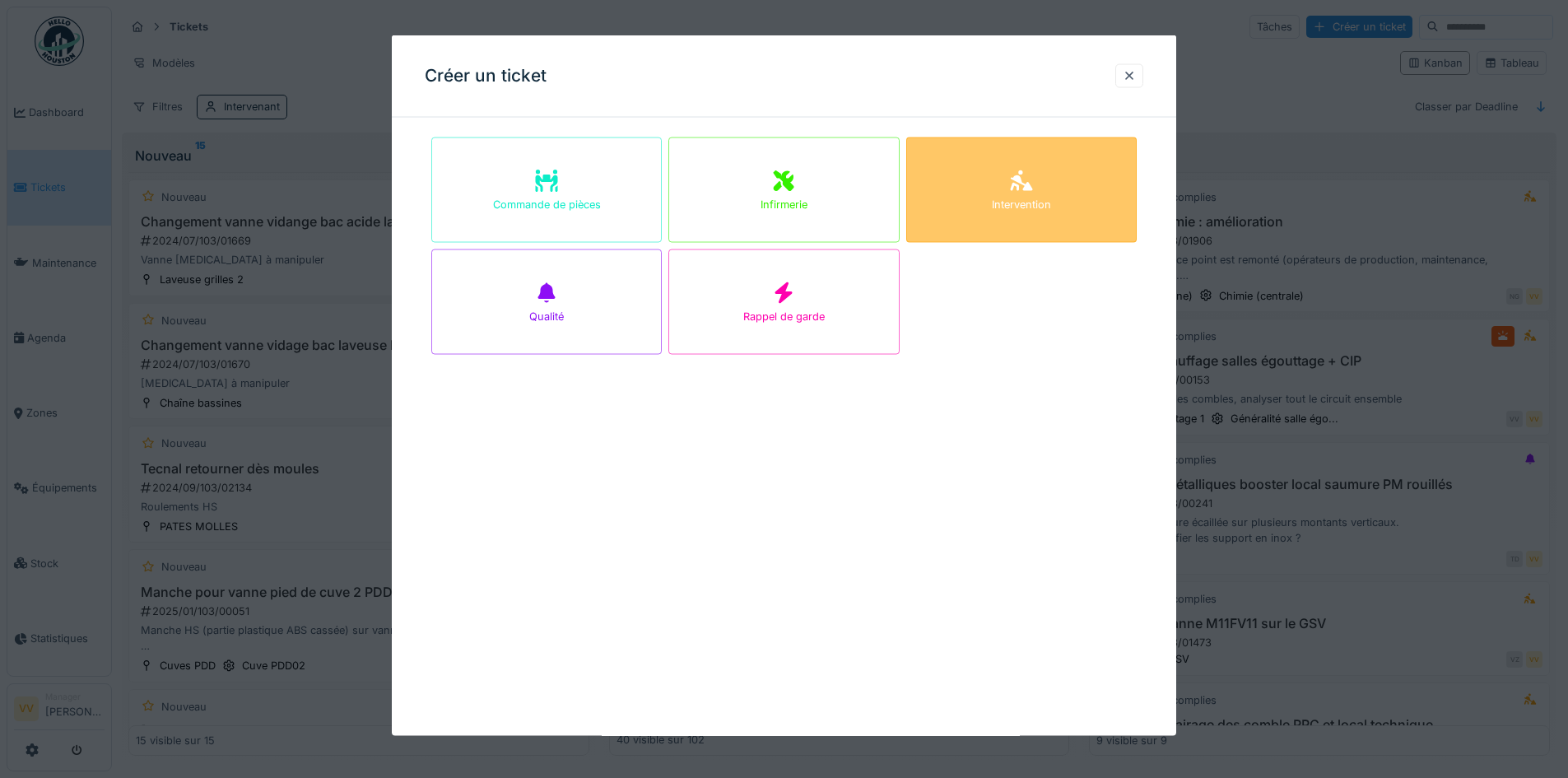
click at [1062, 198] on div "Intervention" at bounding box center [1021, 191] width 230 height 106
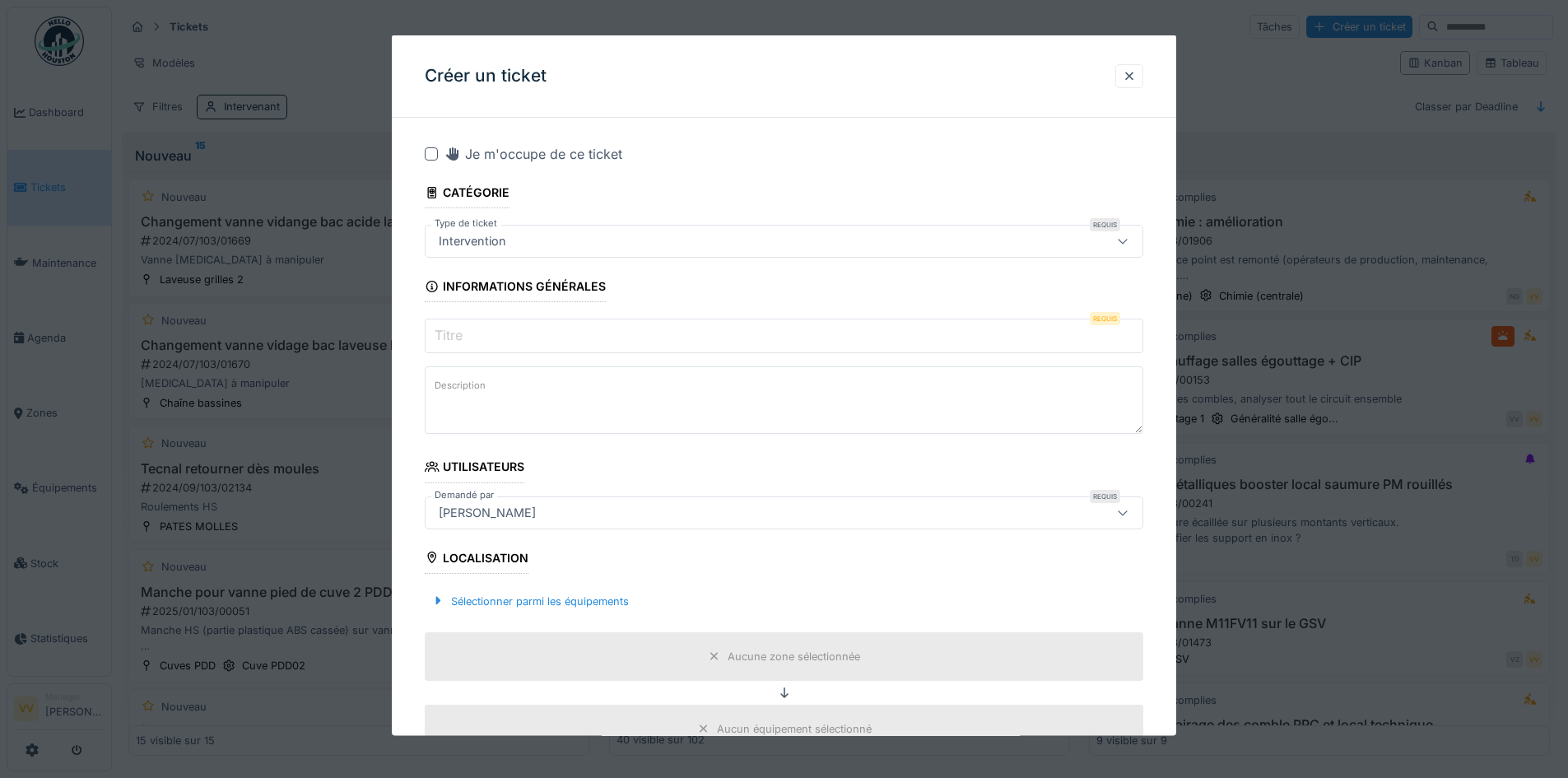
click at [629, 342] on input "Titre" at bounding box center [784, 336] width 718 height 35
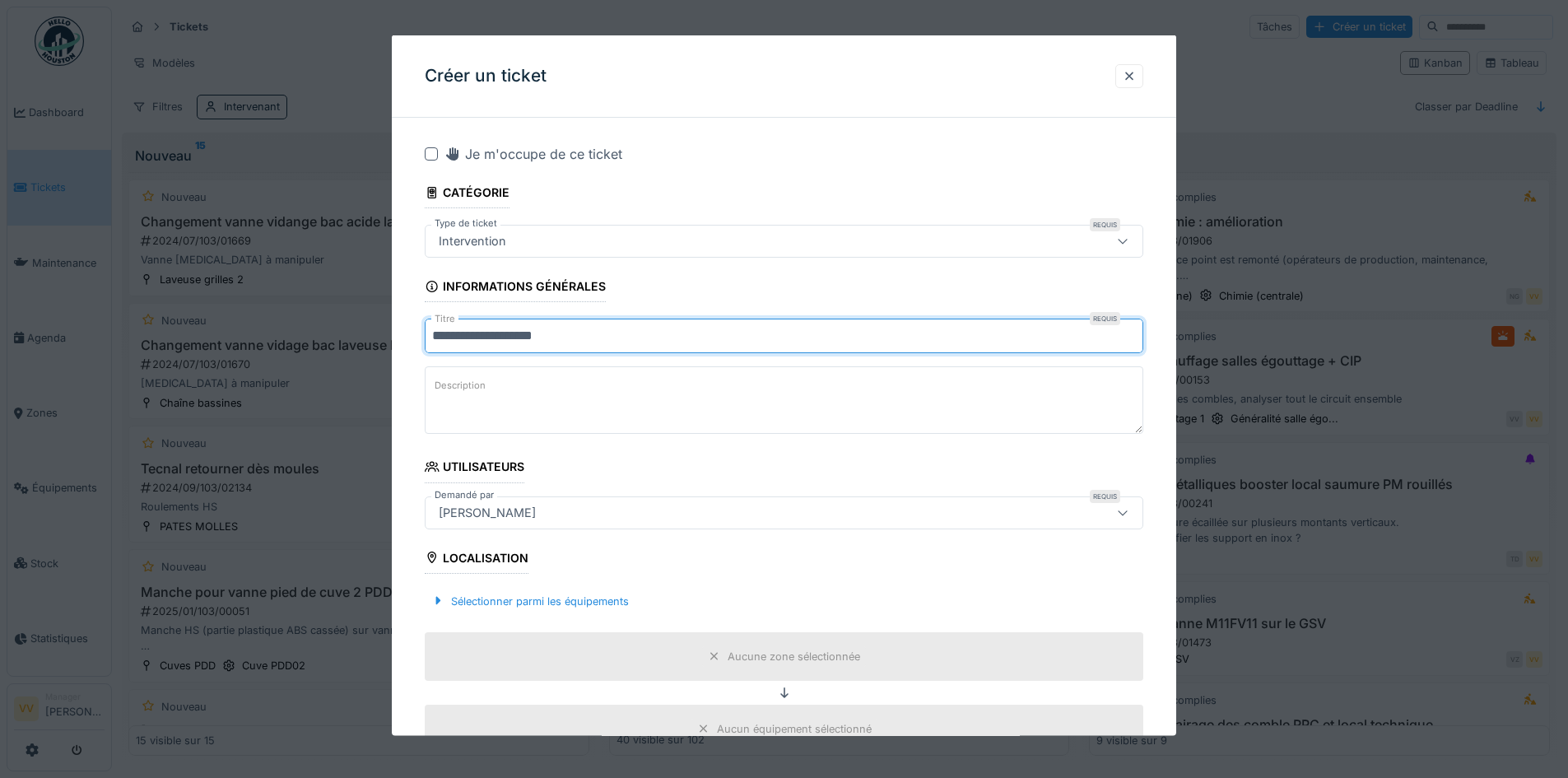
type input "**********"
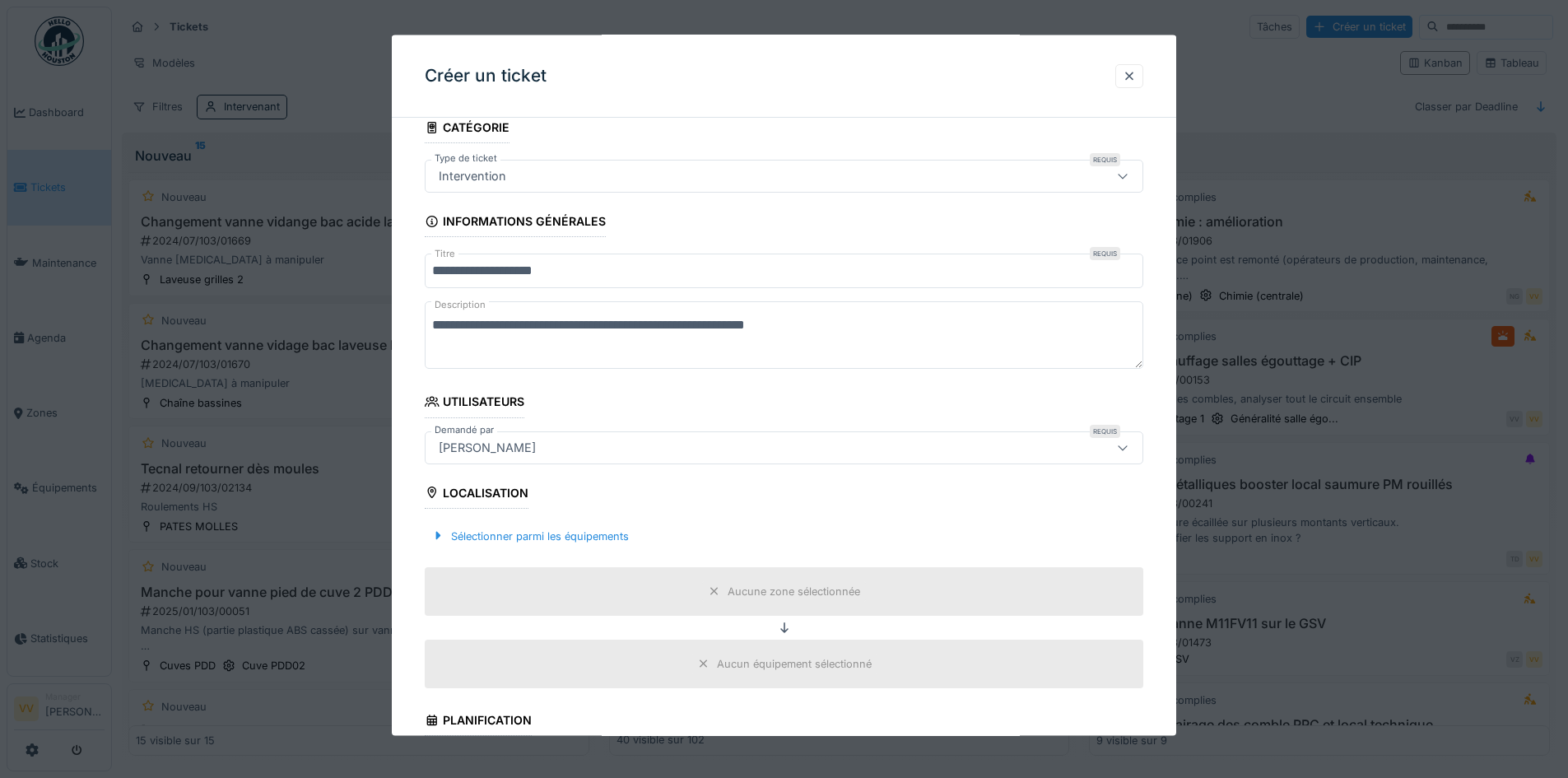
scroll to position [247, 0]
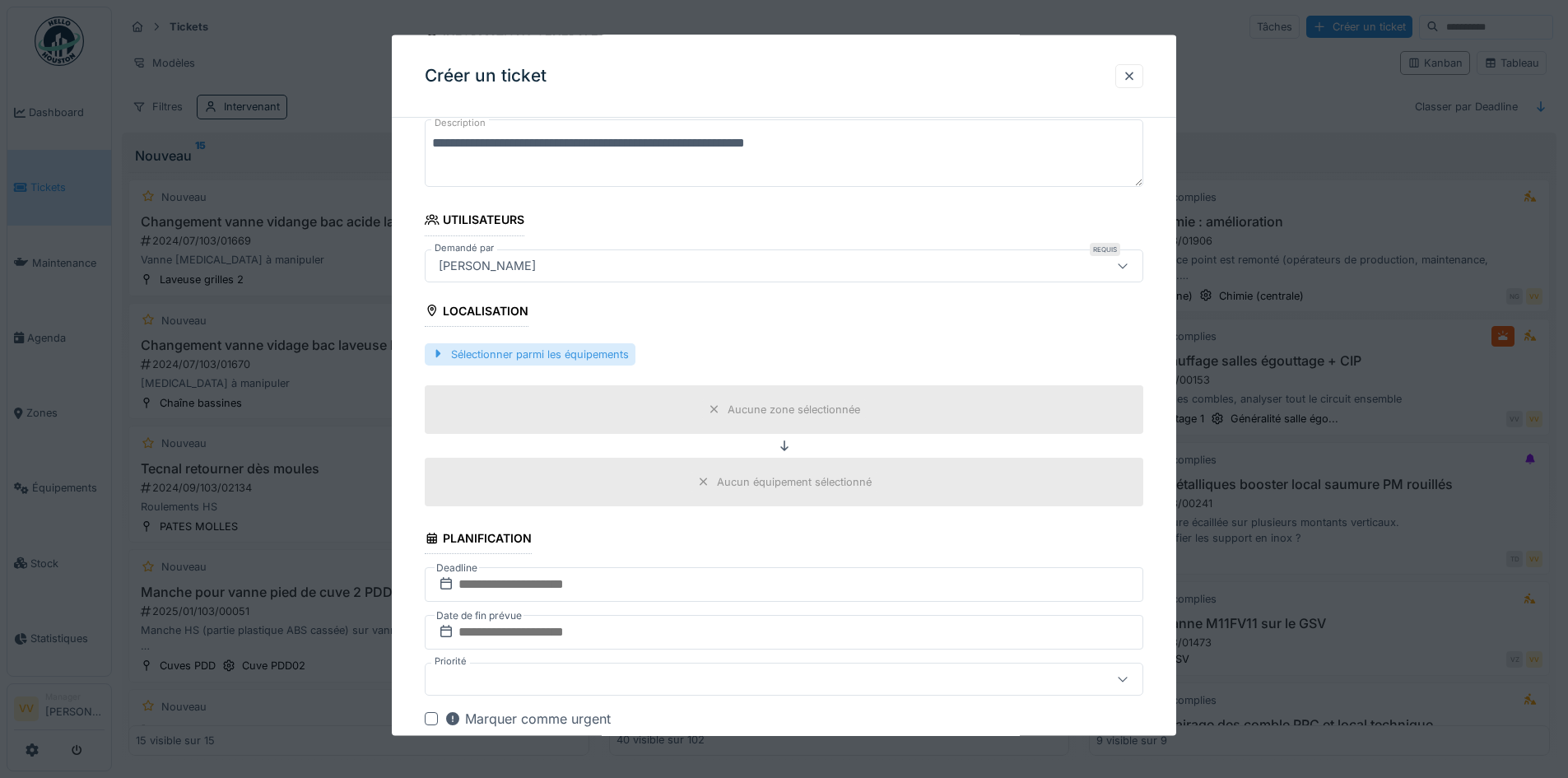
type textarea "**********"
click at [584, 357] on div "Sélectionner parmi les équipements" at bounding box center [530, 353] width 210 height 22
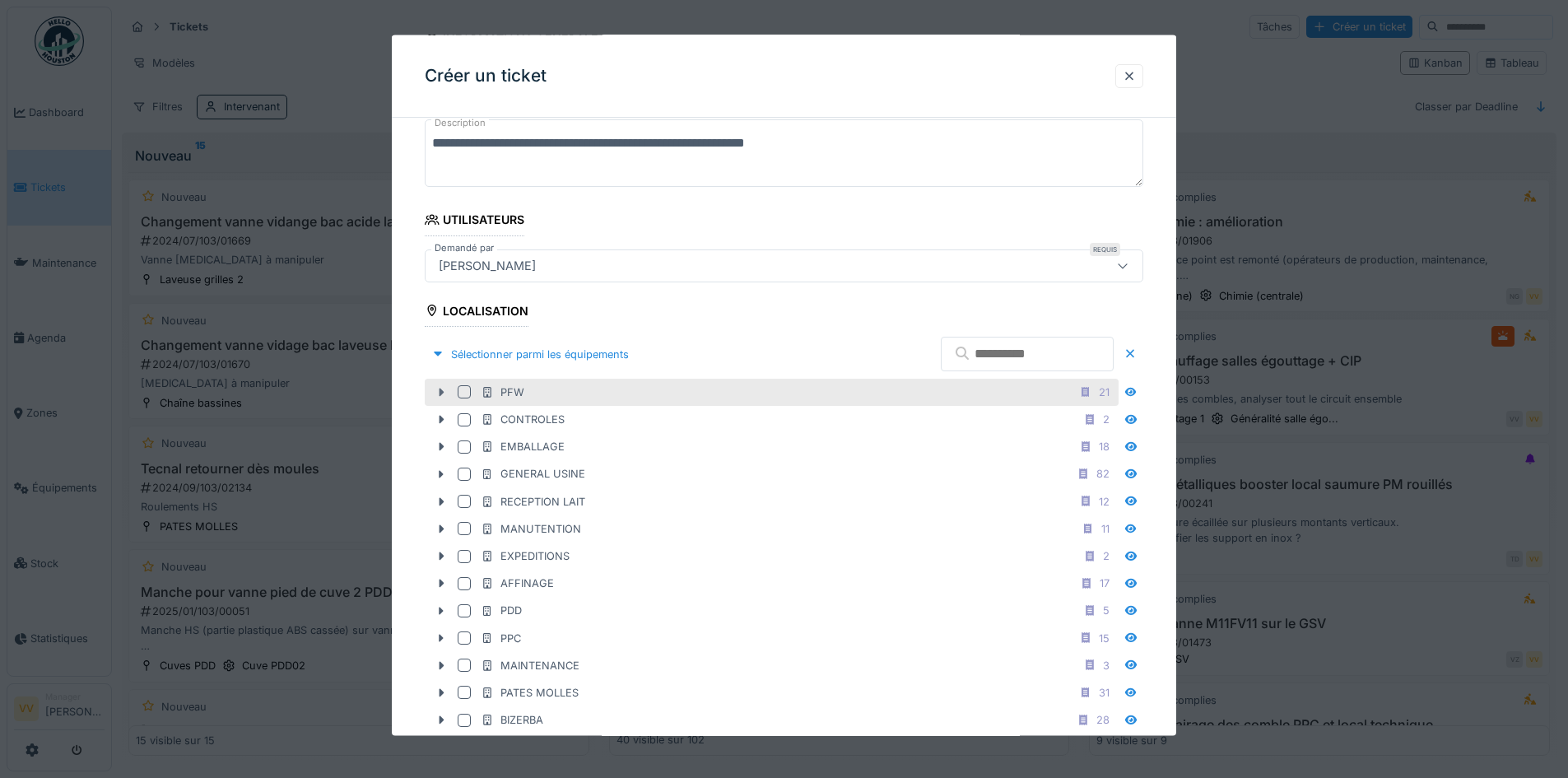
click at [436, 388] on icon at bounding box center [441, 392] width 13 height 11
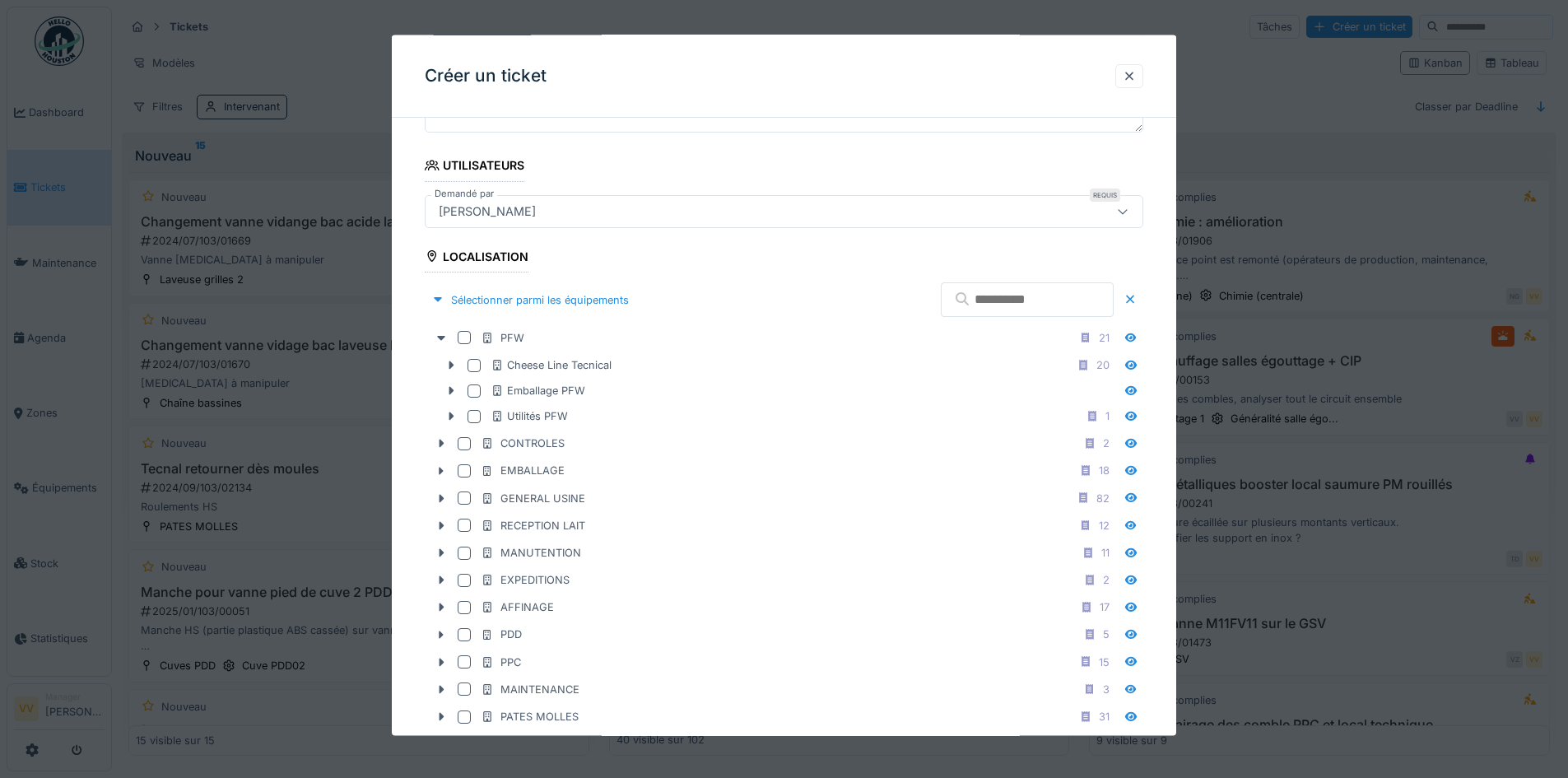
scroll to position [329, 0]
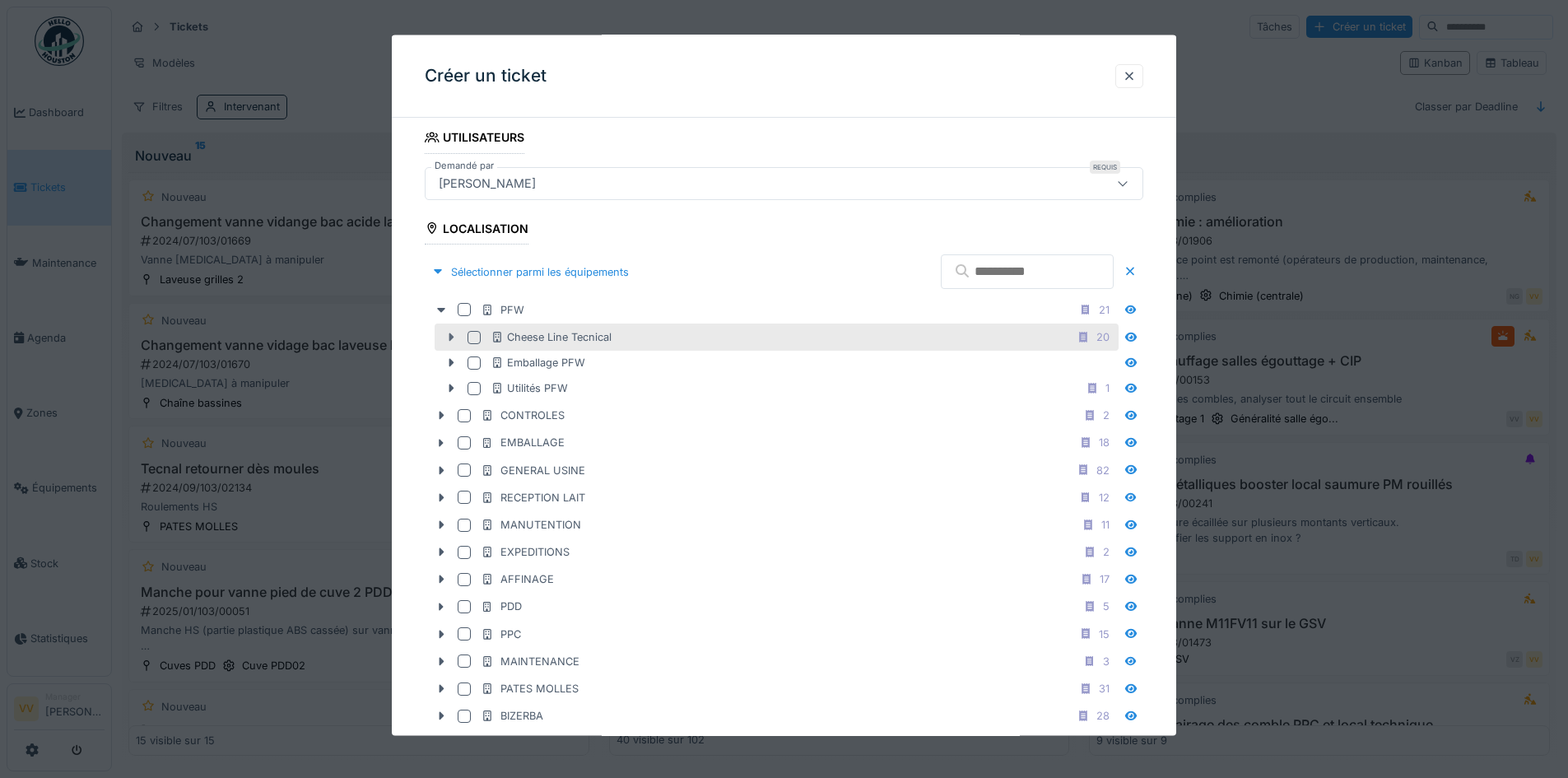
click at [446, 338] on icon at bounding box center [451, 337] width 13 height 11
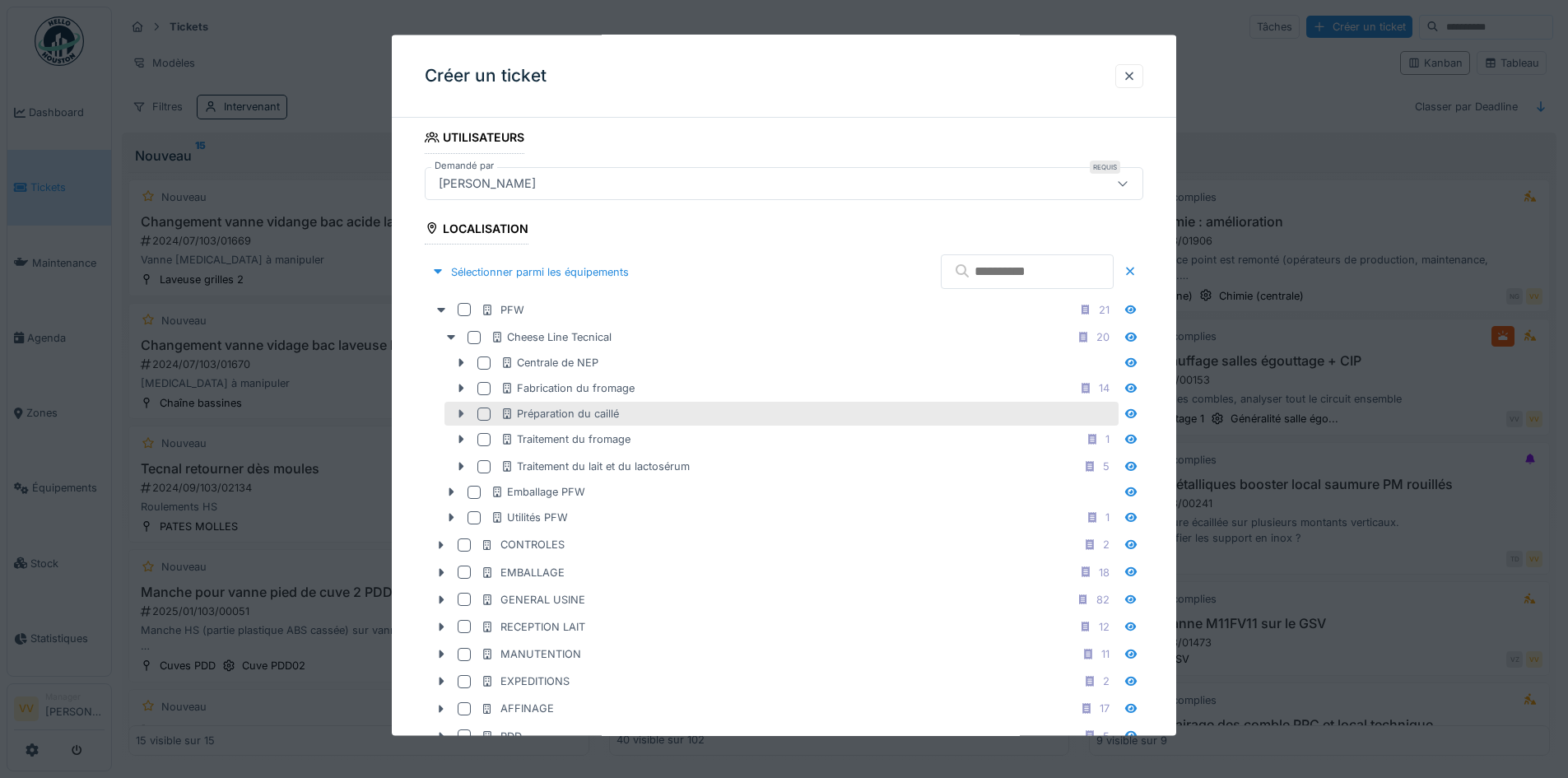
click at [450, 413] on div at bounding box center [461, 413] width 26 height 17
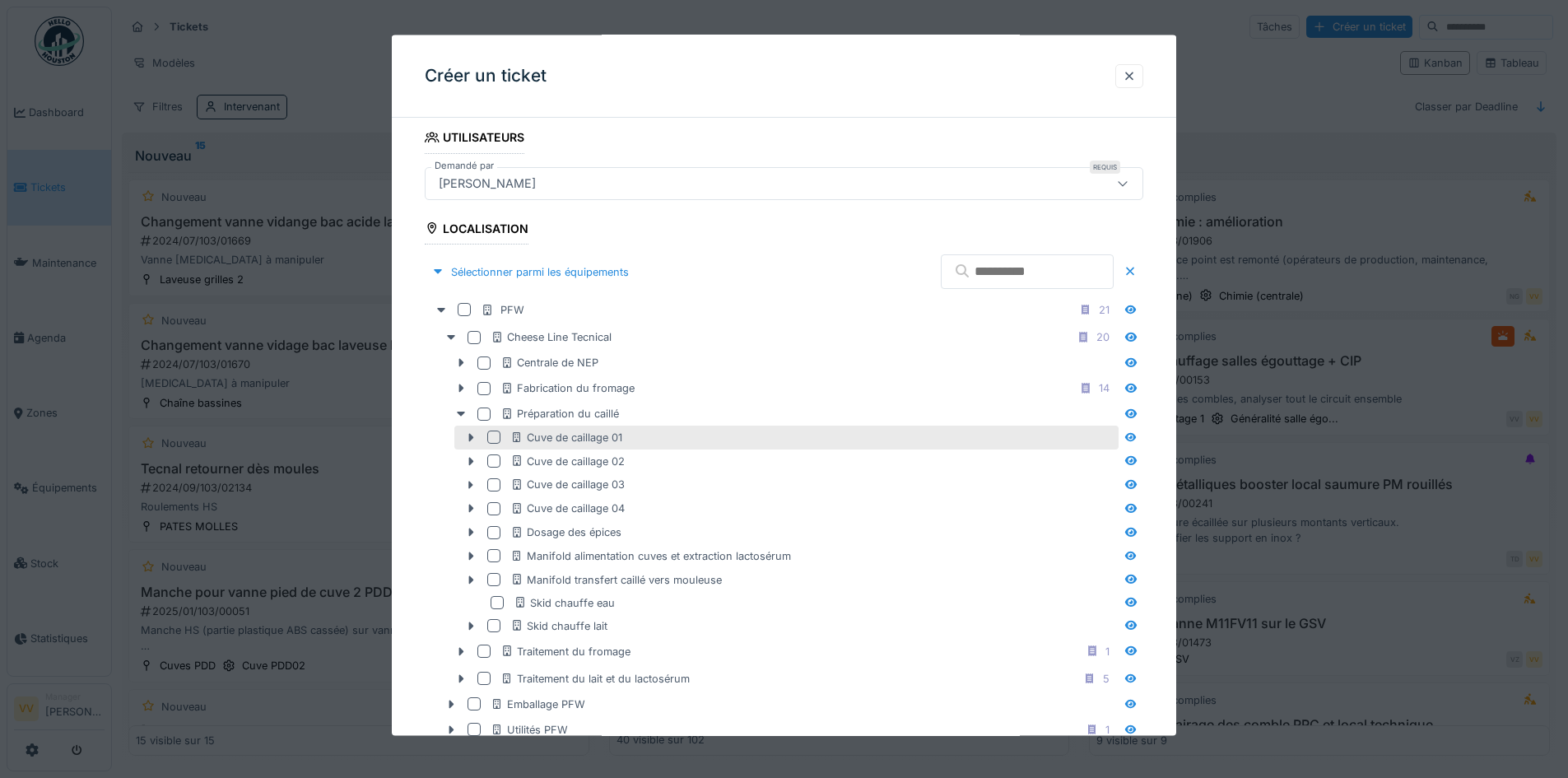
click at [497, 441] on div at bounding box center [494, 437] width 13 height 13
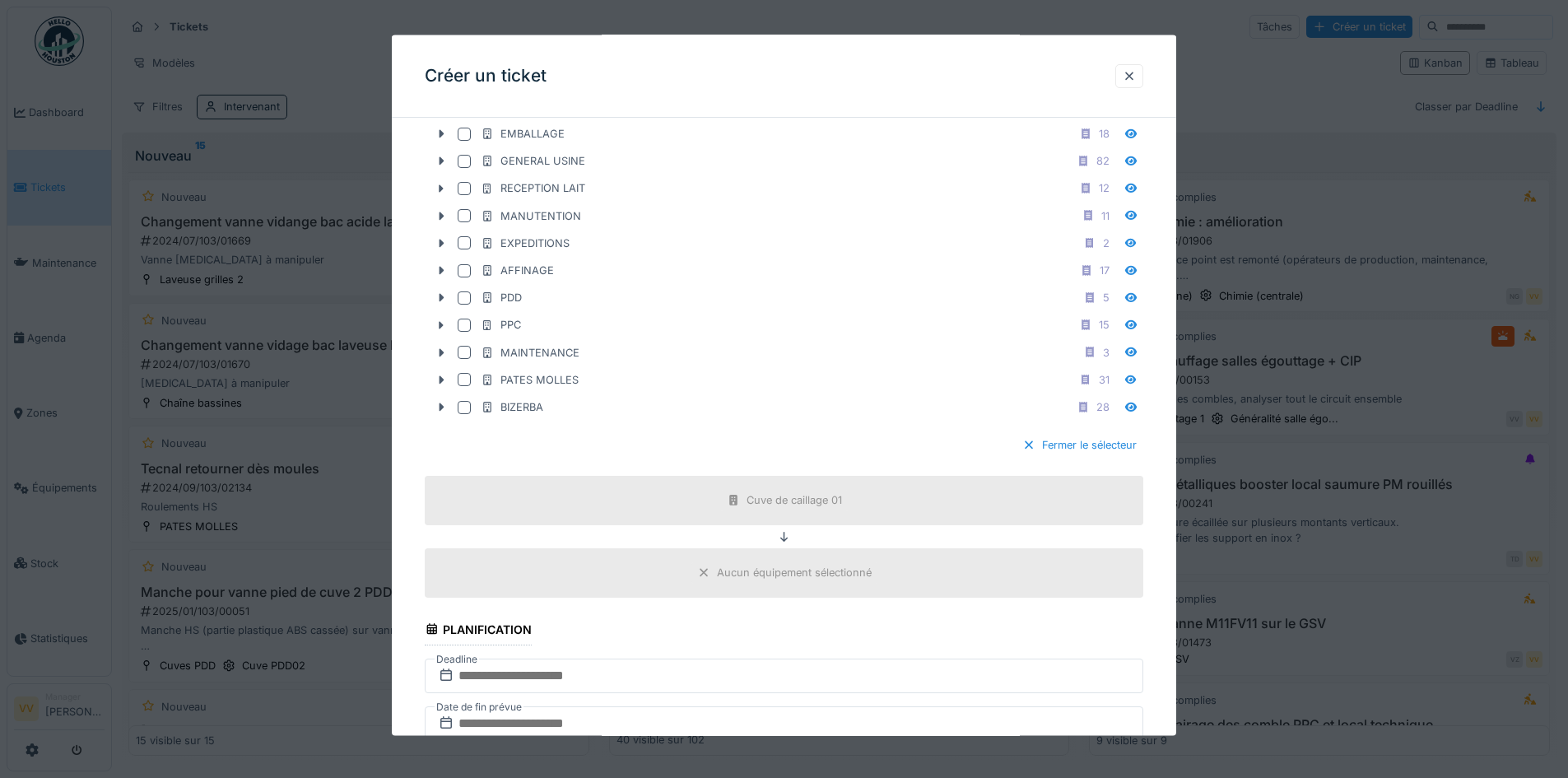
scroll to position [1070, 0]
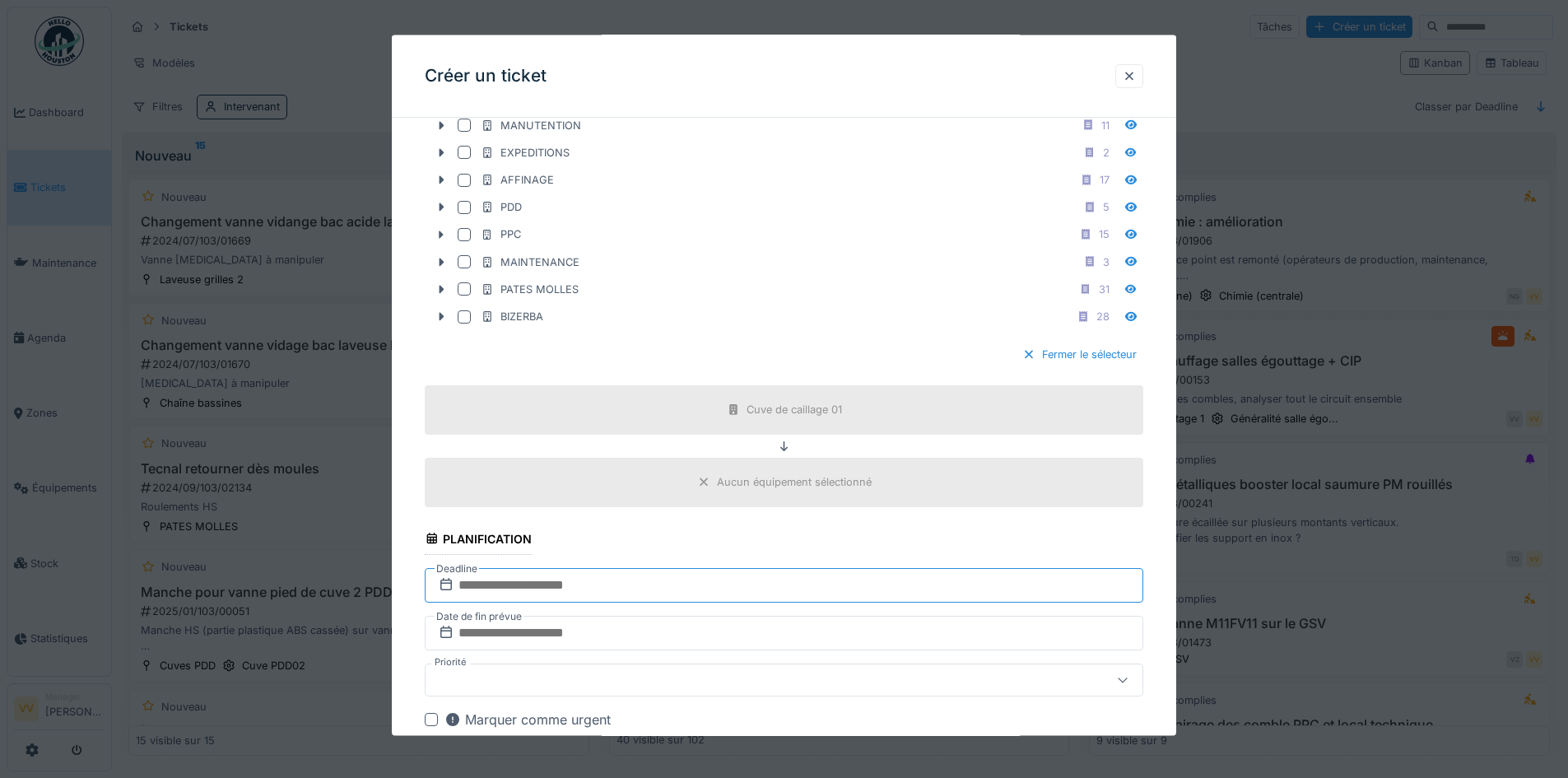
click at [699, 589] on input "text" at bounding box center [784, 585] width 718 height 35
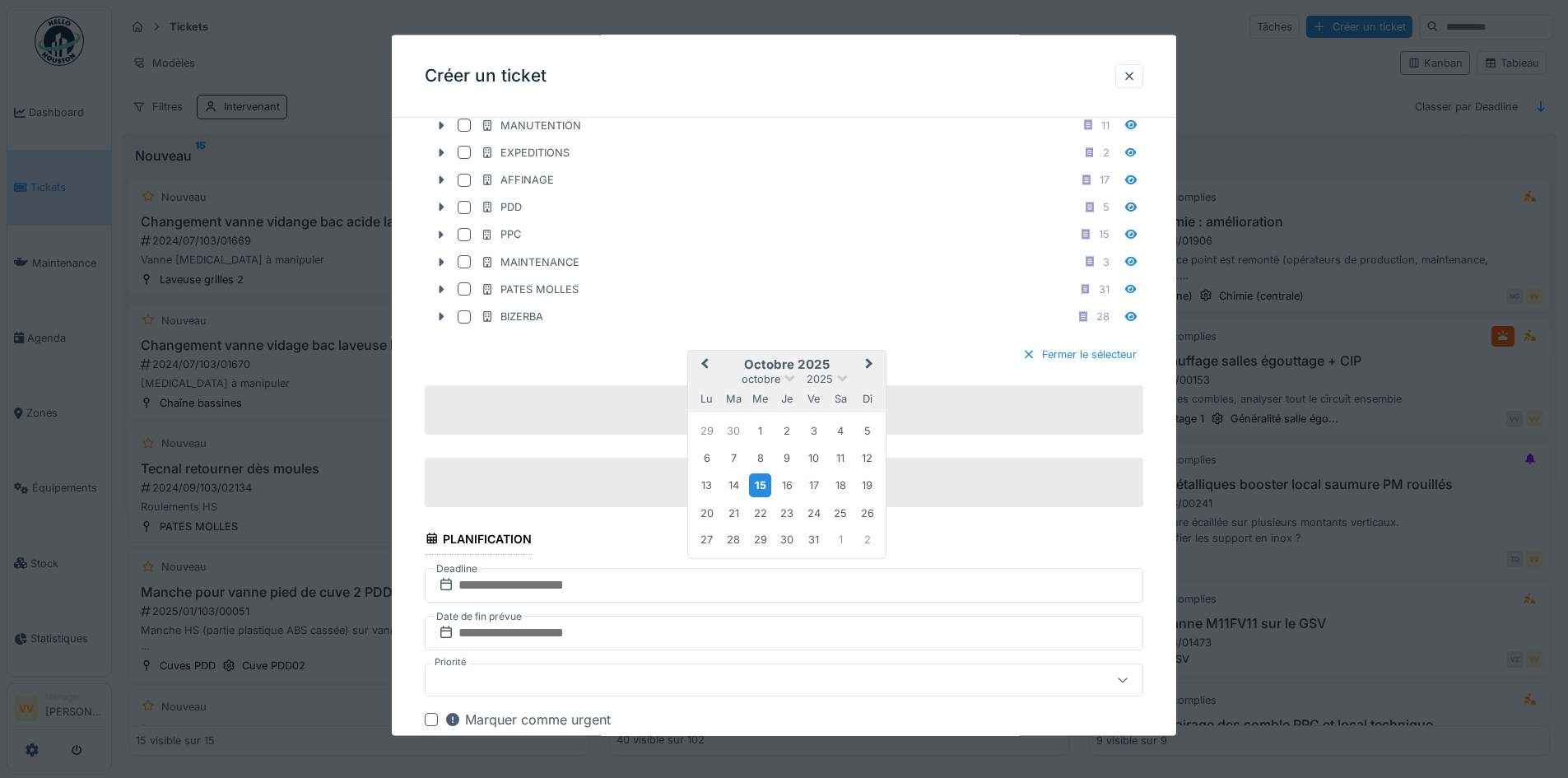
click at [756, 483] on div "15" at bounding box center [760, 485] width 22 height 24
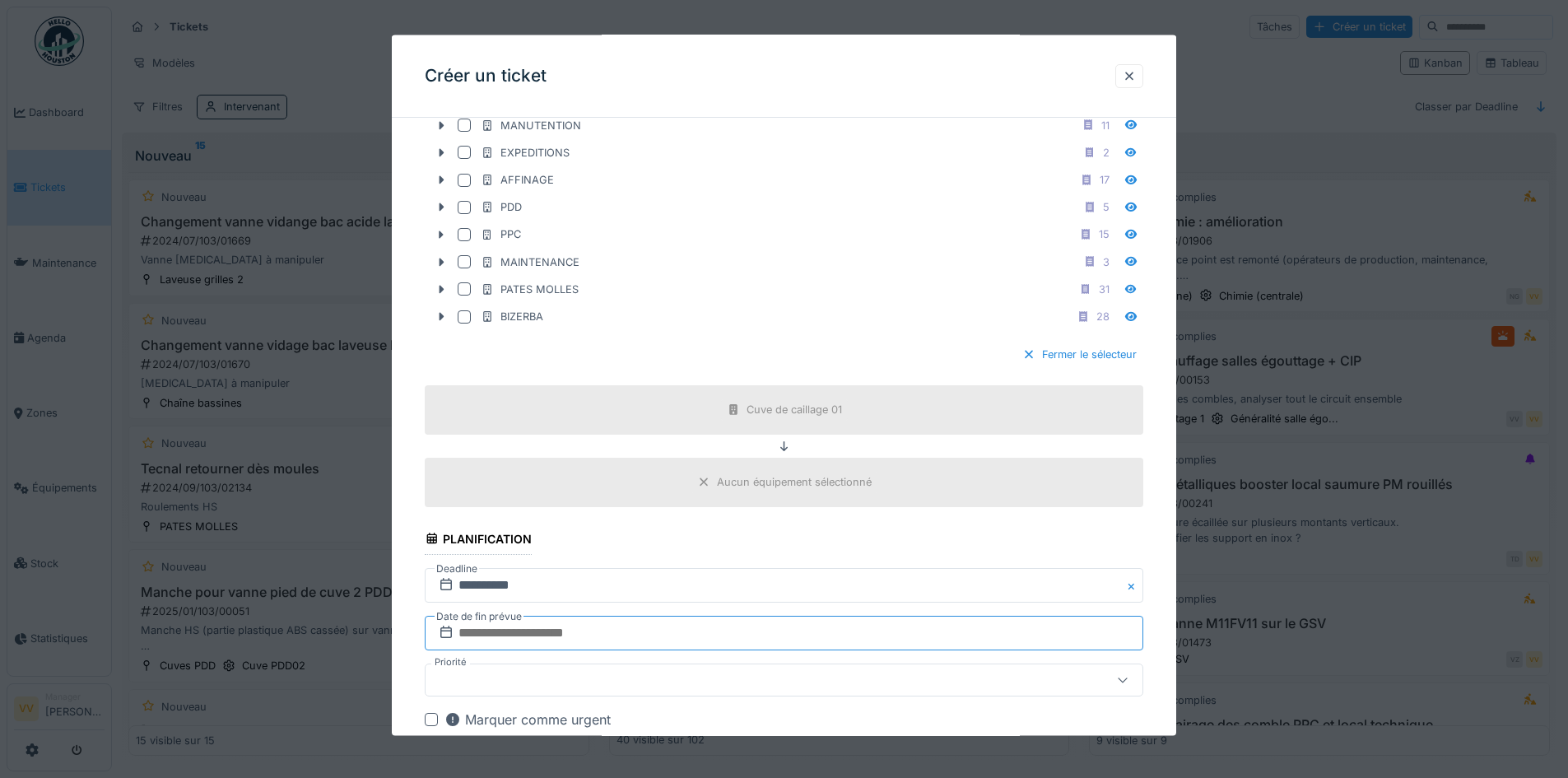
click at [622, 632] on input "text" at bounding box center [784, 632] width 718 height 35
click at [760, 535] on div "15" at bounding box center [760, 533] width 22 height 24
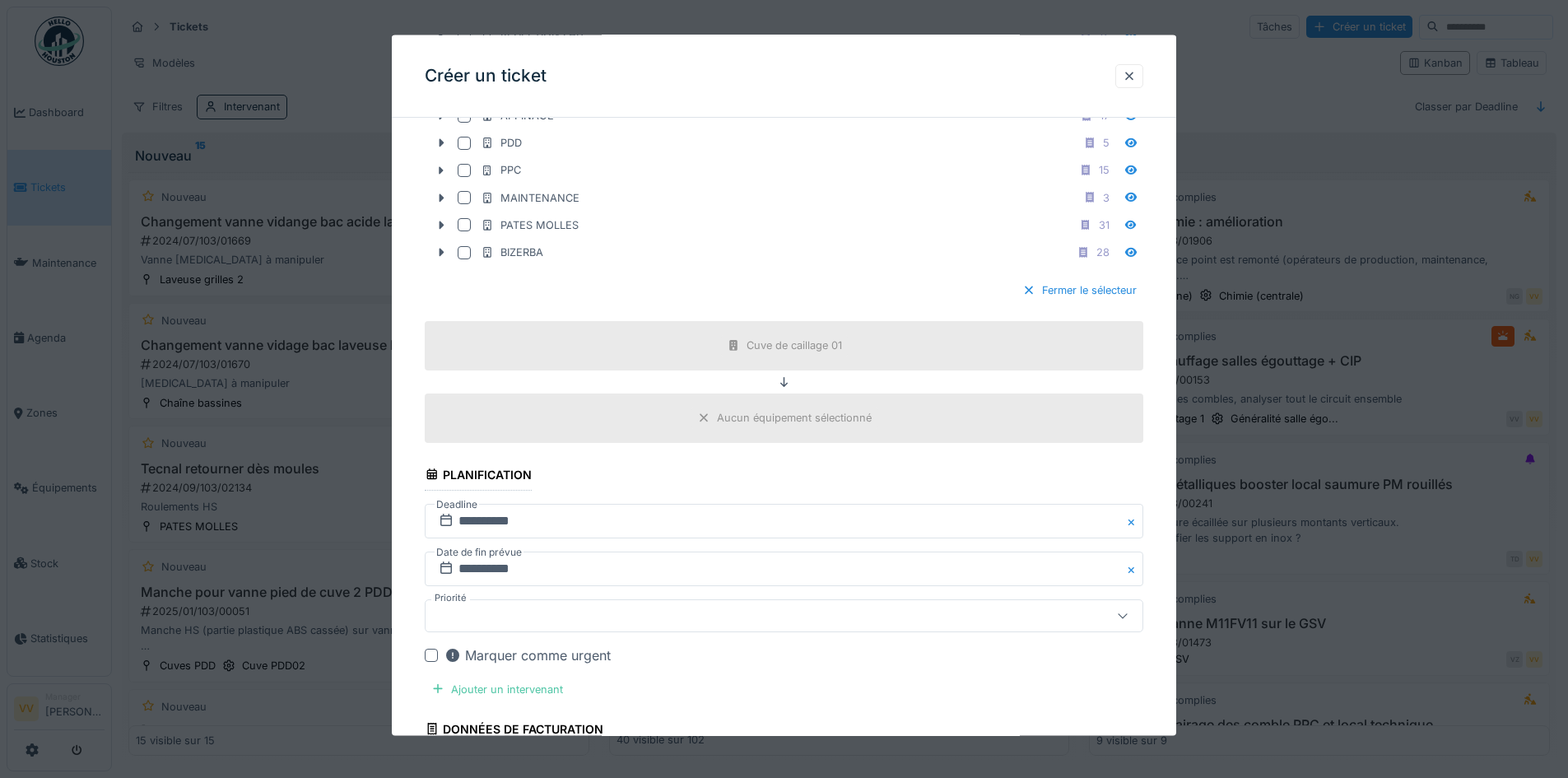
scroll to position [1318, 0]
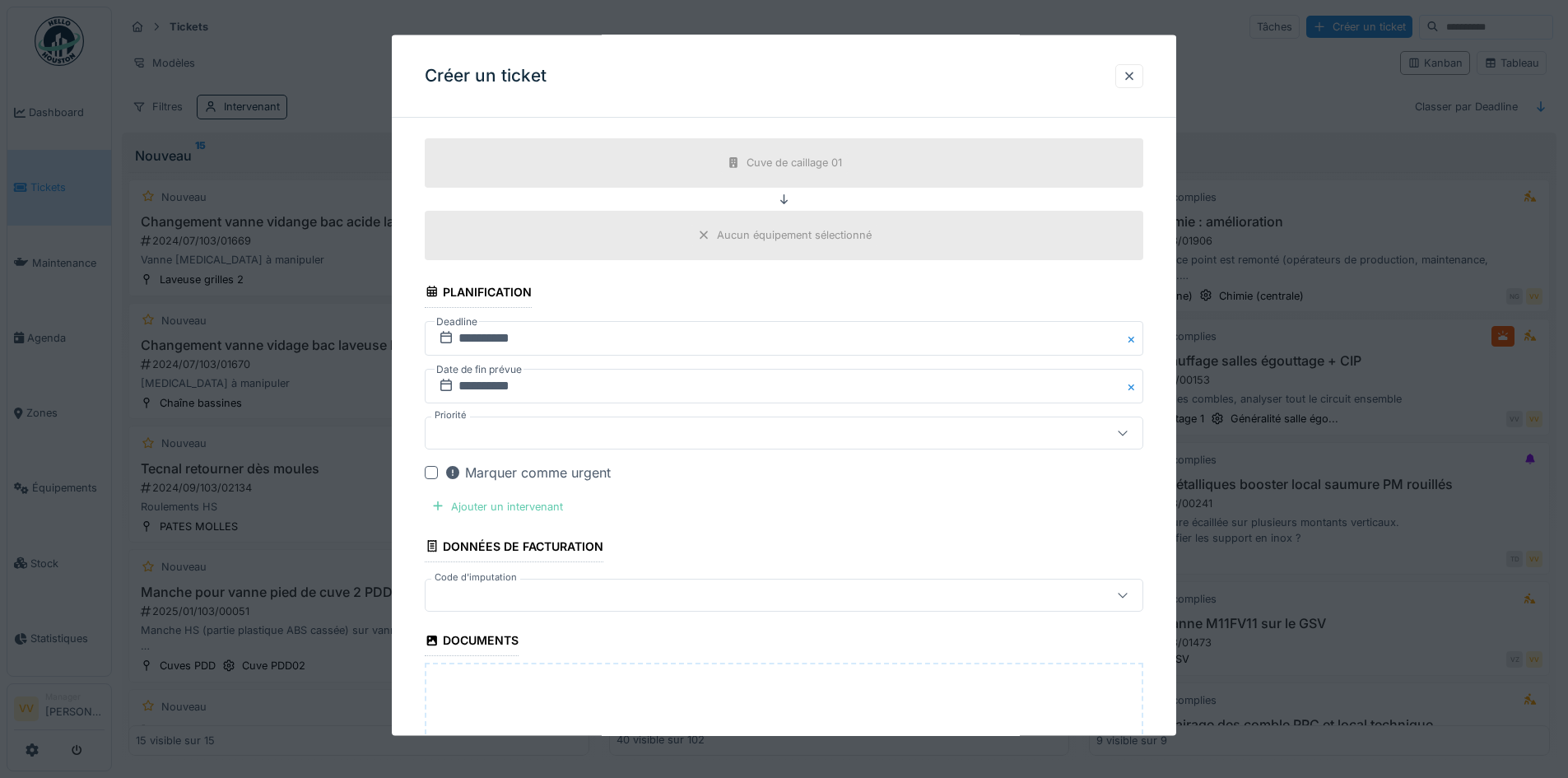
click at [492, 504] on div "Ajouter un intervenant" at bounding box center [497, 506] width 145 height 22
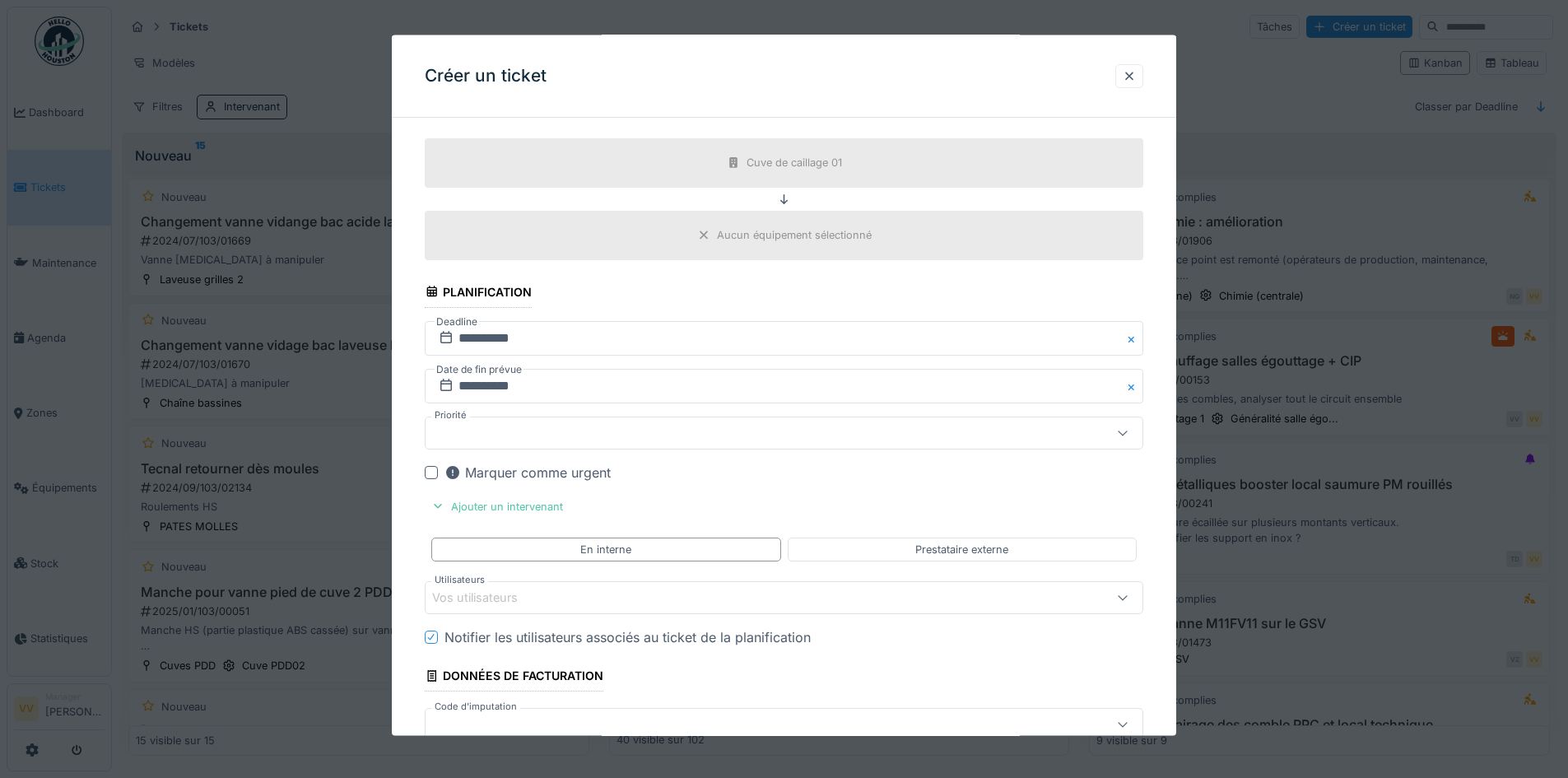
click at [558, 597] on div "Vos utilisateurs" at bounding box center [742, 598] width 619 height 18
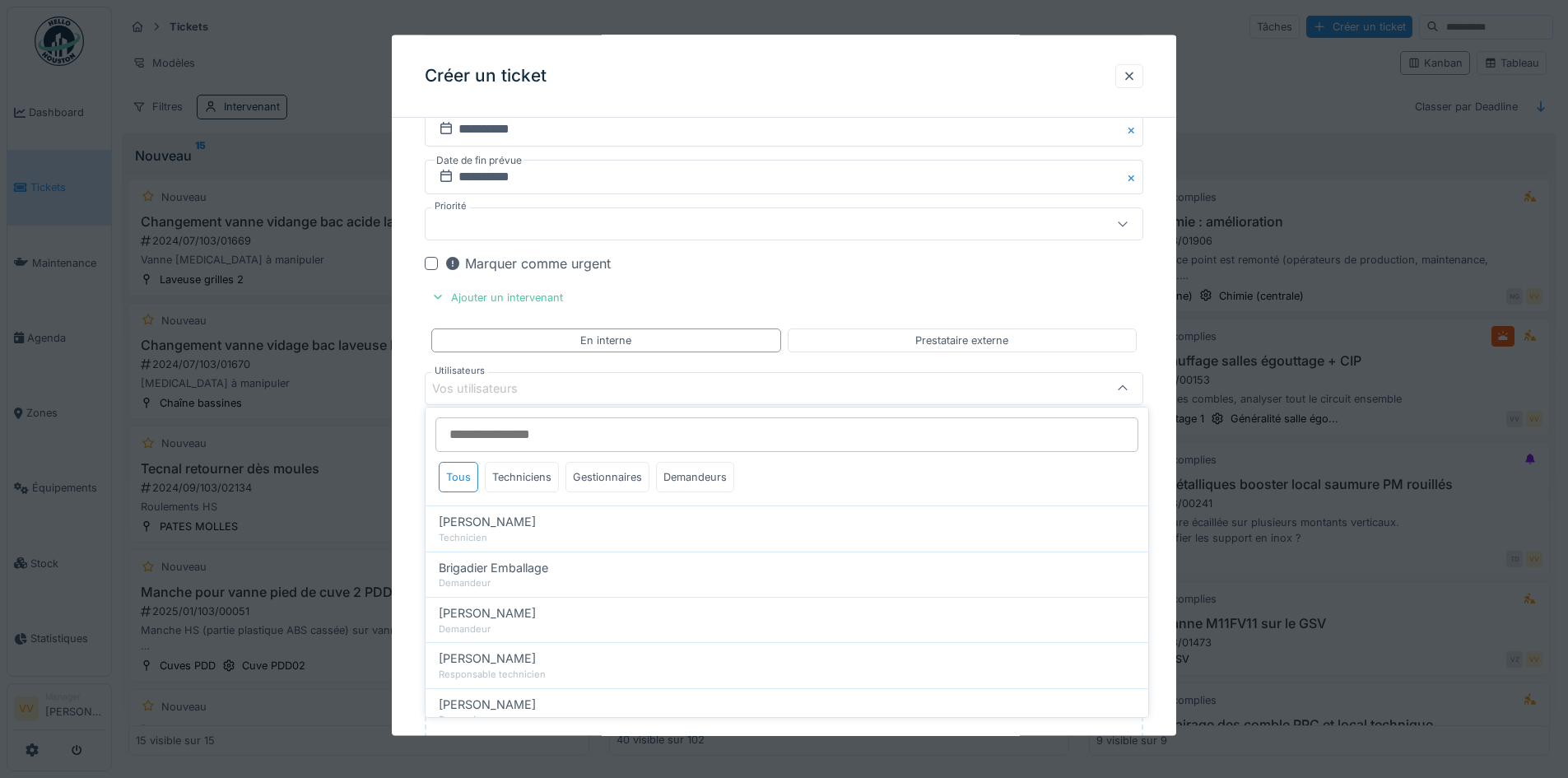
scroll to position [1530, 0]
click at [524, 492] on div "Techniciens" at bounding box center [522, 477] width 74 height 31
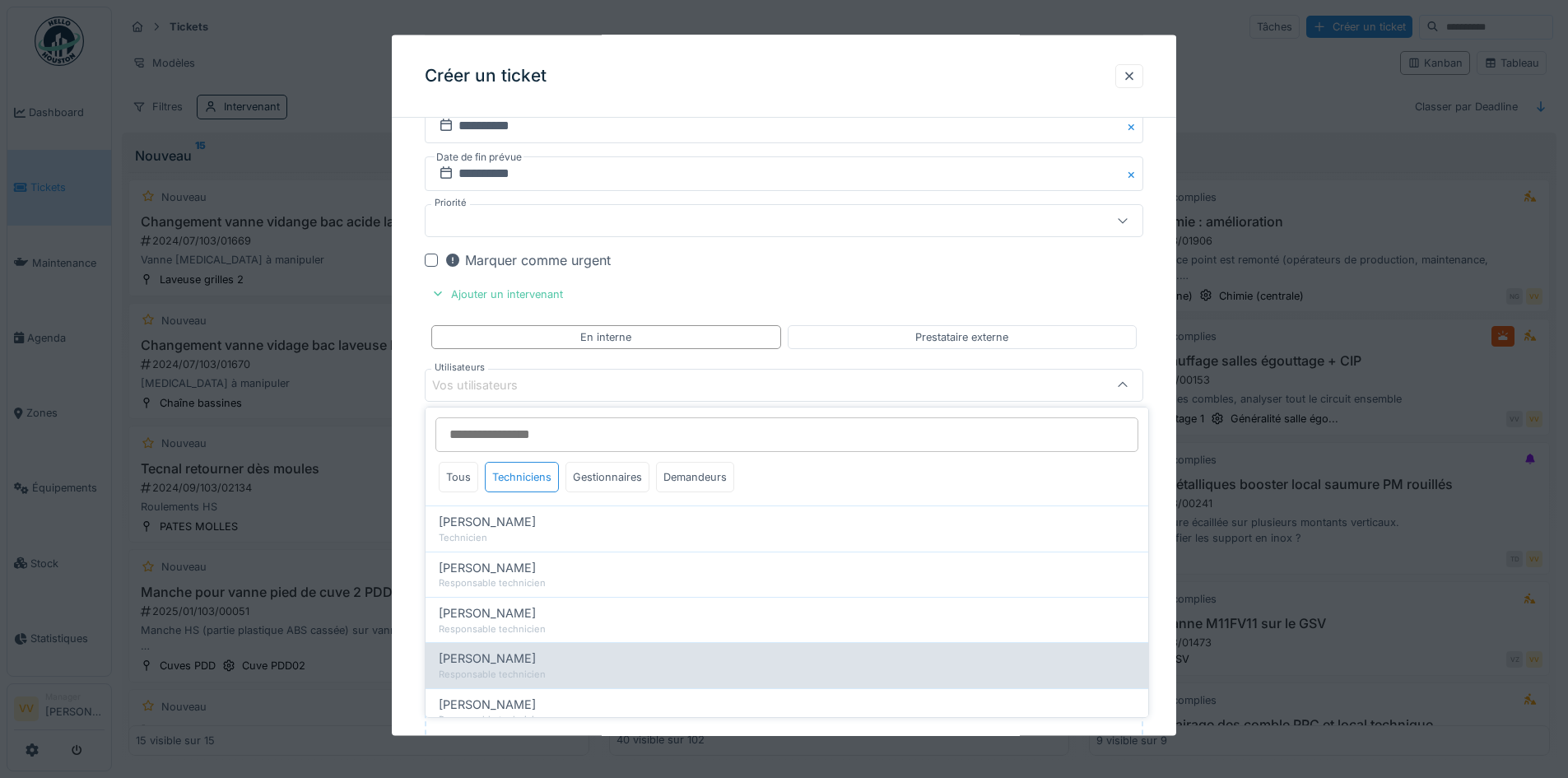
click at [579, 658] on div "Lucas Herbet" at bounding box center [787, 658] width 696 height 18
type input "*****"
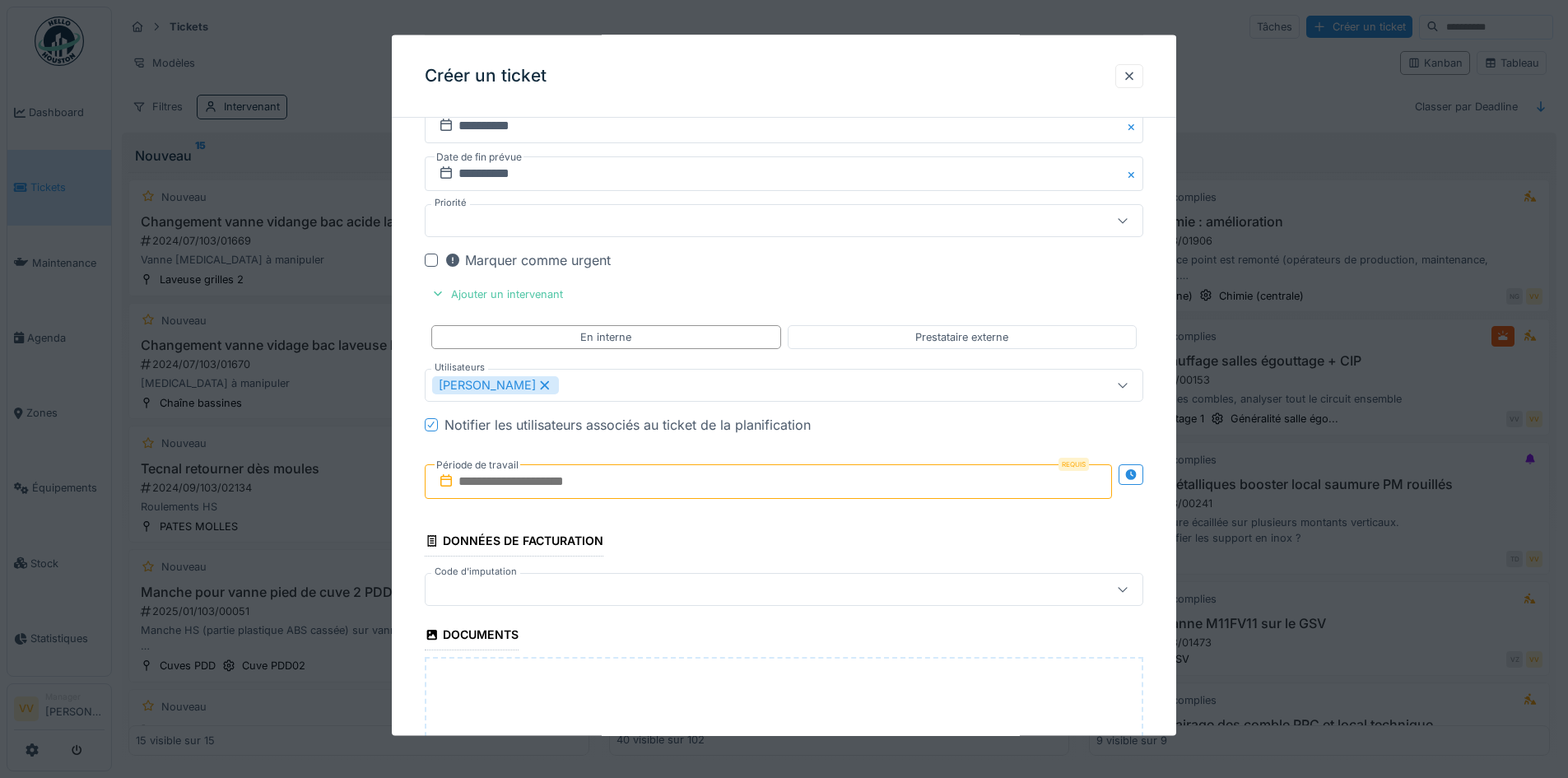
click at [744, 483] on input "text" at bounding box center [768, 482] width 687 height 35
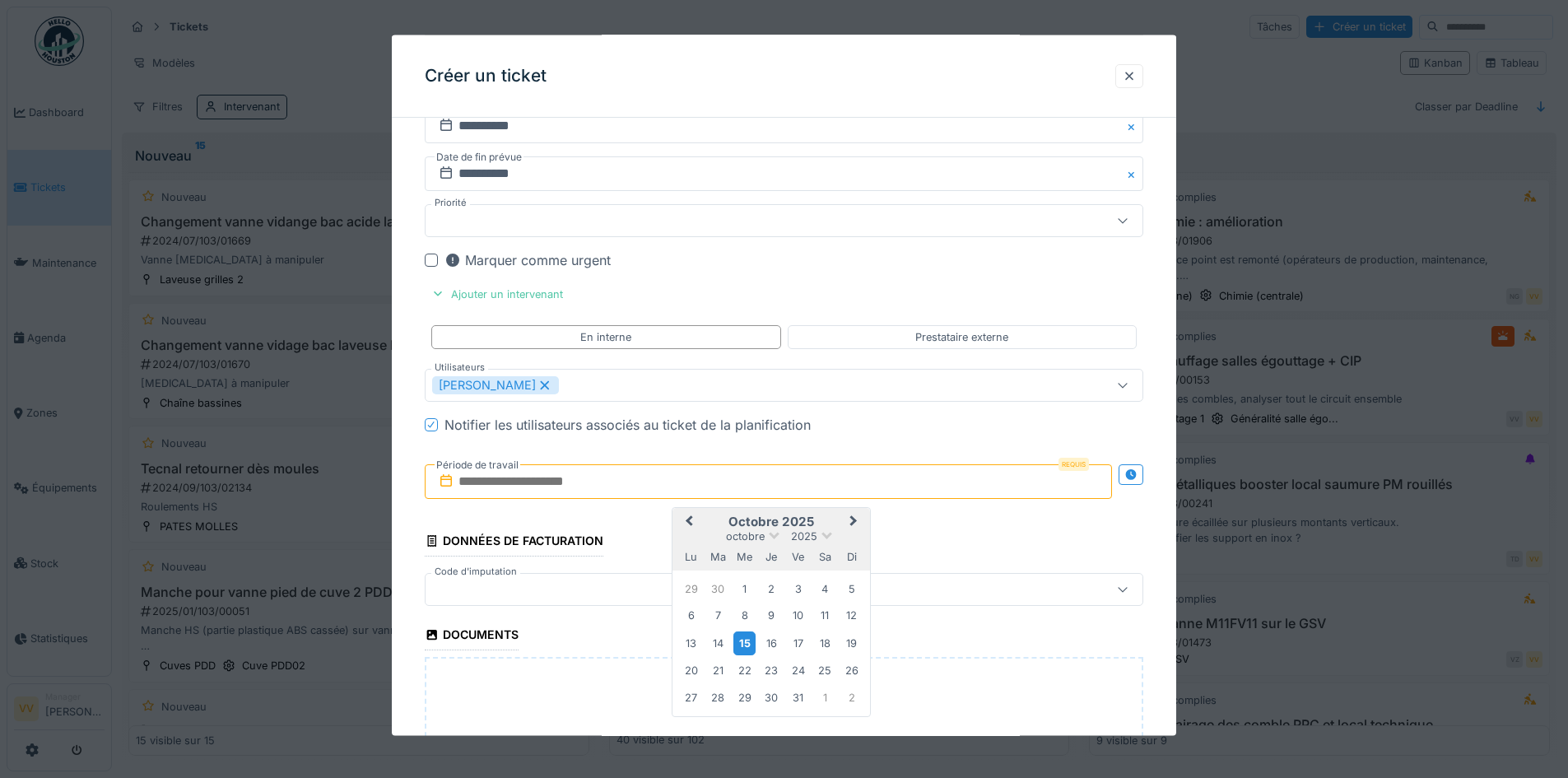
click at [746, 643] on div "15" at bounding box center [744, 642] width 22 height 24
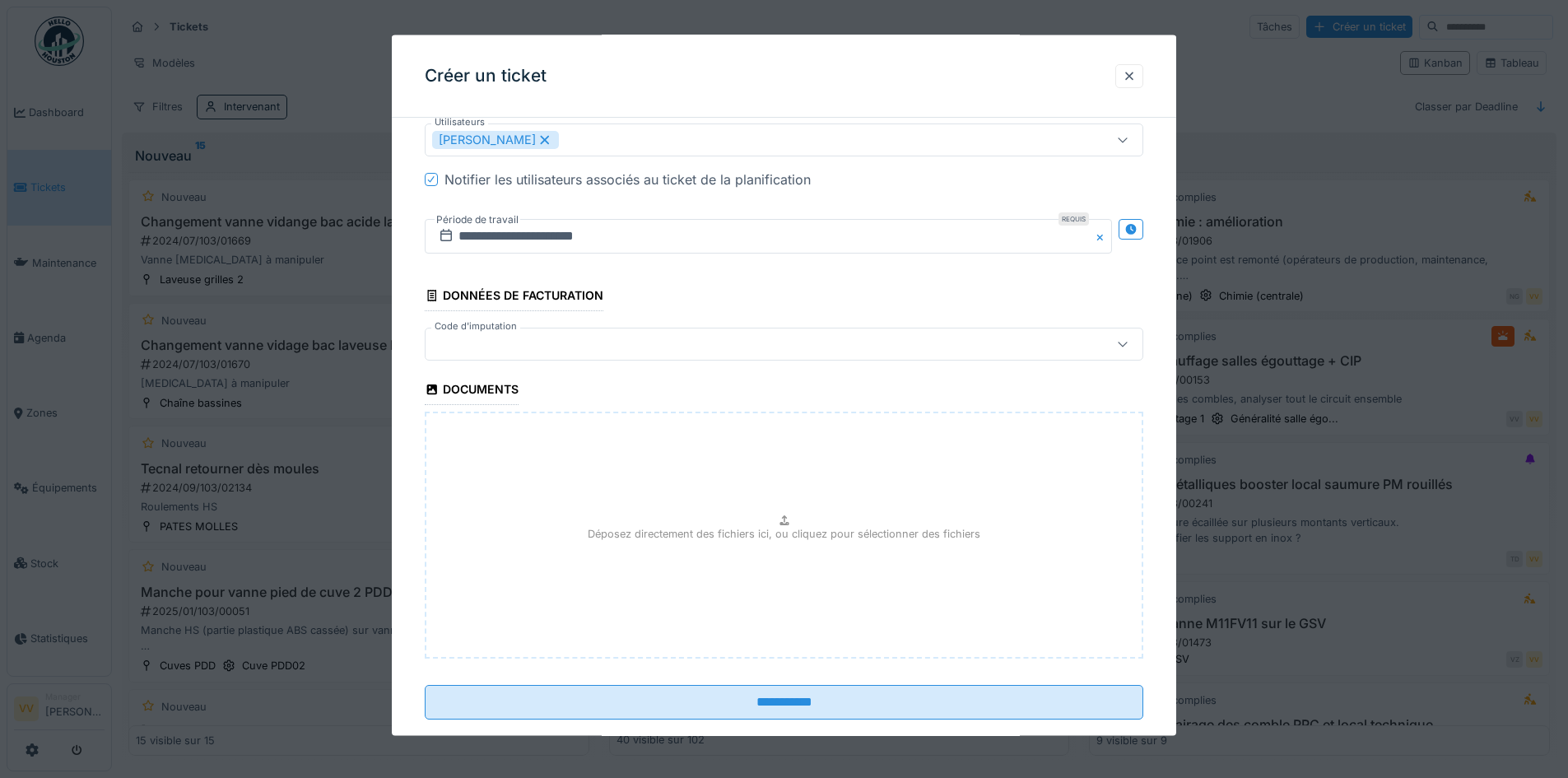
scroll to position [1804, 0]
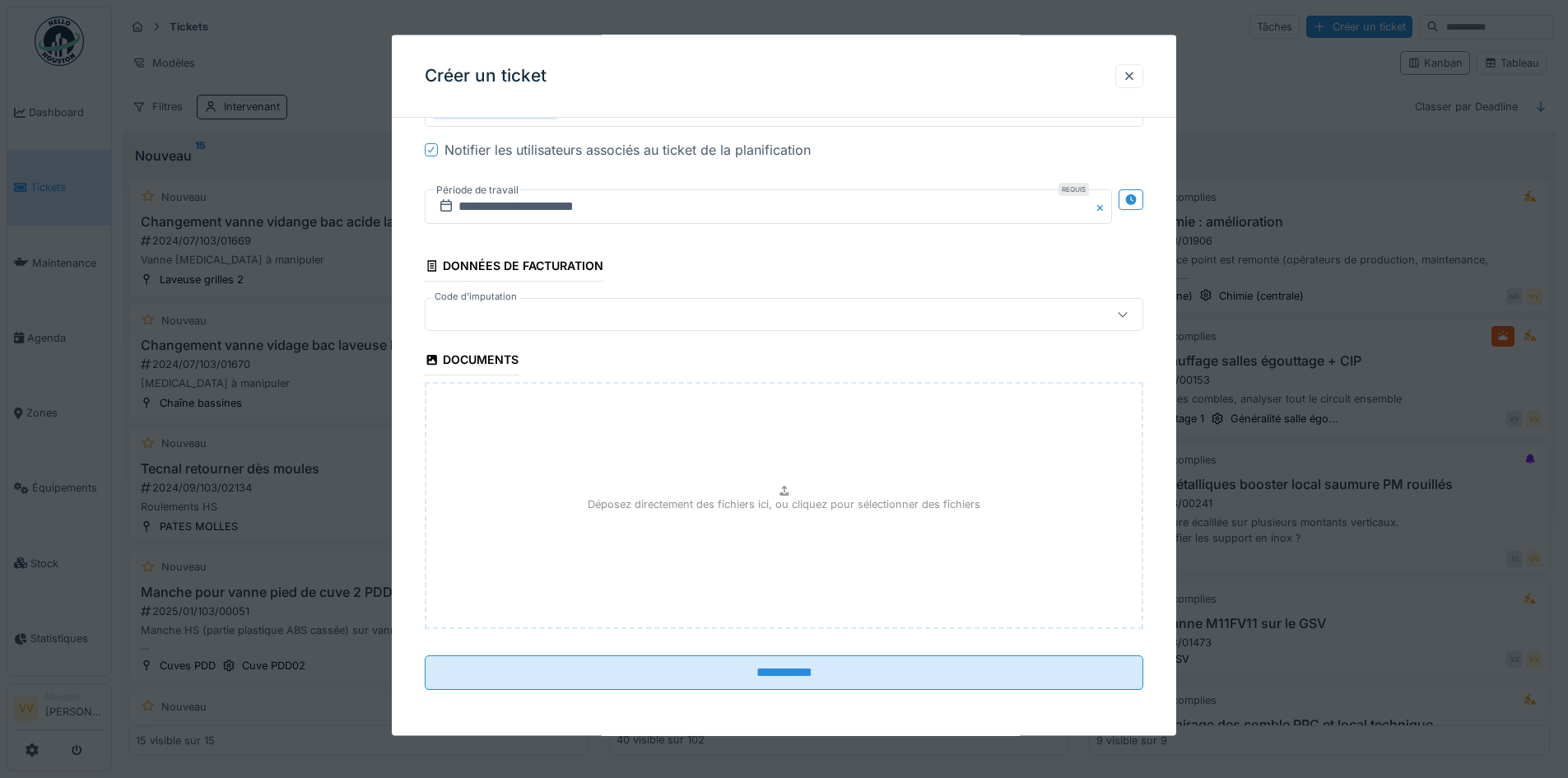
click at [802, 530] on div "Déposez directement des fichiers ici, ou cliquez pour sélectionner des fichiers" at bounding box center [784, 505] width 718 height 247
type input "**********"
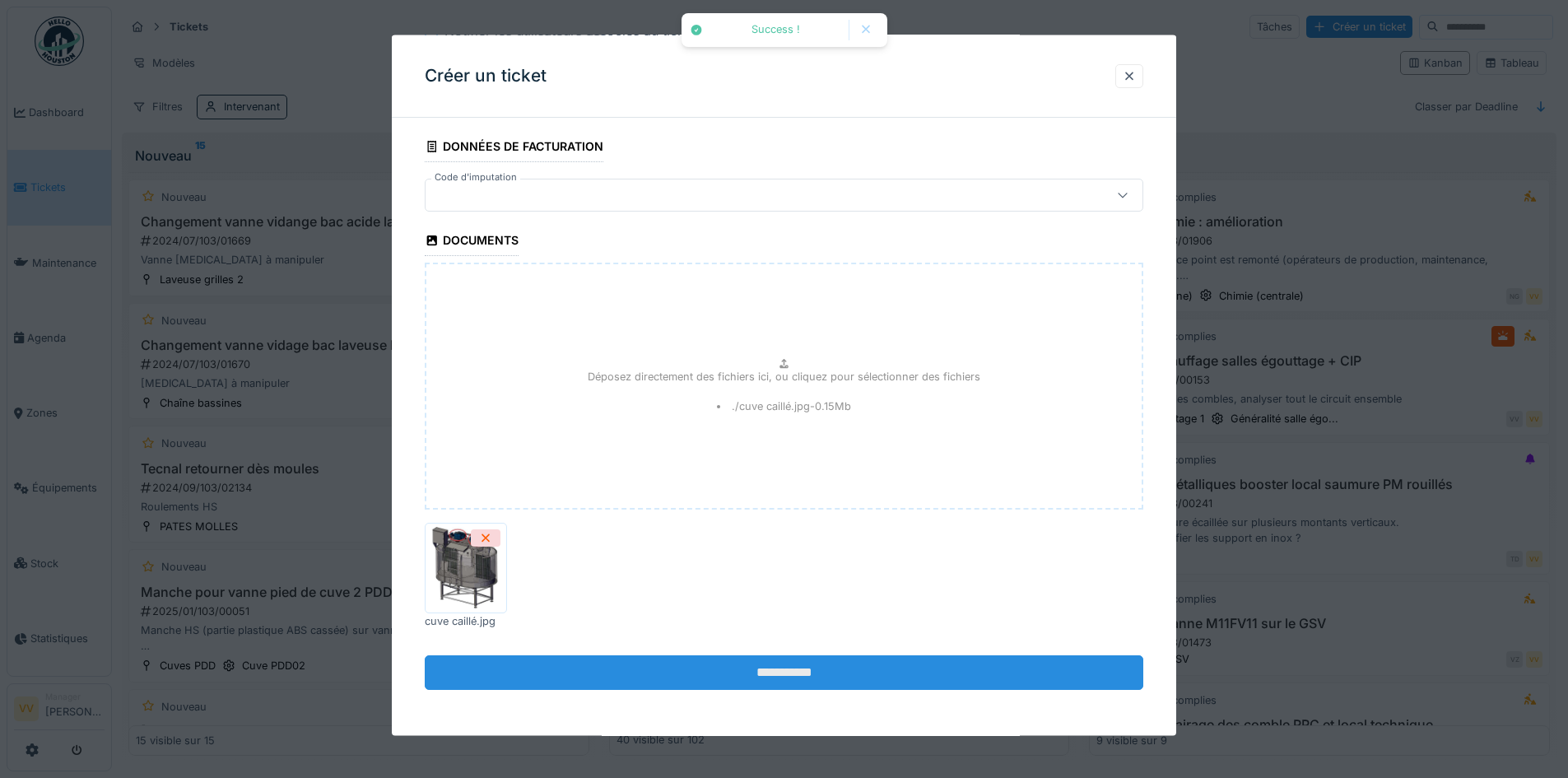
scroll to position [10, 0]
click at [832, 662] on input "**********" at bounding box center [784, 672] width 718 height 35
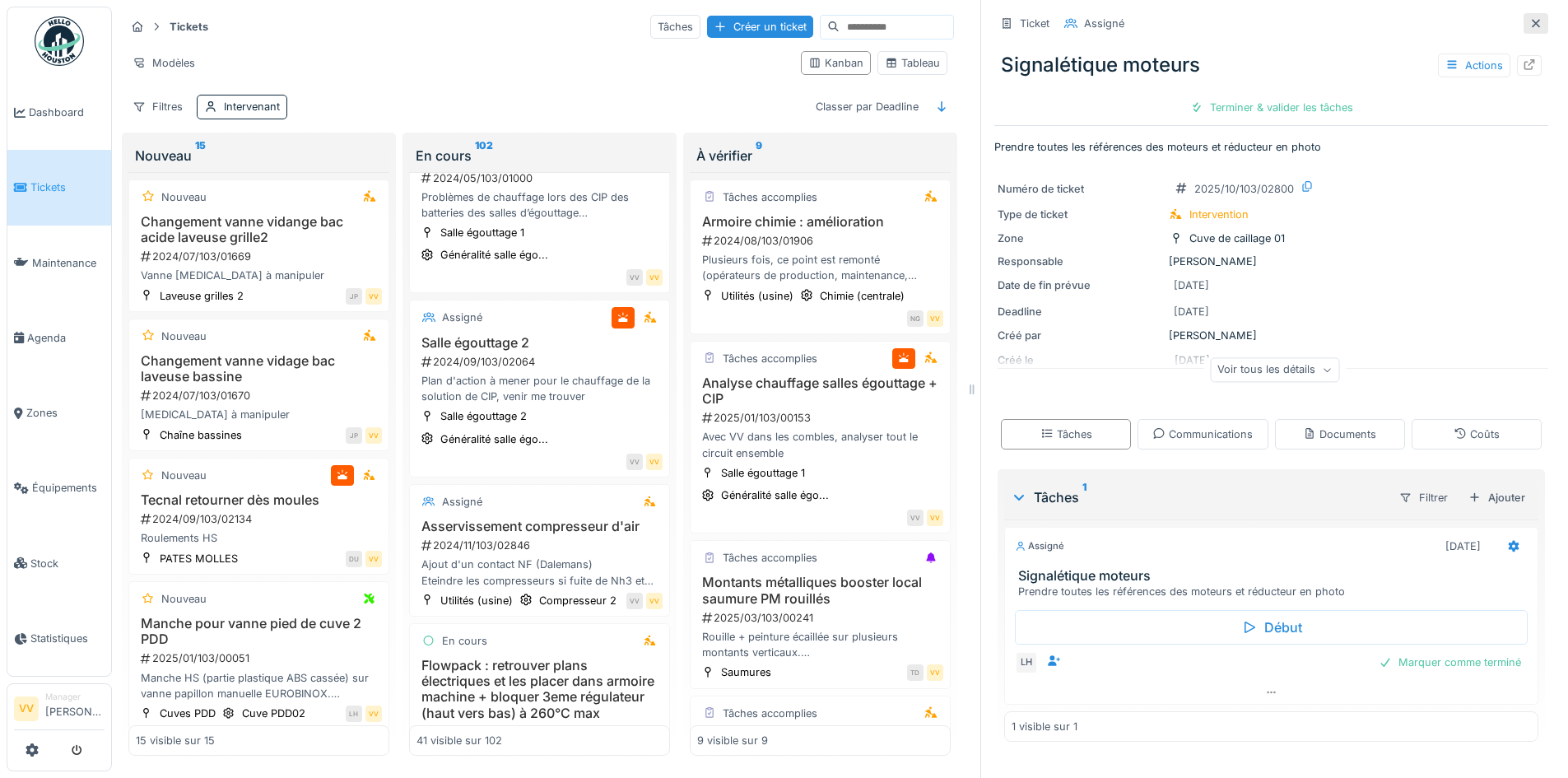
click at [1529, 18] on icon at bounding box center [1536, 23] width 13 height 11
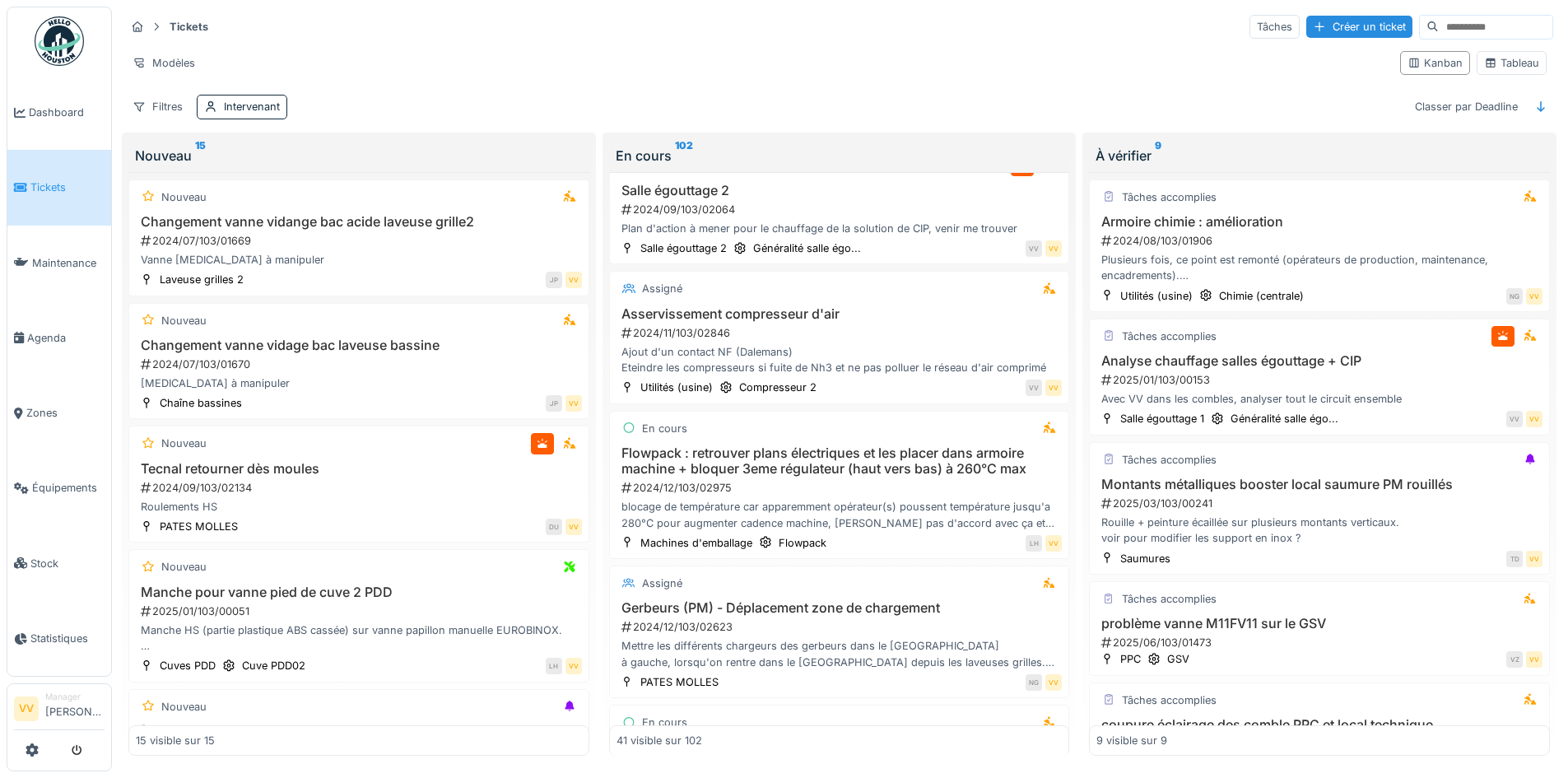
scroll to position [795, 0]
